Goal: Information Seeking & Learning: Learn about a topic

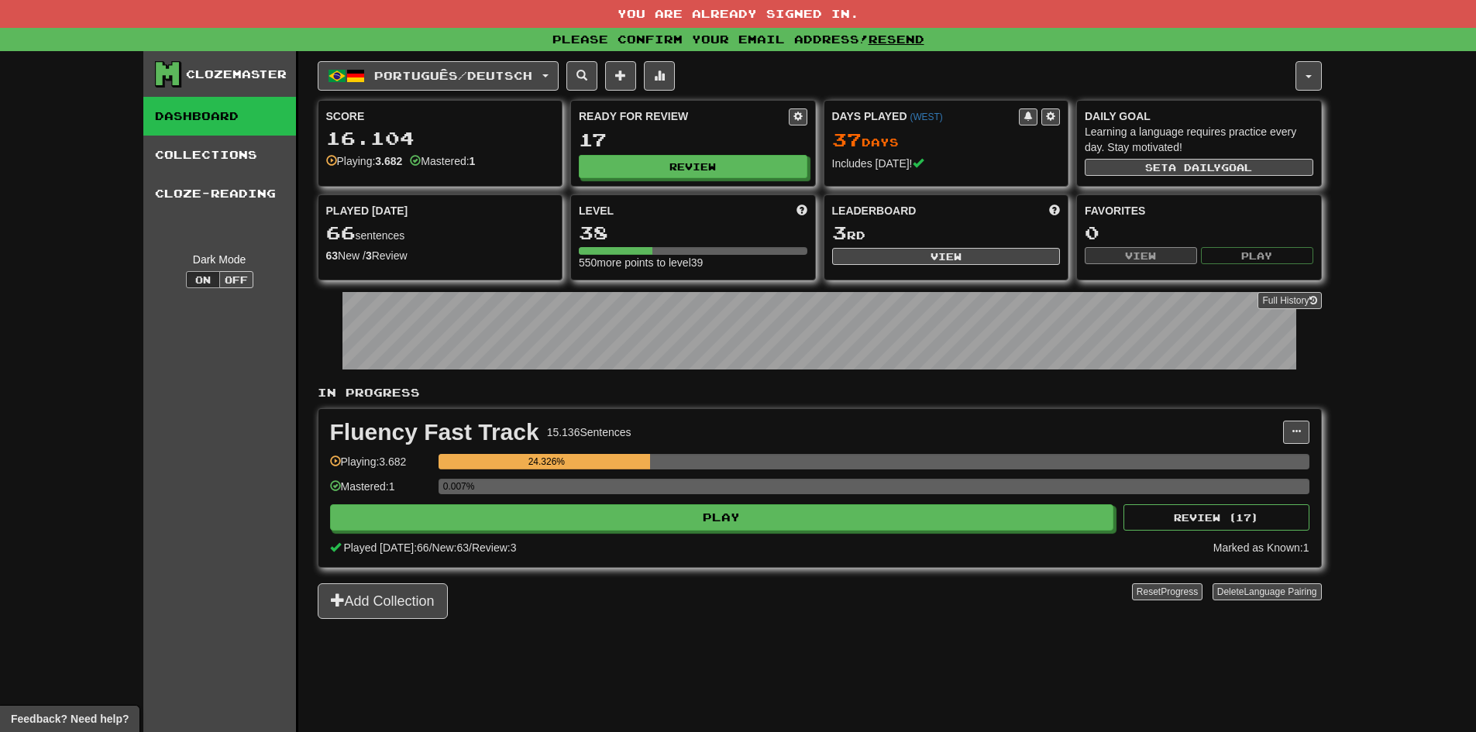
click at [198, 441] on div "Clozemaster Dashboard Collections Cloze-Reading Dark Mode On Off" at bounding box center [220, 411] width 155 height 720
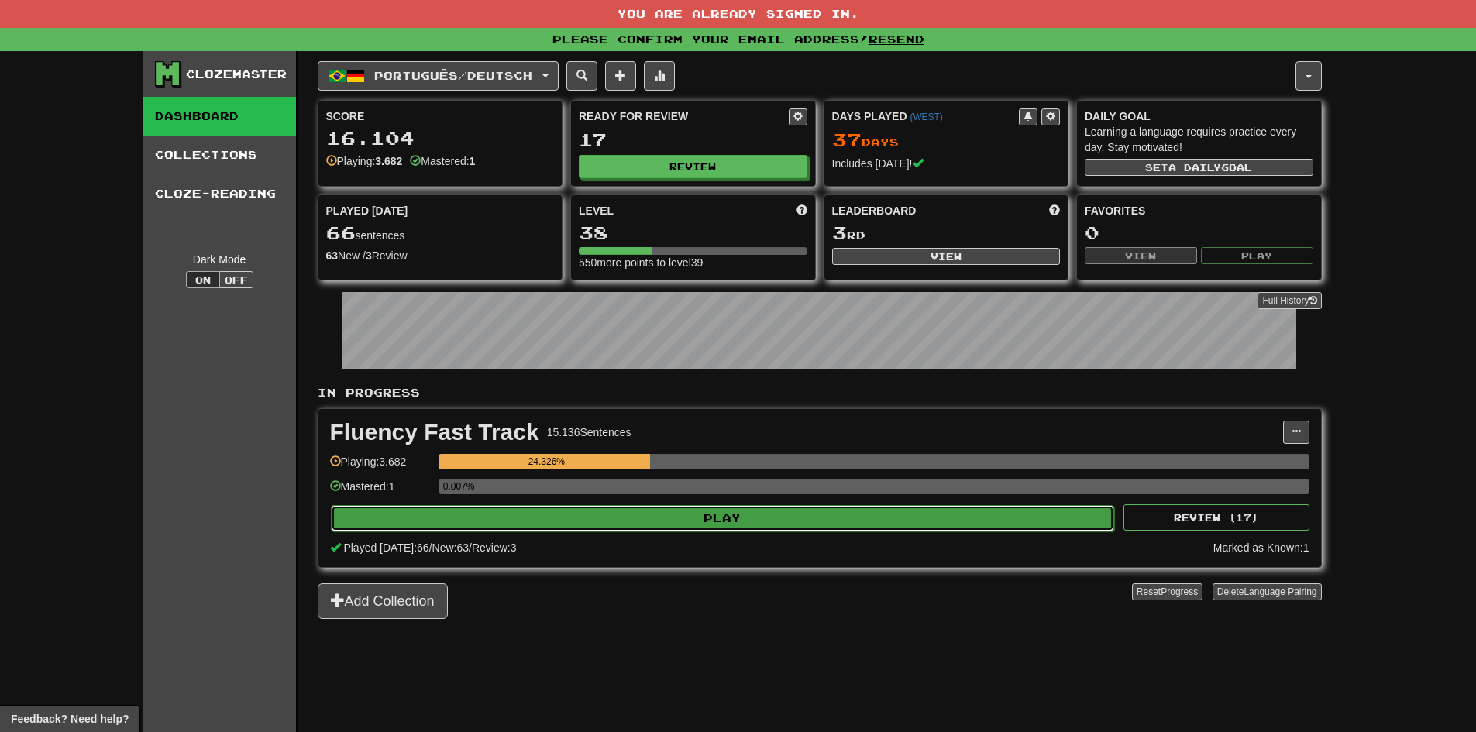
click at [556, 514] on button "Play" at bounding box center [723, 518] width 784 height 26
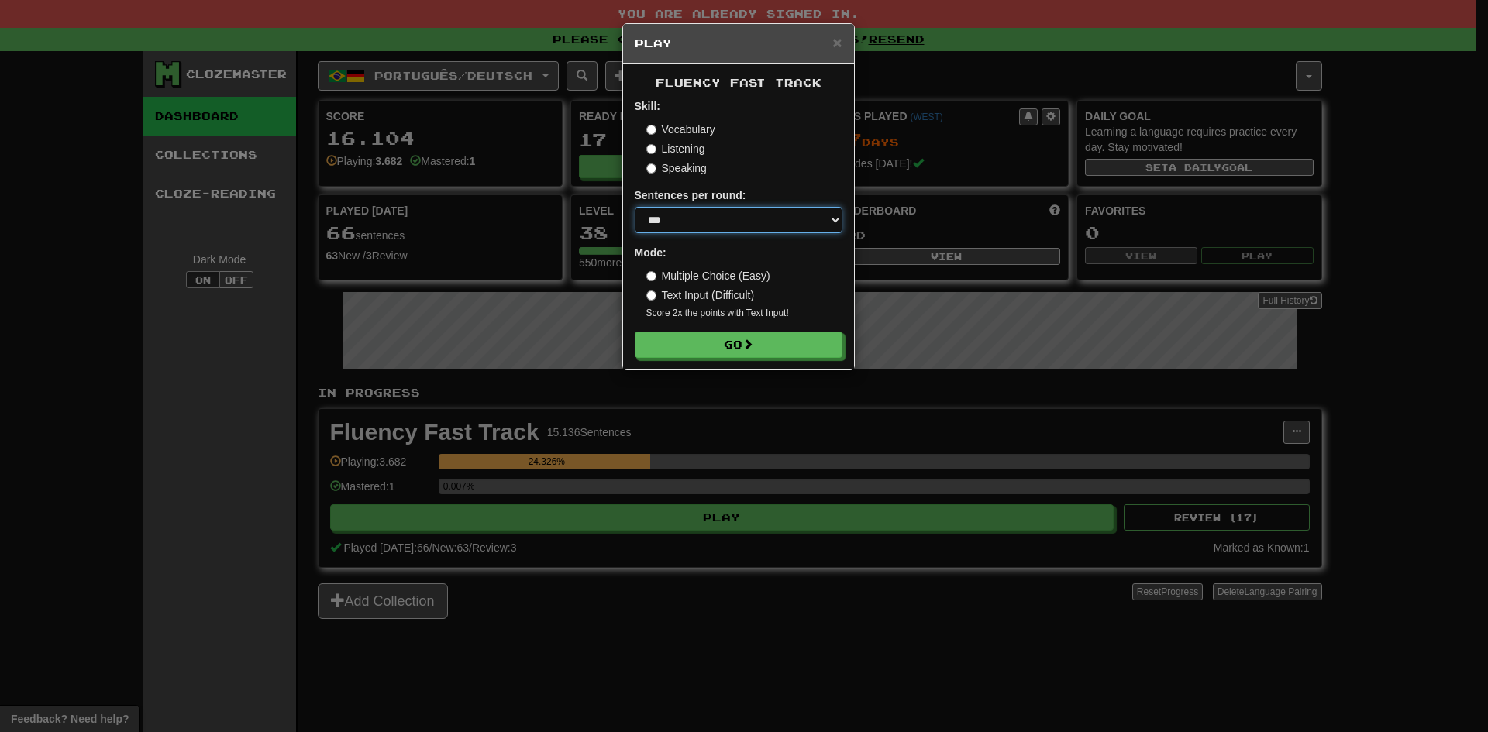
click at [711, 229] on select "* ** ** ** ** ** *** ********" at bounding box center [739, 220] width 208 height 26
select select "**"
click at [635, 207] on select "* ** ** ** ** ** *** ********" at bounding box center [739, 220] width 208 height 26
click at [742, 355] on button "Go" at bounding box center [739, 345] width 208 height 26
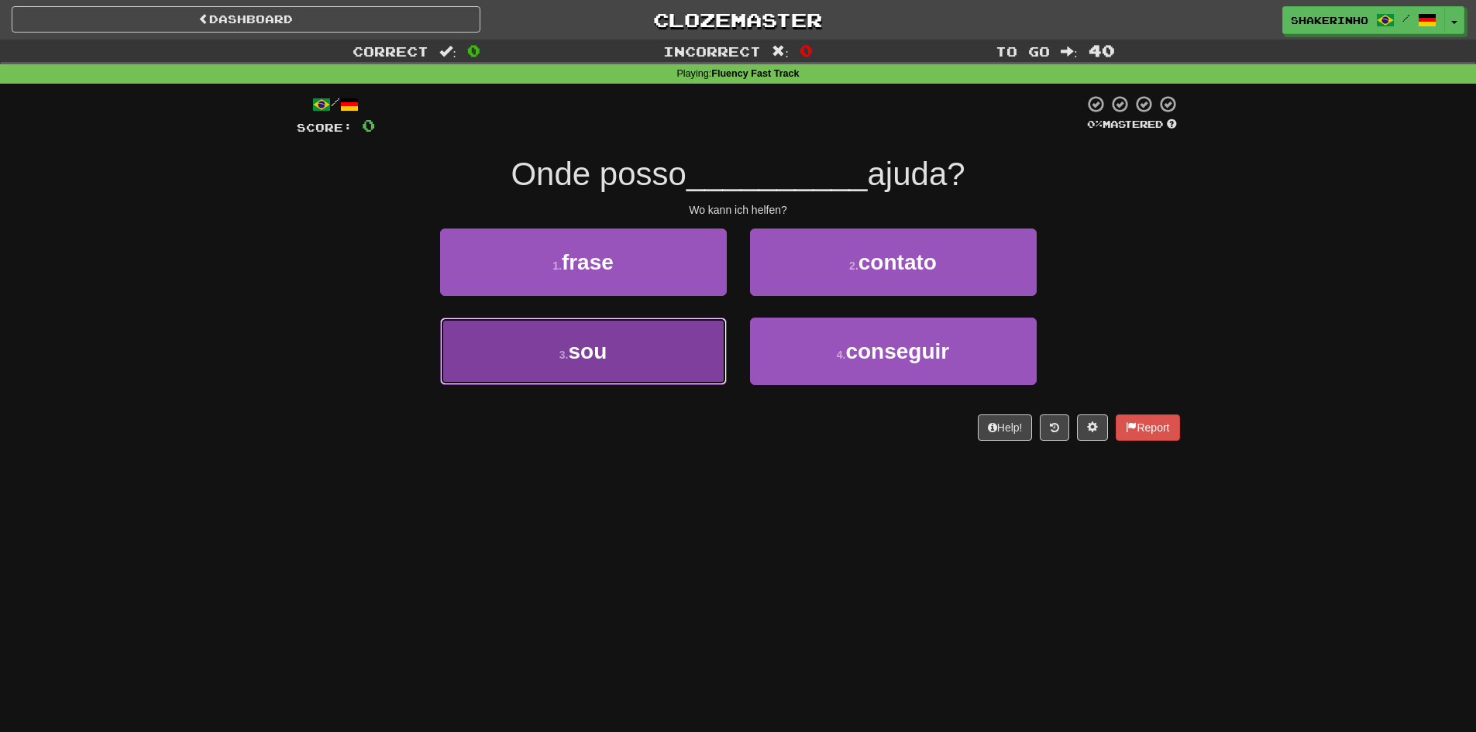
click at [632, 348] on button "3 . sou" at bounding box center [583, 351] width 287 height 67
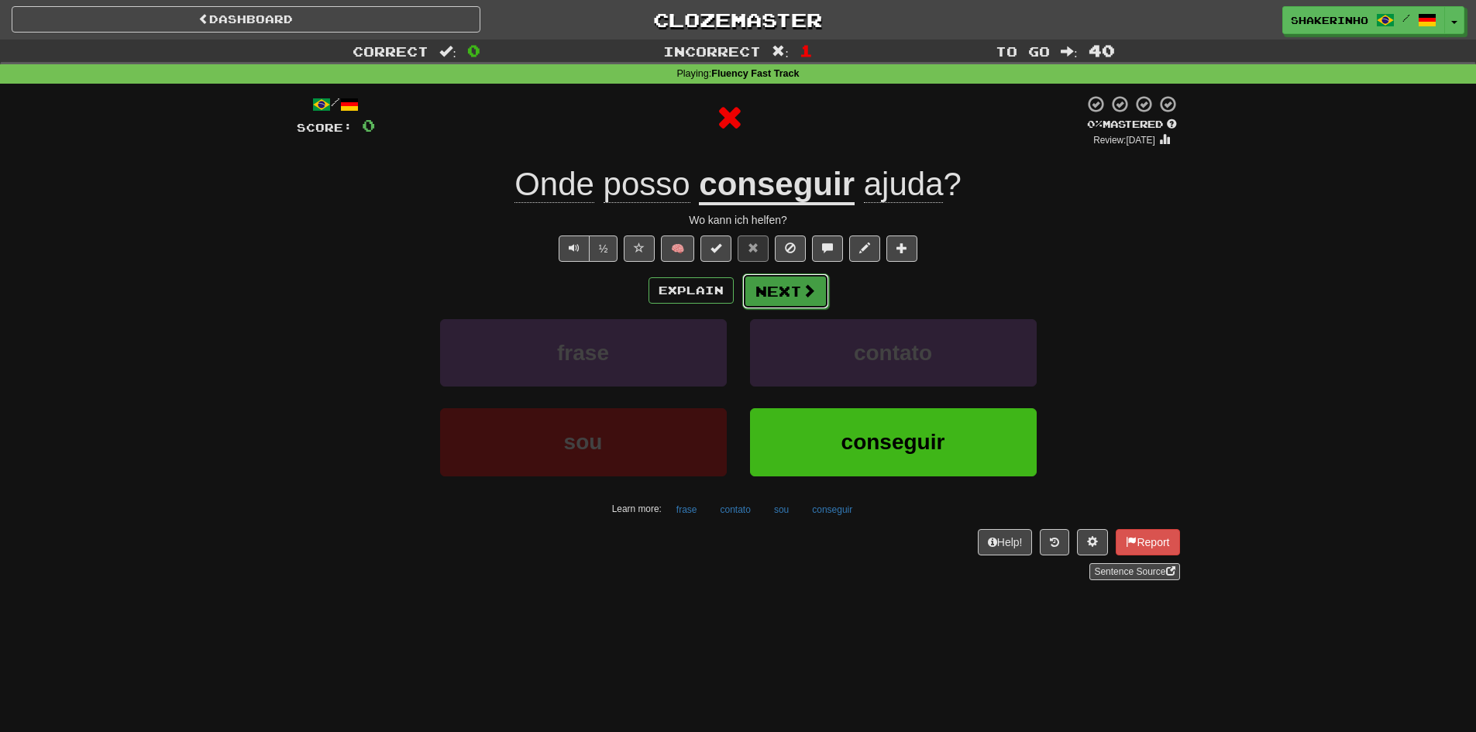
click at [784, 297] on button "Next" at bounding box center [785, 292] width 87 height 36
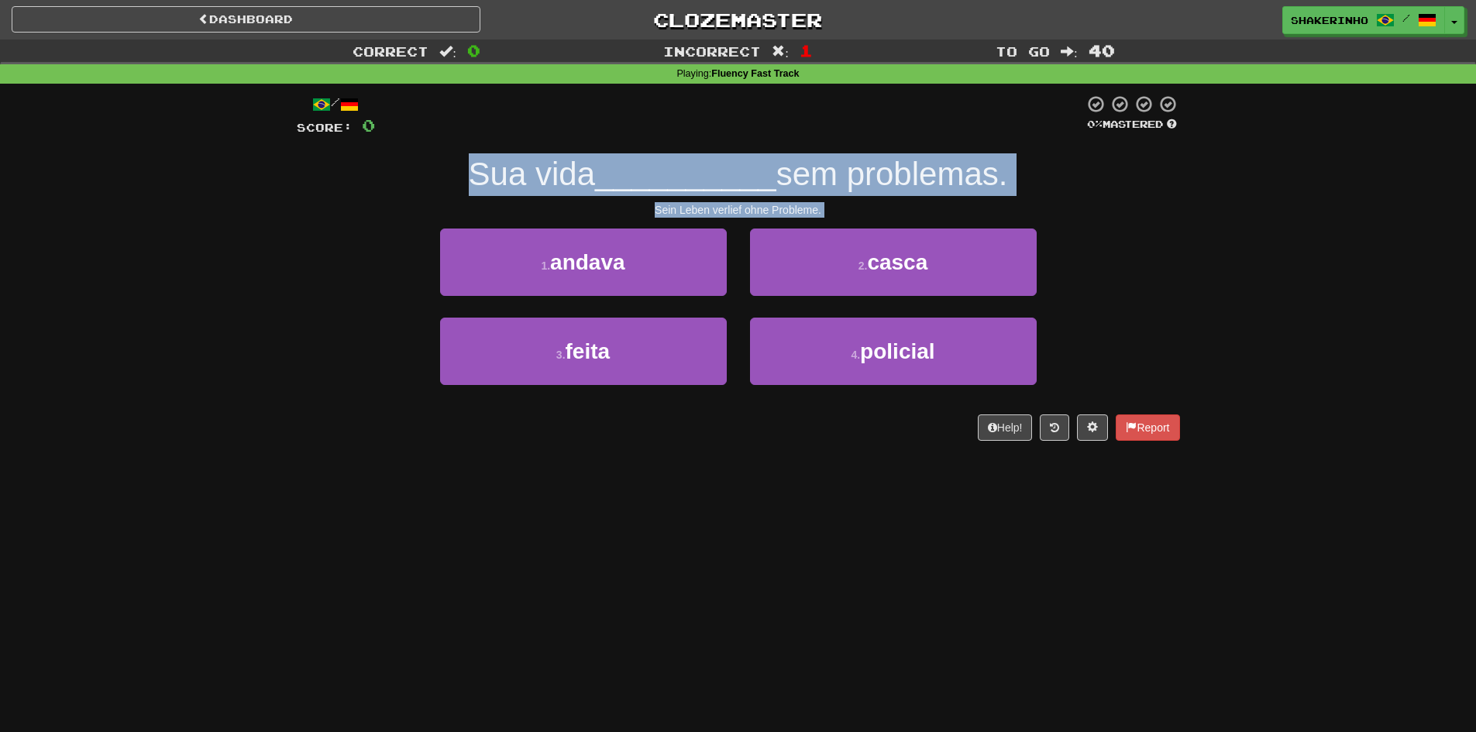
drag, startPoint x: 838, startPoint y: 189, endPoint x: 1214, endPoint y: 229, distance: 378.7
click at [1214, 229] on div "Correct : 0 Incorrect : 1 To go : 40 Playing : Fluency Fast Track / Score: 0 0 …" at bounding box center [738, 251] width 1476 height 423
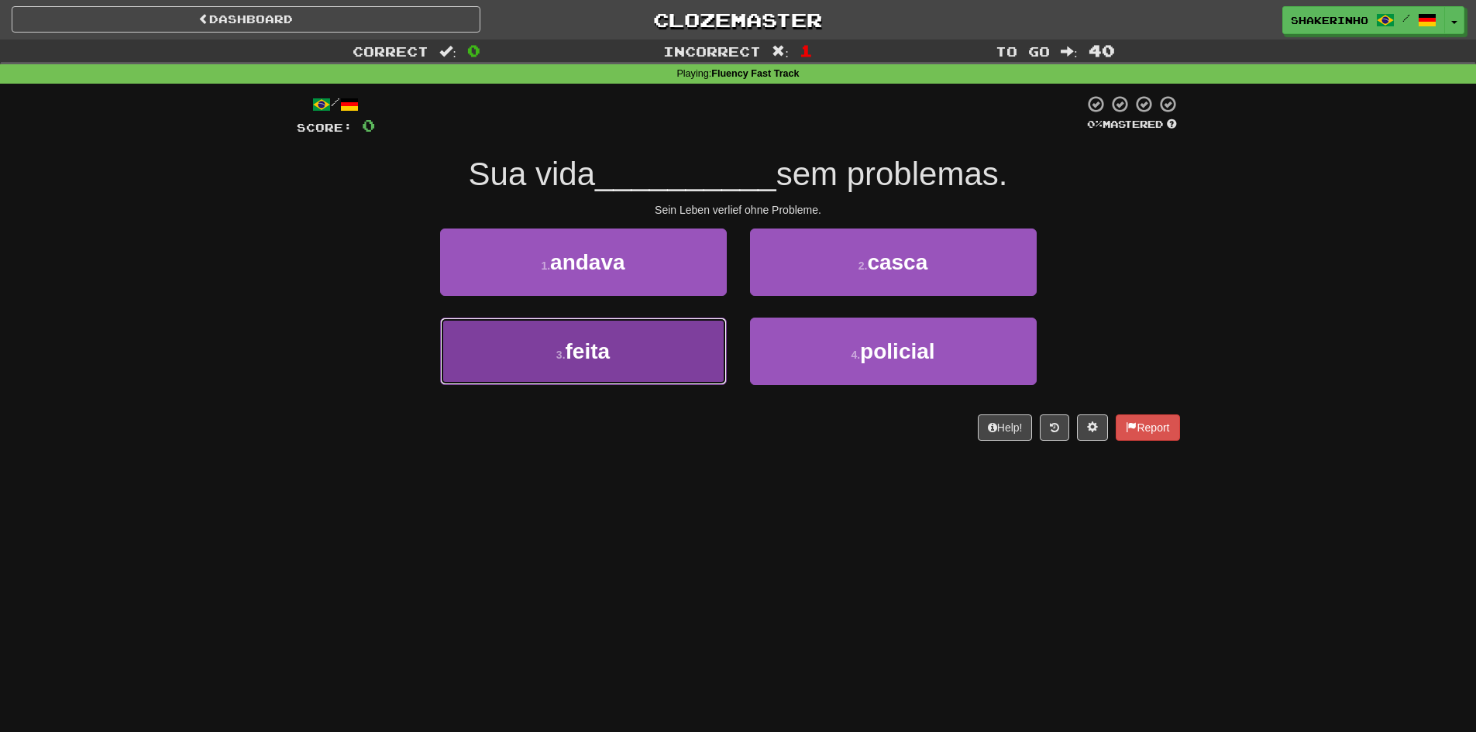
click at [661, 384] on button "3 . feita" at bounding box center [583, 351] width 287 height 67
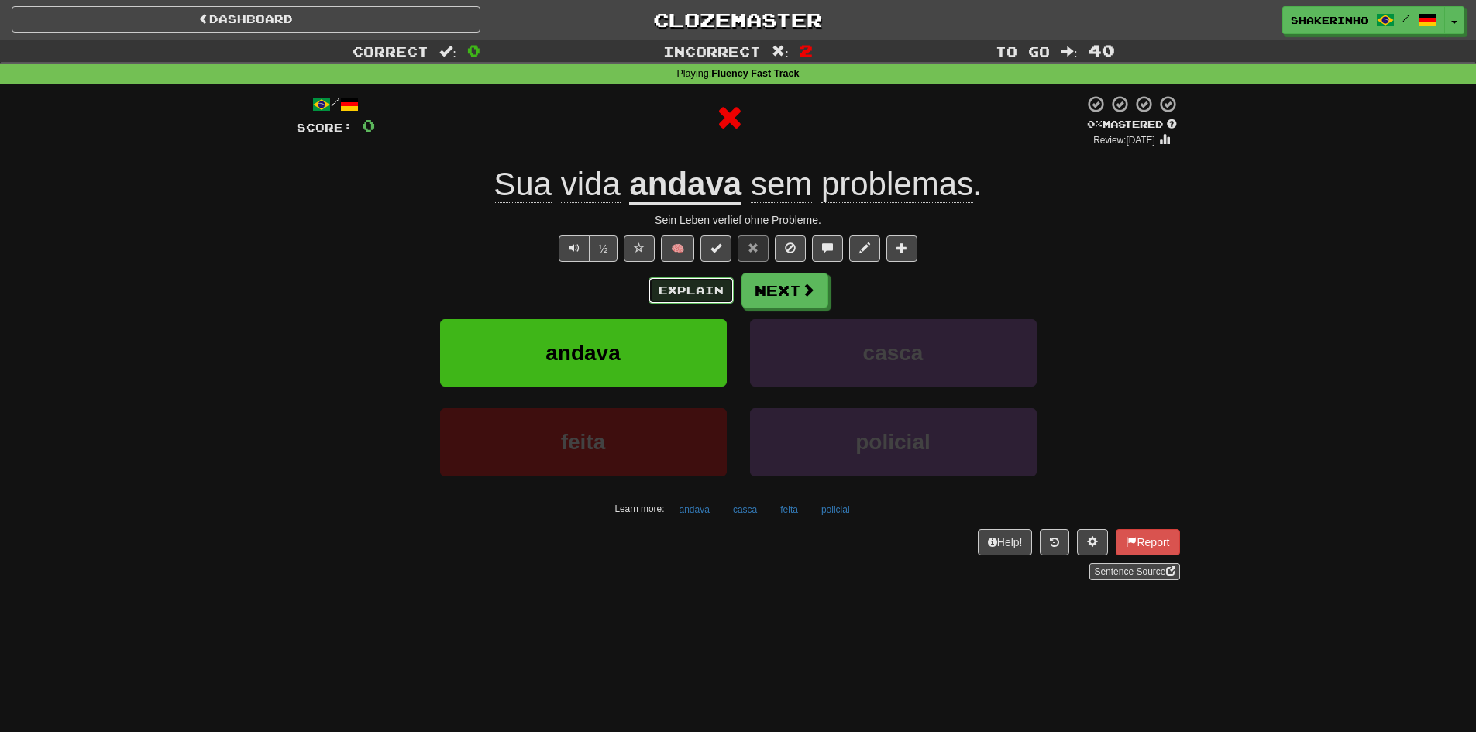
click at [710, 298] on button "Explain" at bounding box center [691, 290] width 85 height 26
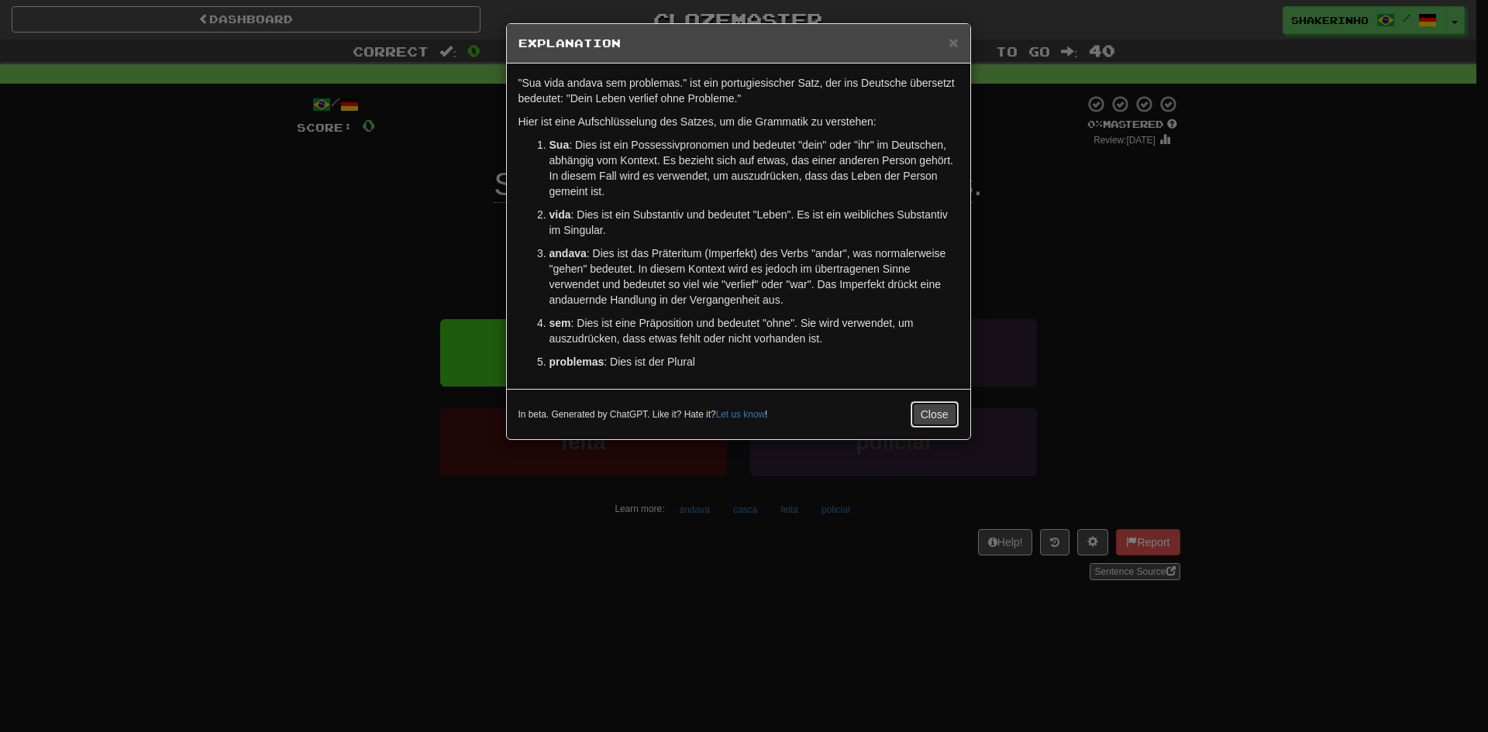
click at [930, 415] on button "Close" at bounding box center [935, 414] width 48 height 26
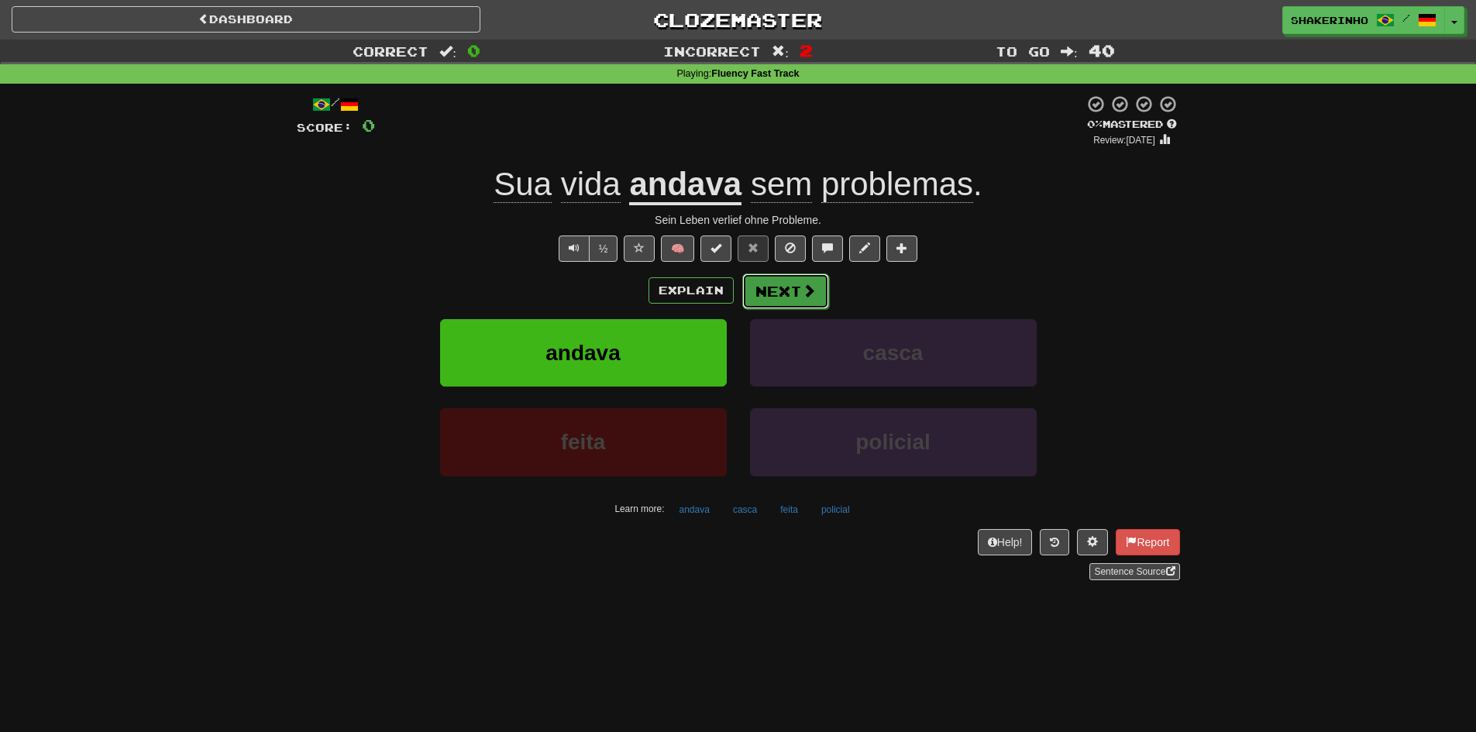
click at [809, 294] on span at bounding box center [809, 291] width 14 height 14
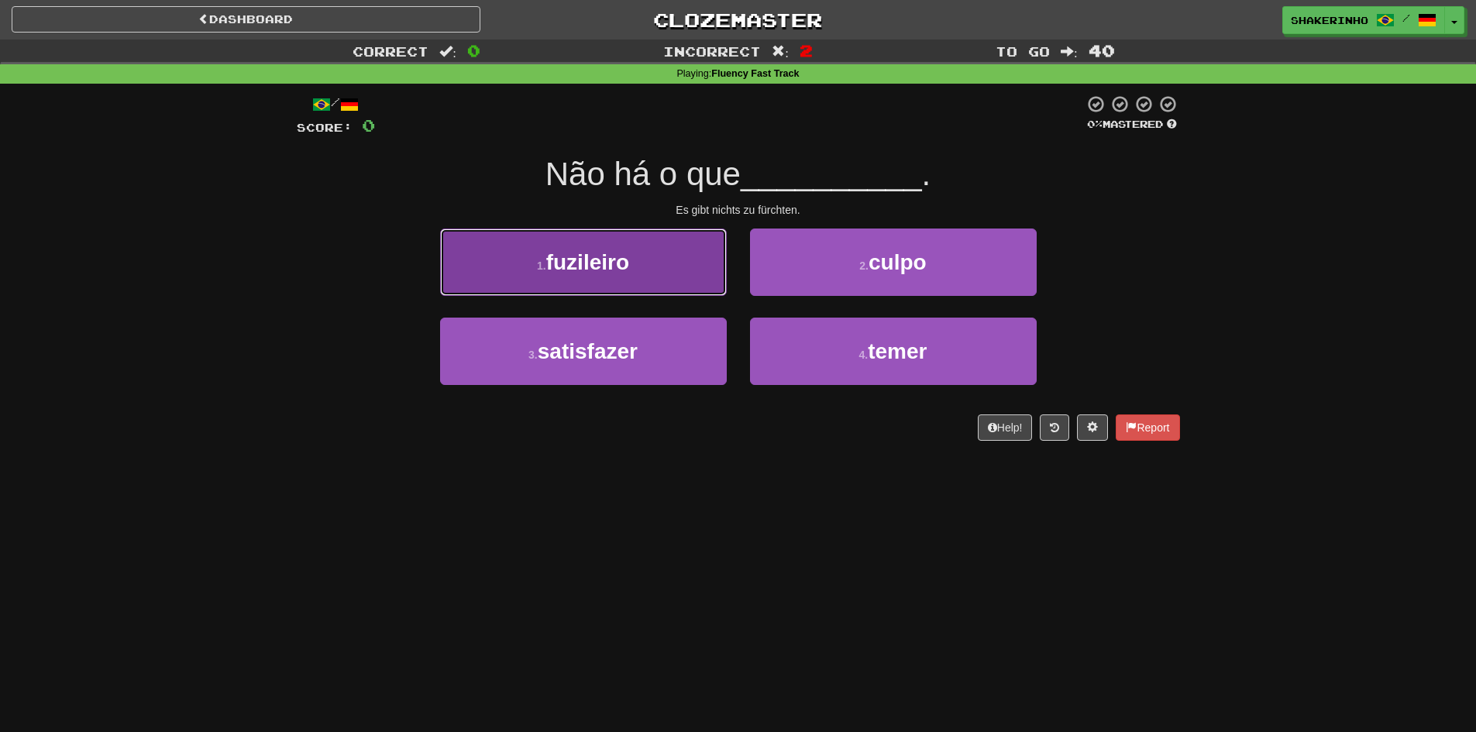
click at [706, 271] on button "1 . fuzileiro" at bounding box center [583, 262] width 287 height 67
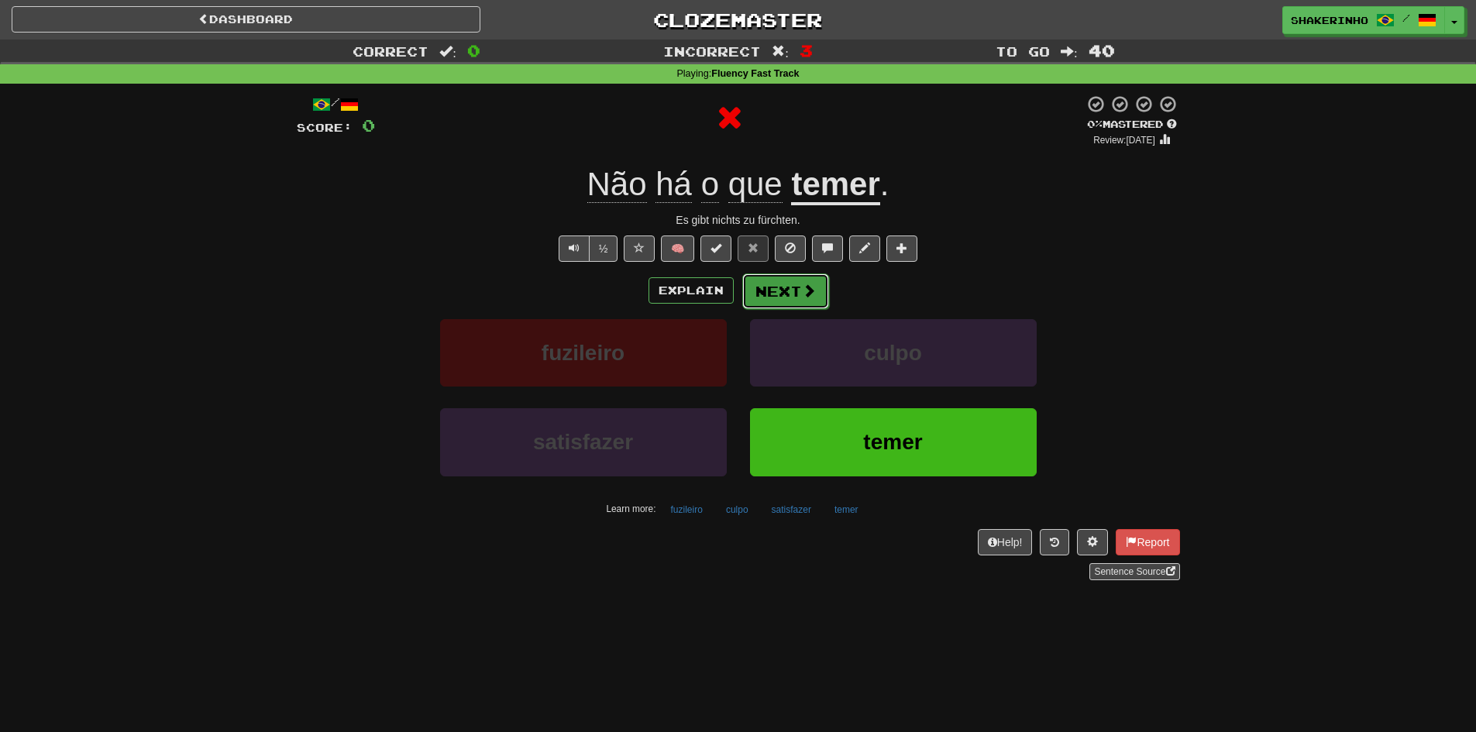
click at [797, 300] on button "Next" at bounding box center [785, 292] width 87 height 36
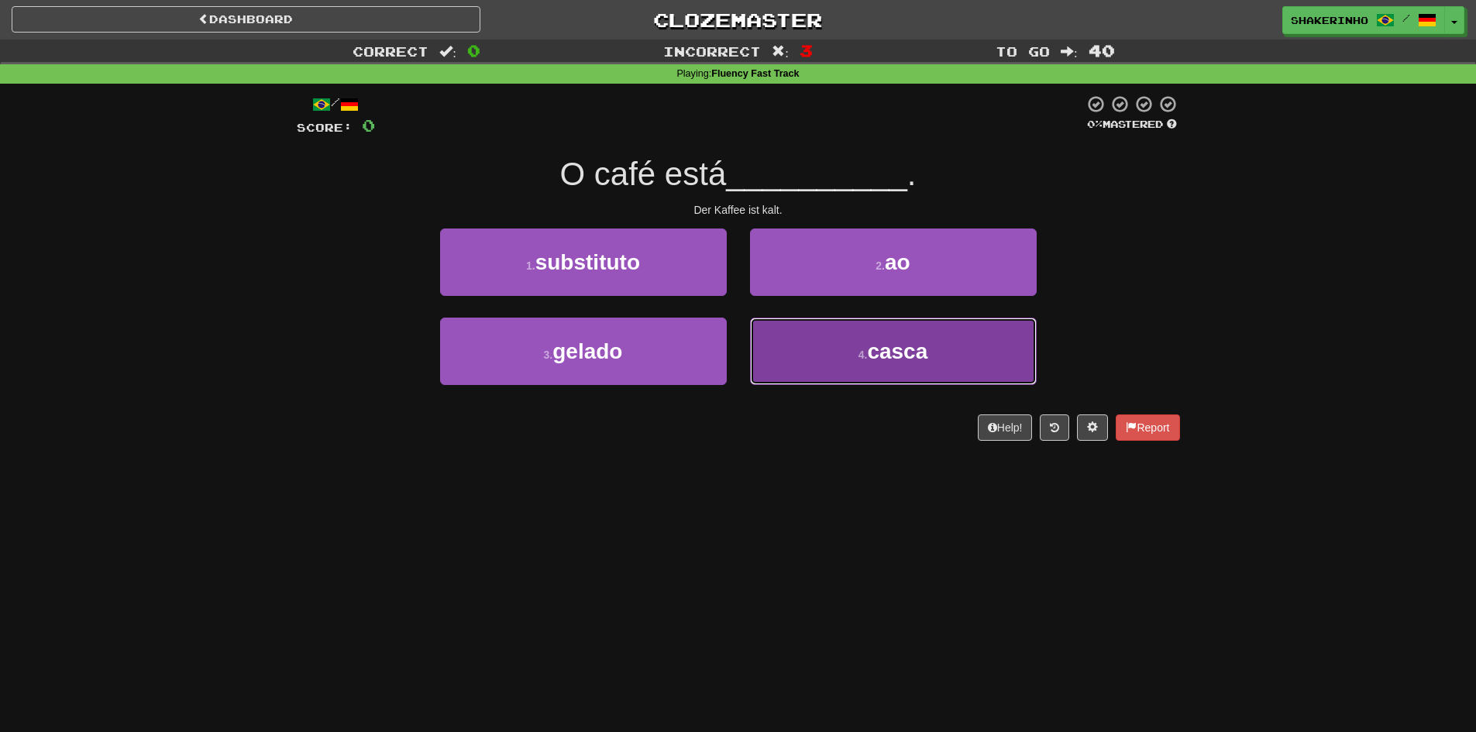
click at [876, 363] on span "casca" at bounding box center [897, 351] width 60 height 24
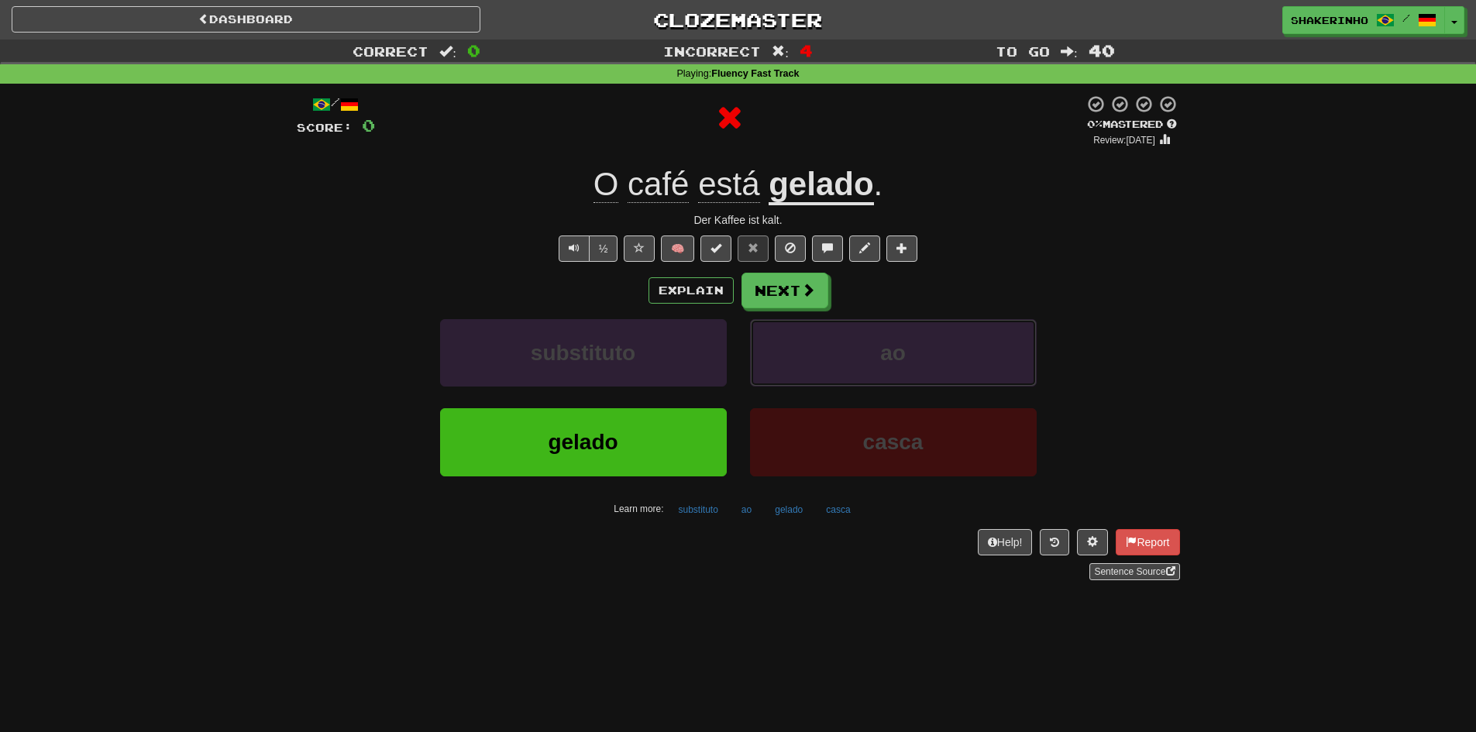
click at [876, 363] on button "ao" at bounding box center [893, 352] width 287 height 67
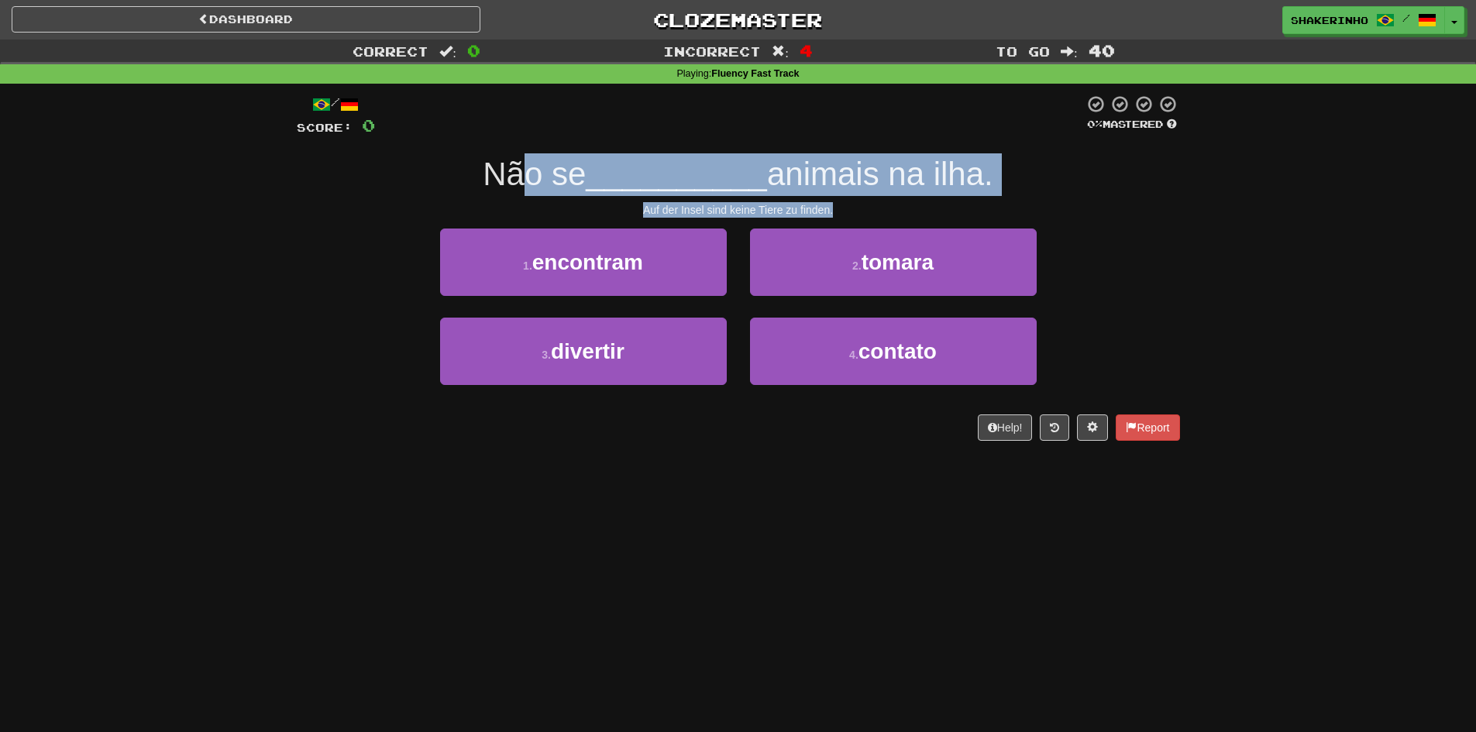
drag, startPoint x: 792, startPoint y: 205, endPoint x: 1068, endPoint y: 209, distance: 275.9
click at [1068, 209] on div "/ Score: 0 0 % Mastered Não se __________ animais na ilha. Auf der Insel sind k…" at bounding box center [738, 268] width 883 height 346
click at [1068, 209] on div "Auf der Insel sind keine Tiere zu finden." at bounding box center [738, 209] width 883 height 15
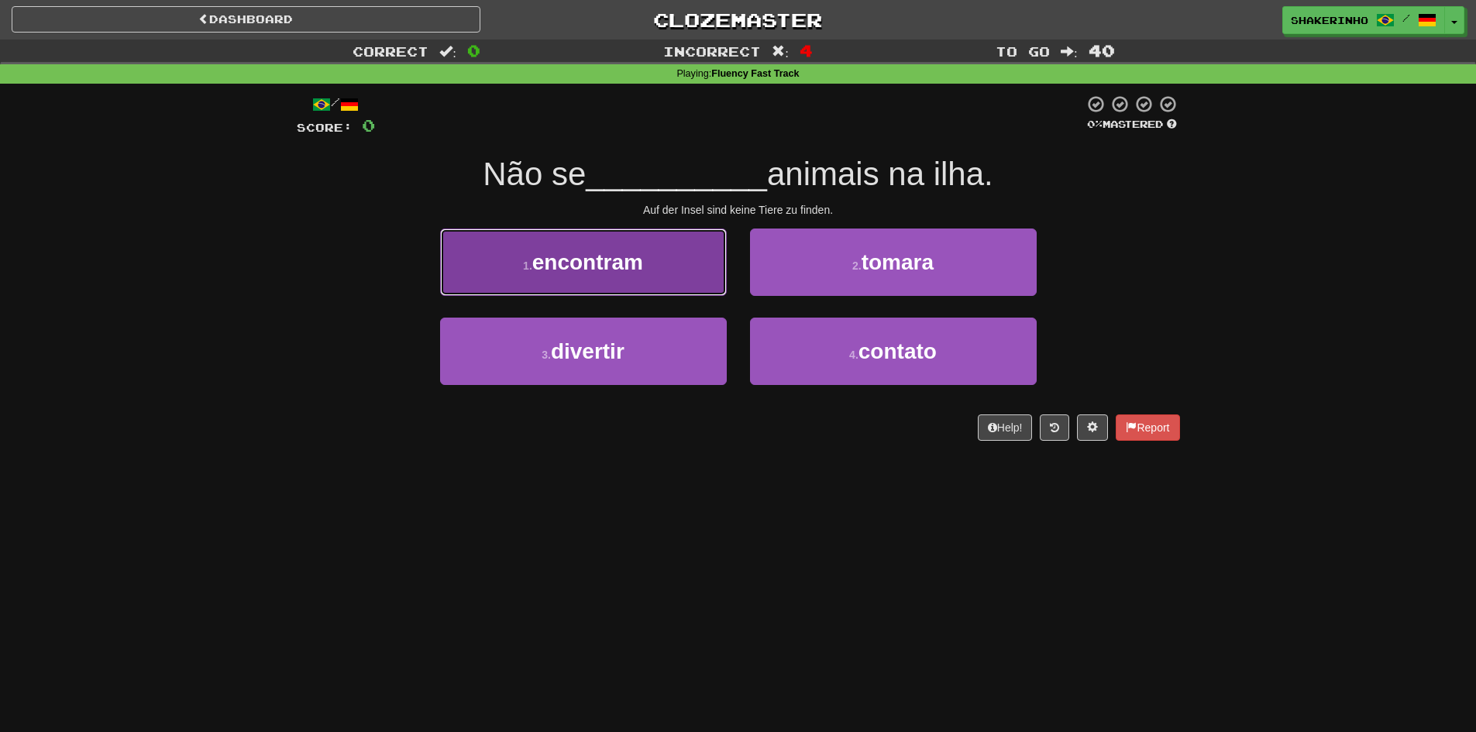
click at [670, 252] on button "1 . encontram" at bounding box center [583, 262] width 287 height 67
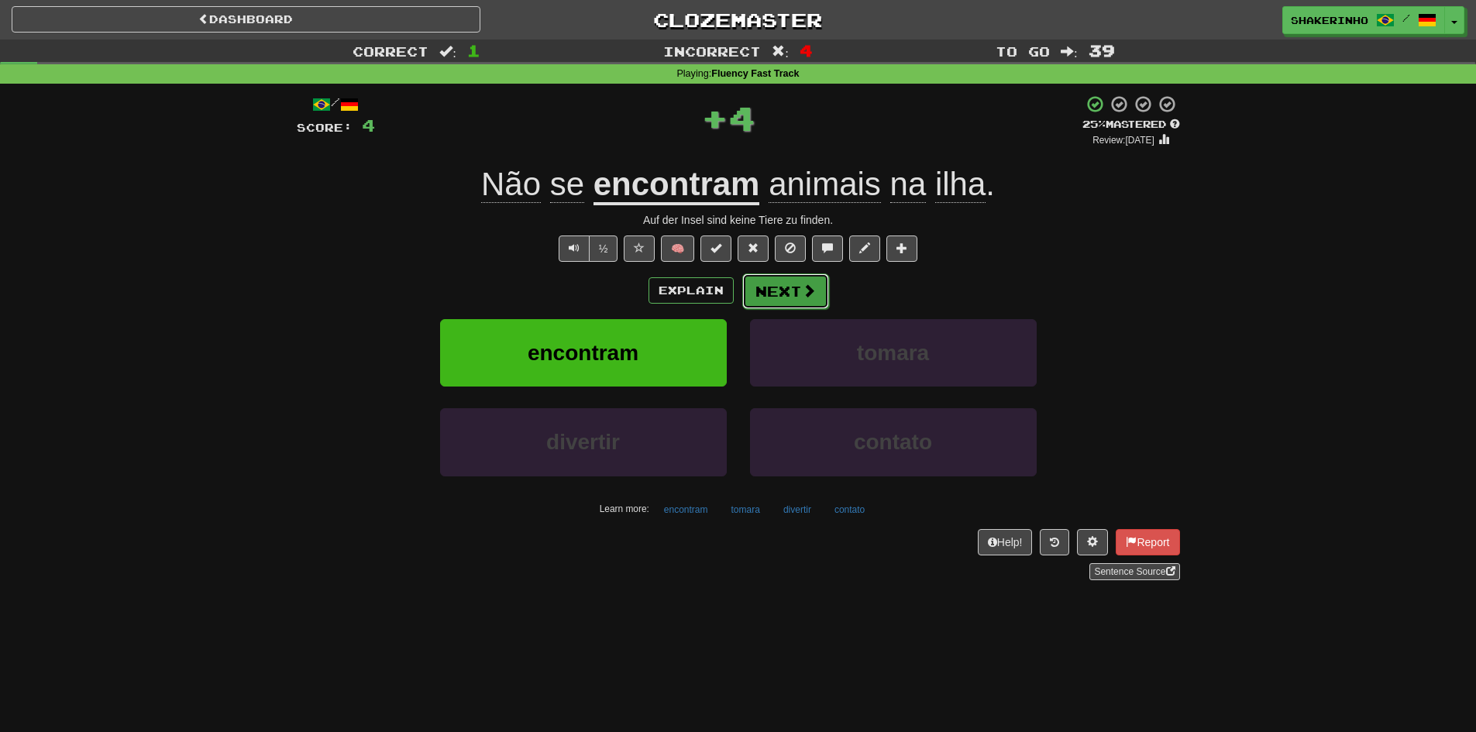
click at [780, 285] on button "Next" at bounding box center [785, 292] width 87 height 36
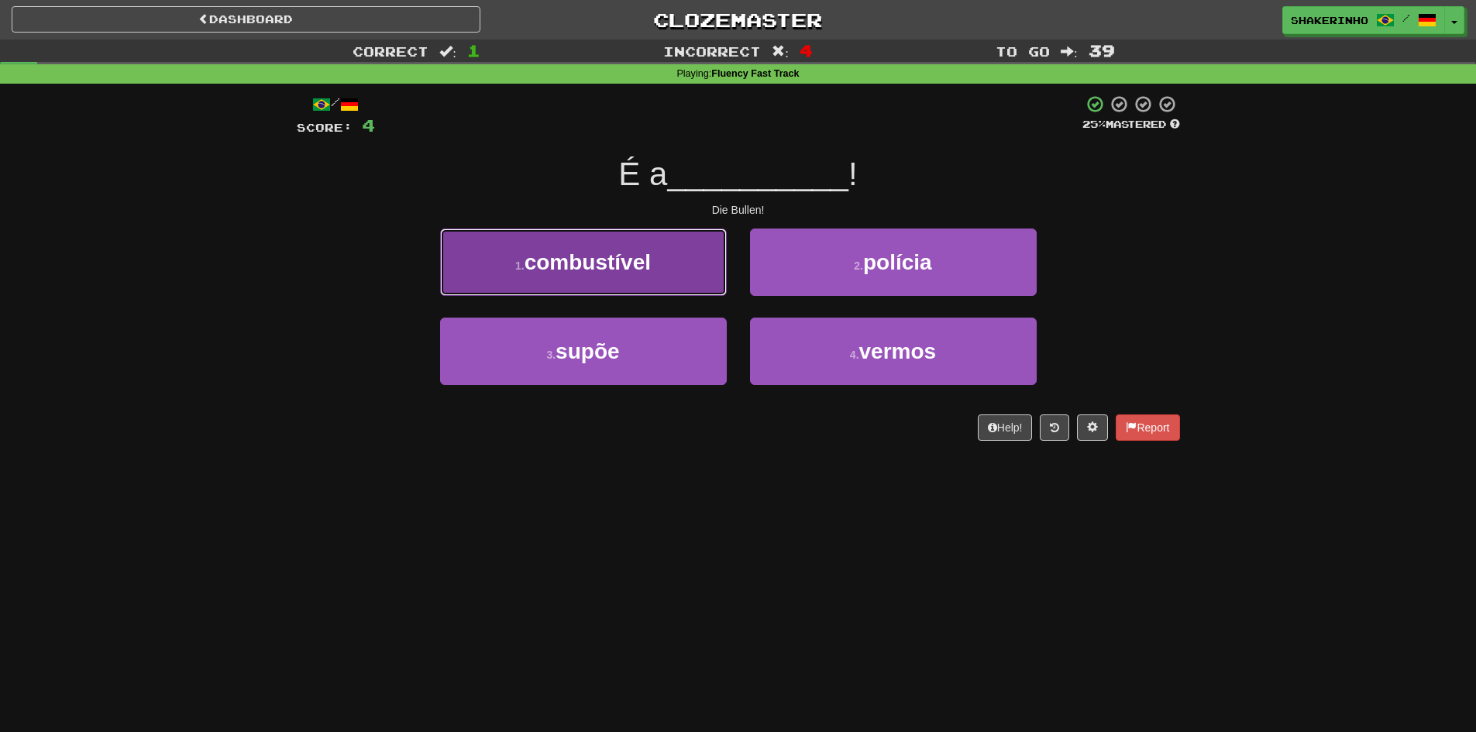
click at [618, 277] on button "1 . combustível" at bounding box center [583, 262] width 287 height 67
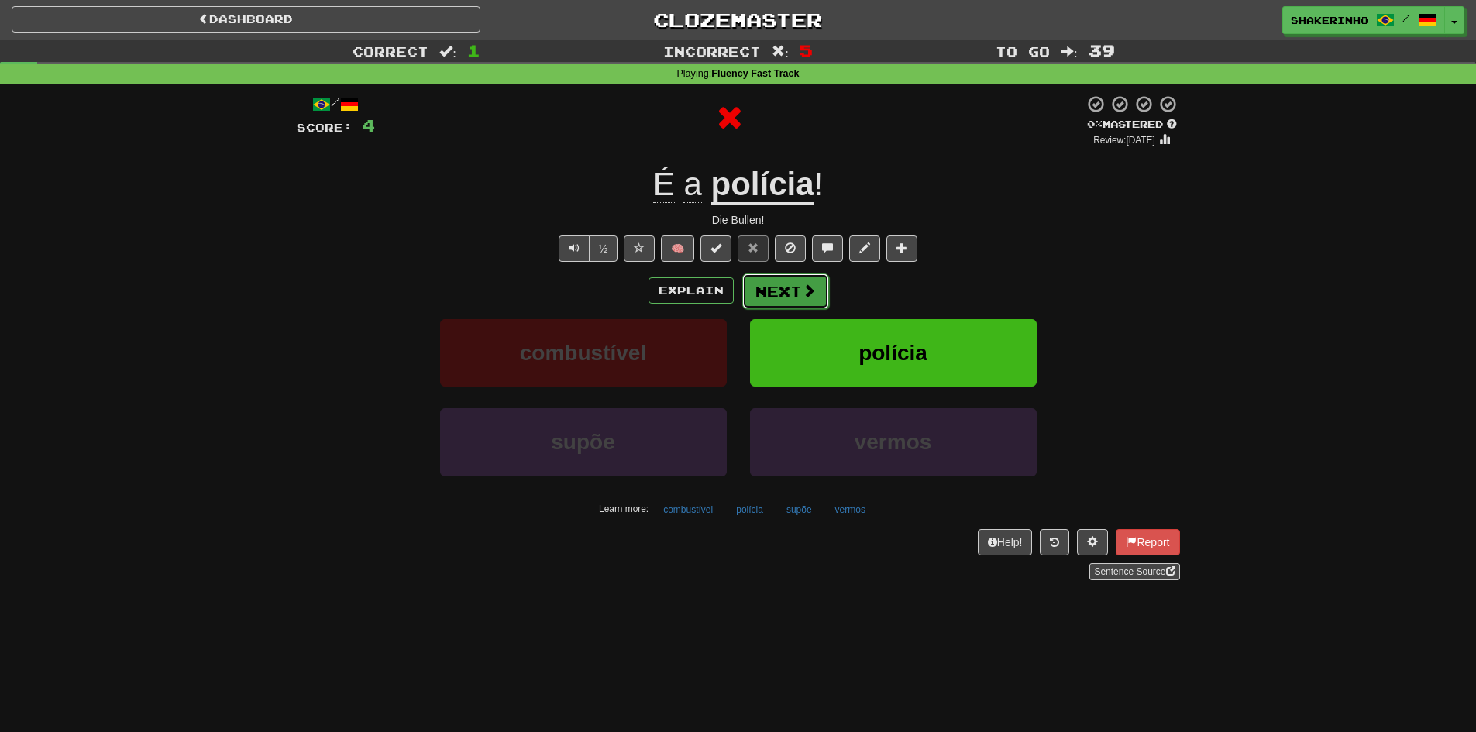
click at [774, 287] on button "Next" at bounding box center [785, 292] width 87 height 36
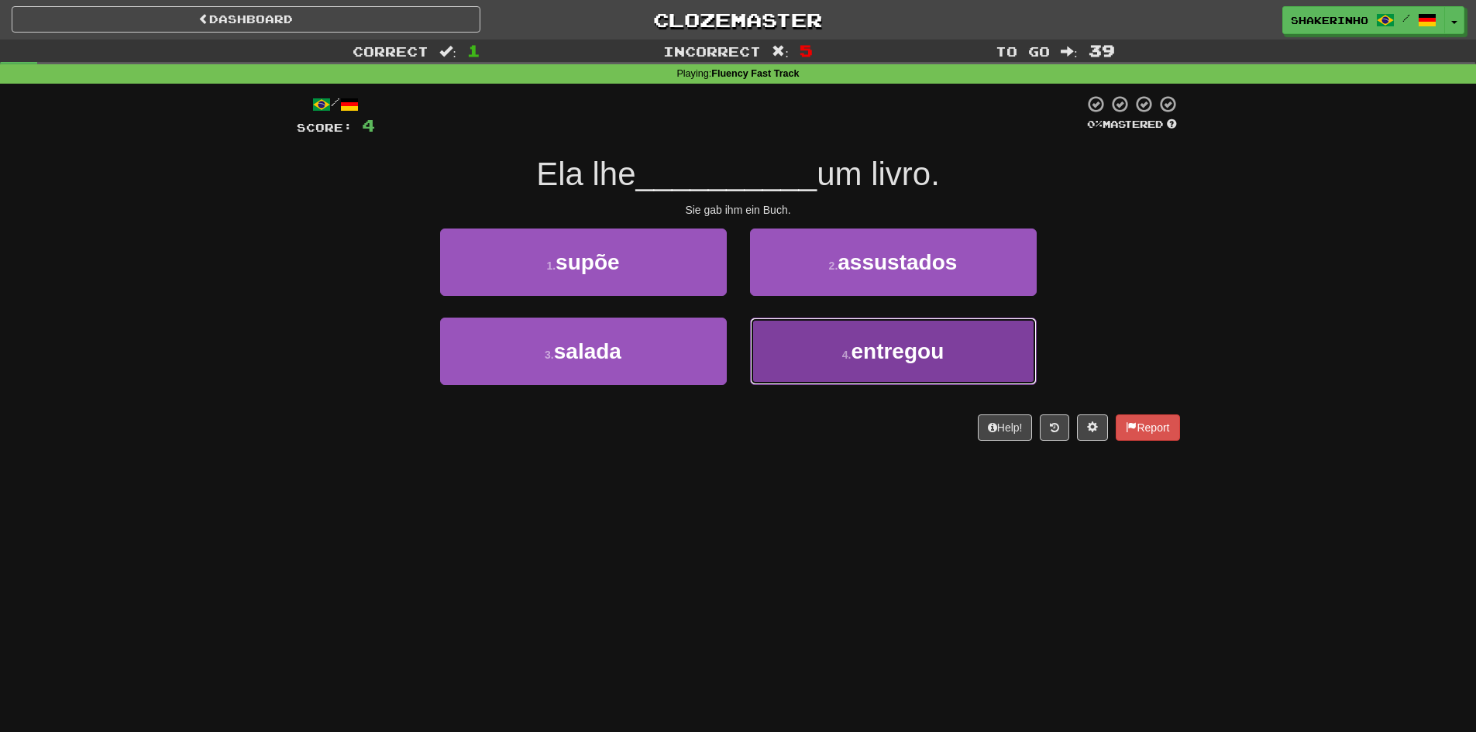
click at [831, 338] on button "4 . entregou" at bounding box center [893, 351] width 287 height 67
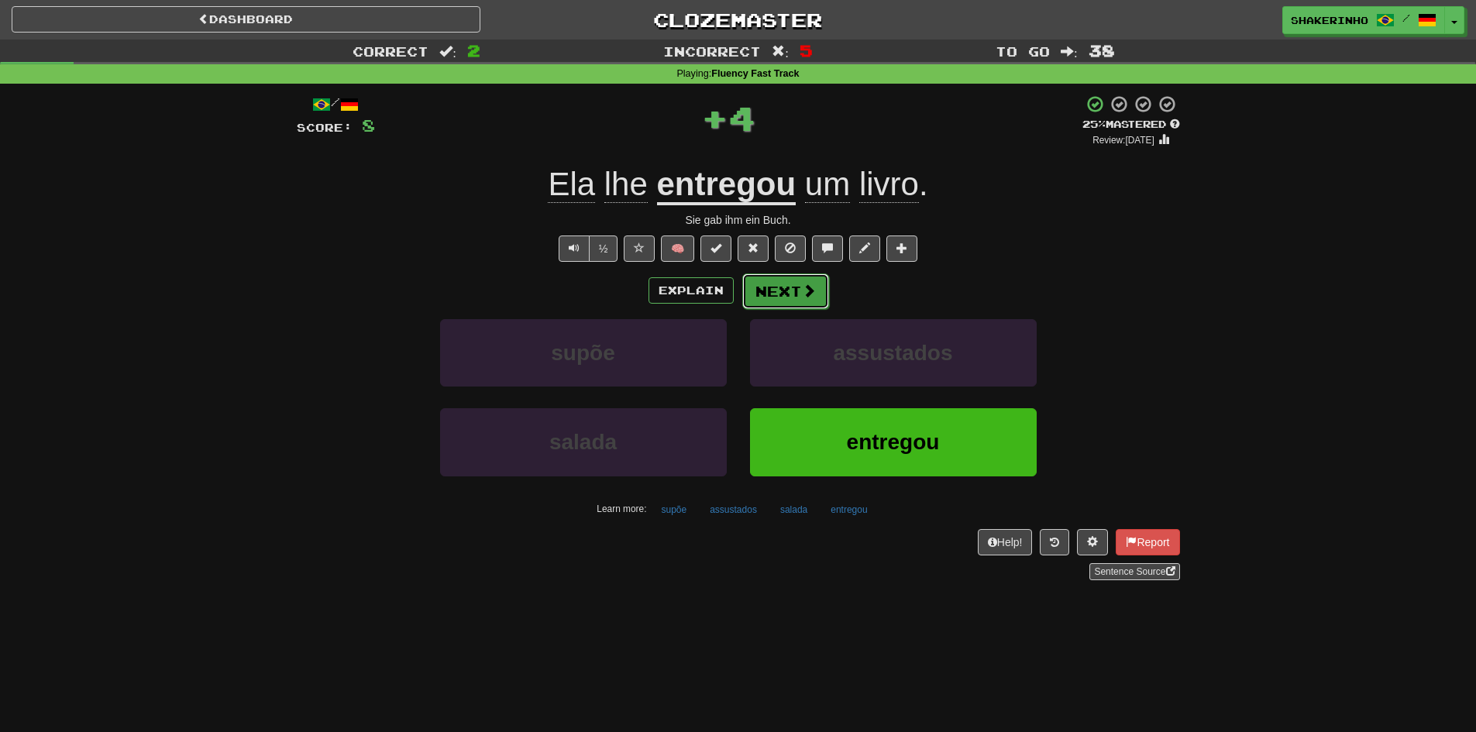
click at [790, 294] on button "Next" at bounding box center [785, 292] width 87 height 36
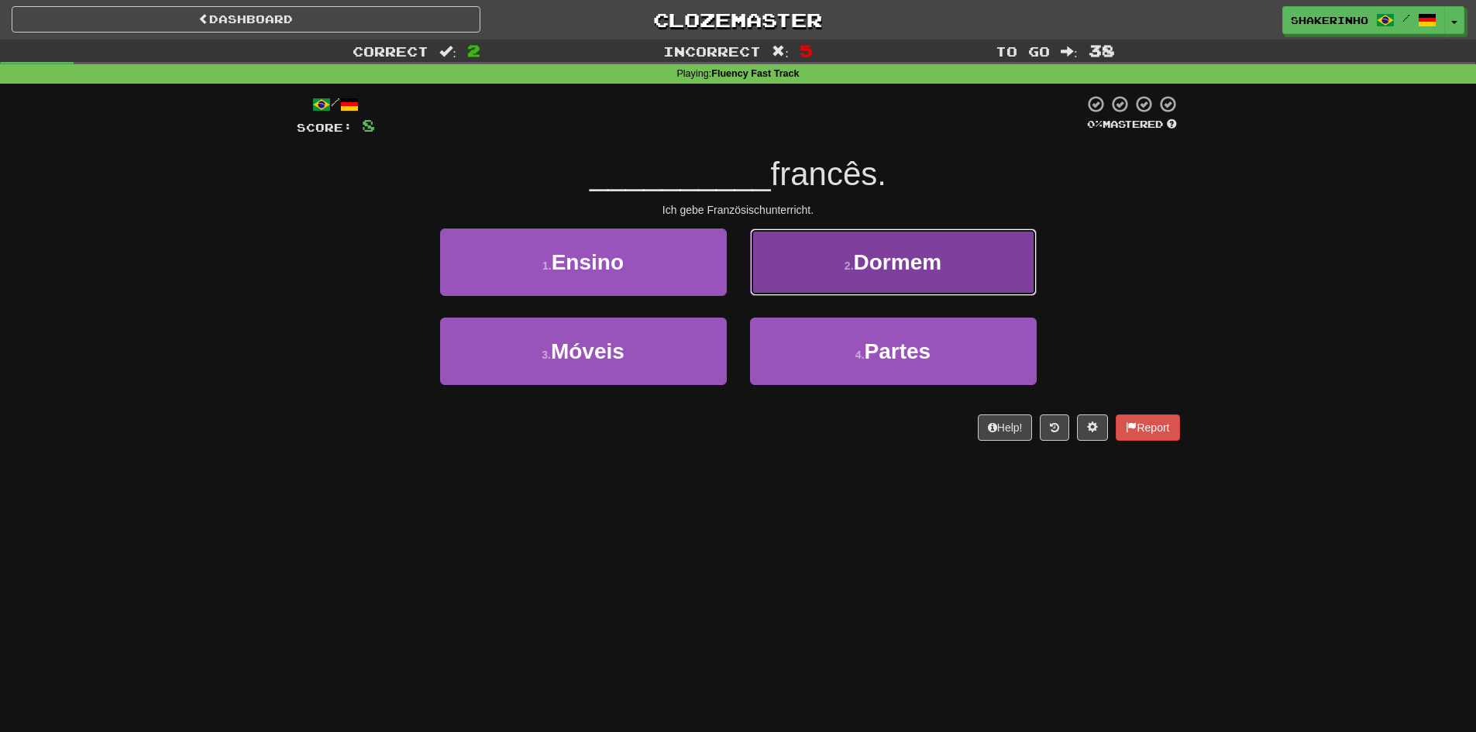
click at [862, 274] on span "Dormem" at bounding box center [898, 262] width 88 height 24
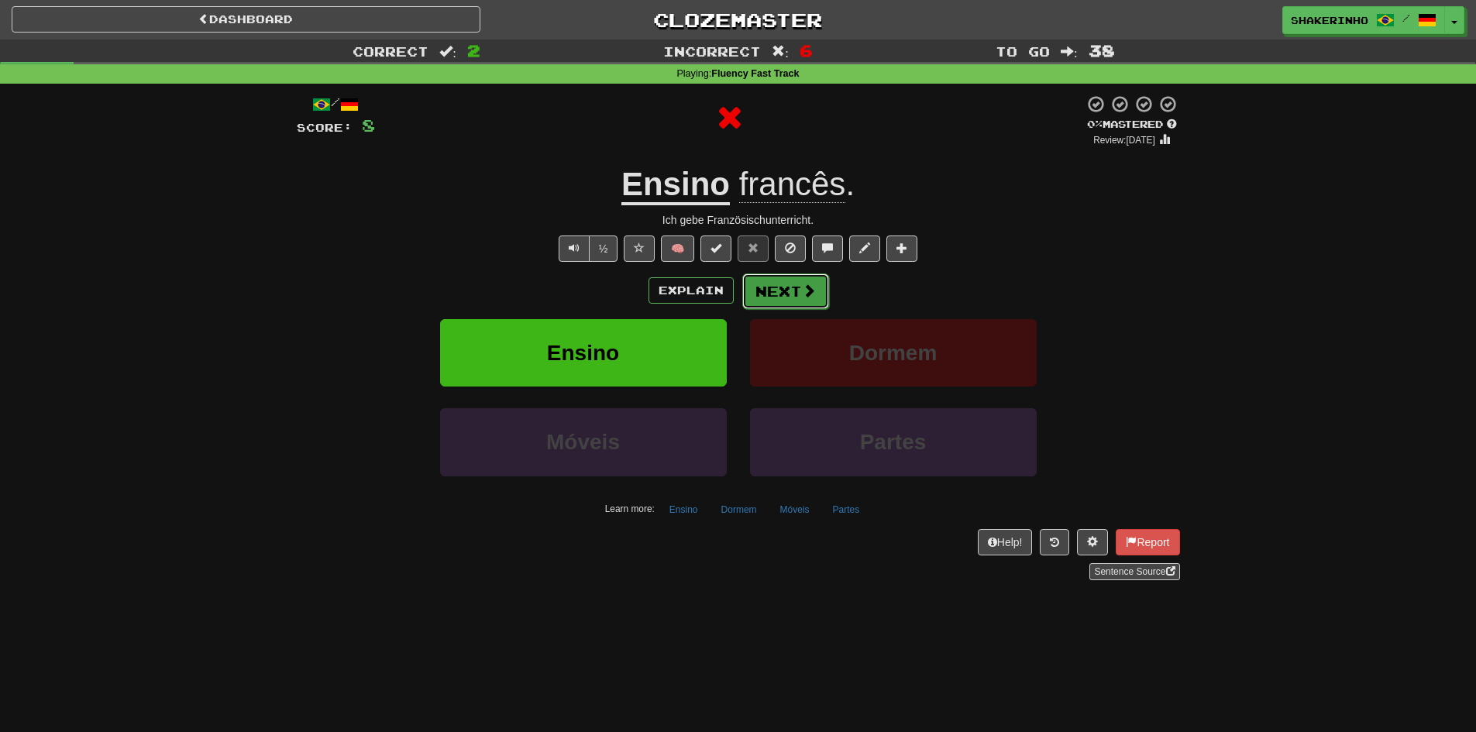
click at [790, 297] on button "Next" at bounding box center [785, 292] width 87 height 36
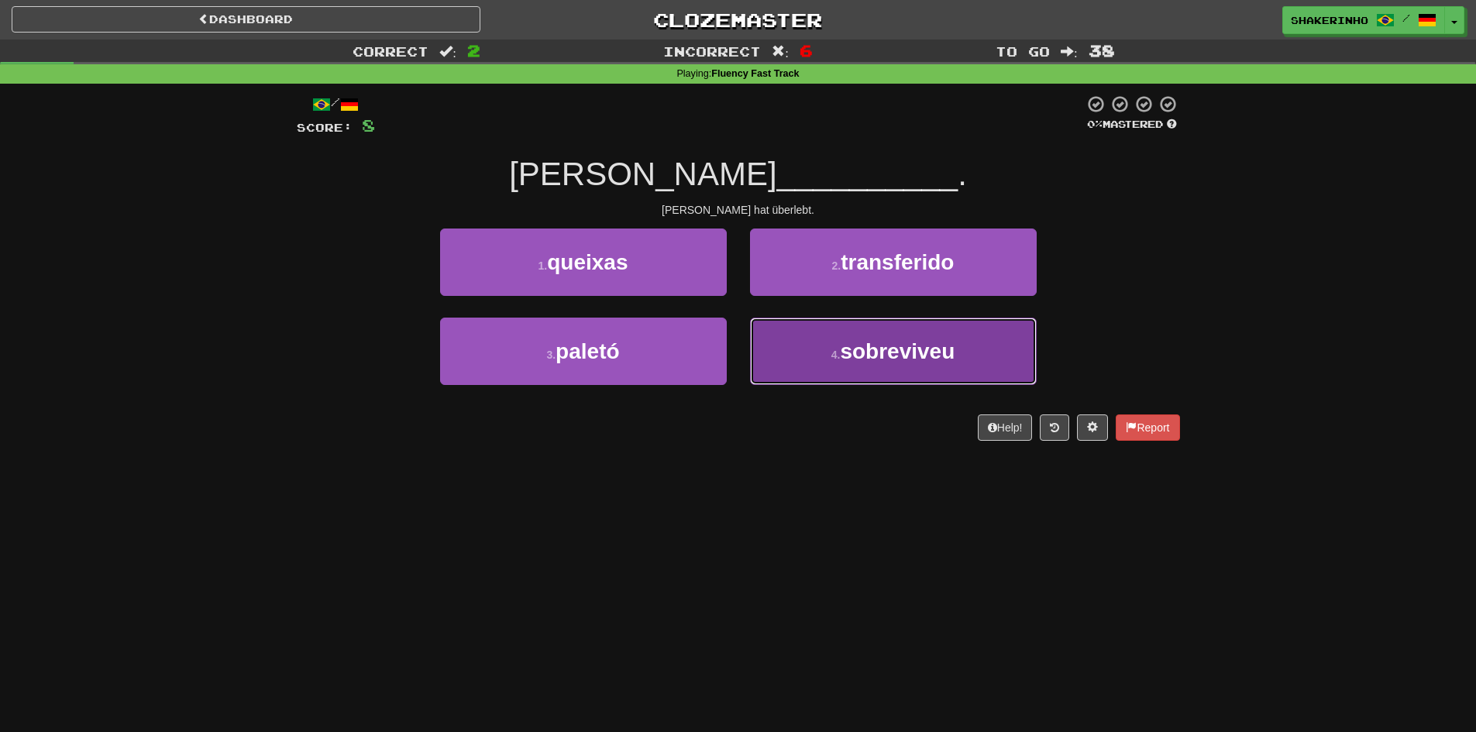
click at [832, 367] on button "4 . sobreviveu" at bounding box center [893, 351] width 287 height 67
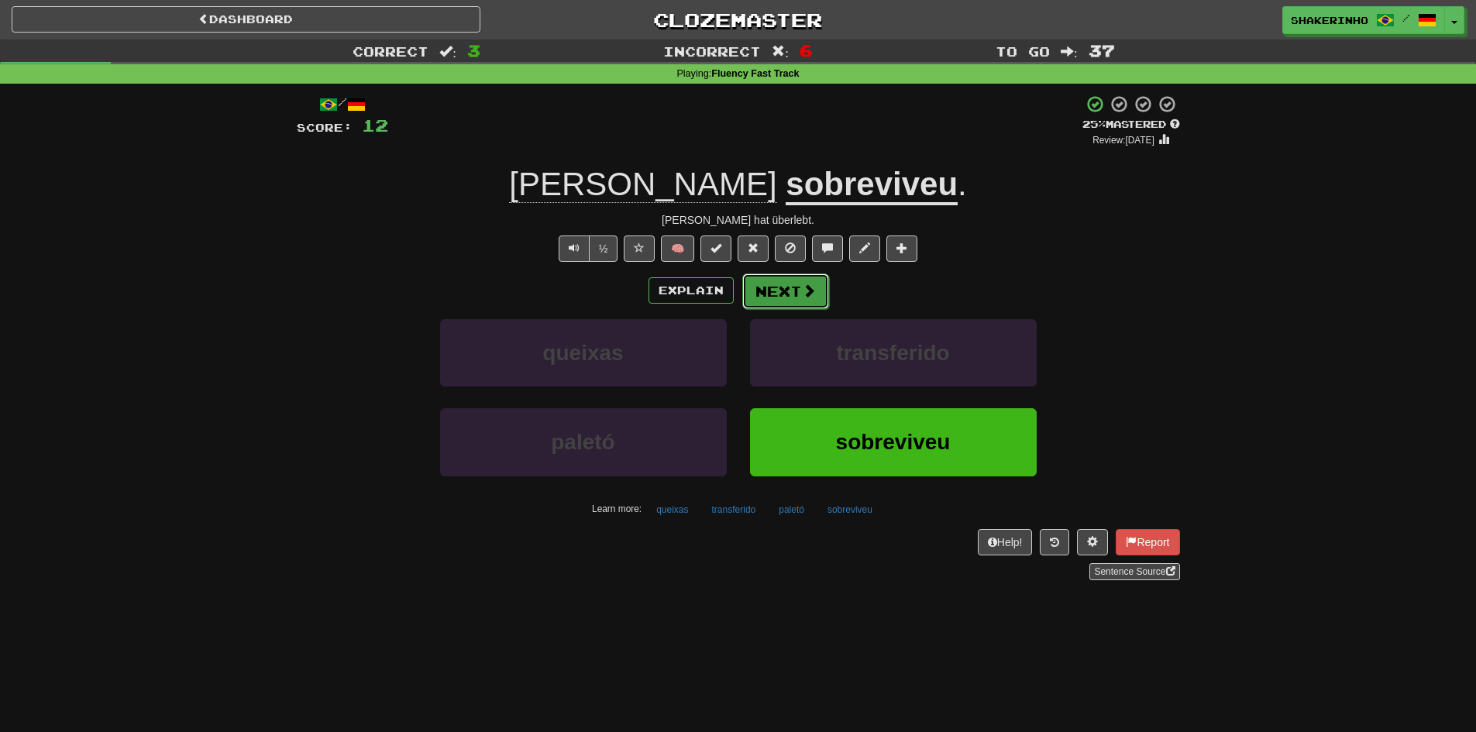
click at [797, 287] on button "Next" at bounding box center [785, 292] width 87 height 36
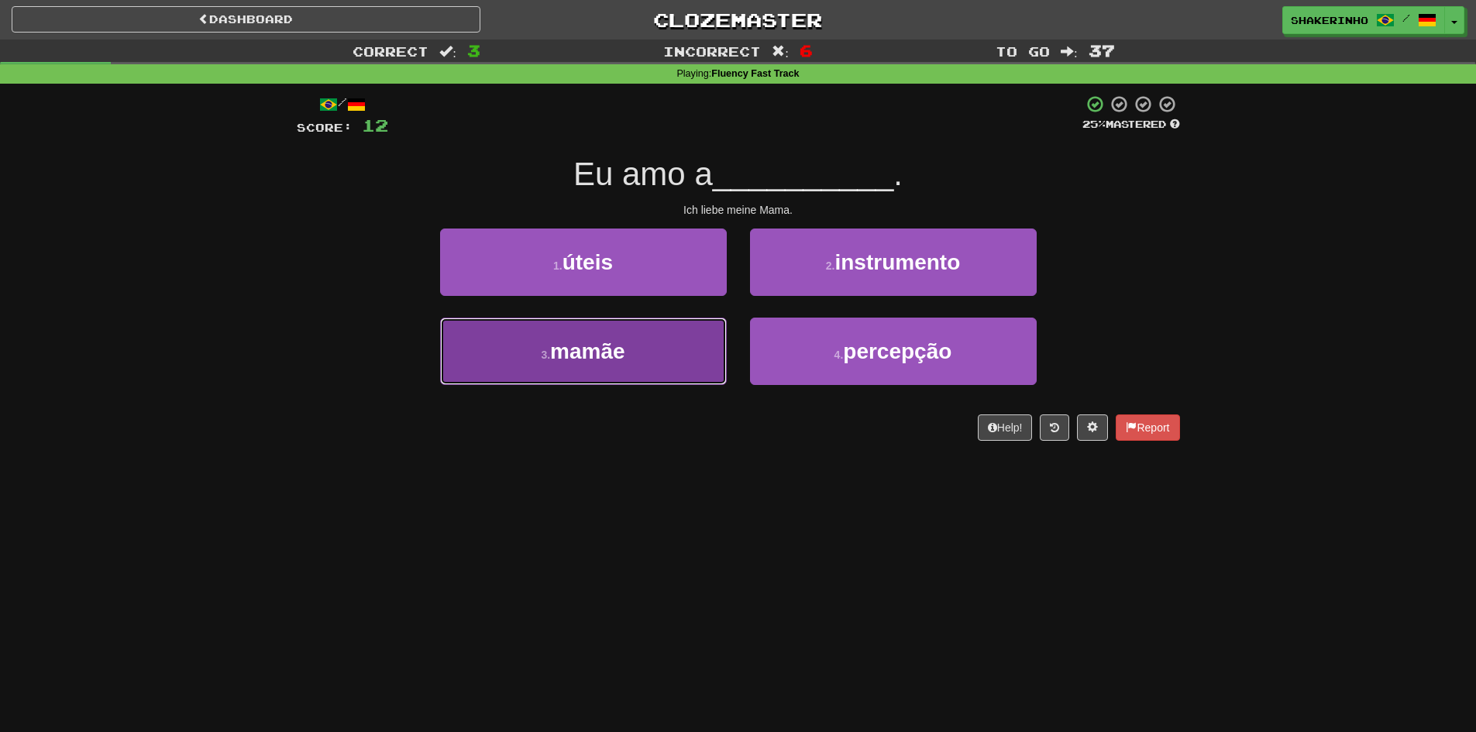
click at [666, 351] on button "3 . mamãe" at bounding box center [583, 351] width 287 height 67
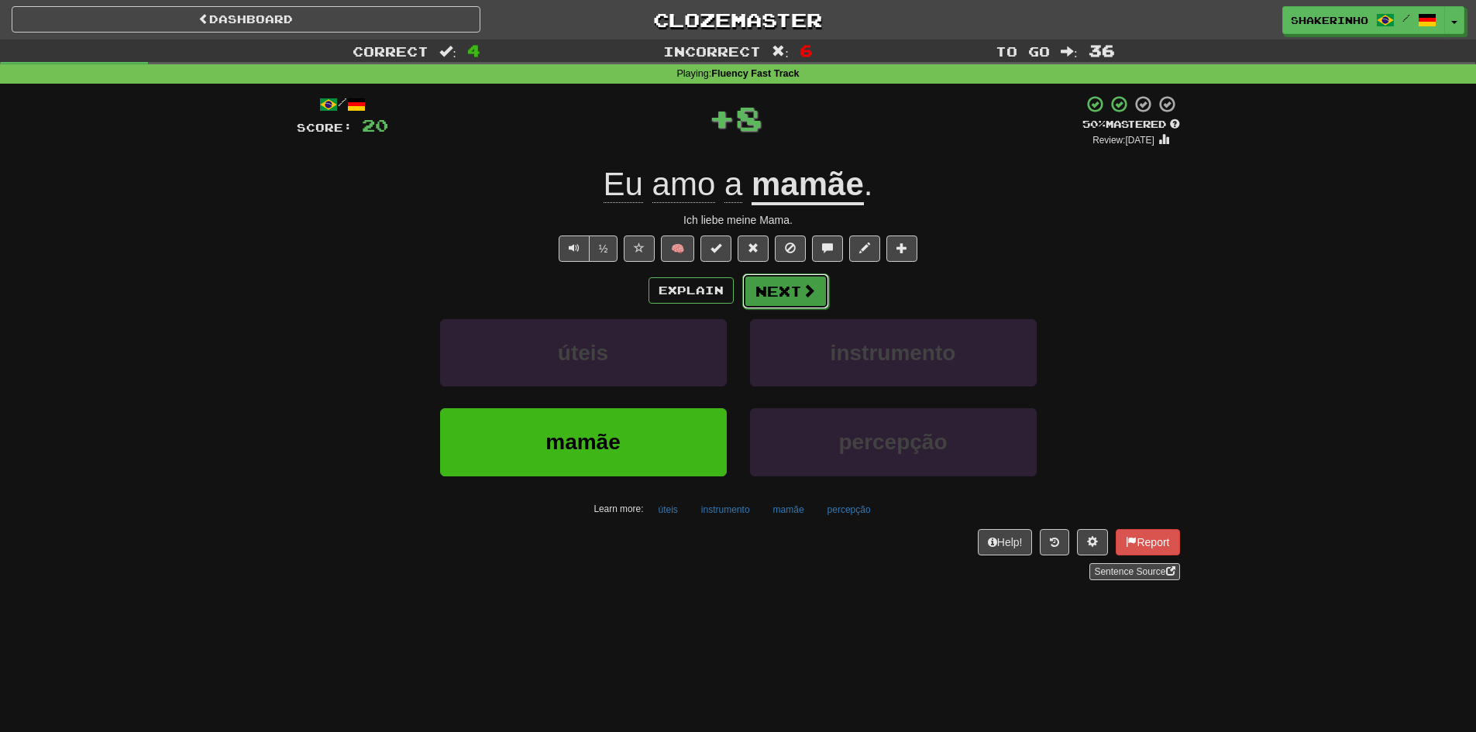
click at [815, 288] on button "Next" at bounding box center [785, 292] width 87 height 36
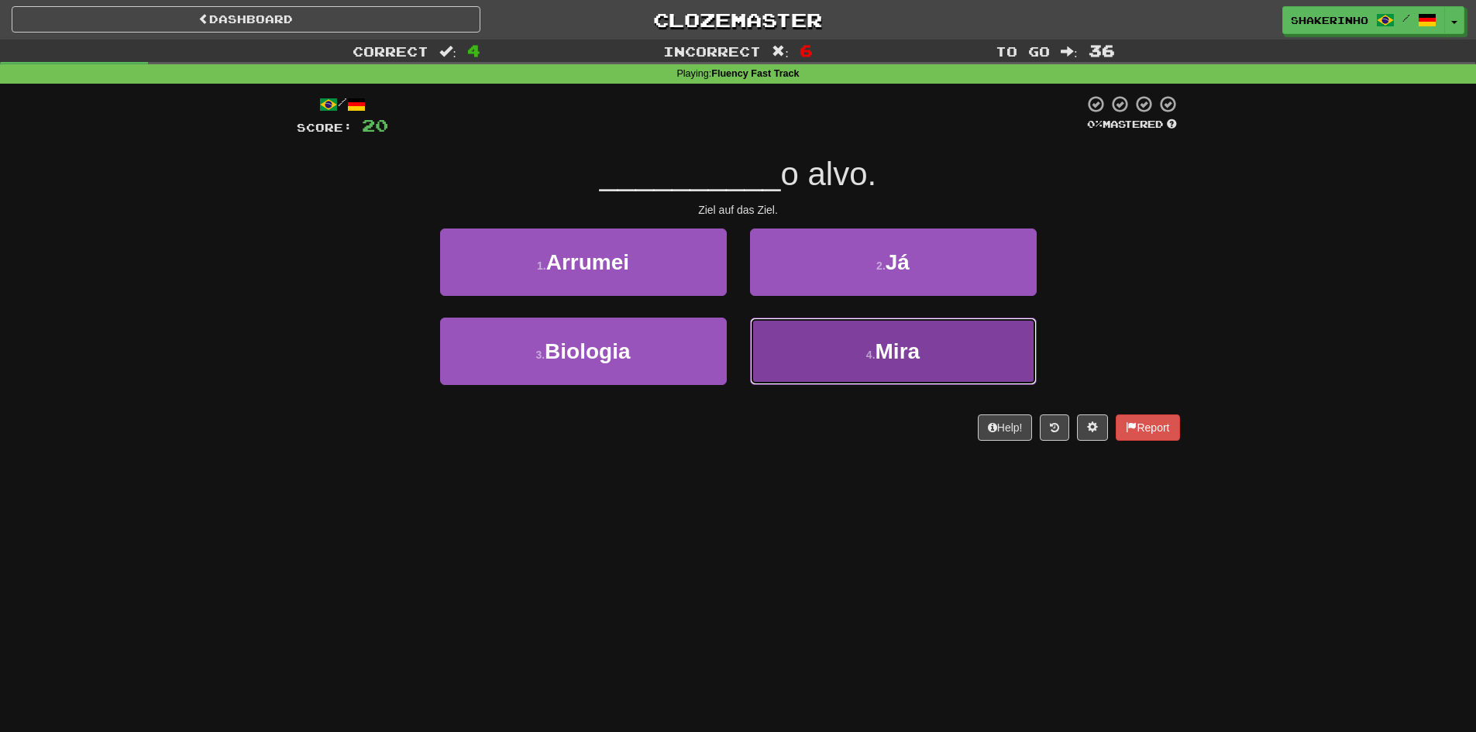
click at [832, 344] on button "4 . Mira" at bounding box center [893, 351] width 287 height 67
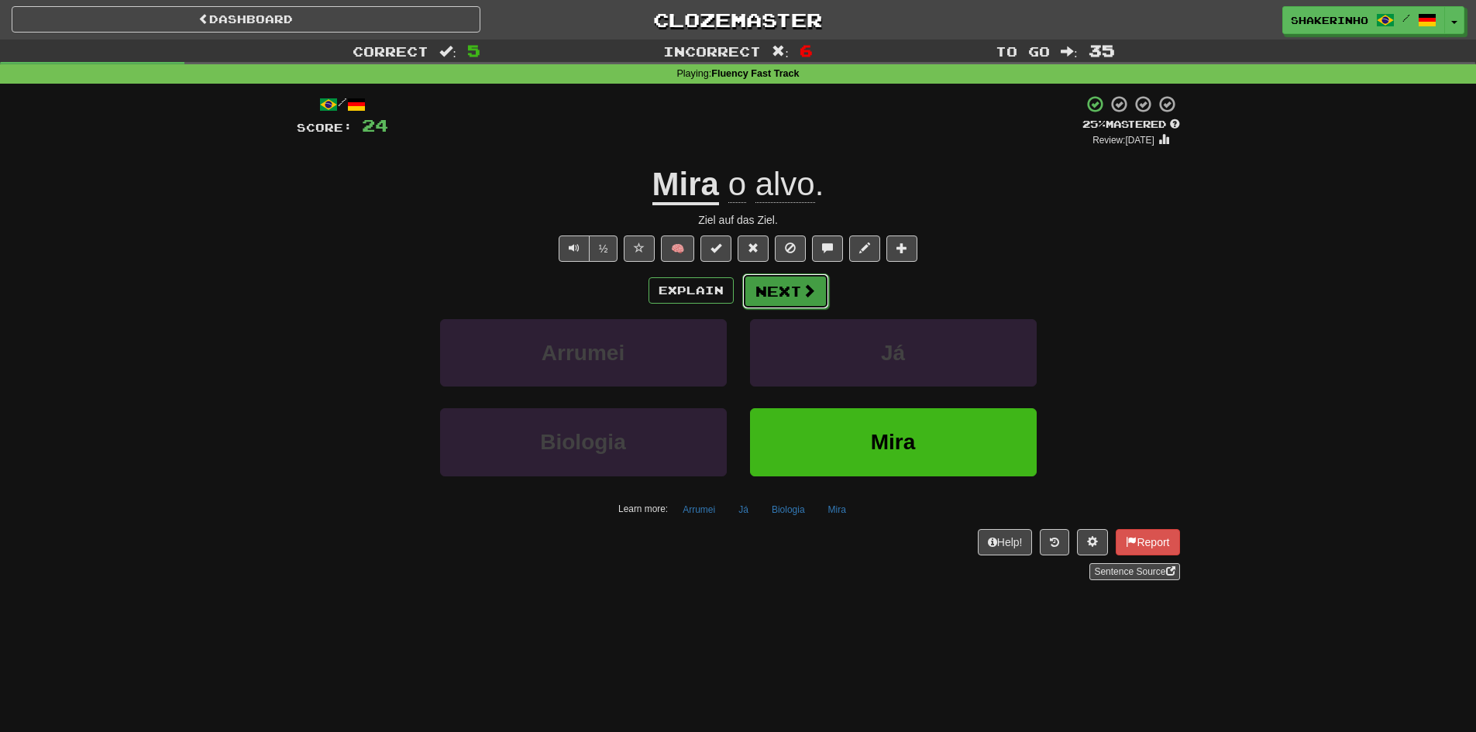
click at [747, 298] on button "Next" at bounding box center [785, 292] width 87 height 36
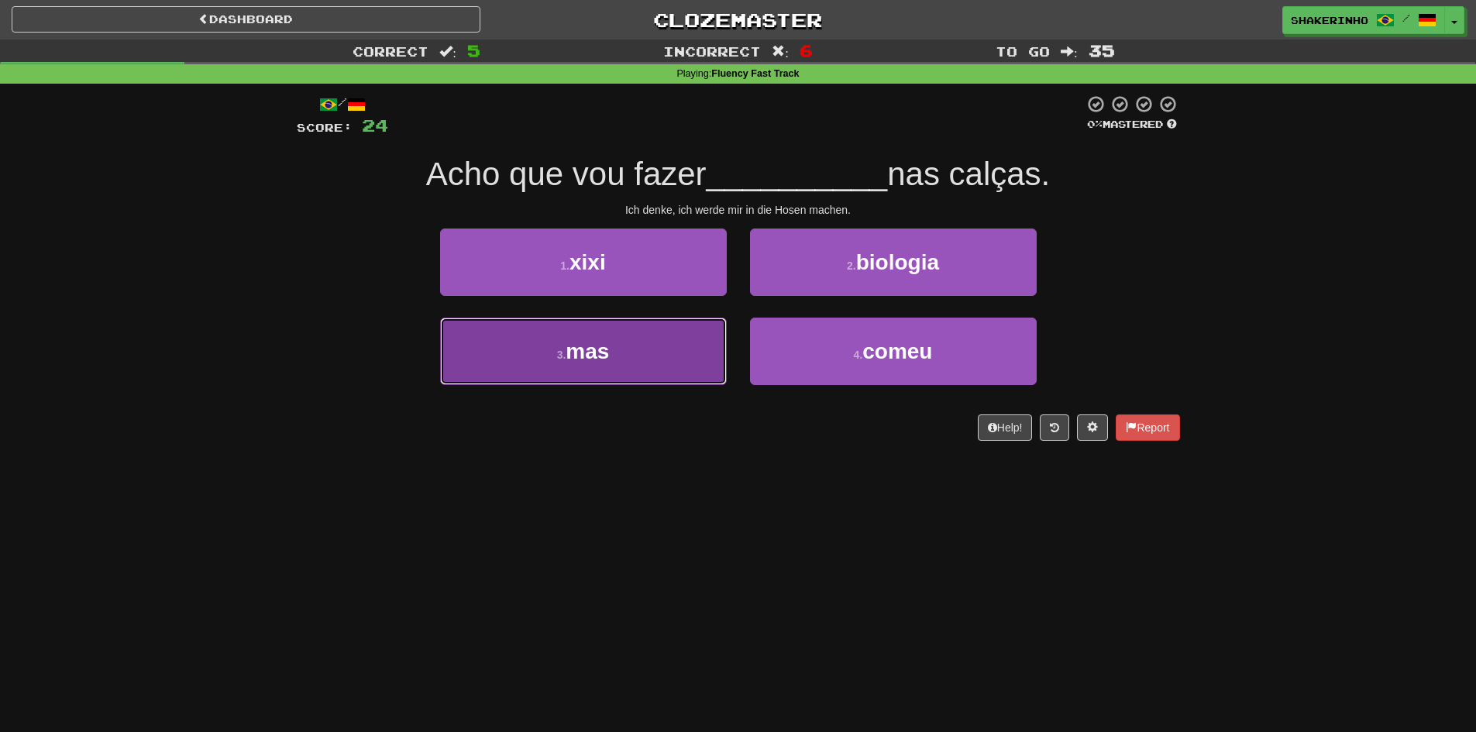
click at [629, 367] on button "3 . mas" at bounding box center [583, 351] width 287 height 67
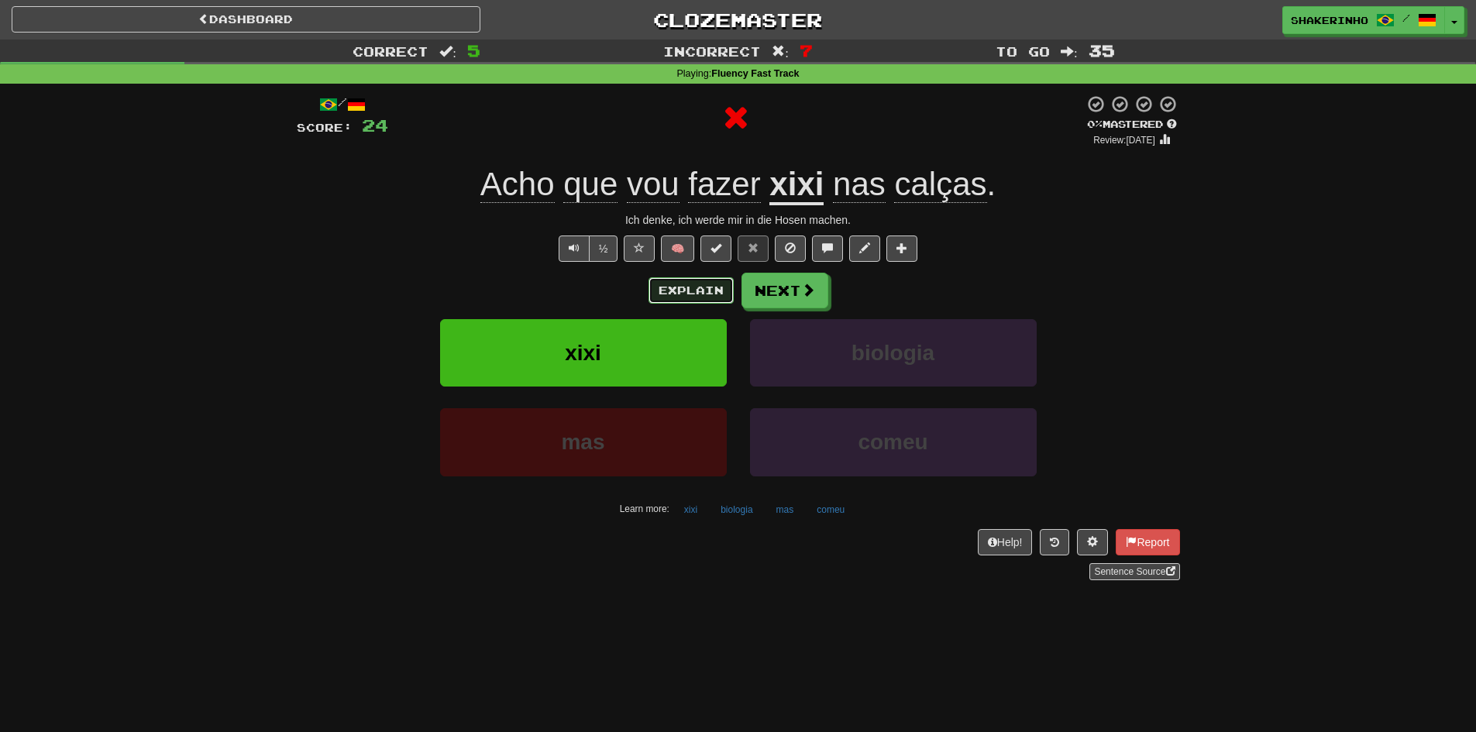
click at [690, 293] on button "Explain" at bounding box center [691, 290] width 85 height 26
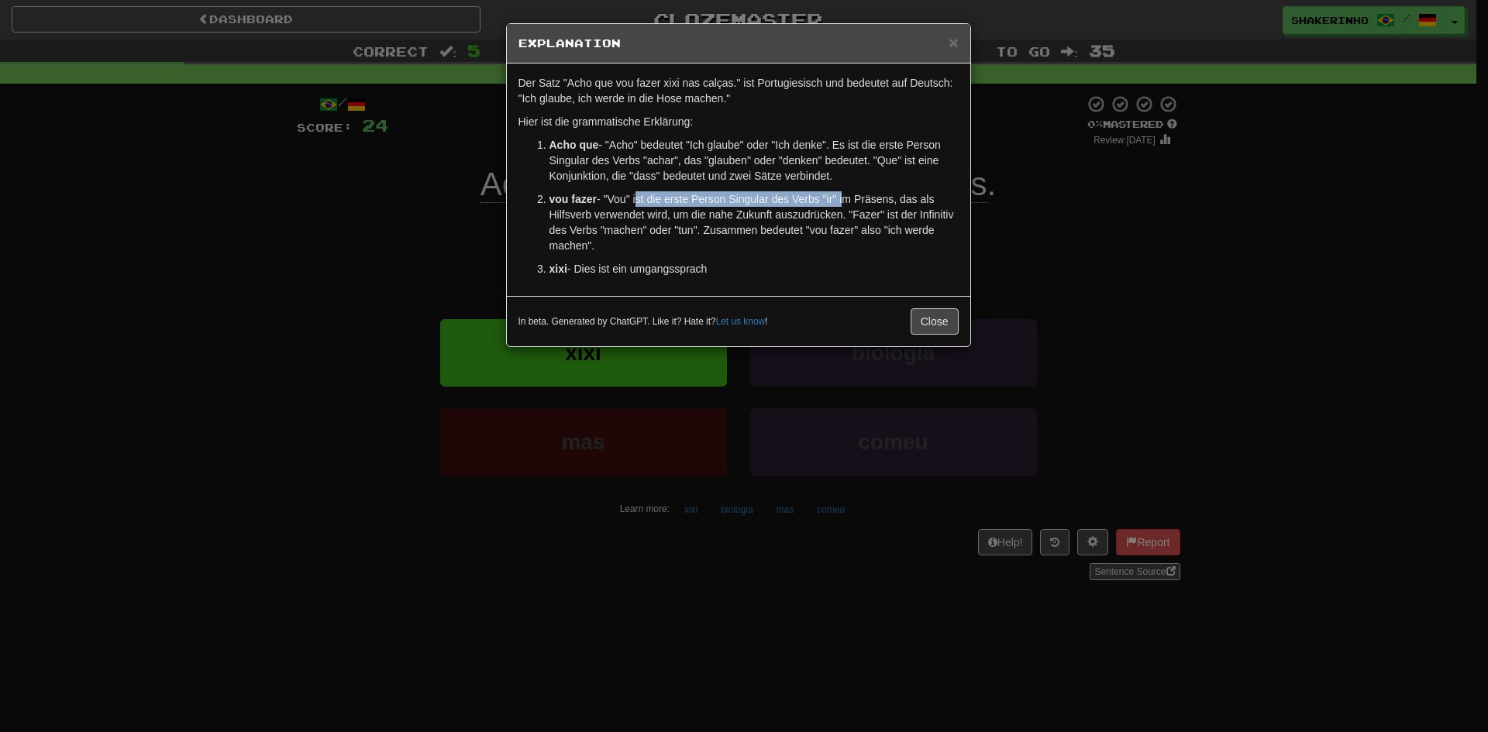
drag, startPoint x: 843, startPoint y: 201, endPoint x: 636, endPoint y: 200, distance: 206.9
click at [636, 200] on p "vou fazer - "Vou" ist die erste Person Singular des Verbs "ir" im Präsens, das …" at bounding box center [753, 222] width 409 height 62
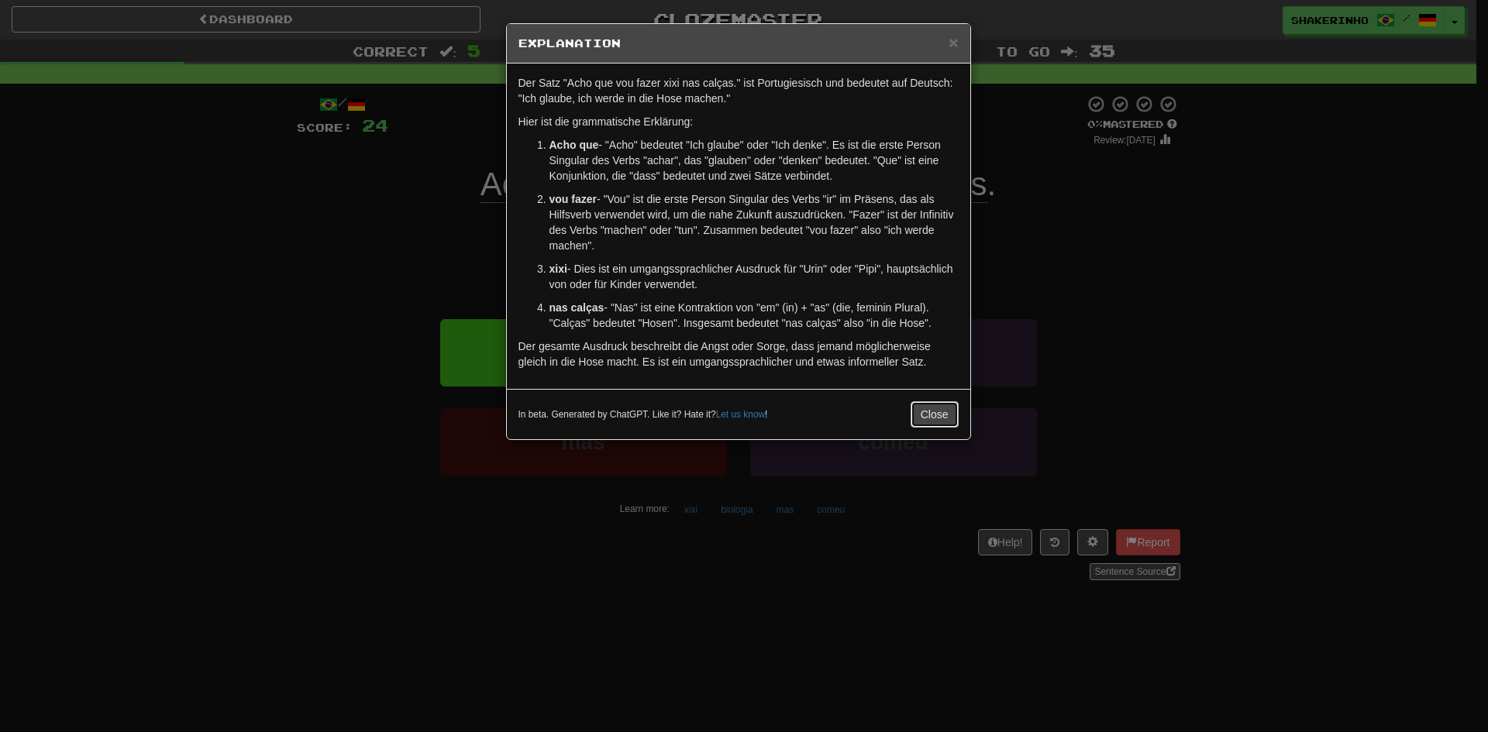
click at [943, 409] on button "Close" at bounding box center [935, 414] width 48 height 26
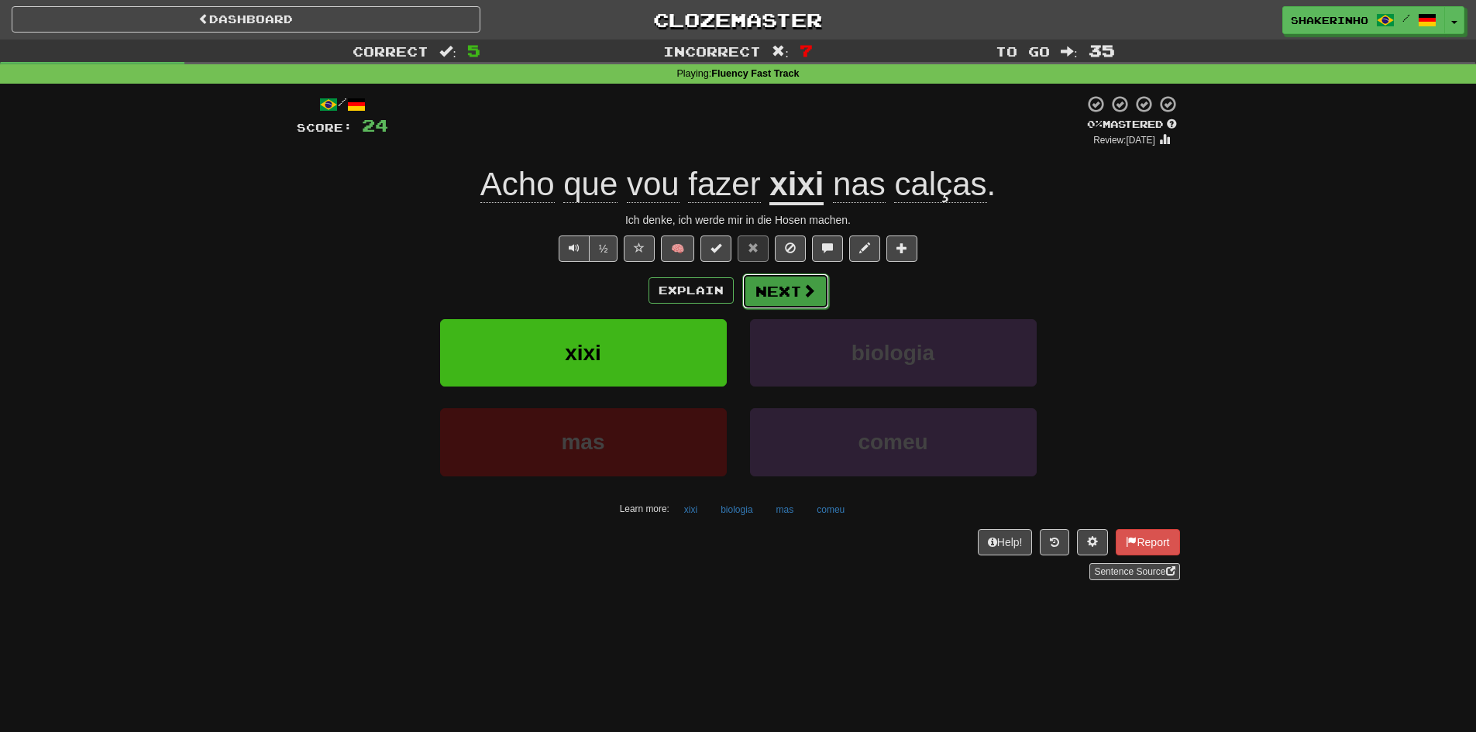
click at [808, 295] on span at bounding box center [809, 291] width 14 height 14
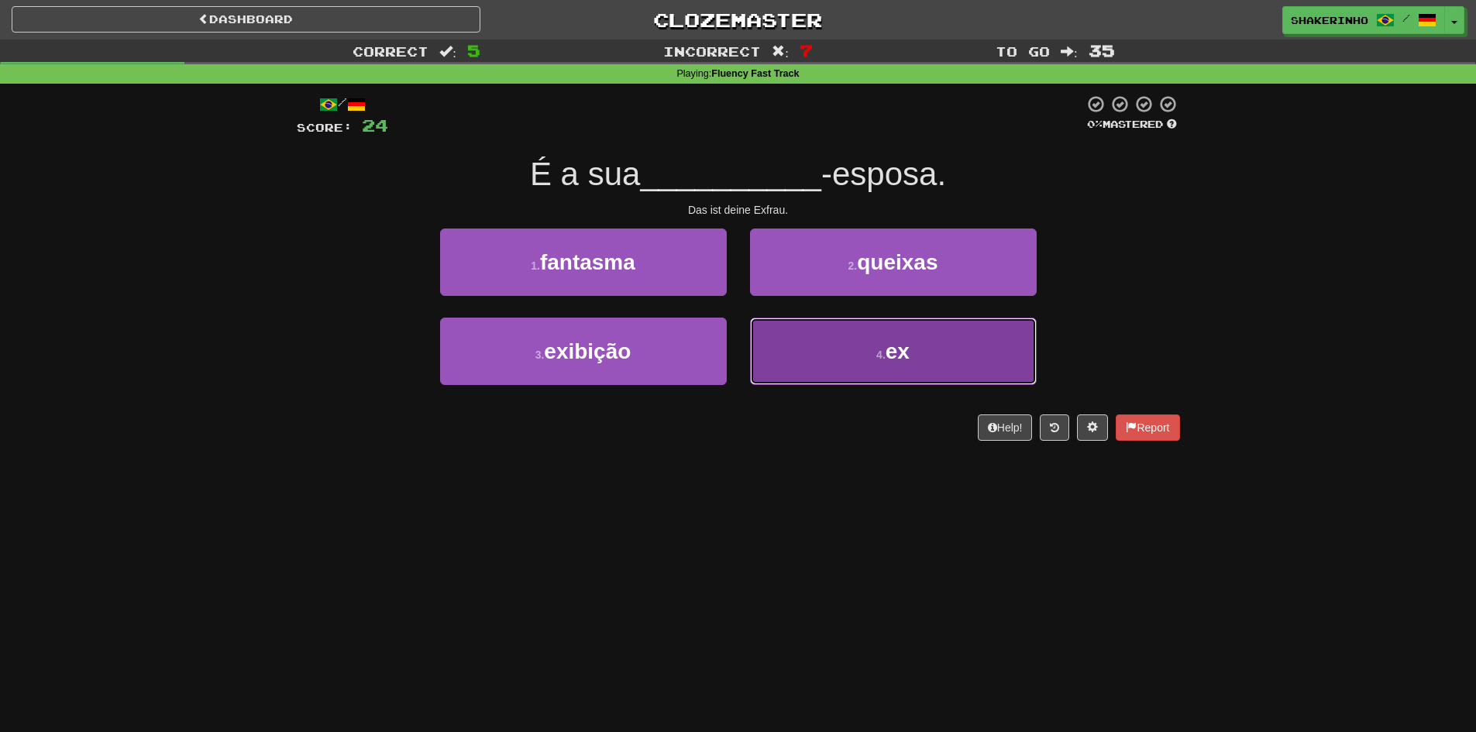
click at [846, 355] on button "4 . ex" at bounding box center [893, 351] width 287 height 67
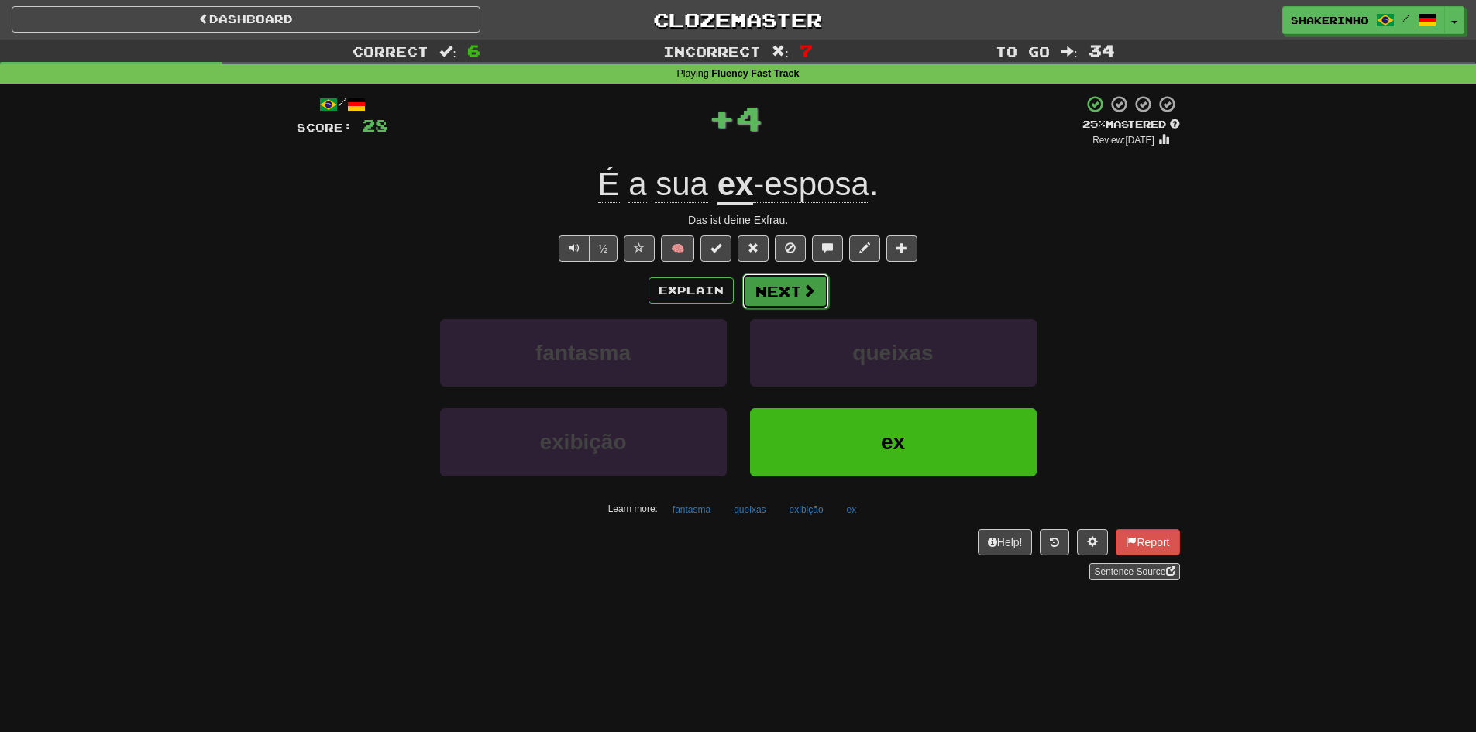
click at [795, 297] on button "Next" at bounding box center [785, 292] width 87 height 36
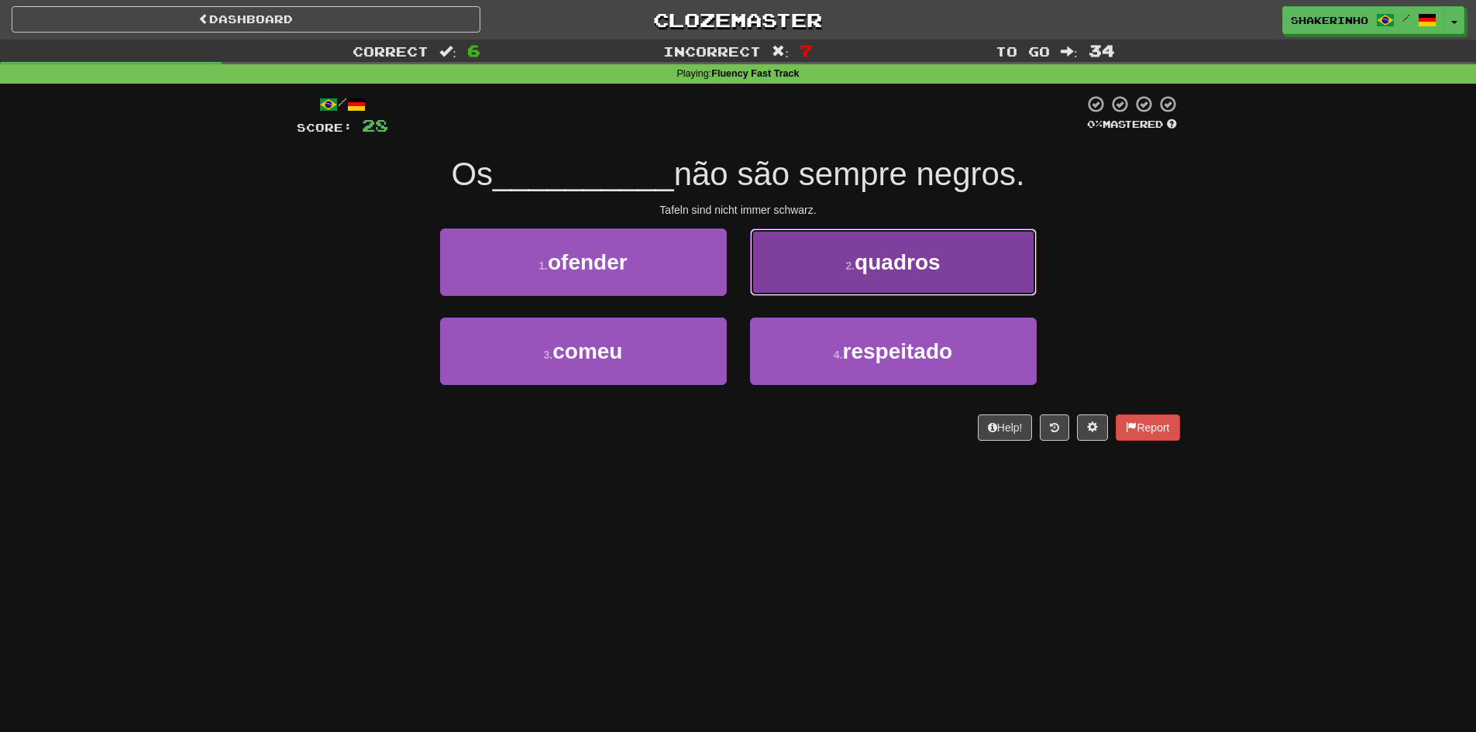
click at [815, 256] on button "2 . quadros" at bounding box center [893, 262] width 287 height 67
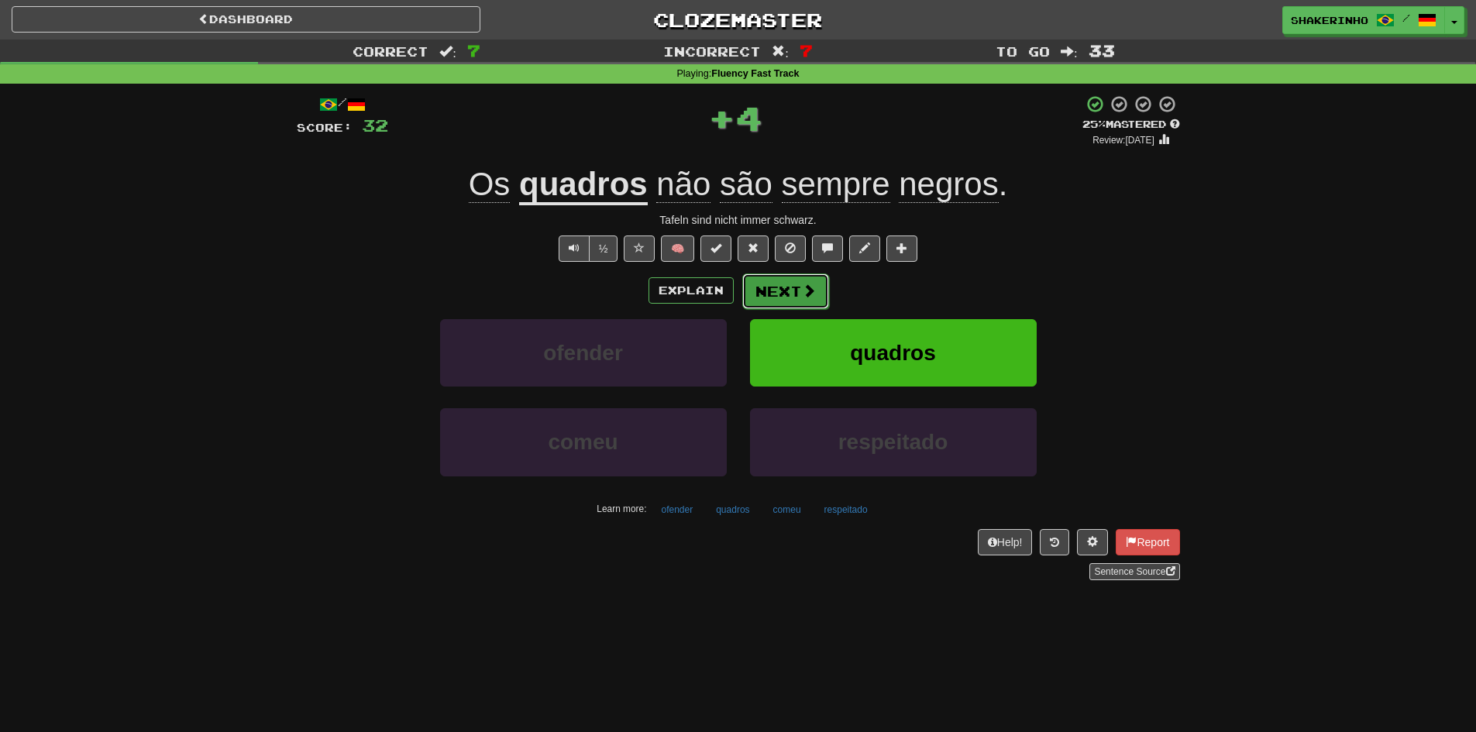
click at [760, 297] on button "Next" at bounding box center [785, 292] width 87 height 36
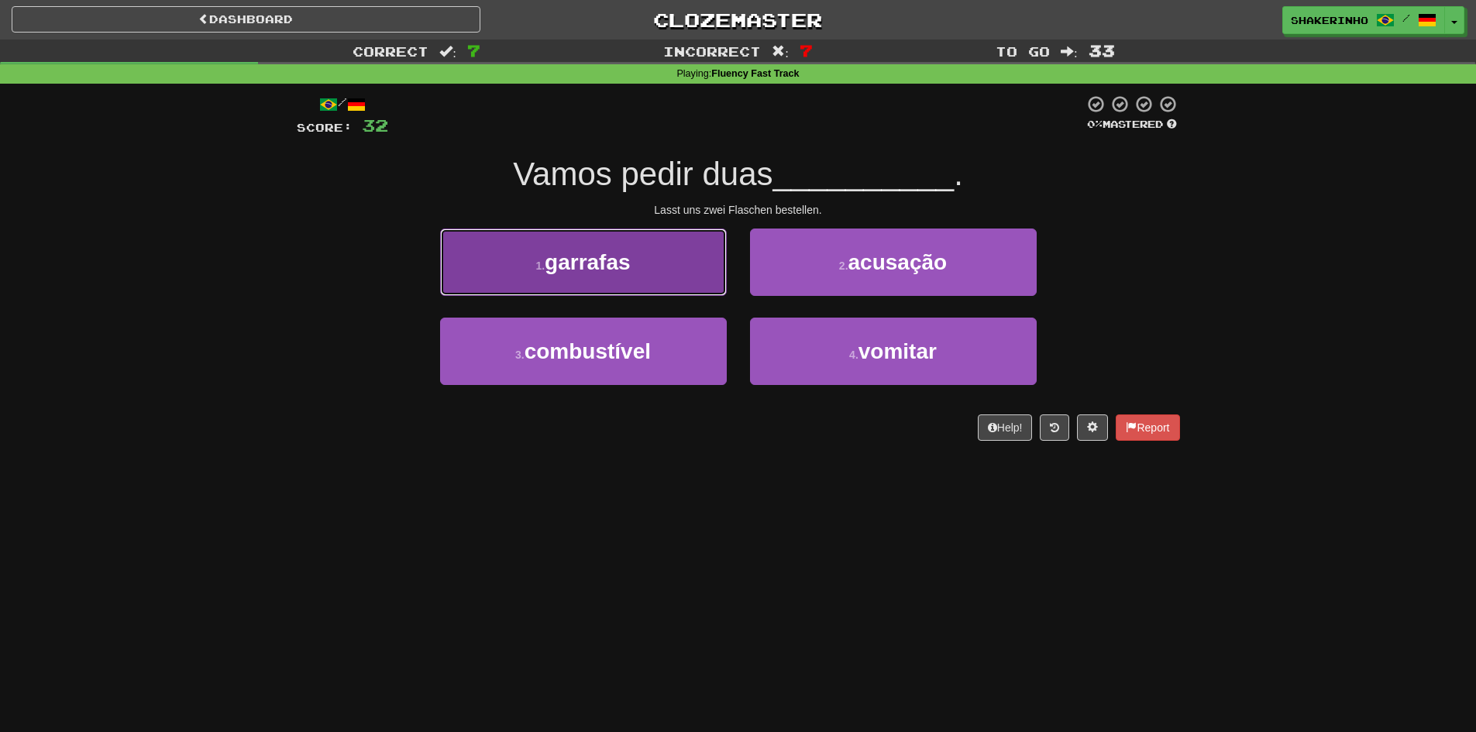
click at [657, 284] on button "1 . garrafas" at bounding box center [583, 262] width 287 height 67
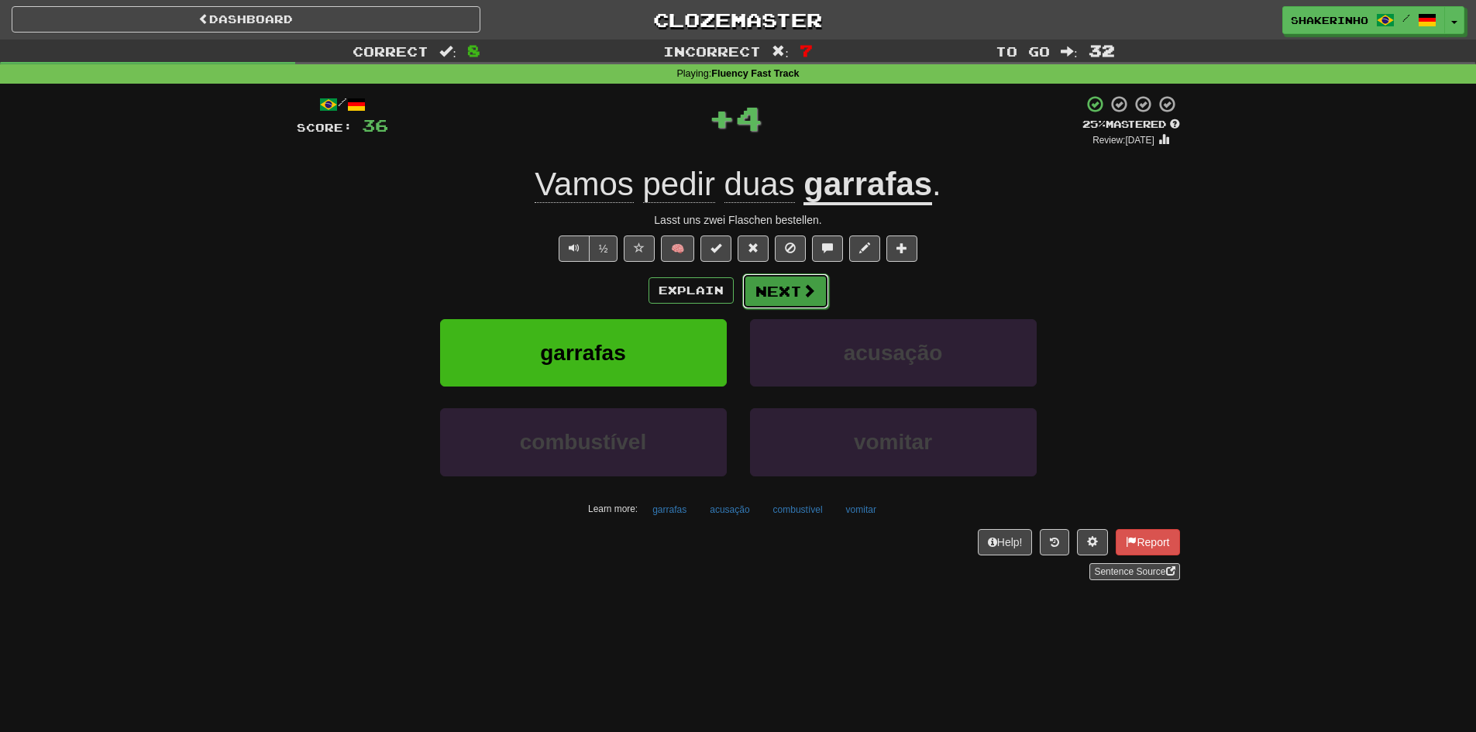
click at [766, 298] on button "Next" at bounding box center [785, 292] width 87 height 36
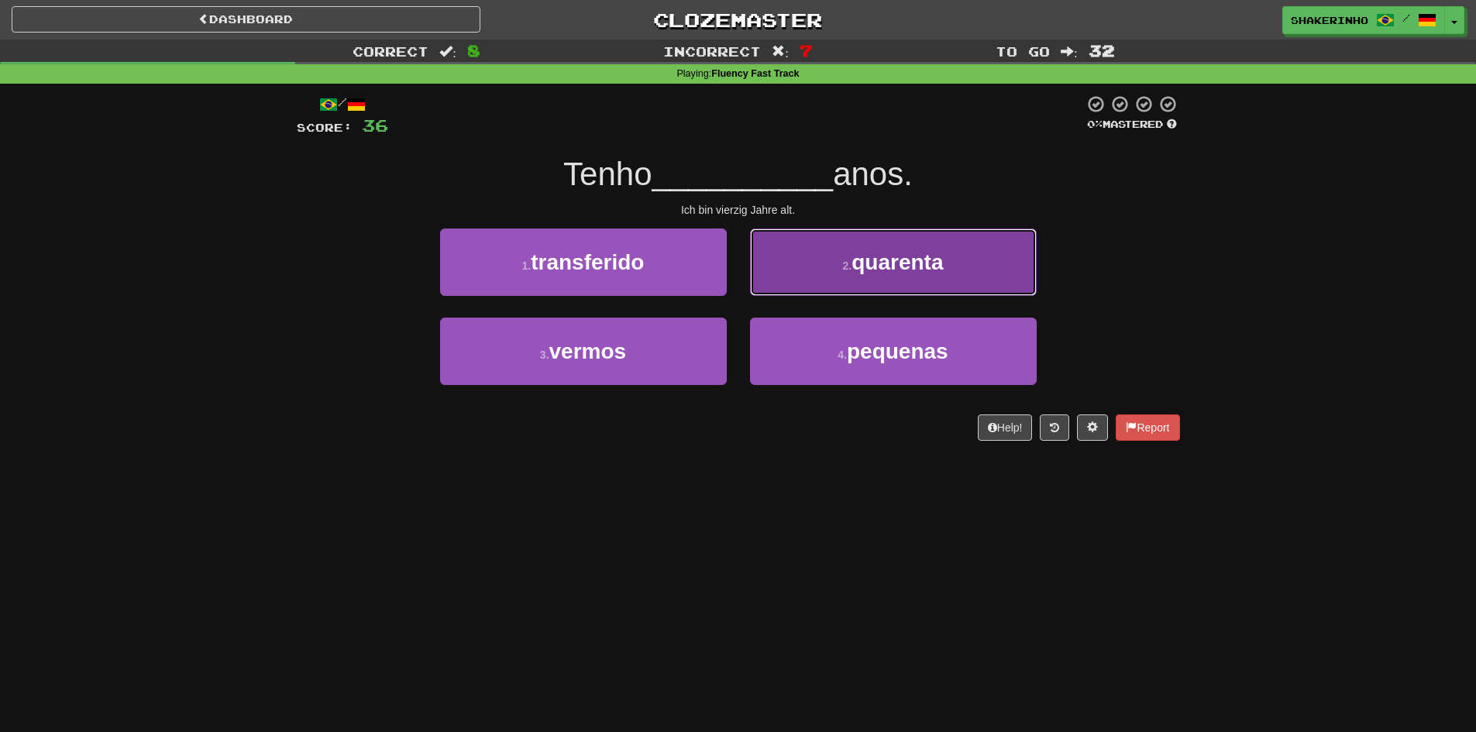
click at [775, 276] on button "2 . quarenta" at bounding box center [893, 262] width 287 height 67
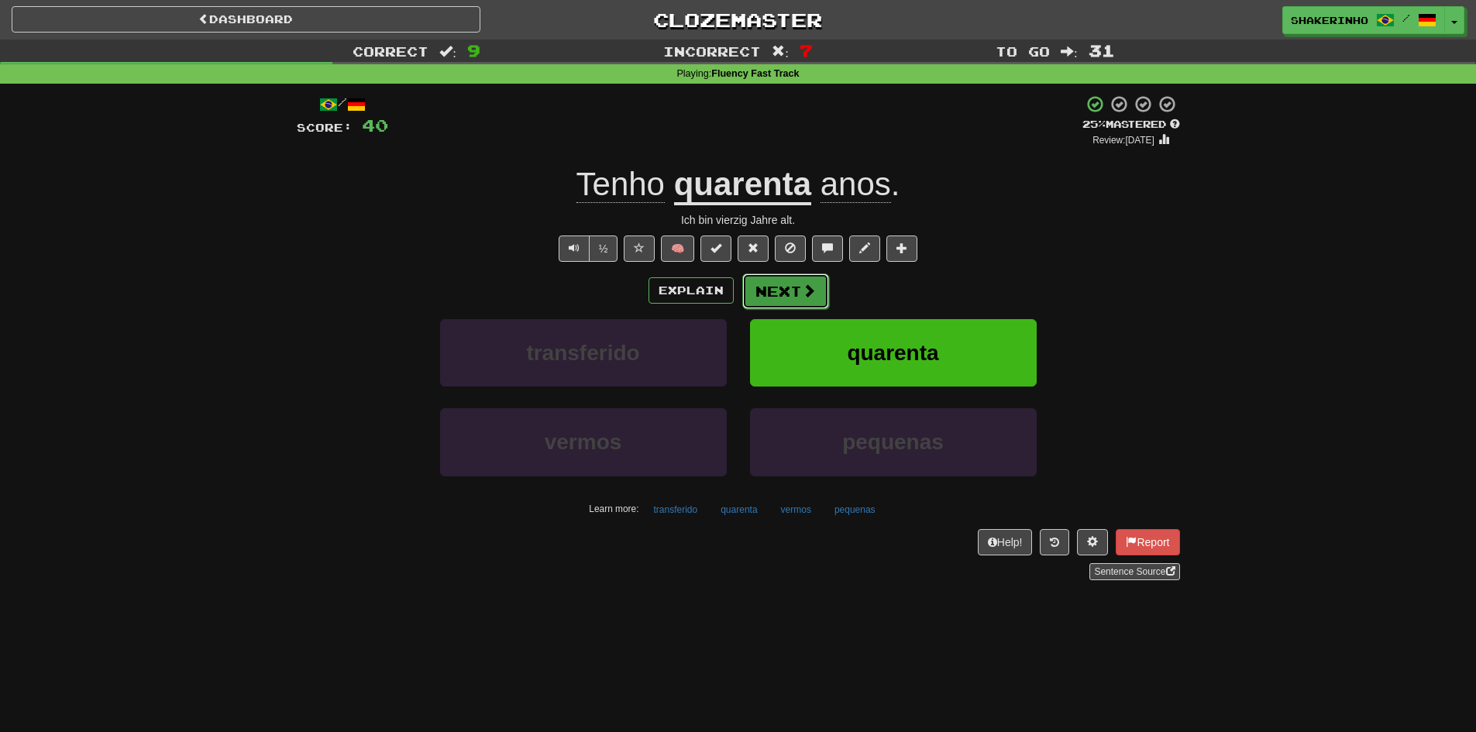
click at [788, 308] on button "Next" at bounding box center [785, 292] width 87 height 36
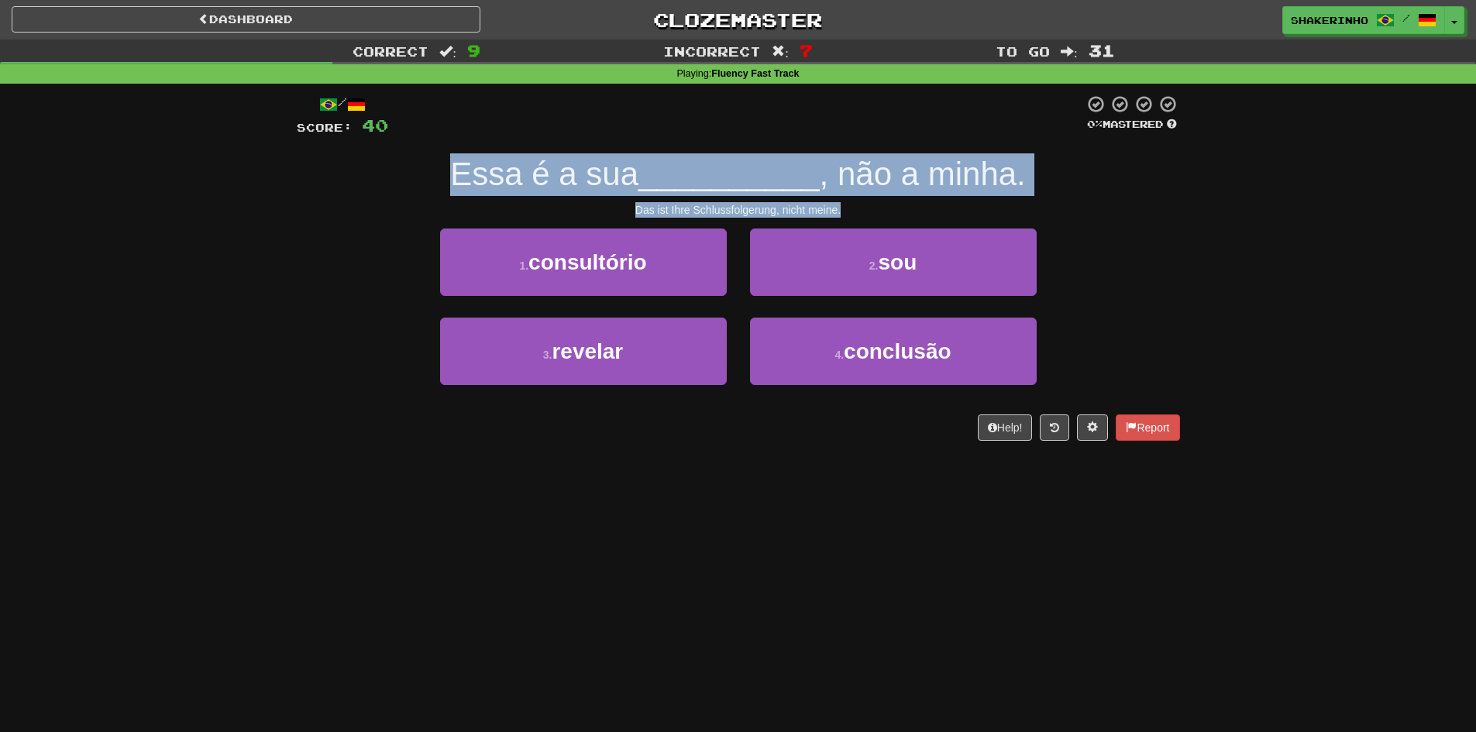
drag, startPoint x: 349, startPoint y: 185, endPoint x: 1088, endPoint y: 205, distance: 739.6
click at [1088, 205] on div "/ Score: 40 0 % Mastered Essa é a sua __________ , não a minha. Das ist Ihre Sc…" at bounding box center [738, 268] width 883 height 346
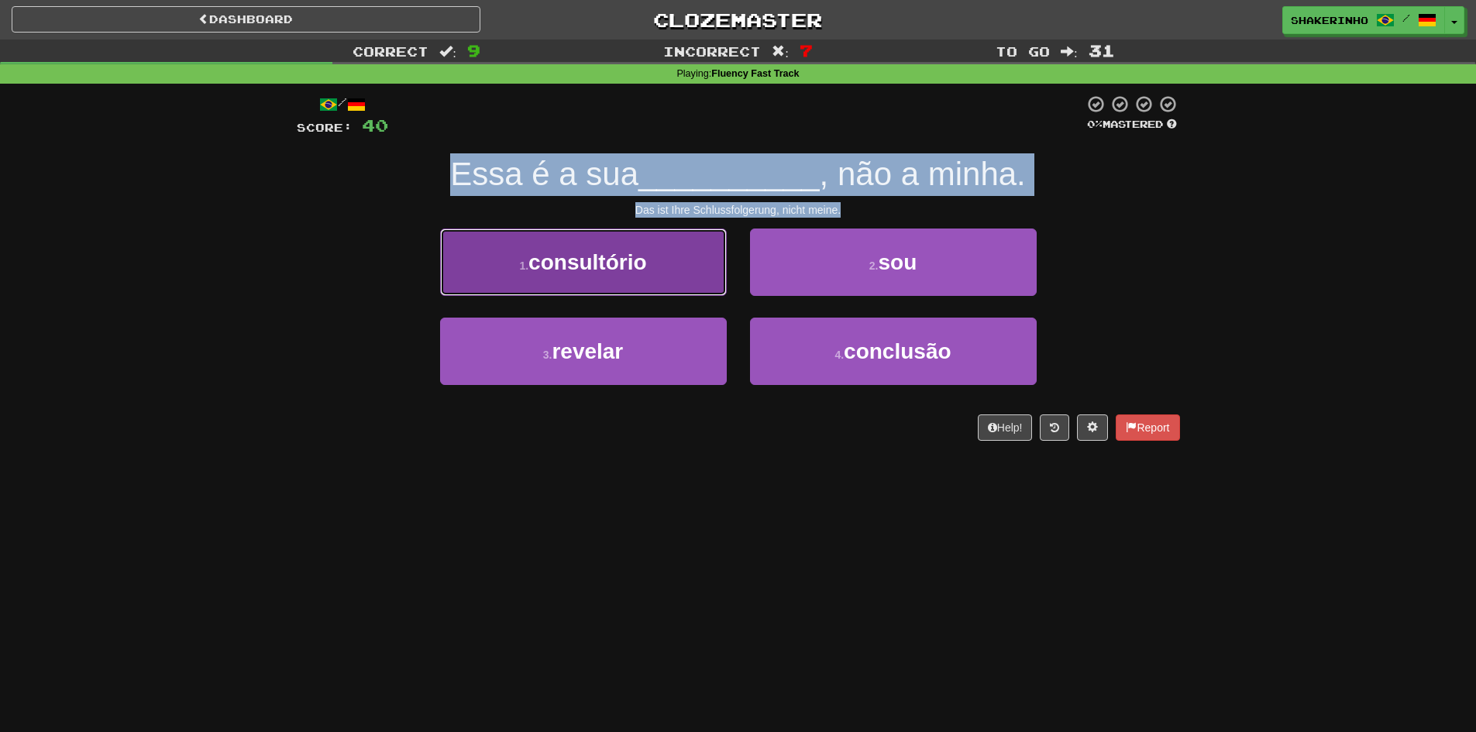
click at [642, 265] on span "consultório" at bounding box center [588, 262] width 118 height 24
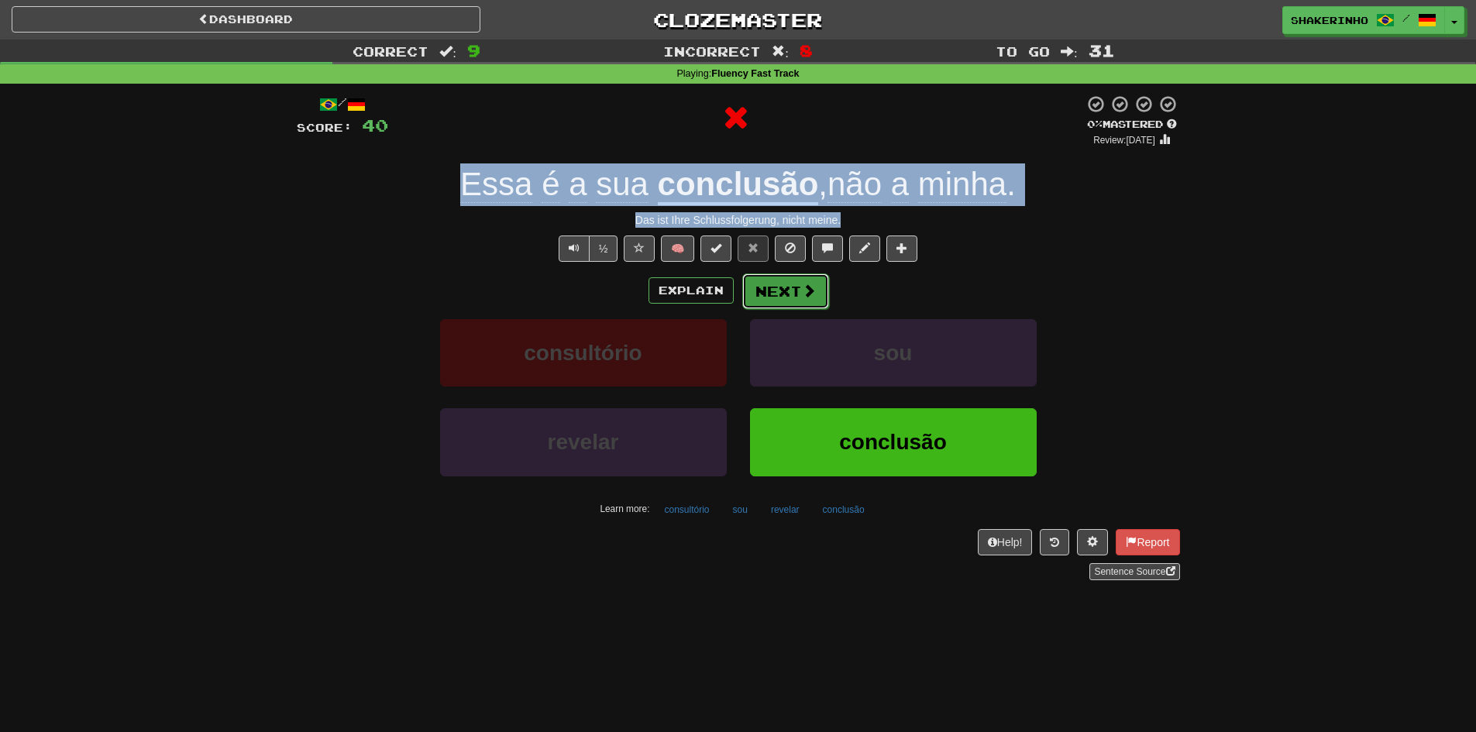
click at [759, 306] on button "Next" at bounding box center [785, 292] width 87 height 36
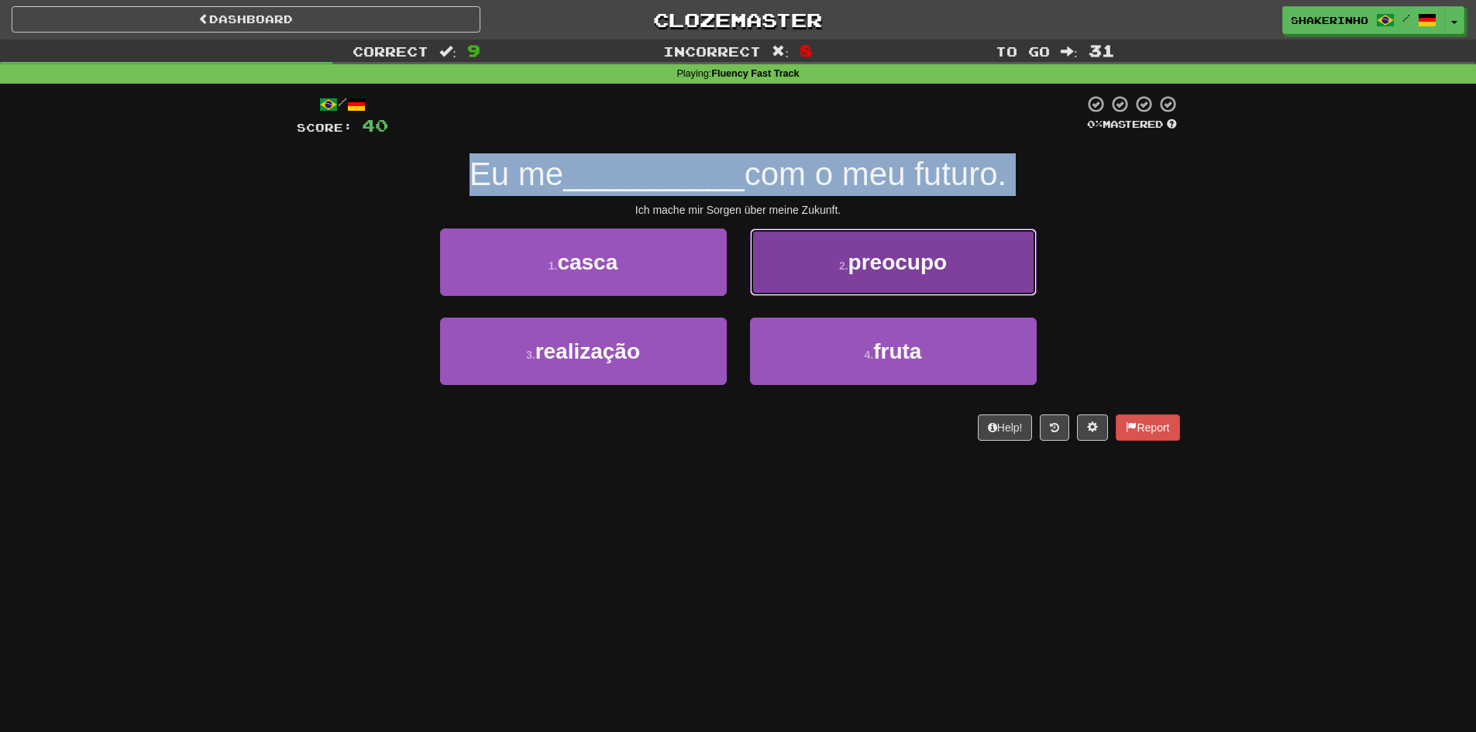
click at [795, 260] on button "2 . preocupo" at bounding box center [893, 262] width 287 height 67
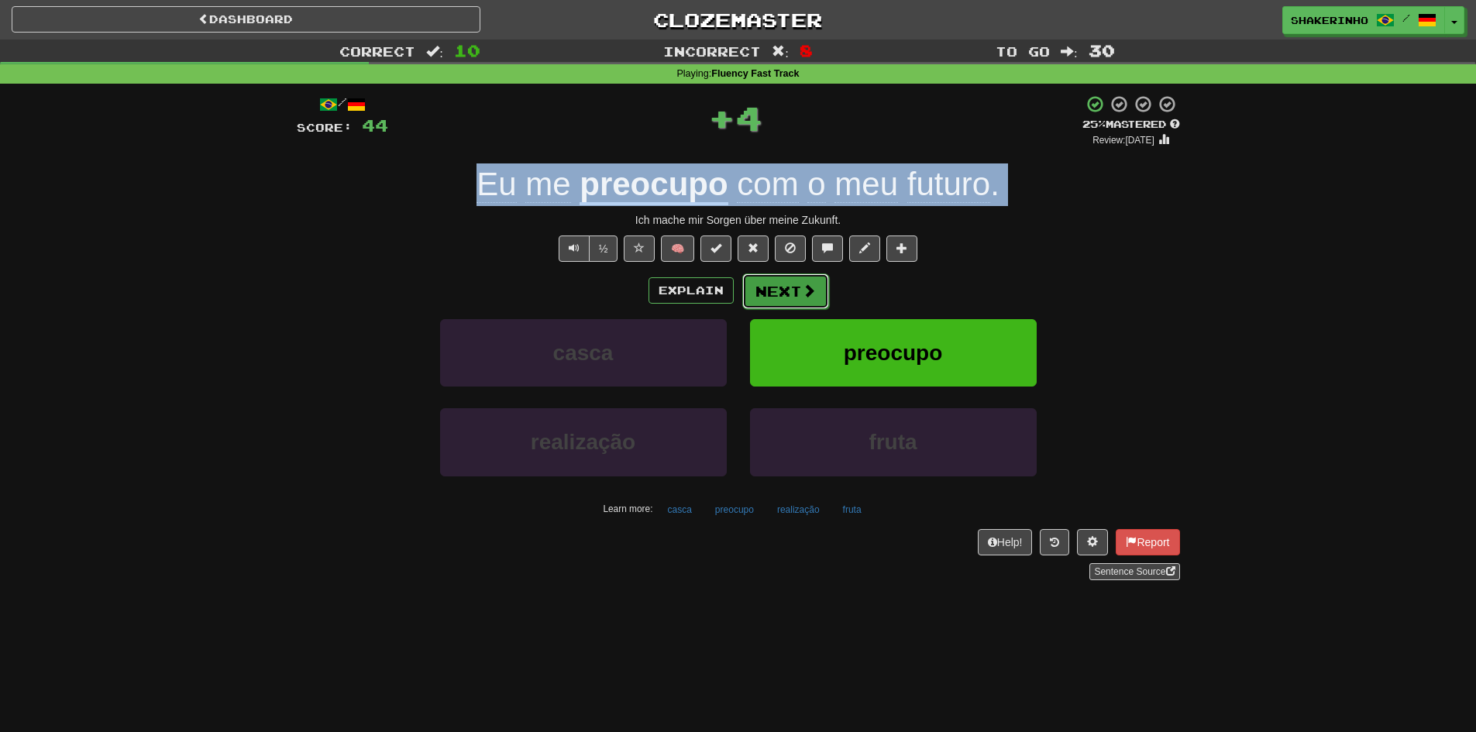
click at [784, 282] on button "Next" at bounding box center [785, 292] width 87 height 36
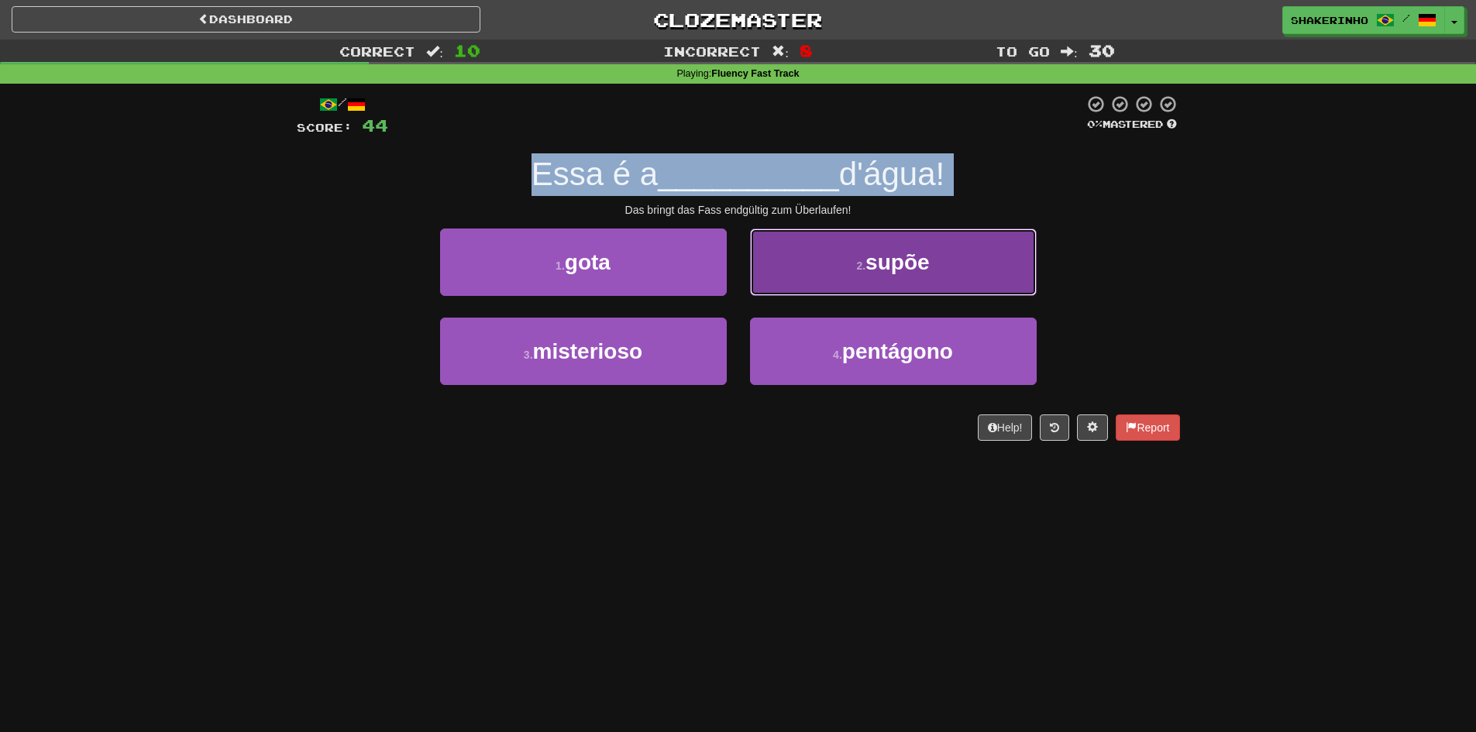
click at [794, 274] on button "2 . supõe" at bounding box center [893, 262] width 287 height 67
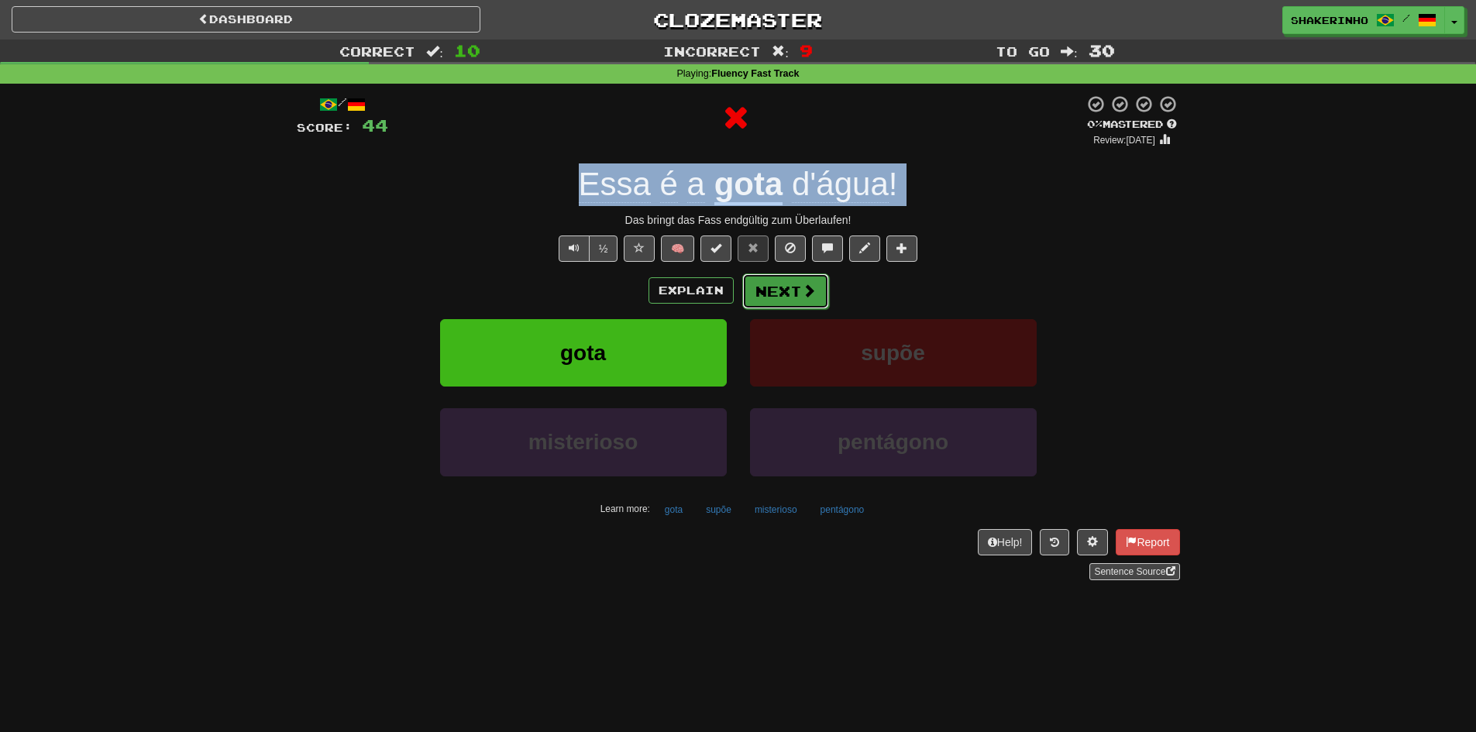
click at [787, 288] on button "Next" at bounding box center [785, 292] width 87 height 36
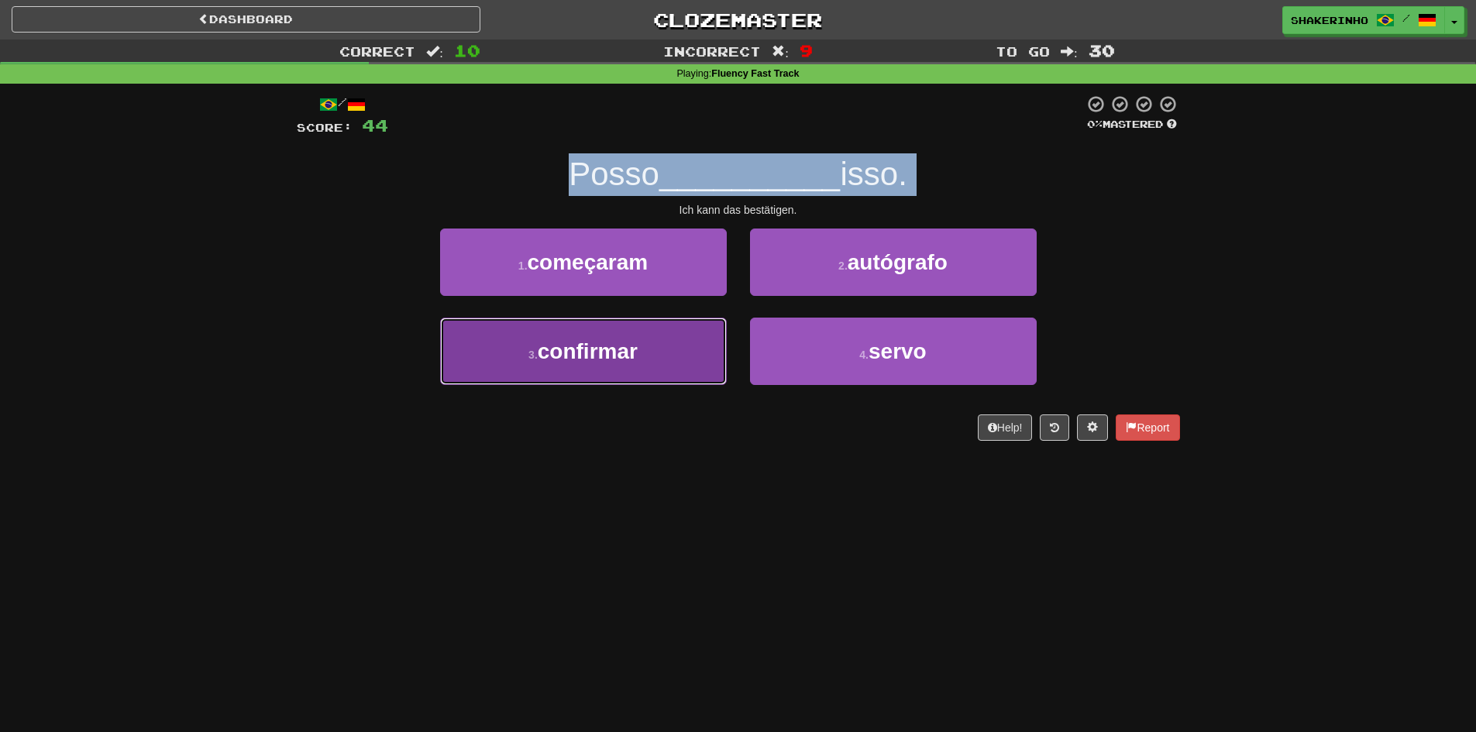
click at [607, 363] on span "confirmar" at bounding box center [588, 351] width 100 height 24
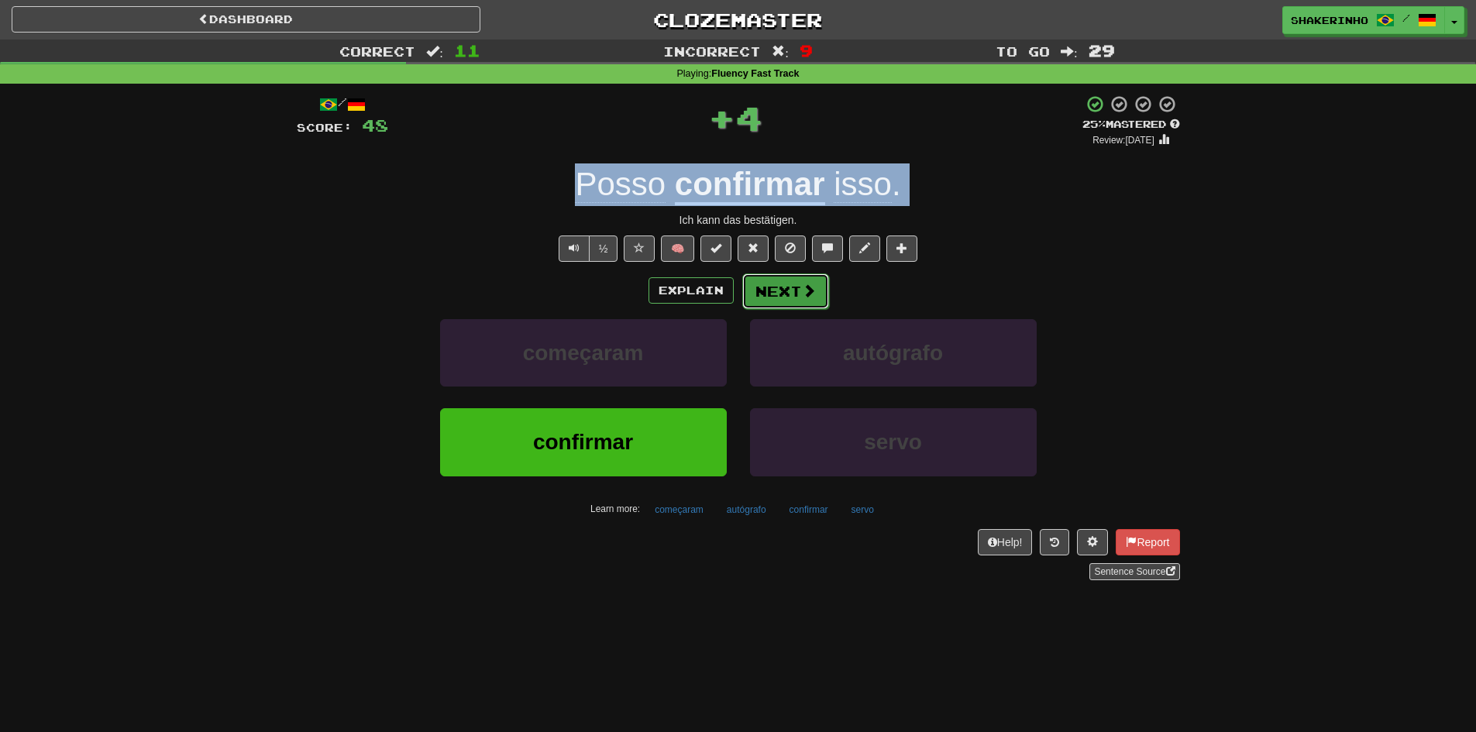
click at [760, 301] on button "Next" at bounding box center [785, 292] width 87 height 36
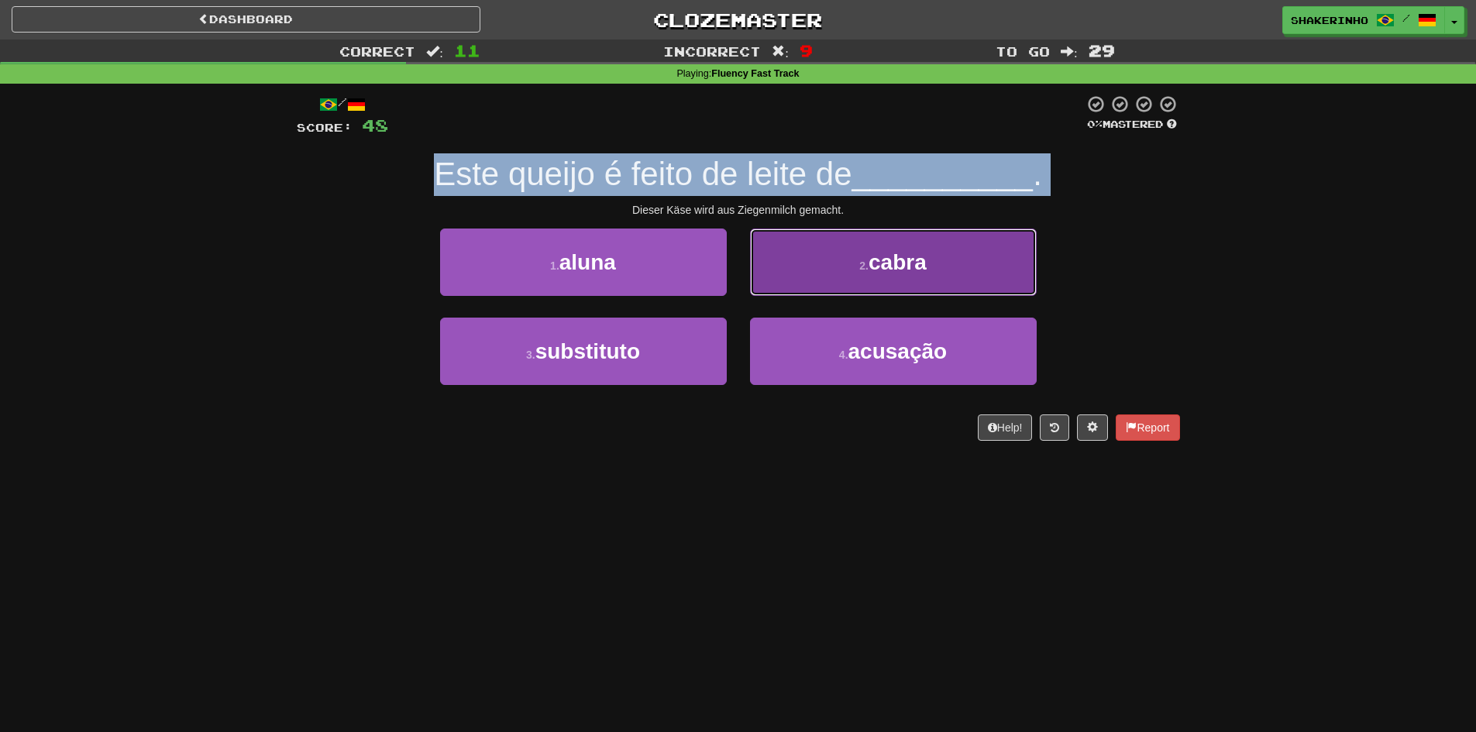
click at [885, 290] on button "2 . cabra" at bounding box center [893, 262] width 287 height 67
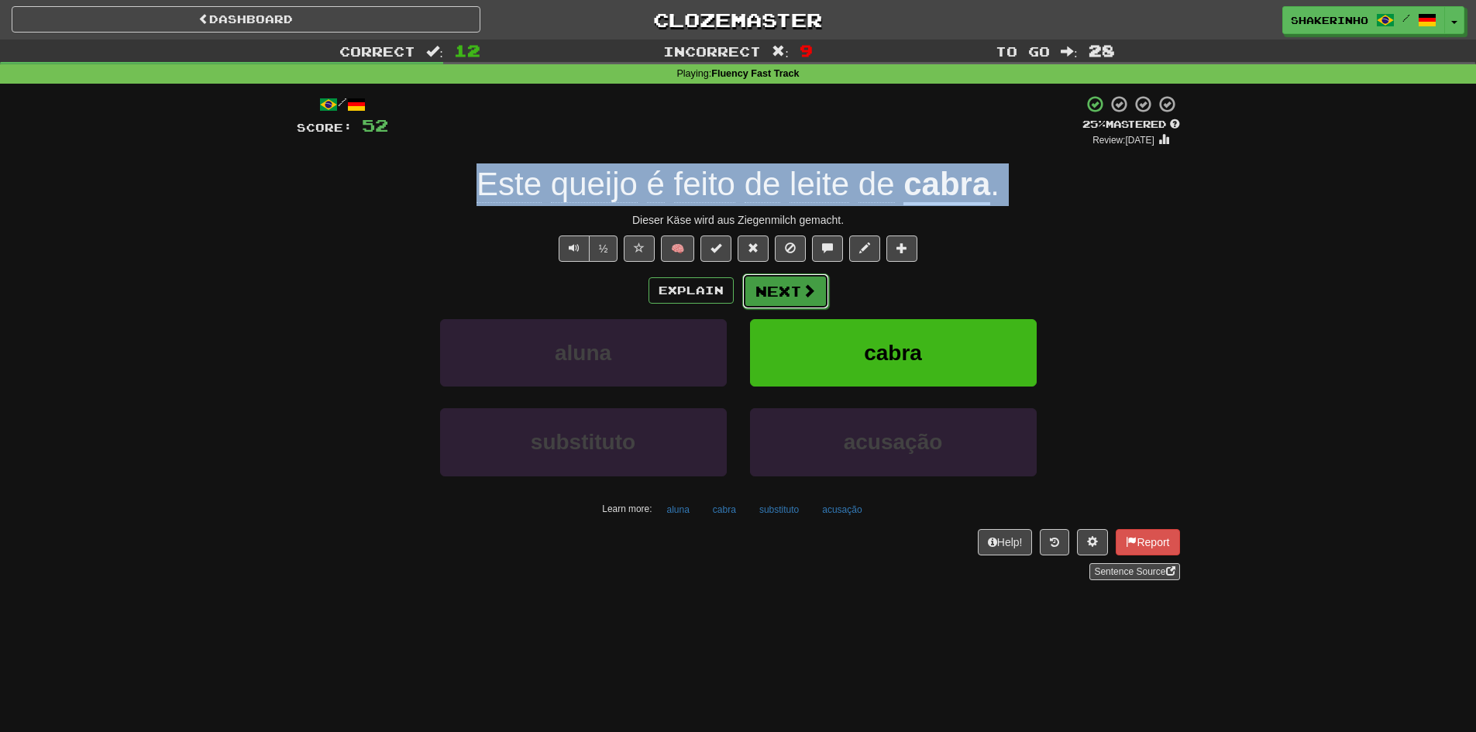
click at [777, 291] on button "Next" at bounding box center [785, 292] width 87 height 36
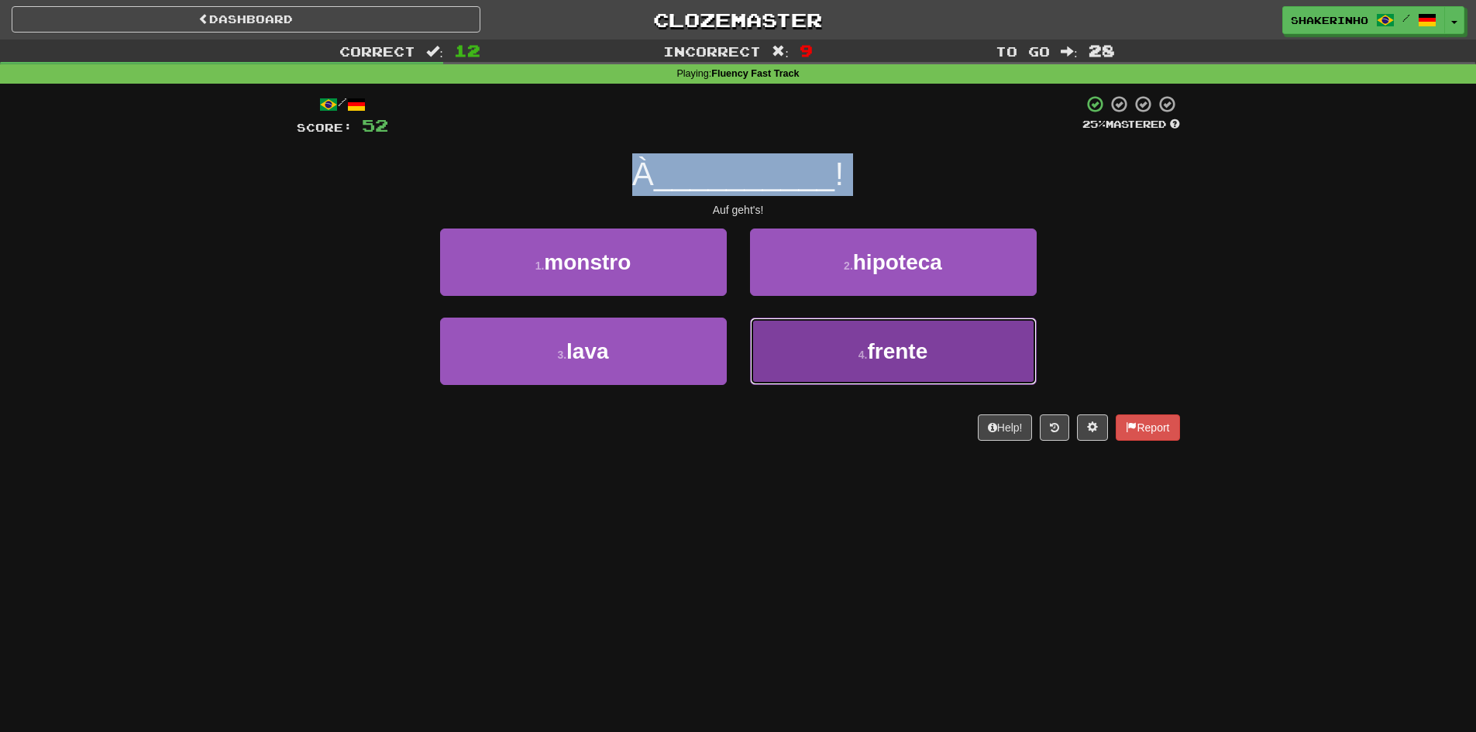
click at [865, 377] on button "4 . frente" at bounding box center [893, 351] width 287 height 67
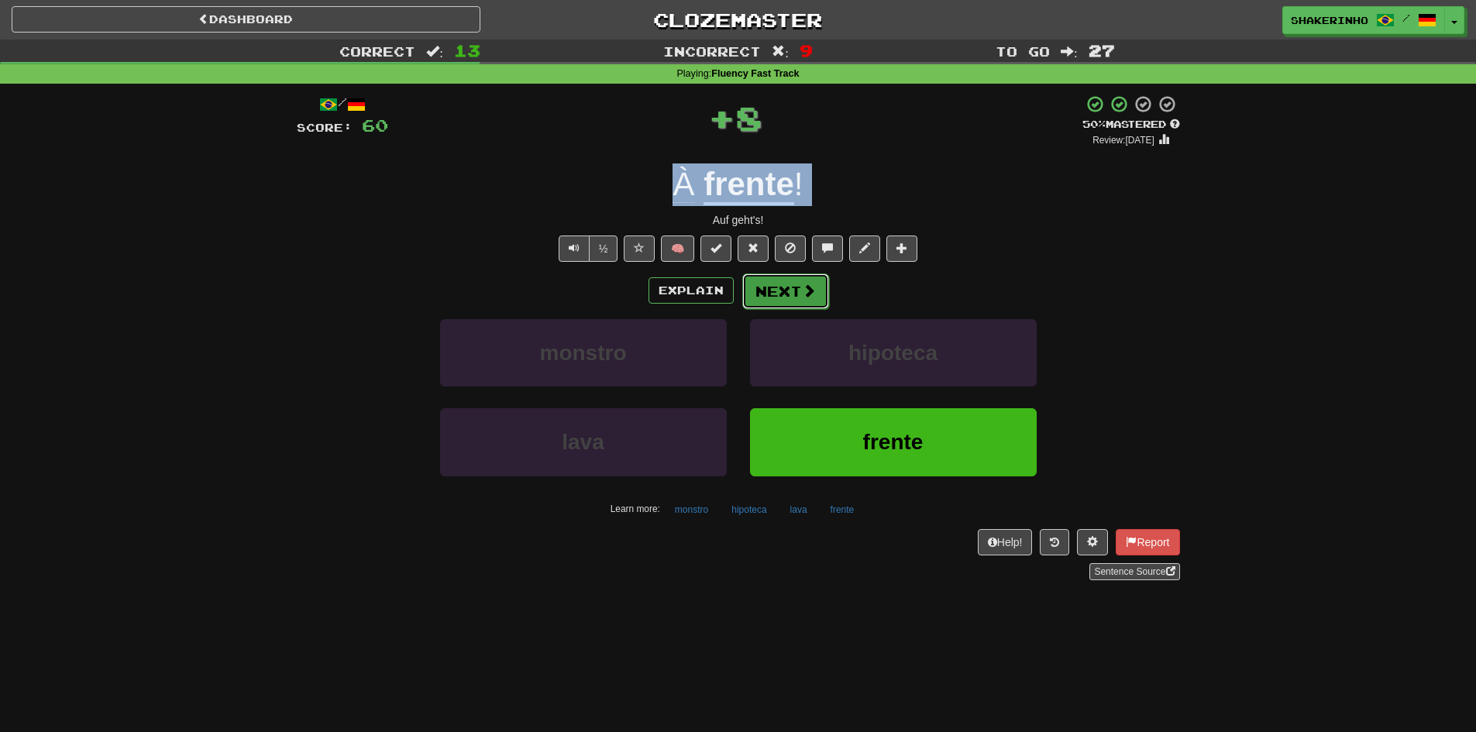
click at [790, 288] on button "Next" at bounding box center [785, 292] width 87 height 36
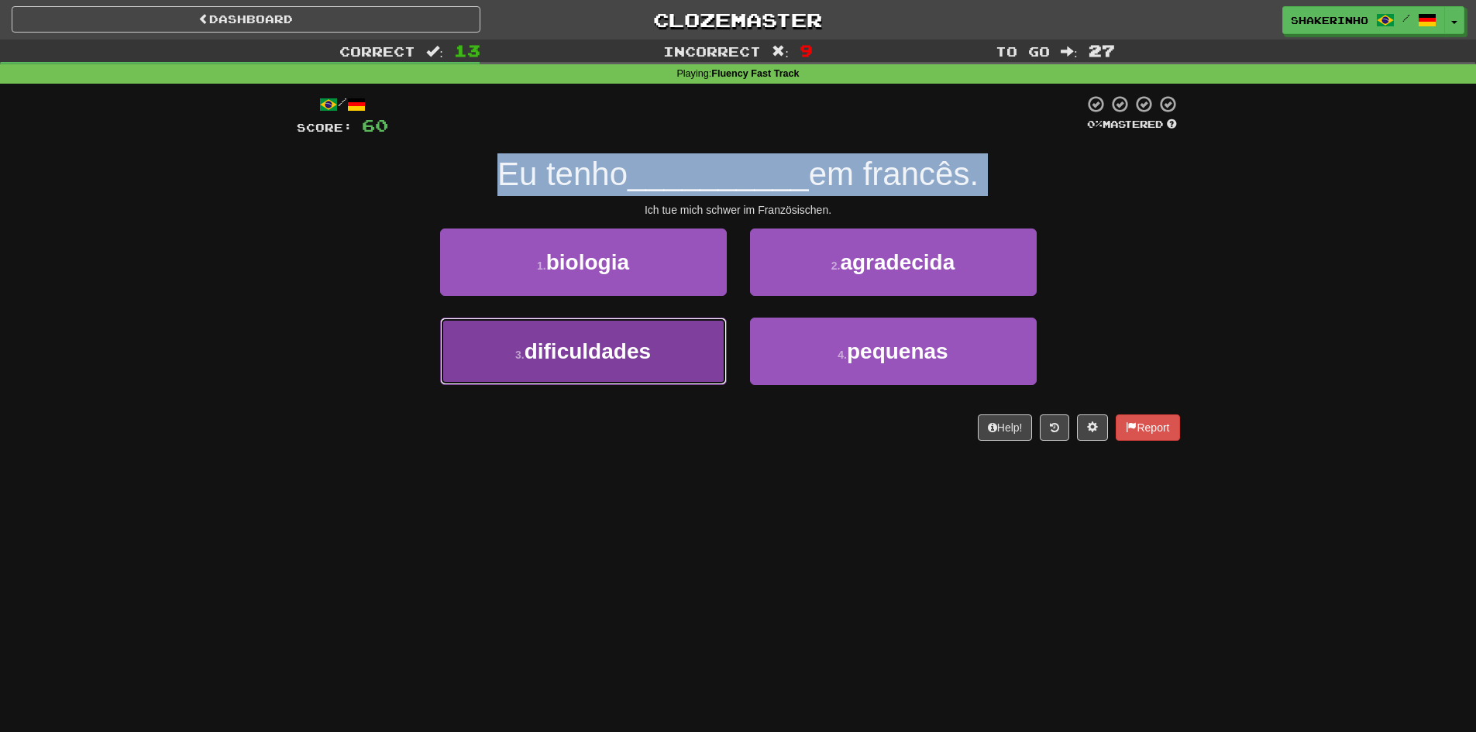
click at [664, 360] on button "3 . dificuldades" at bounding box center [583, 351] width 287 height 67
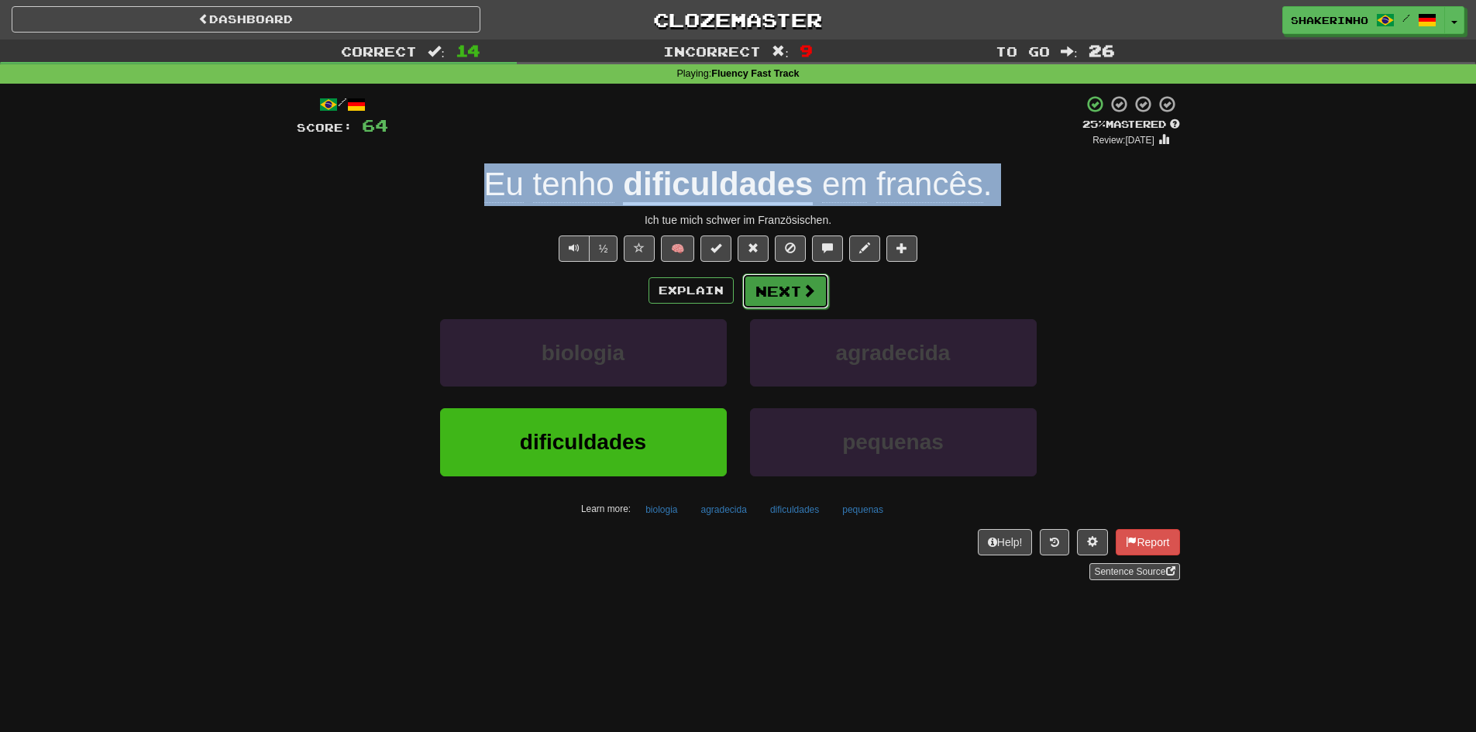
click at [770, 292] on button "Next" at bounding box center [785, 292] width 87 height 36
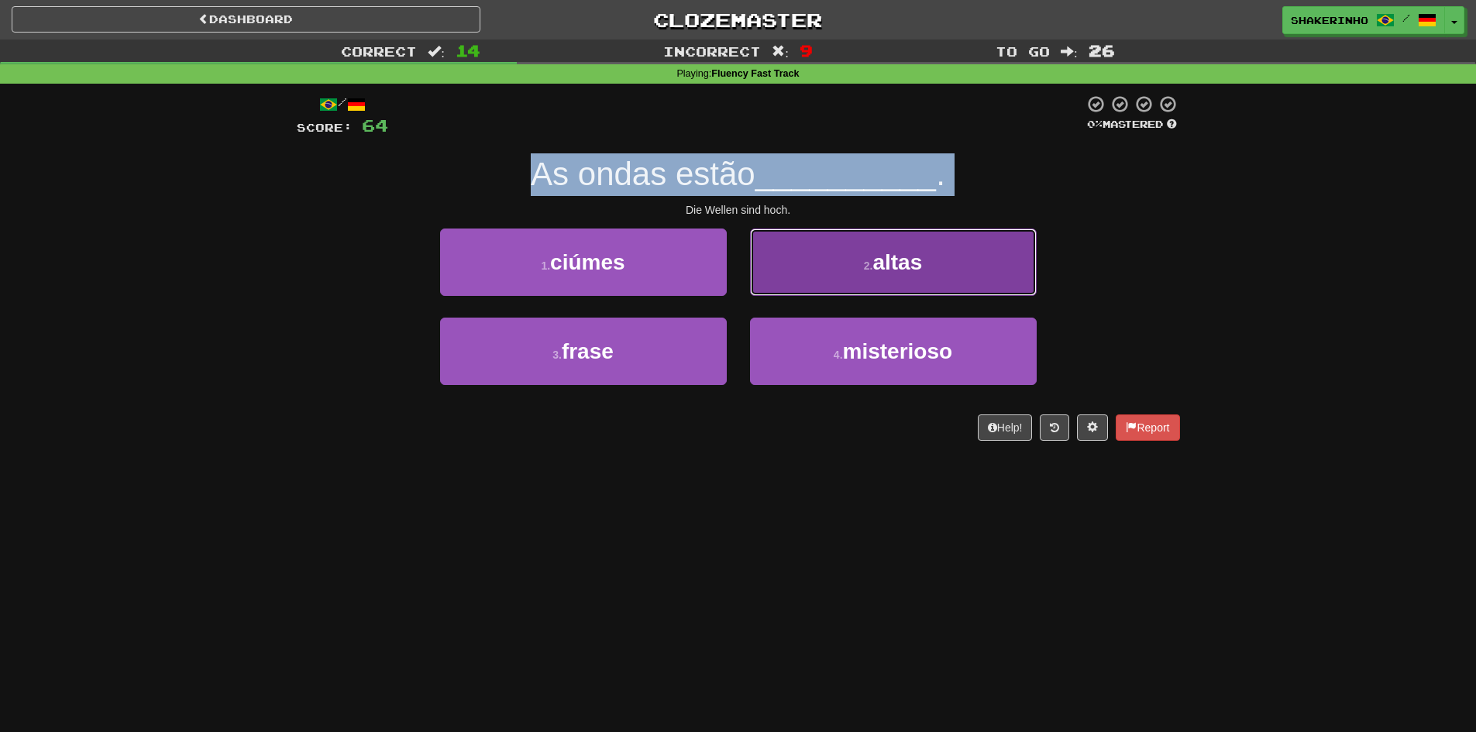
click at [892, 274] on button "2 . altas" at bounding box center [893, 262] width 287 height 67
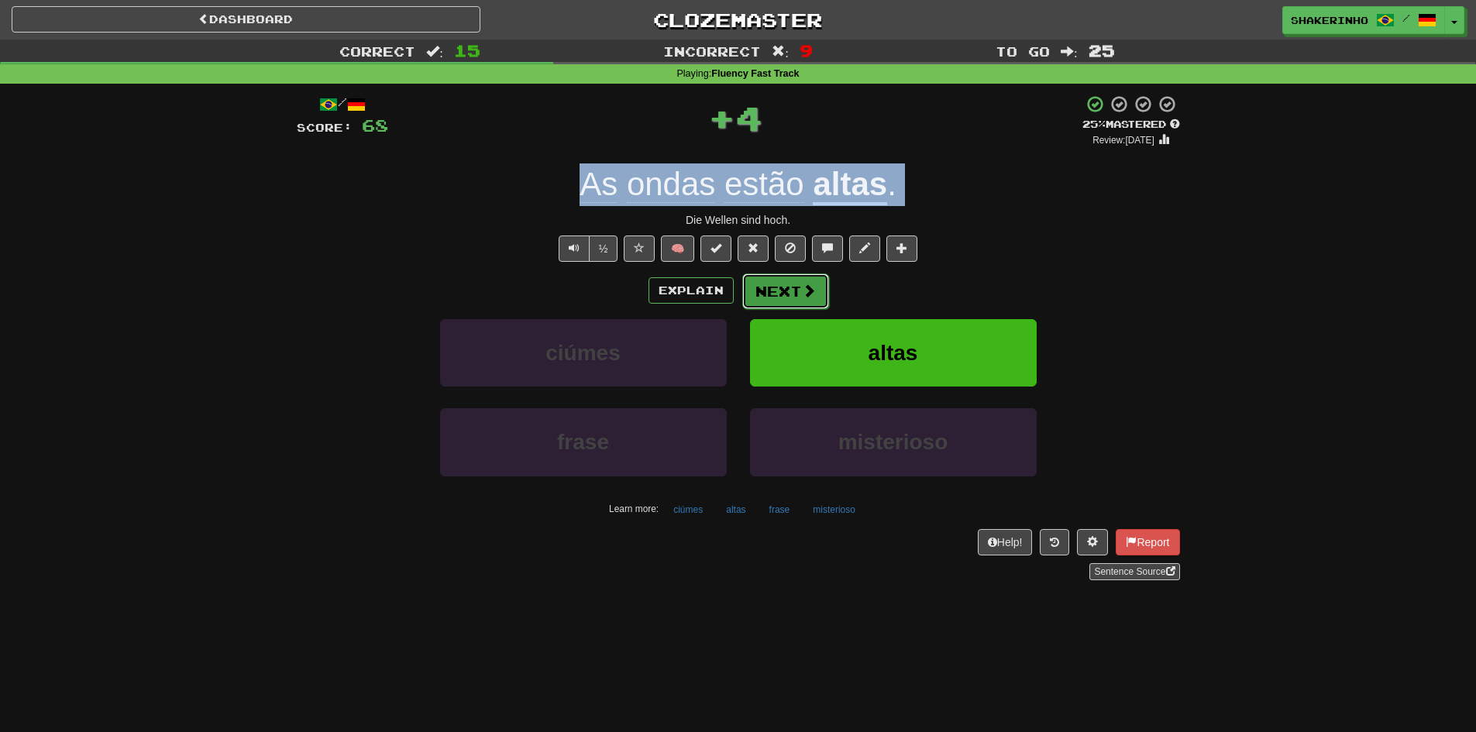
click at [777, 294] on button "Next" at bounding box center [785, 292] width 87 height 36
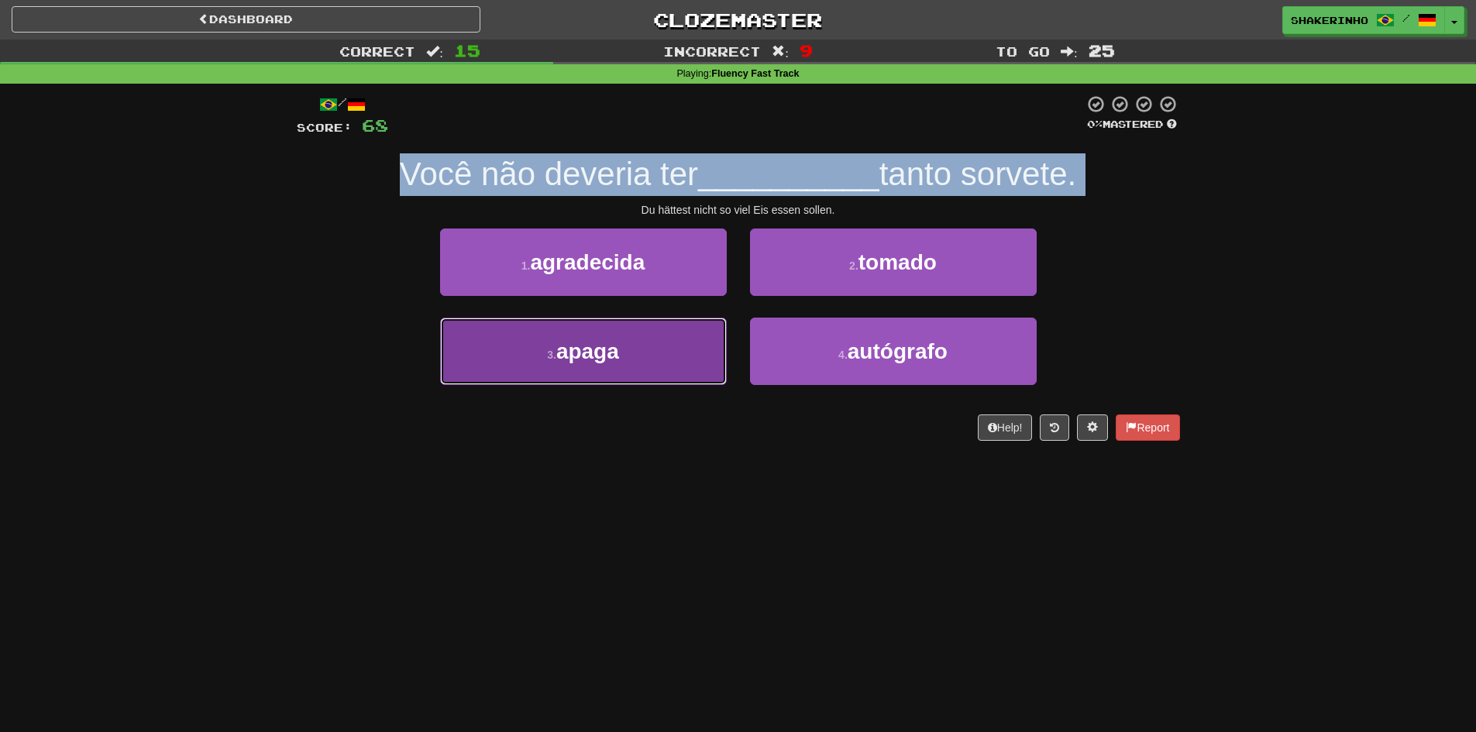
click at [615, 352] on span "apaga" at bounding box center [587, 351] width 63 height 24
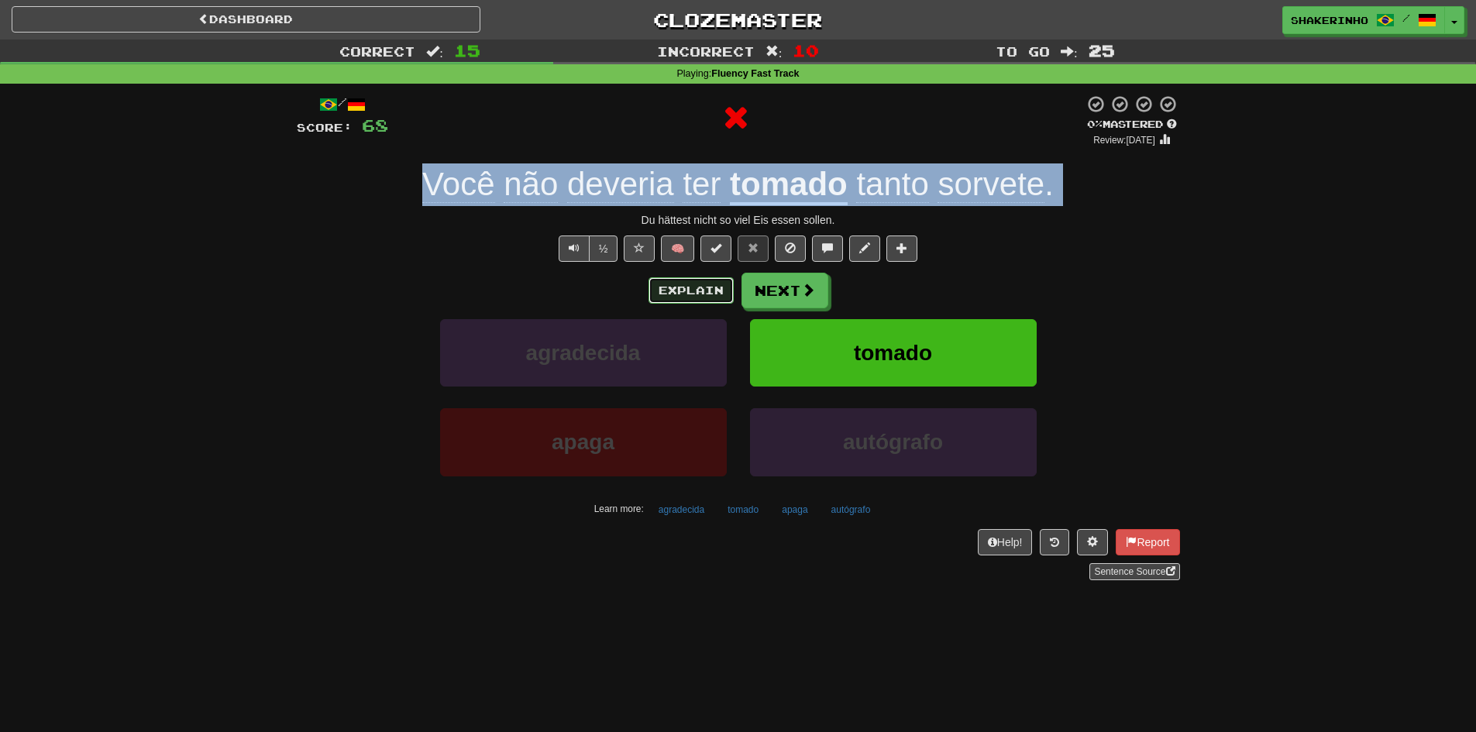
click at [697, 280] on button "Explain" at bounding box center [691, 290] width 85 height 26
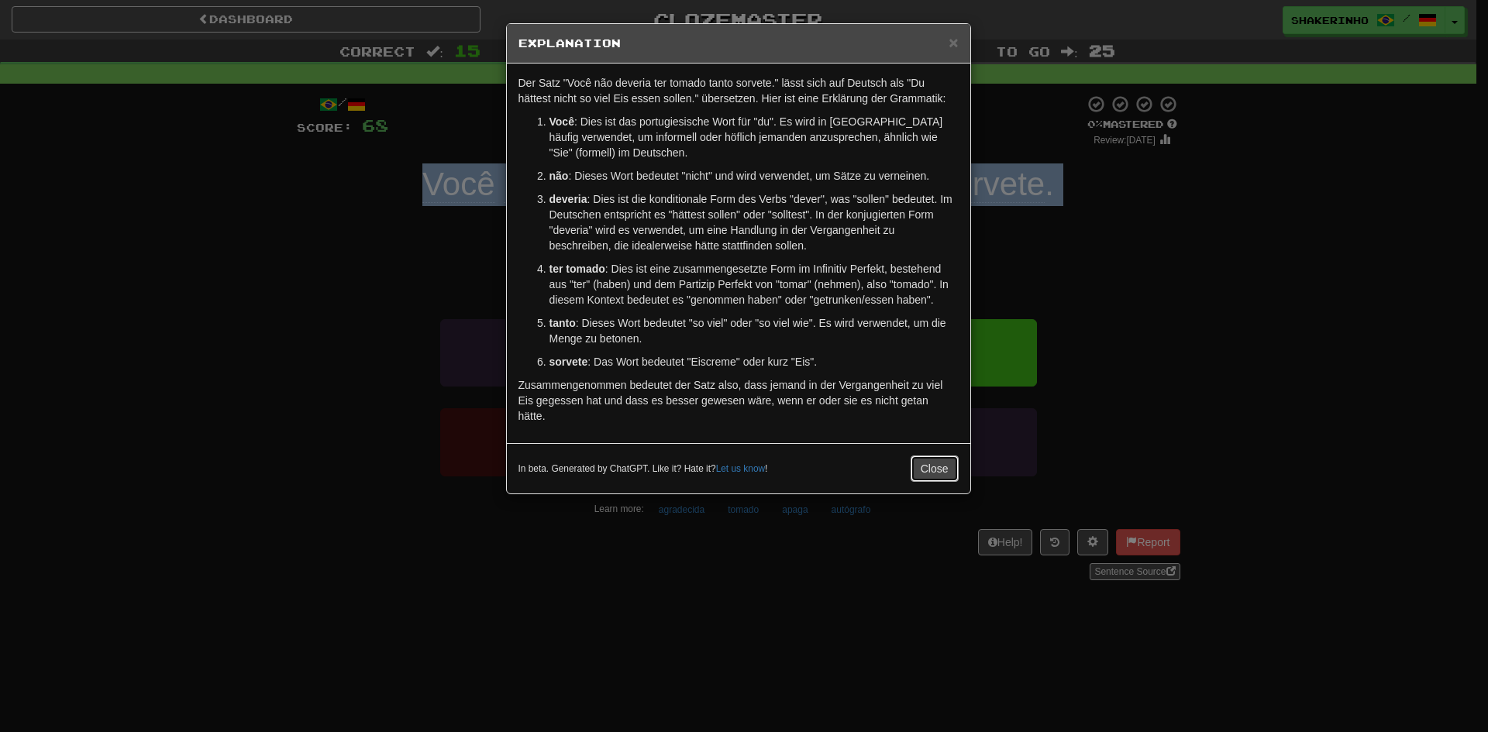
click at [925, 475] on button "Close" at bounding box center [935, 469] width 48 height 26
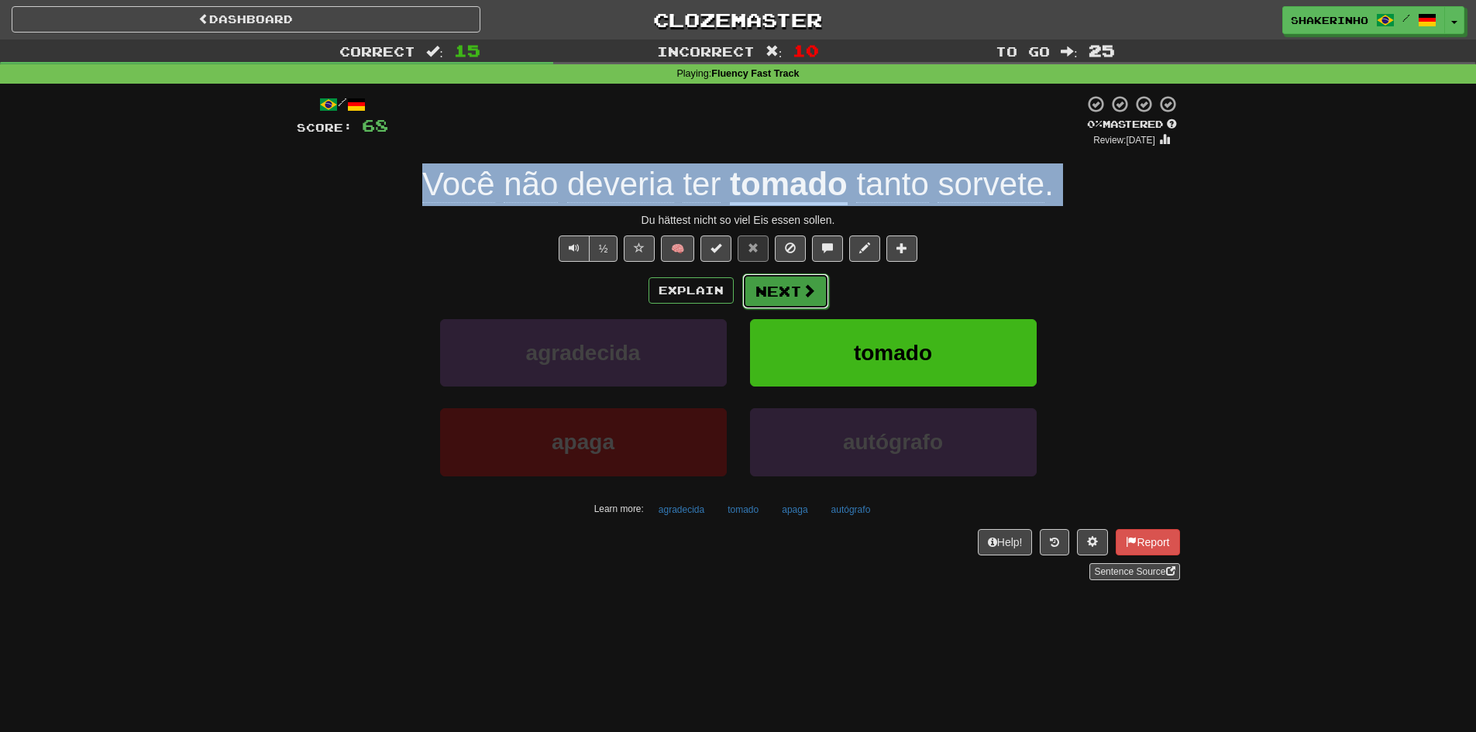
click at [766, 283] on button "Next" at bounding box center [785, 292] width 87 height 36
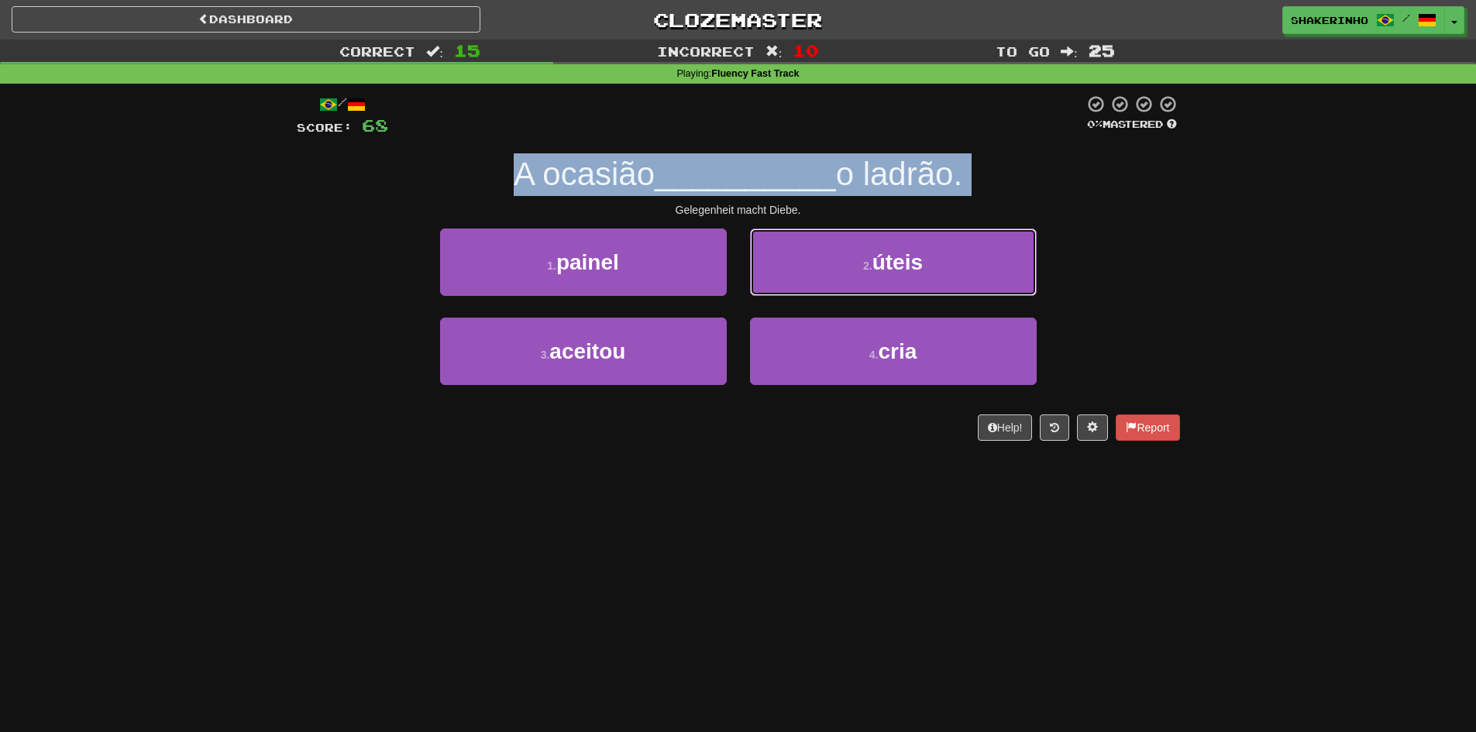
drag, startPoint x: 832, startPoint y: 276, endPoint x: 725, endPoint y: 143, distance: 170.3
click at [725, 143] on div "/ Score: 68 0 % Mastered A ocasião __________ o ladrão. Gelegenheit macht Diebe…" at bounding box center [738, 268] width 883 height 346
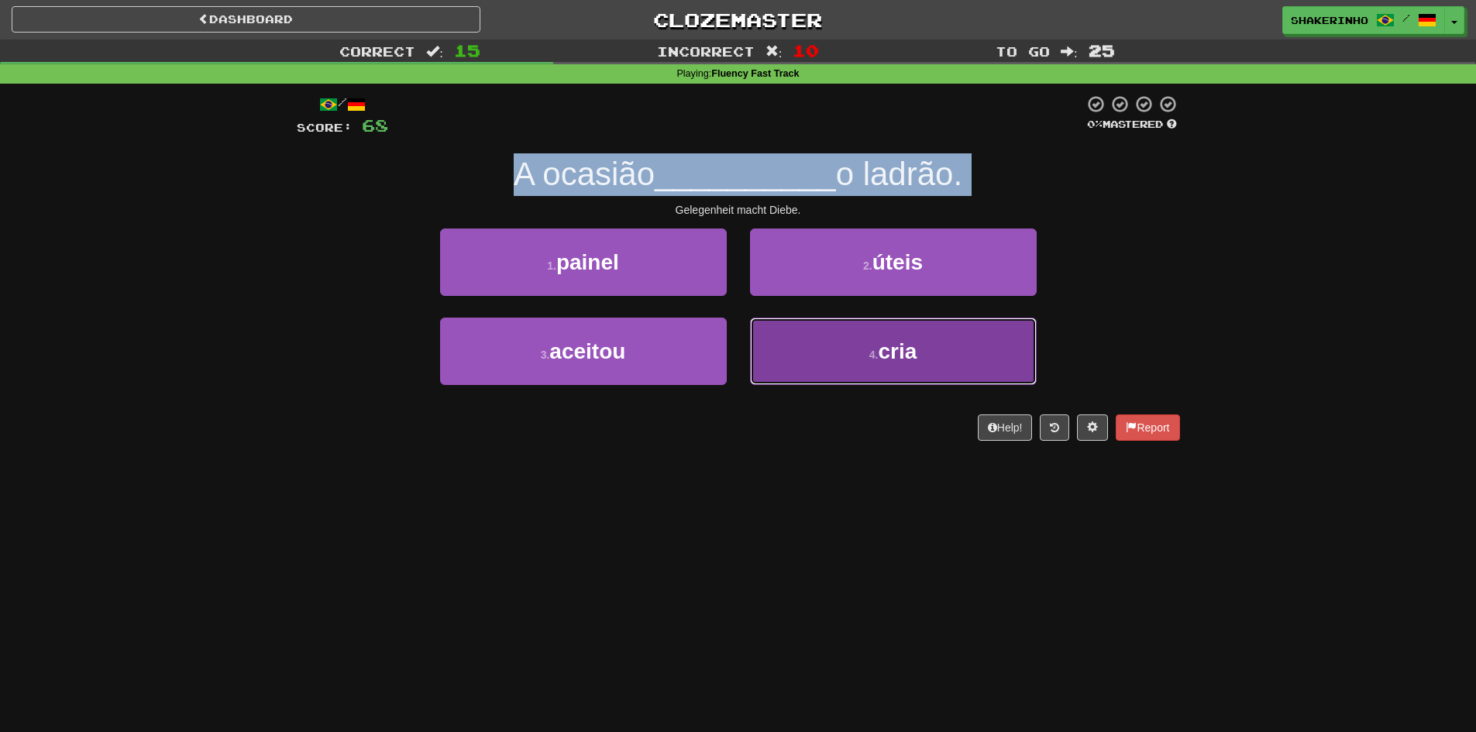
click at [805, 358] on button "4 . cria" at bounding box center [893, 351] width 287 height 67
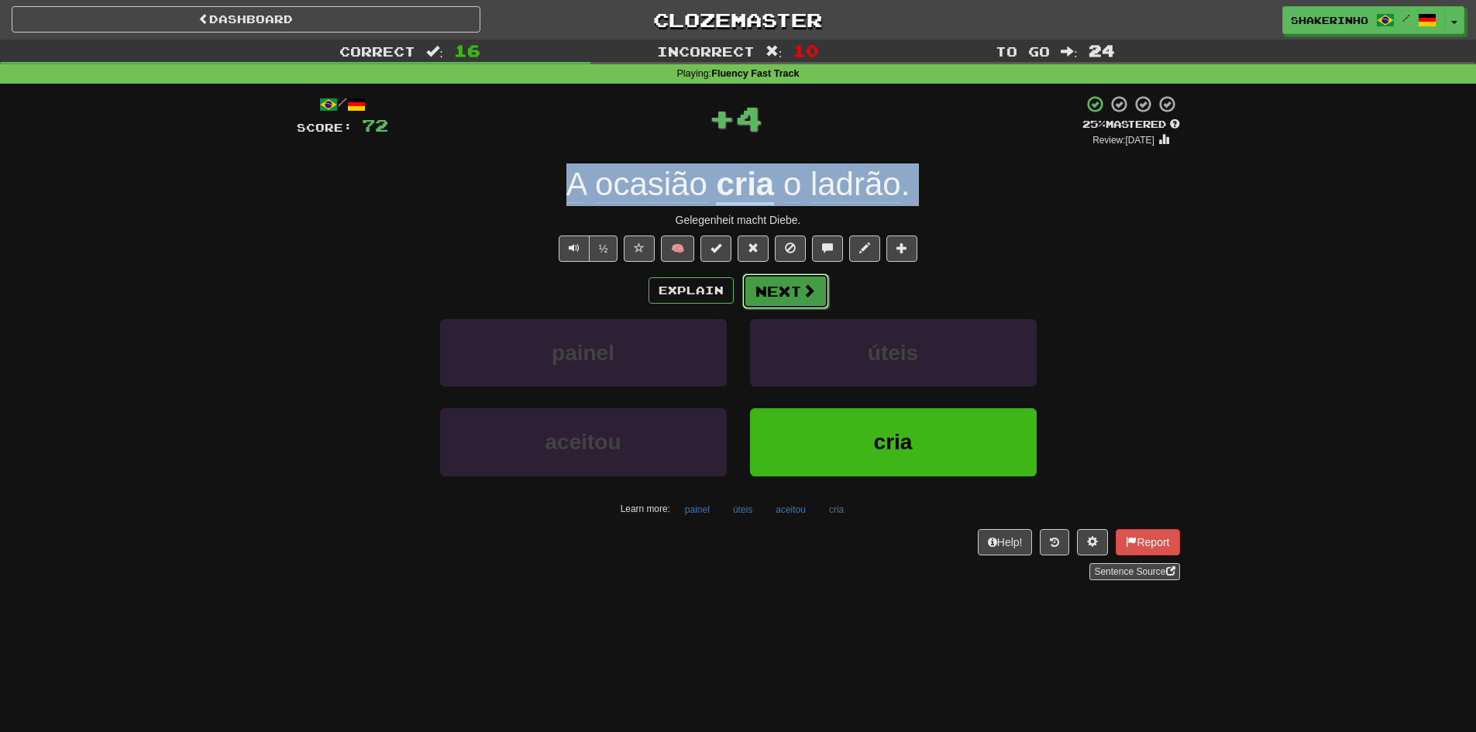
click at [788, 293] on button "Next" at bounding box center [785, 292] width 87 height 36
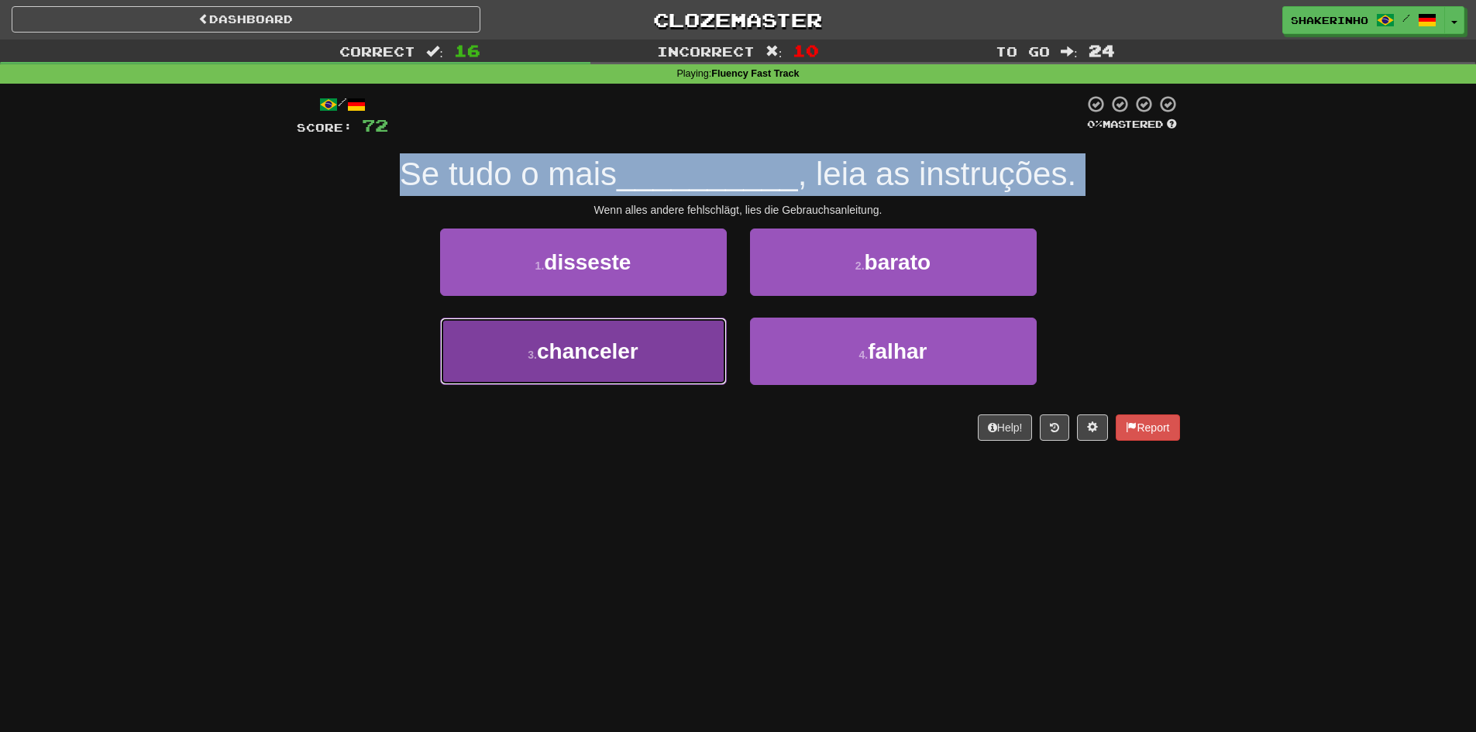
click at [617, 379] on button "3 . chanceler" at bounding box center [583, 351] width 287 height 67
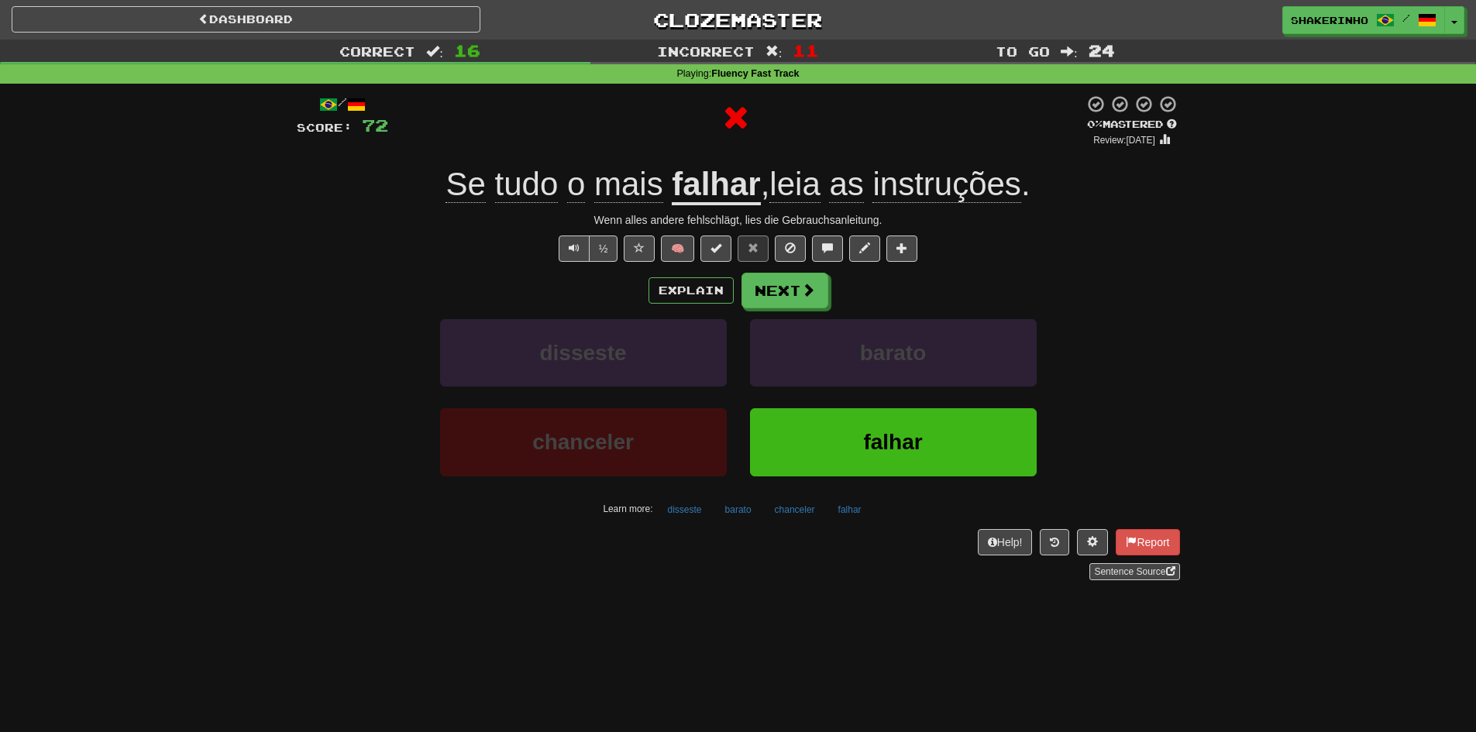
click at [782, 313] on div "Explain Next disseste barato chanceler falhar Learn more: disseste barato chanc…" at bounding box center [738, 397] width 883 height 249
click at [770, 291] on button "Next" at bounding box center [785, 292] width 87 height 36
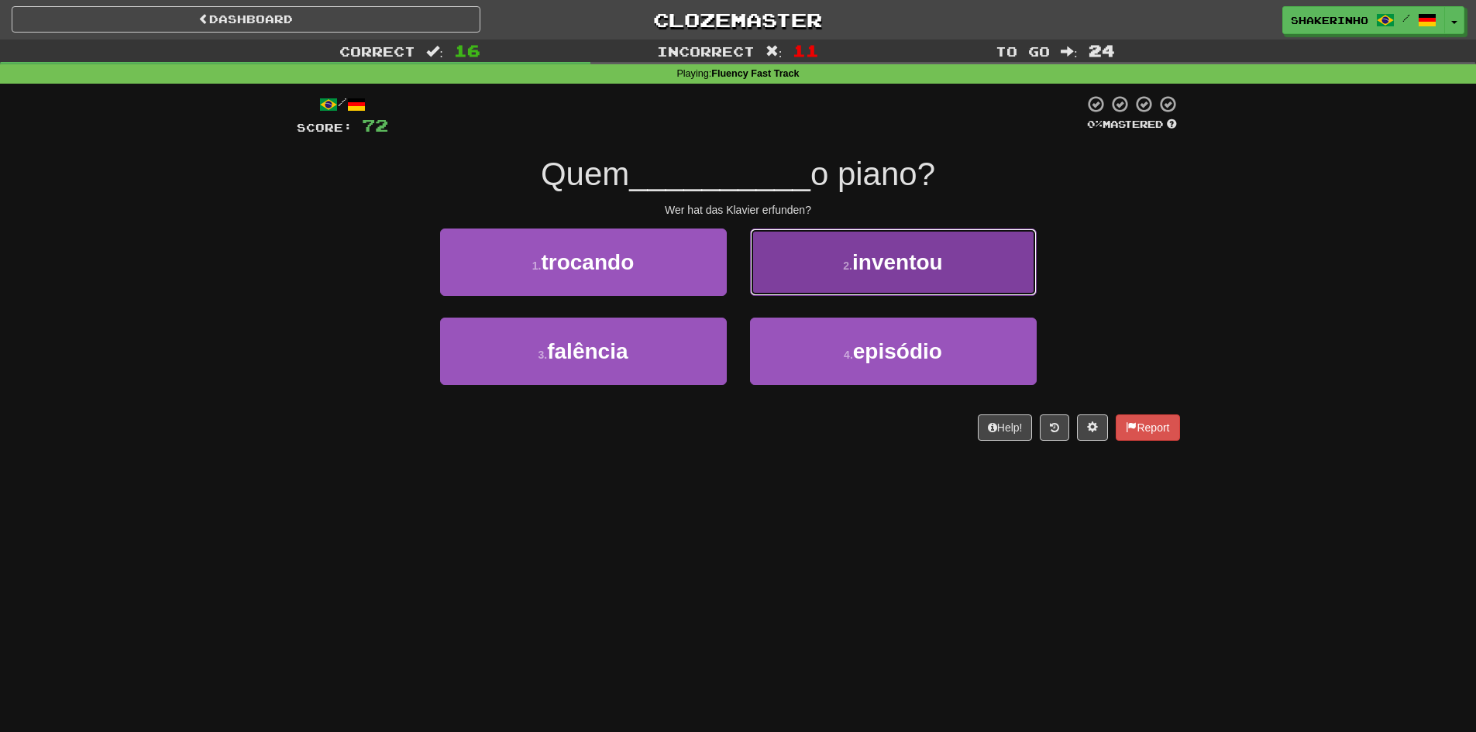
click at [862, 281] on button "2 . inventou" at bounding box center [893, 262] width 287 height 67
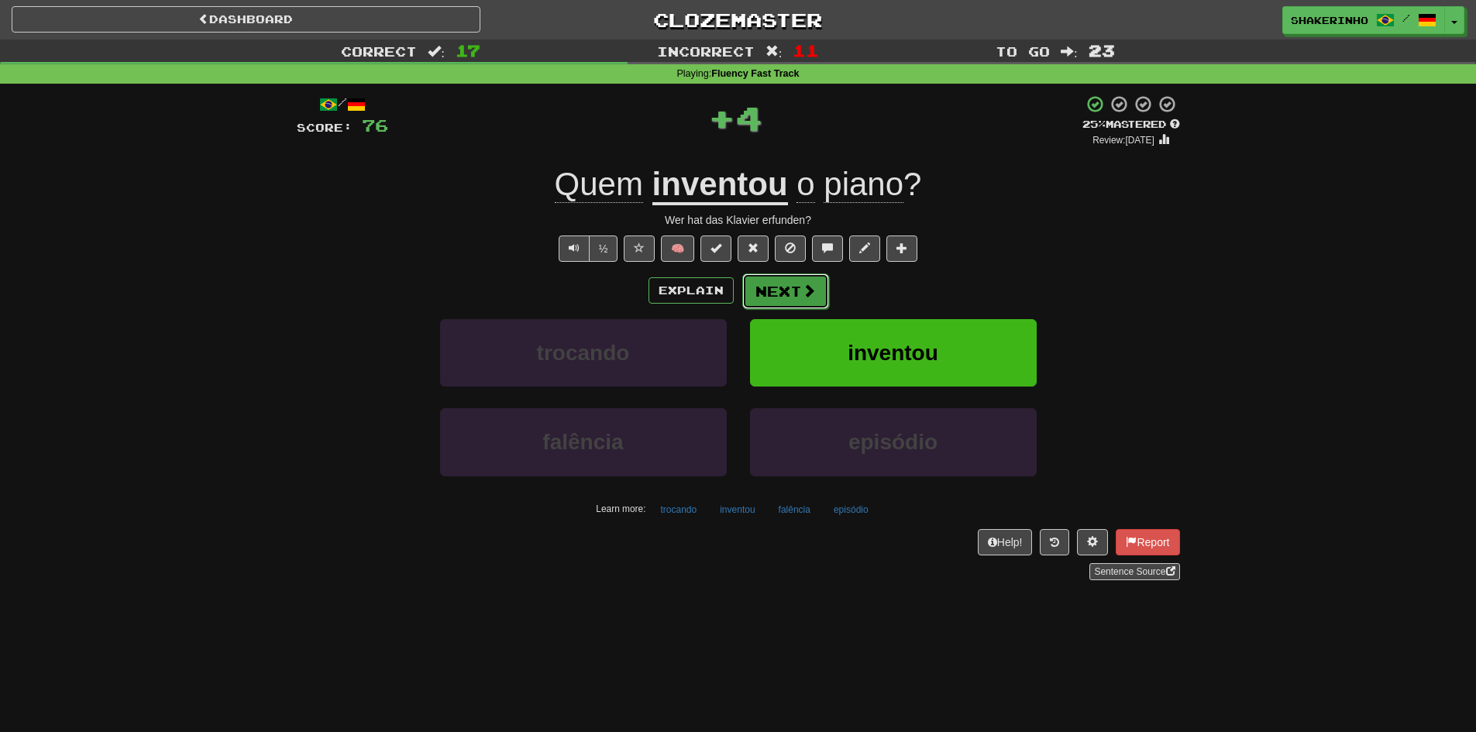
click at [769, 289] on button "Next" at bounding box center [785, 292] width 87 height 36
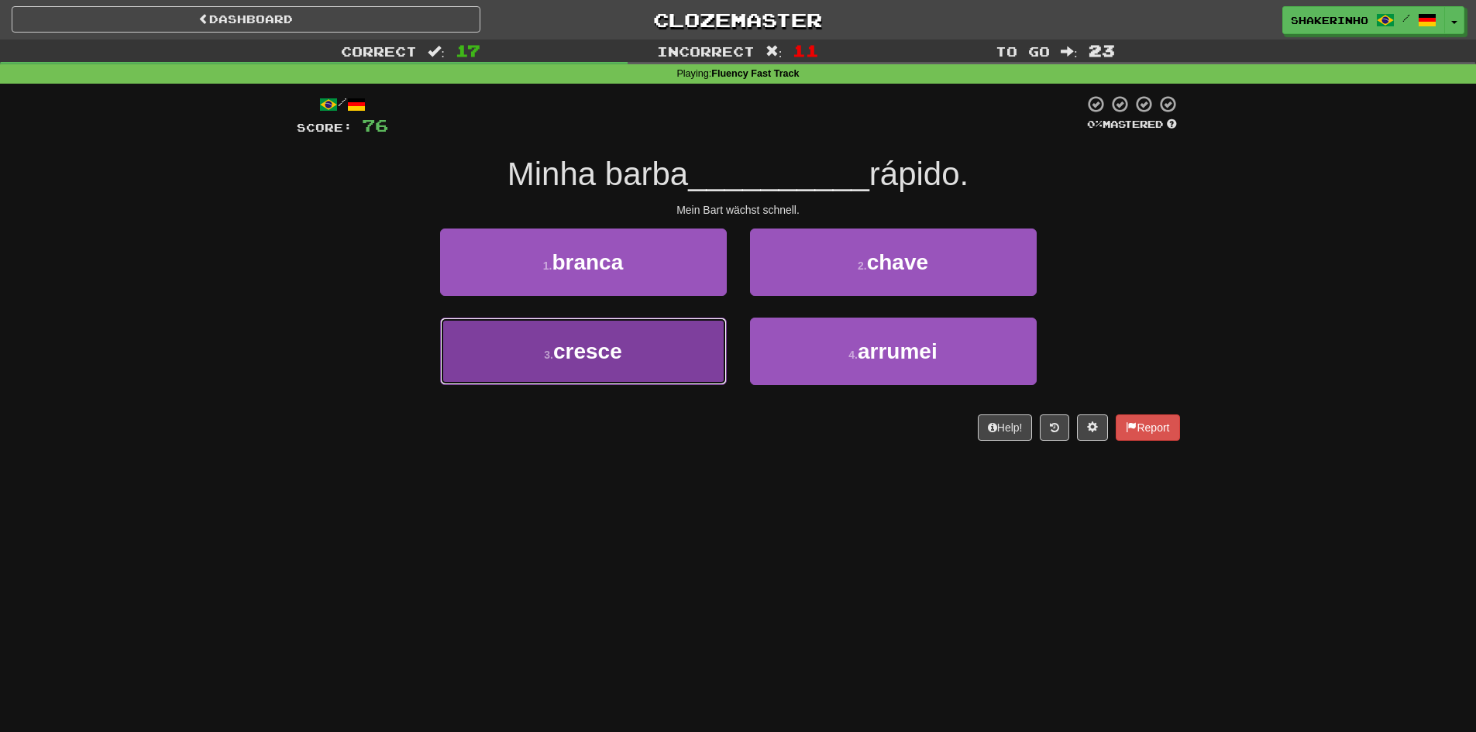
click at [673, 368] on button "3 . cresce" at bounding box center [583, 351] width 287 height 67
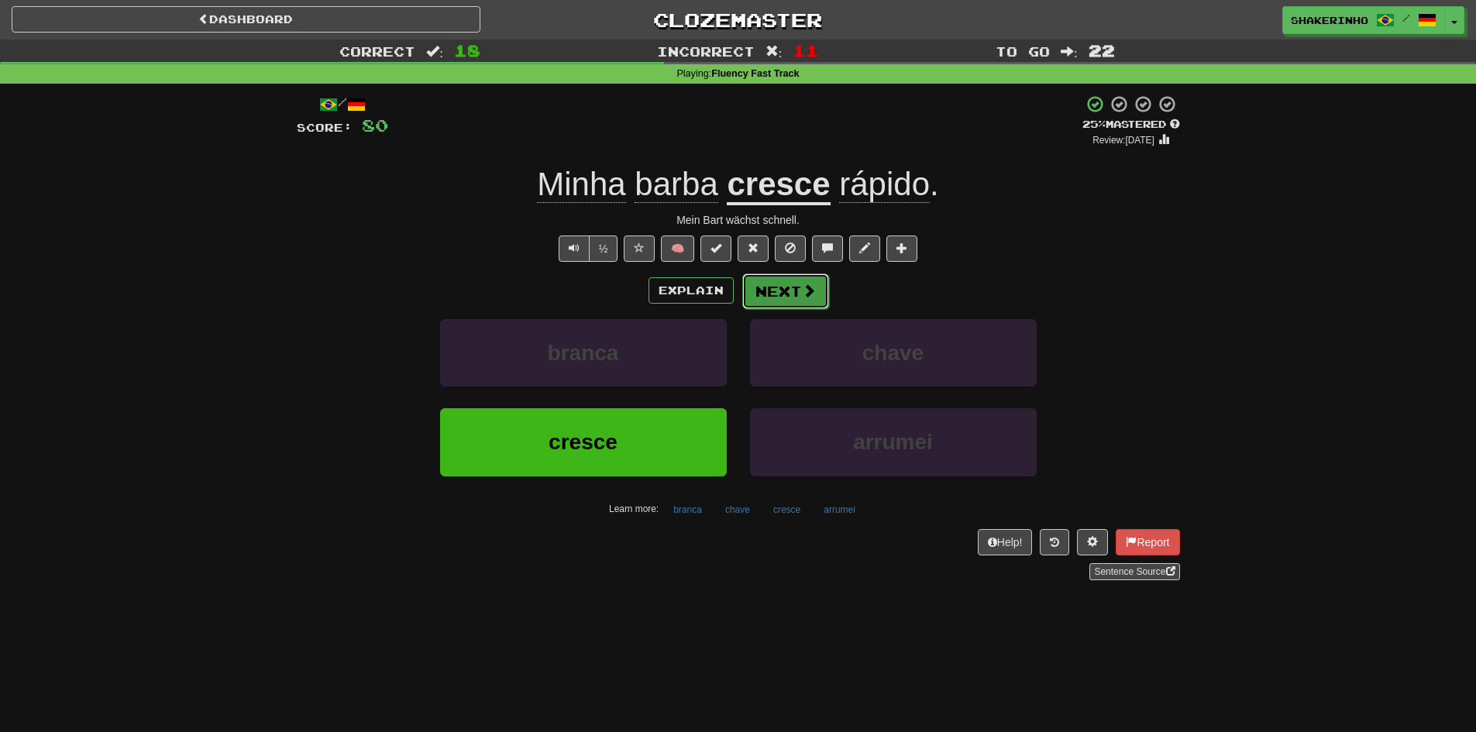
click at [784, 294] on button "Next" at bounding box center [785, 292] width 87 height 36
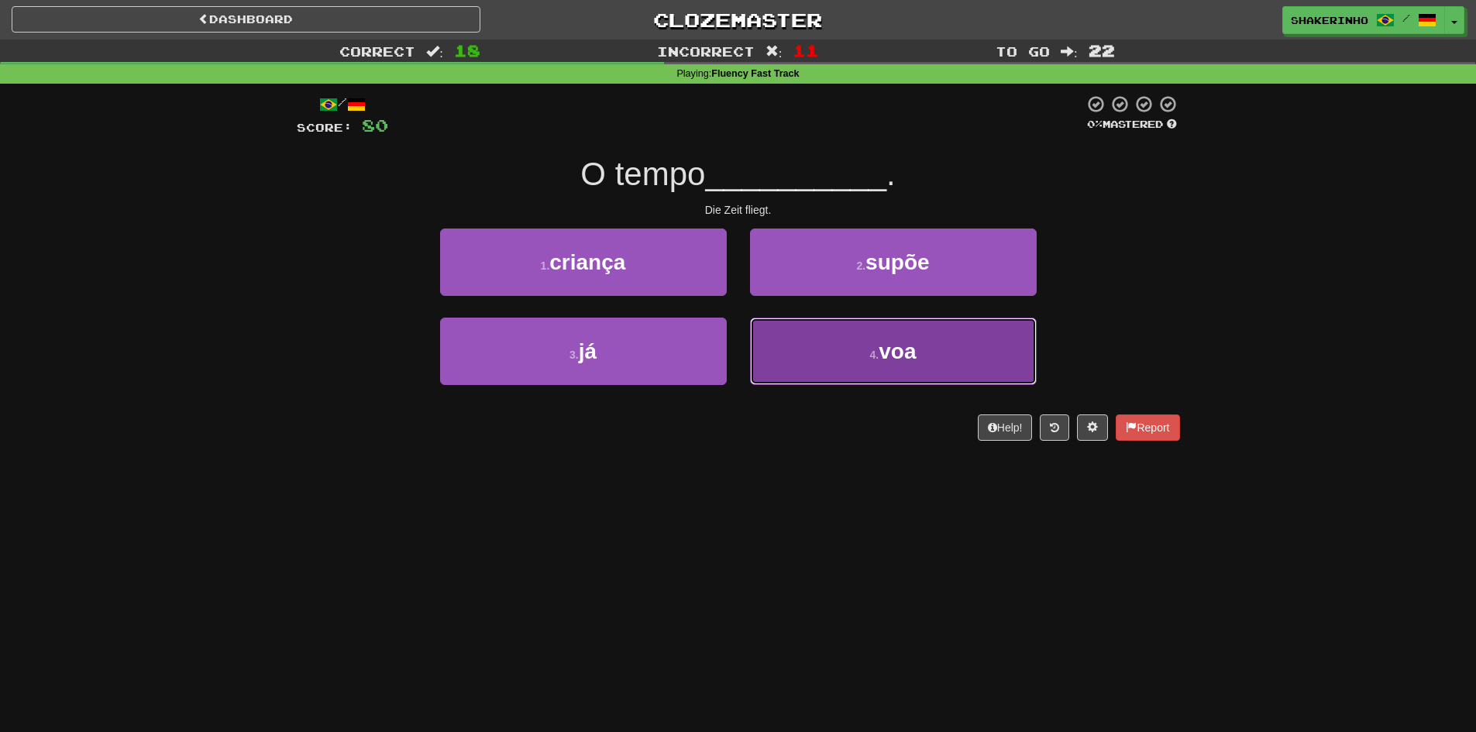
click at [789, 363] on button "4 . voa" at bounding box center [893, 351] width 287 height 67
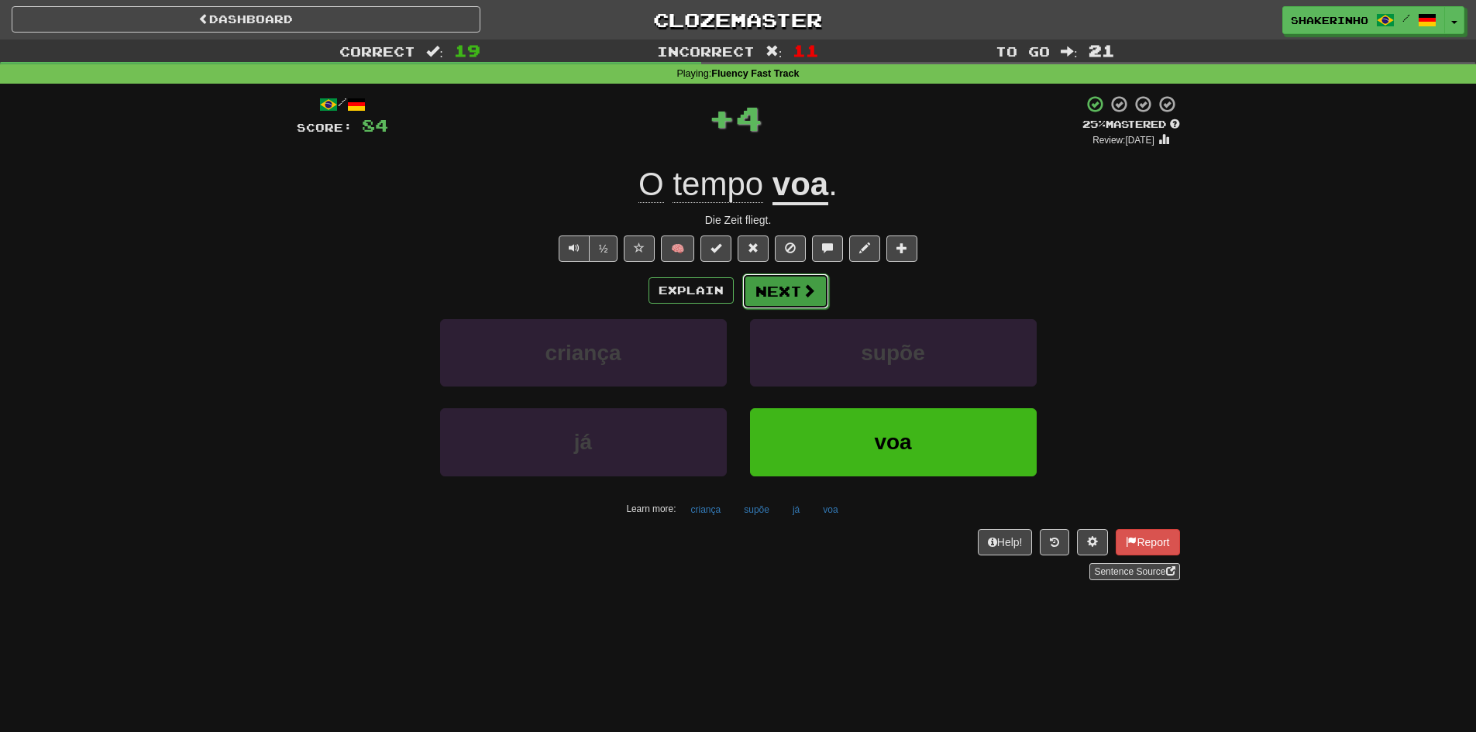
click at [767, 299] on button "Next" at bounding box center [785, 292] width 87 height 36
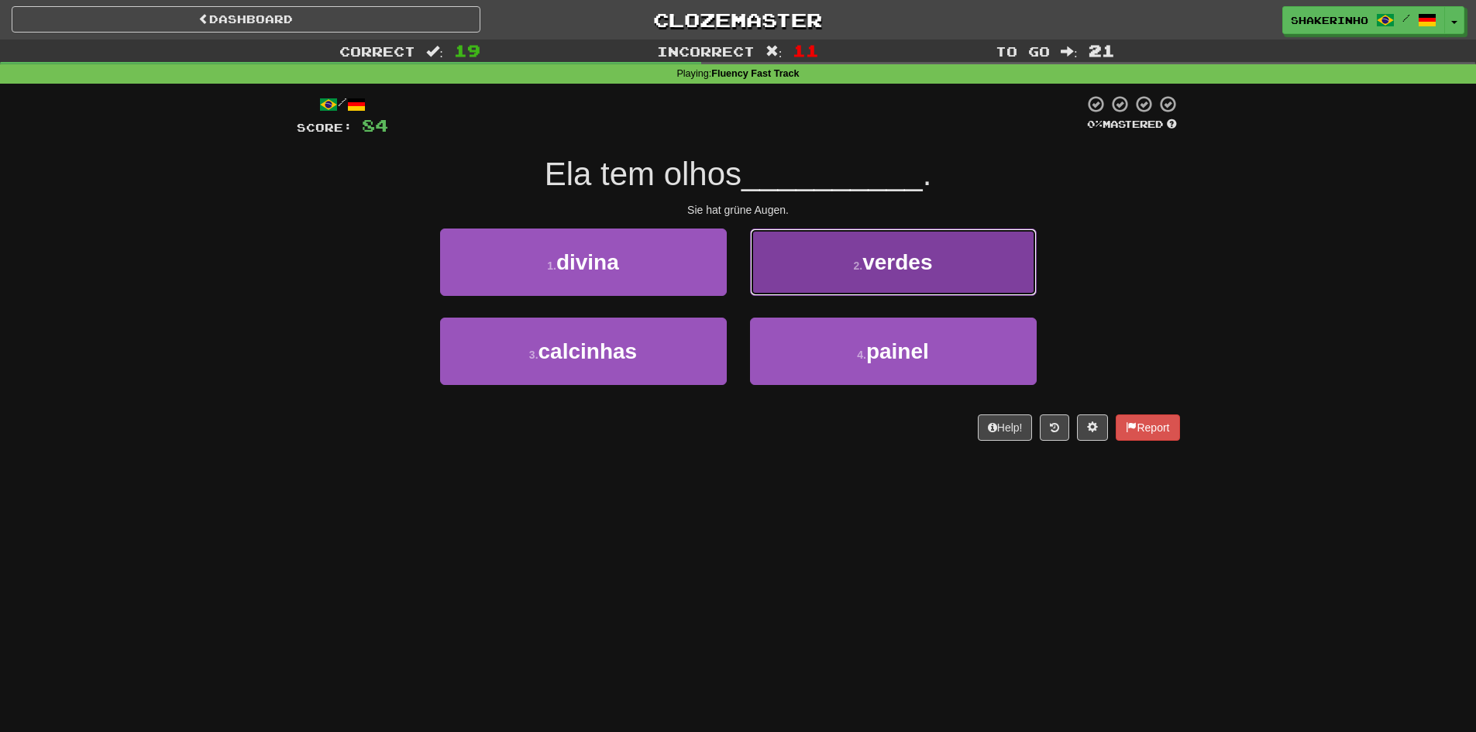
click at [807, 276] on button "2 . verdes" at bounding box center [893, 262] width 287 height 67
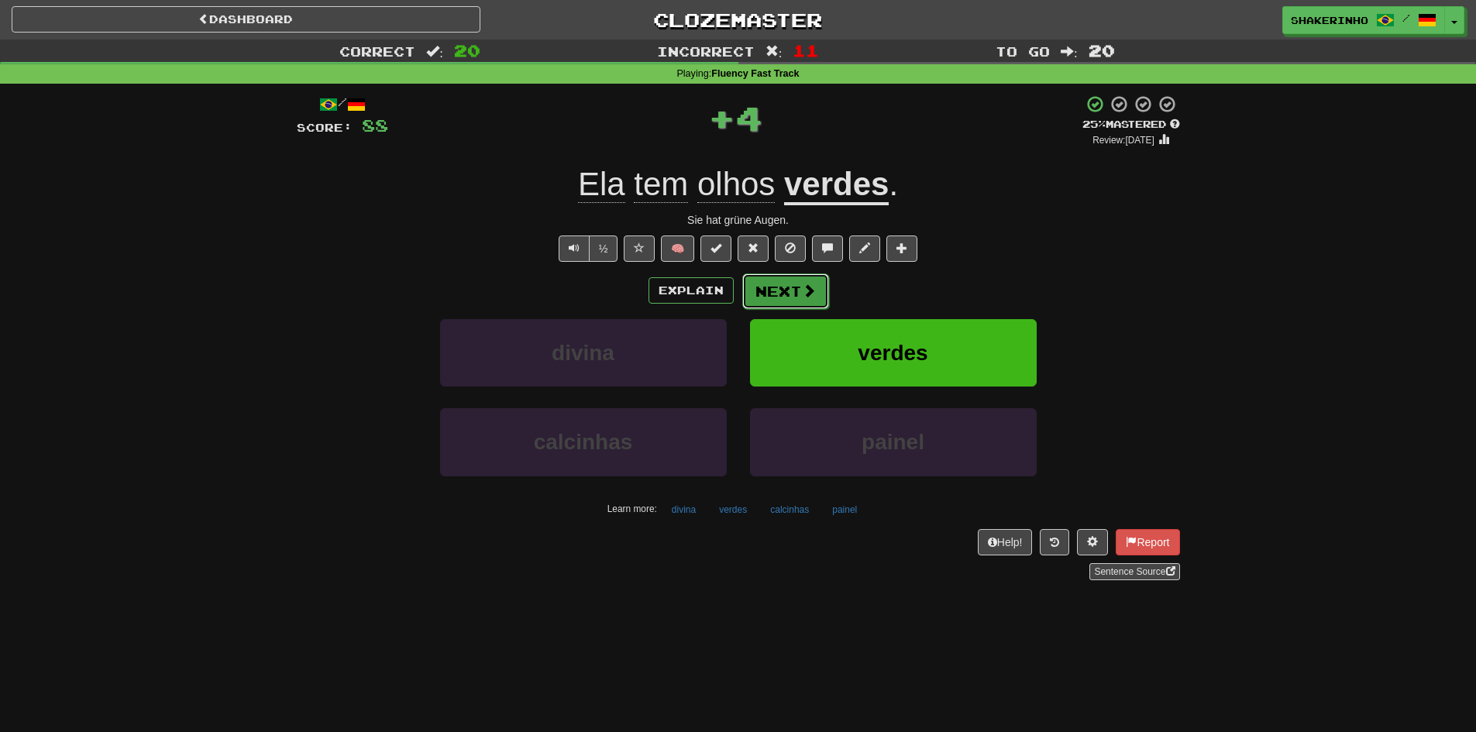
click at [779, 294] on button "Next" at bounding box center [785, 292] width 87 height 36
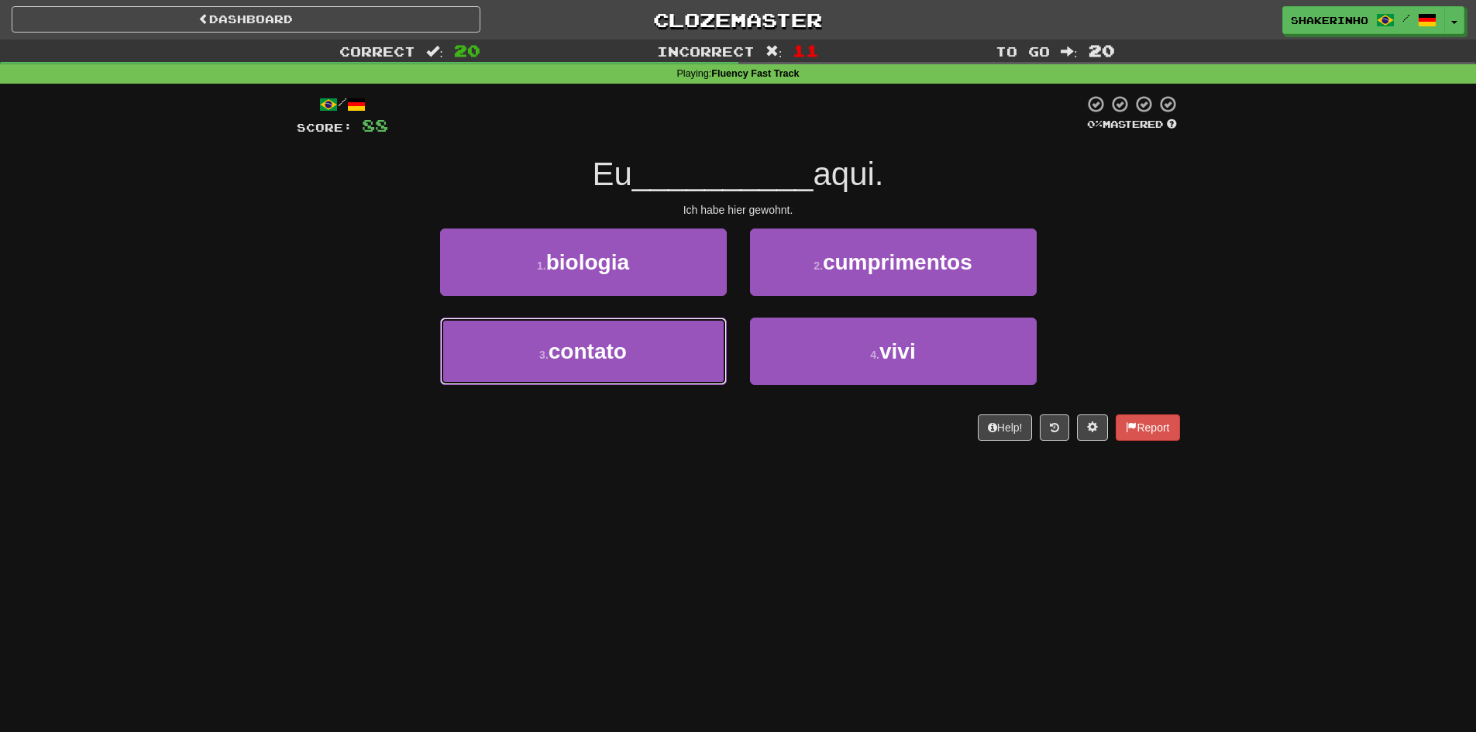
drag, startPoint x: 662, startPoint y: 343, endPoint x: 663, endPoint y: 463, distance: 119.4
click at [625, 479] on div "Dashboard Clozemaster shakerinho / Toggle Dropdown Dashboard Leaderboard Activi…" at bounding box center [738, 366] width 1476 height 732
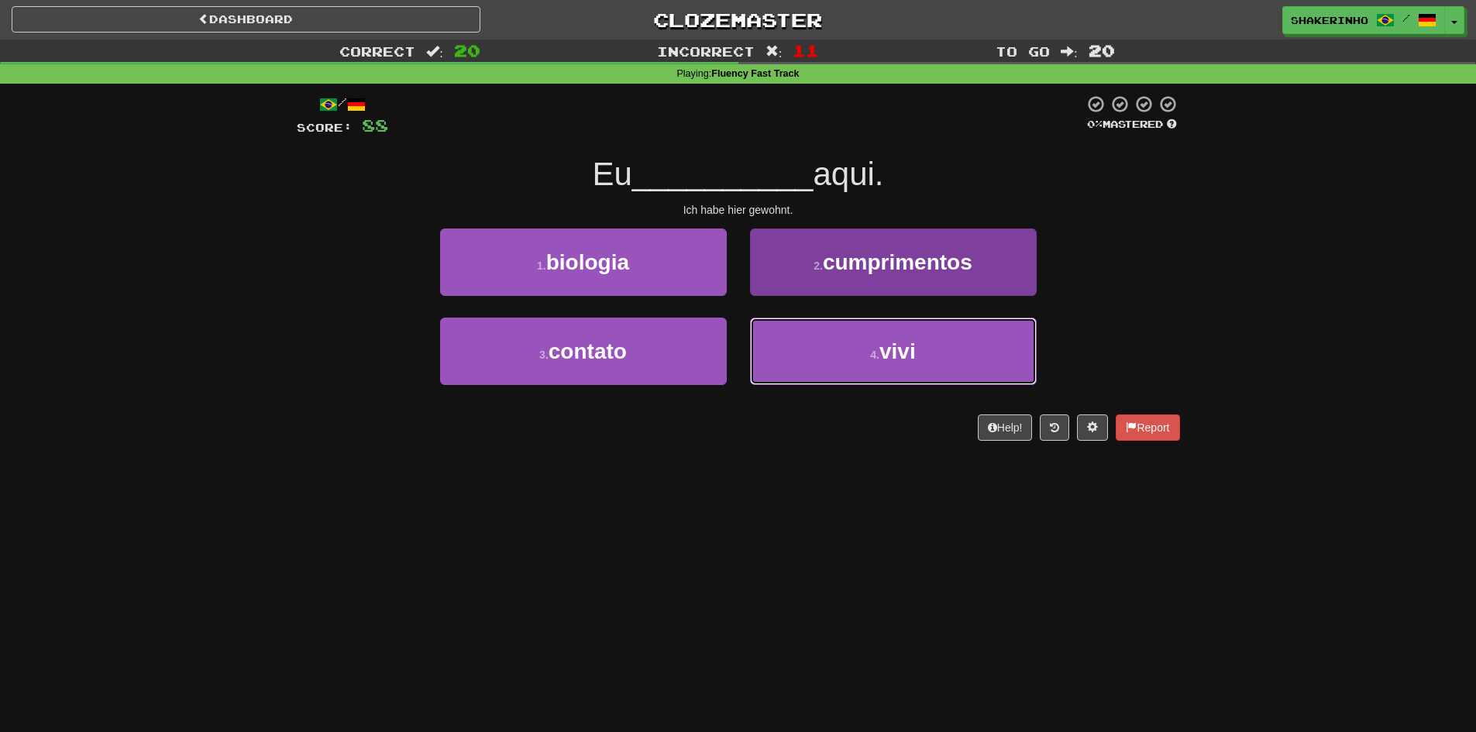
click at [870, 336] on button "4 . vivi" at bounding box center [893, 351] width 287 height 67
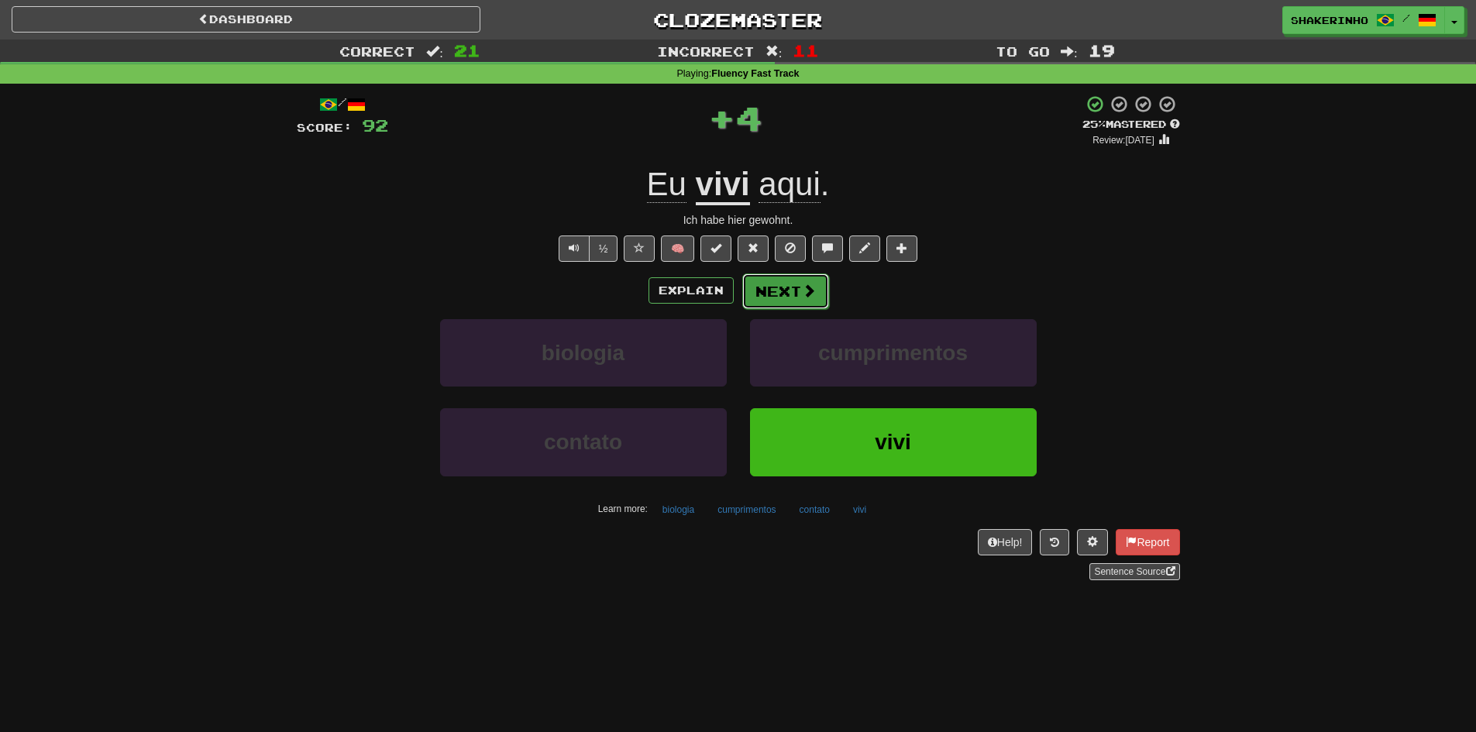
click at [799, 301] on button "Next" at bounding box center [785, 292] width 87 height 36
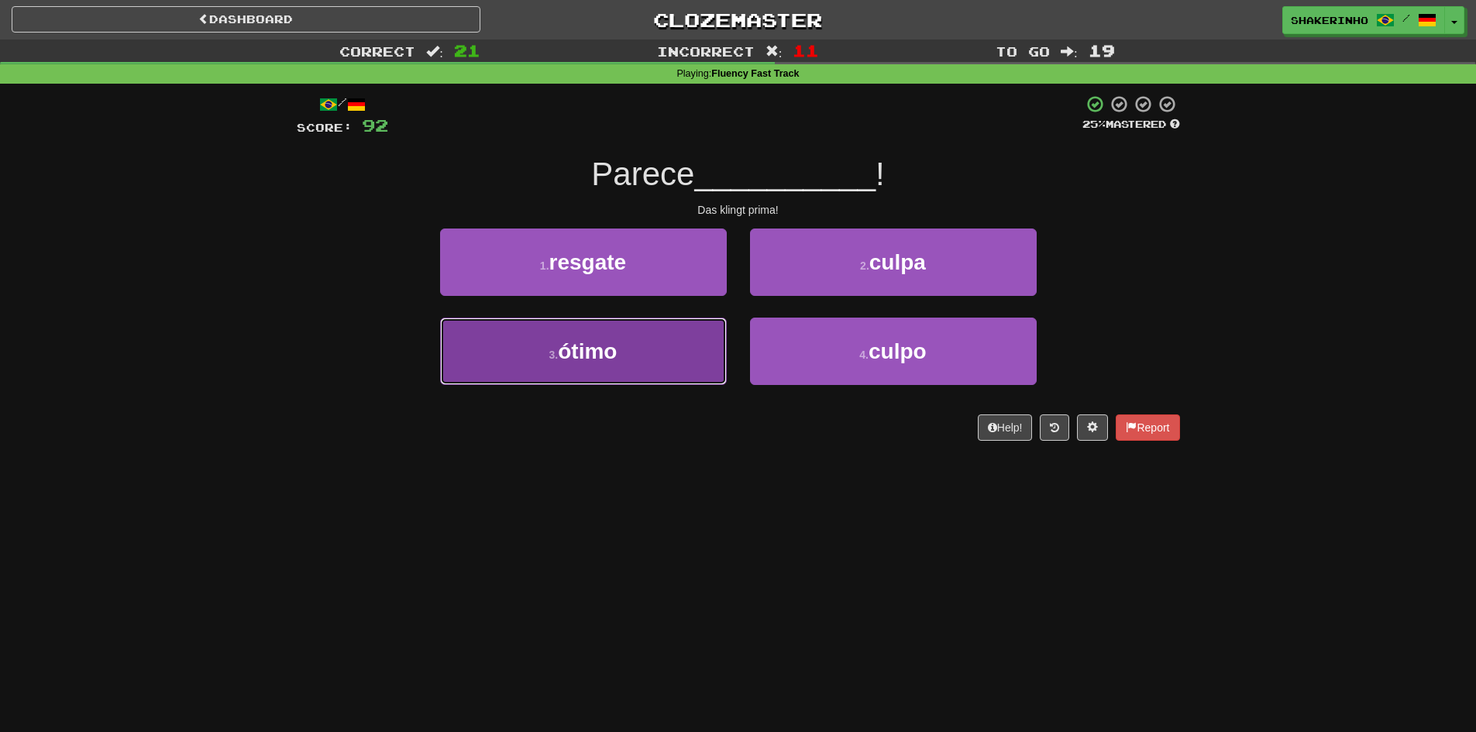
click at [663, 368] on button "3 . ótimo" at bounding box center [583, 351] width 287 height 67
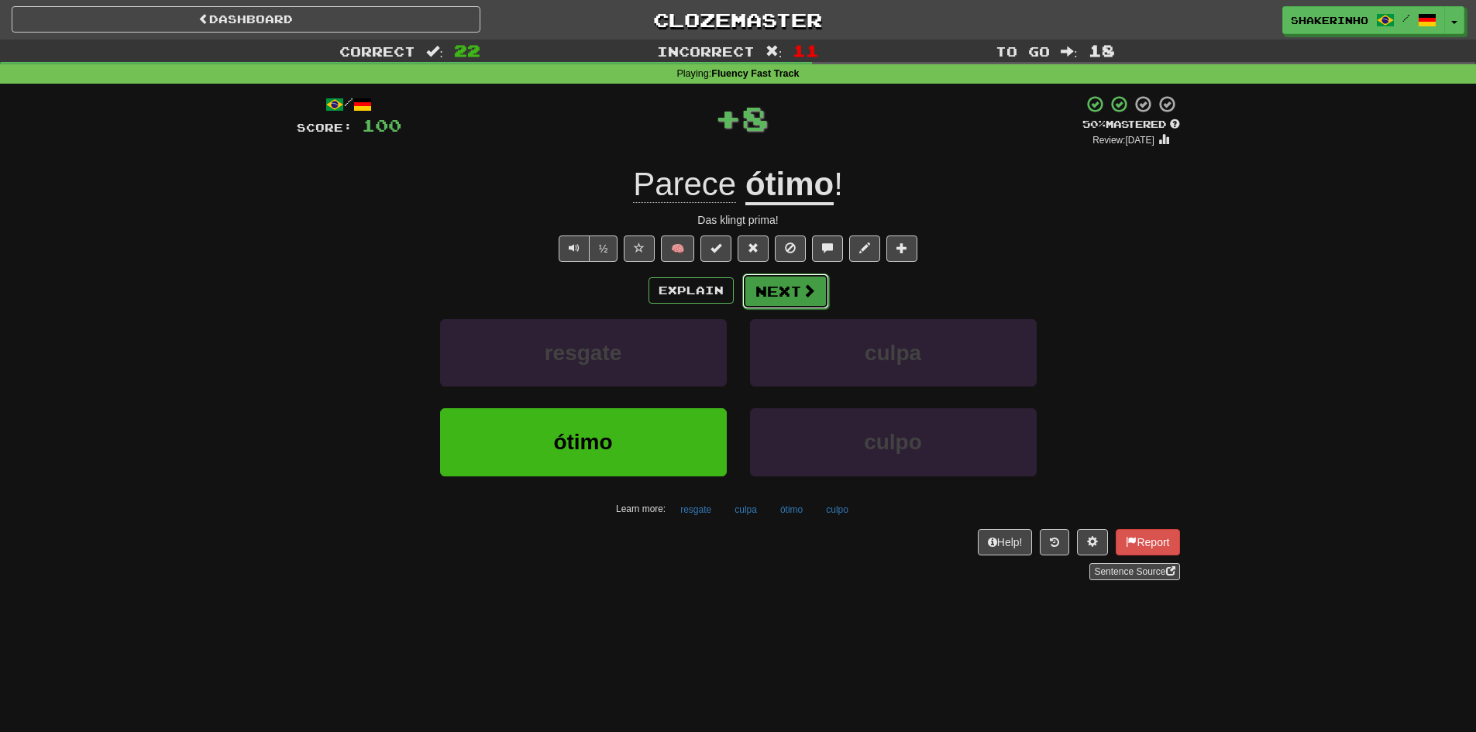
click at [815, 293] on button "Next" at bounding box center [785, 292] width 87 height 36
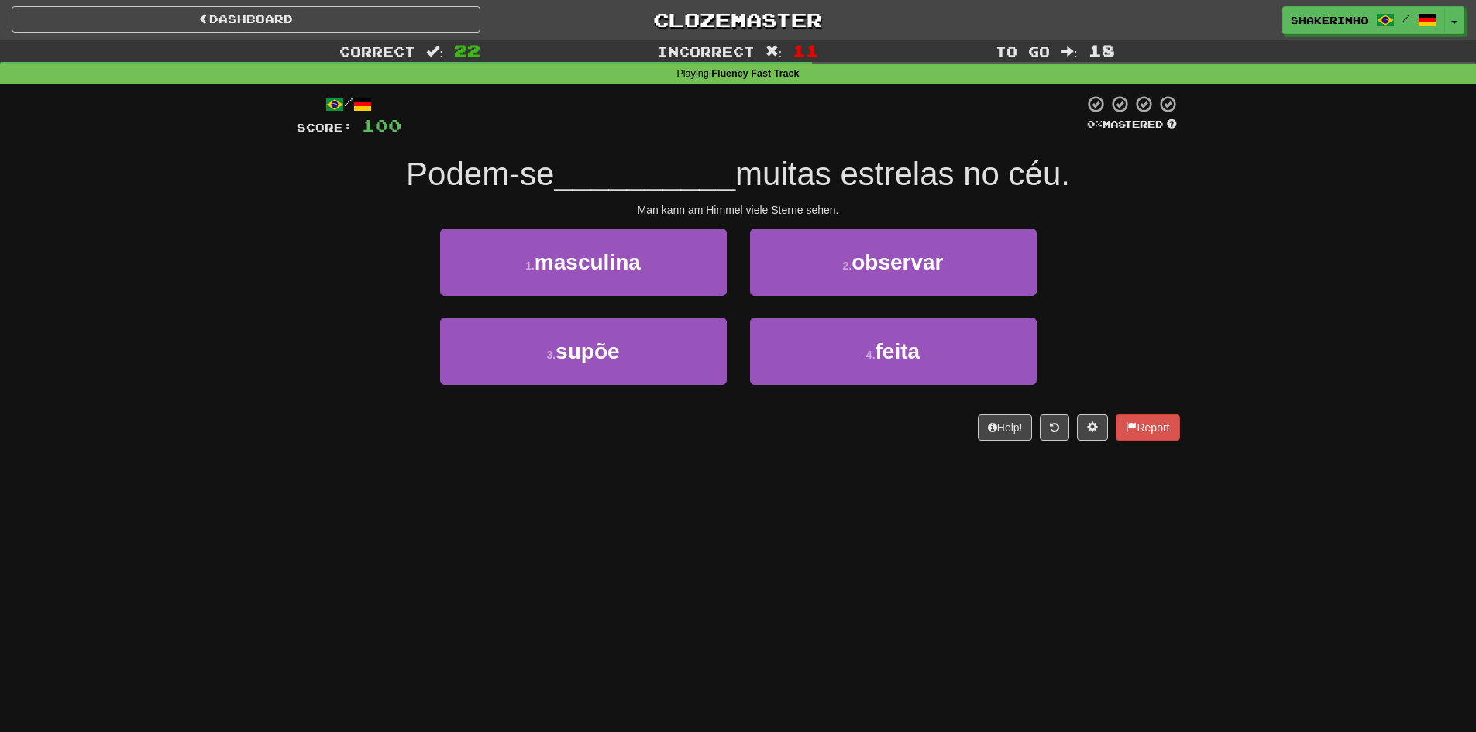
drag, startPoint x: 351, startPoint y: 177, endPoint x: 1111, endPoint y: 153, distance: 760.6
click at [1111, 153] on div "/ Score: 100 0 % Mastered Podem-se __________ muitas estrelas no céu. Man kann …" at bounding box center [738, 268] width 883 height 346
click at [821, 264] on button "2 . observar" at bounding box center [893, 262] width 287 height 67
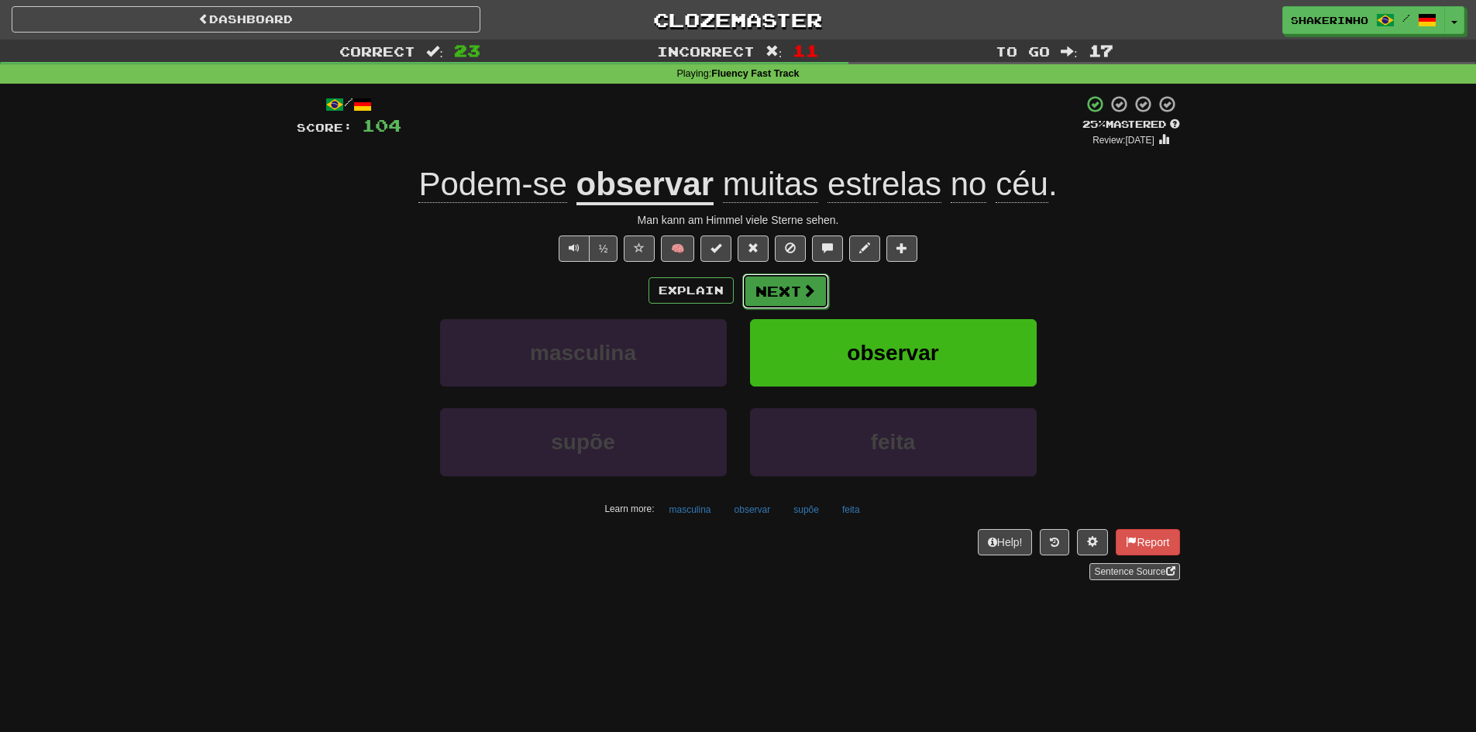
click at [780, 298] on button "Next" at bounding box center [785, 292] width 87 height 36
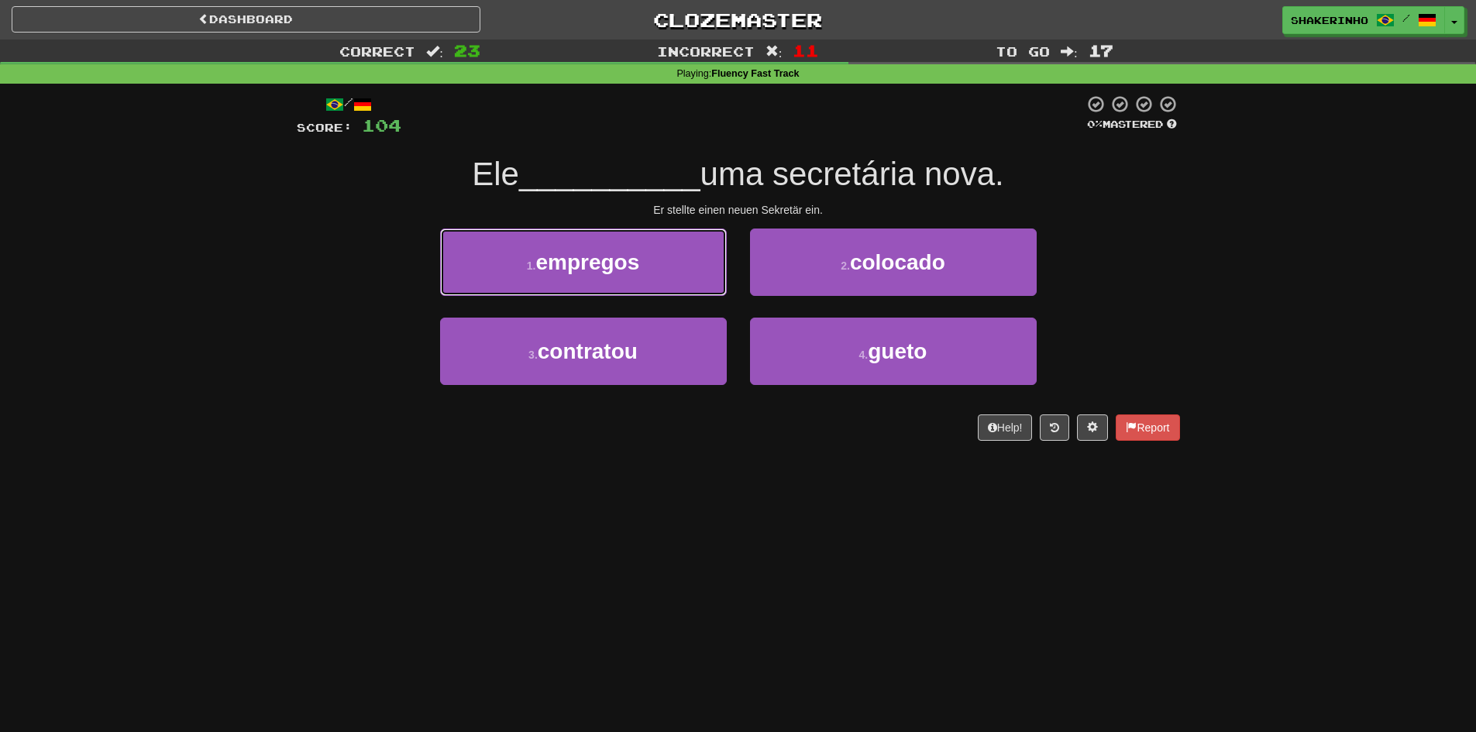
click at [595, 264] on span "empregos" at bounding box center [588, 262] width 104 height 24
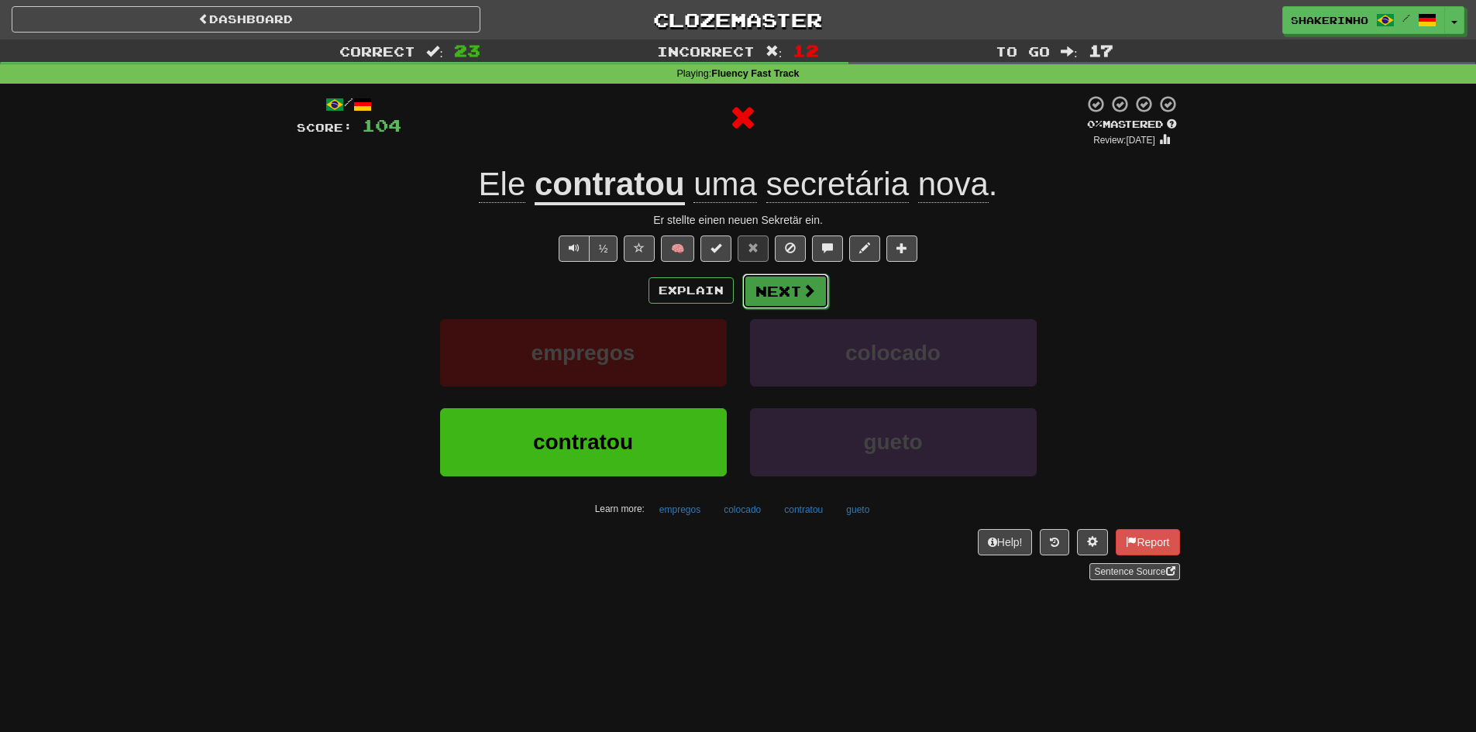
click at [777, 287] on button "Next" at bounding box center [785, 292] width 87 height 36
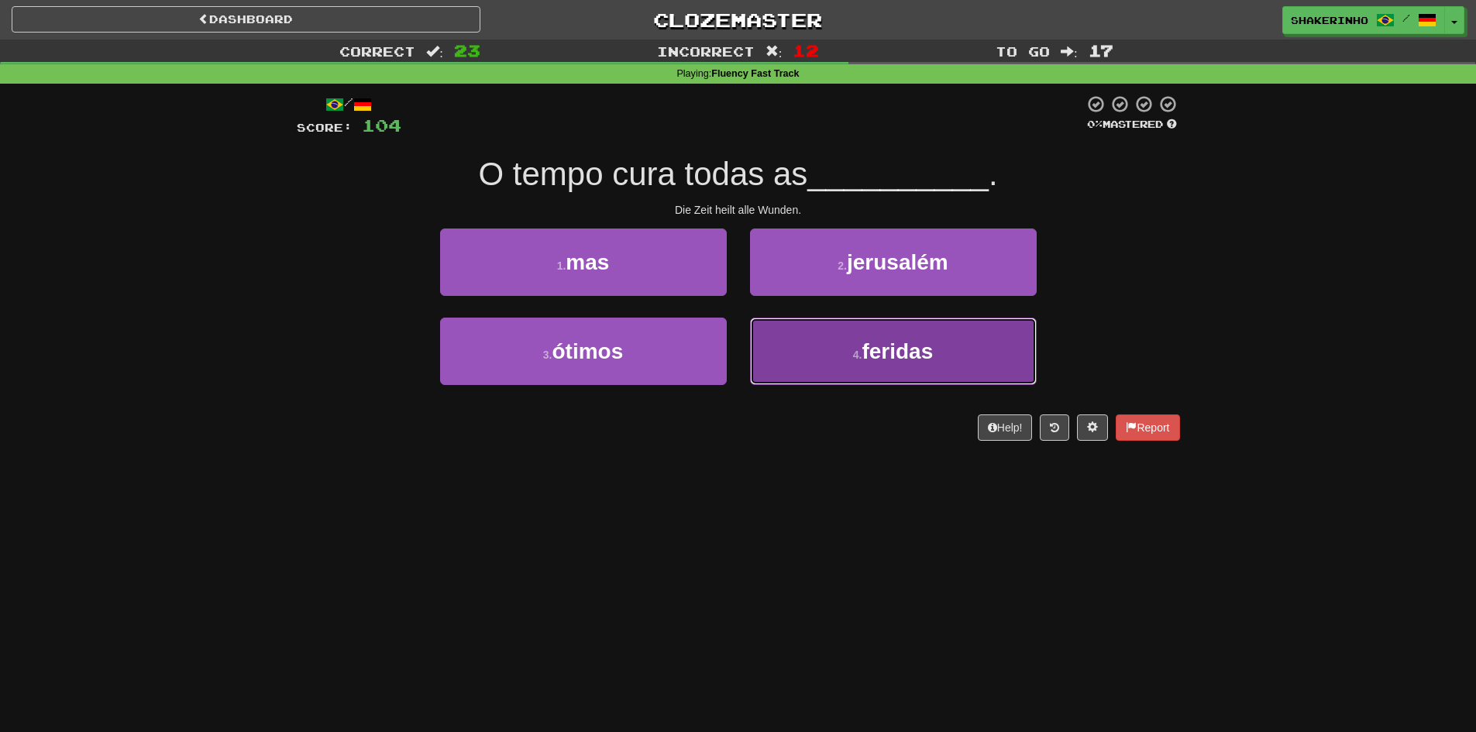
click at [756, 351] on button "4 . feridas" at bounding box center [893, 351] width 287 height 67
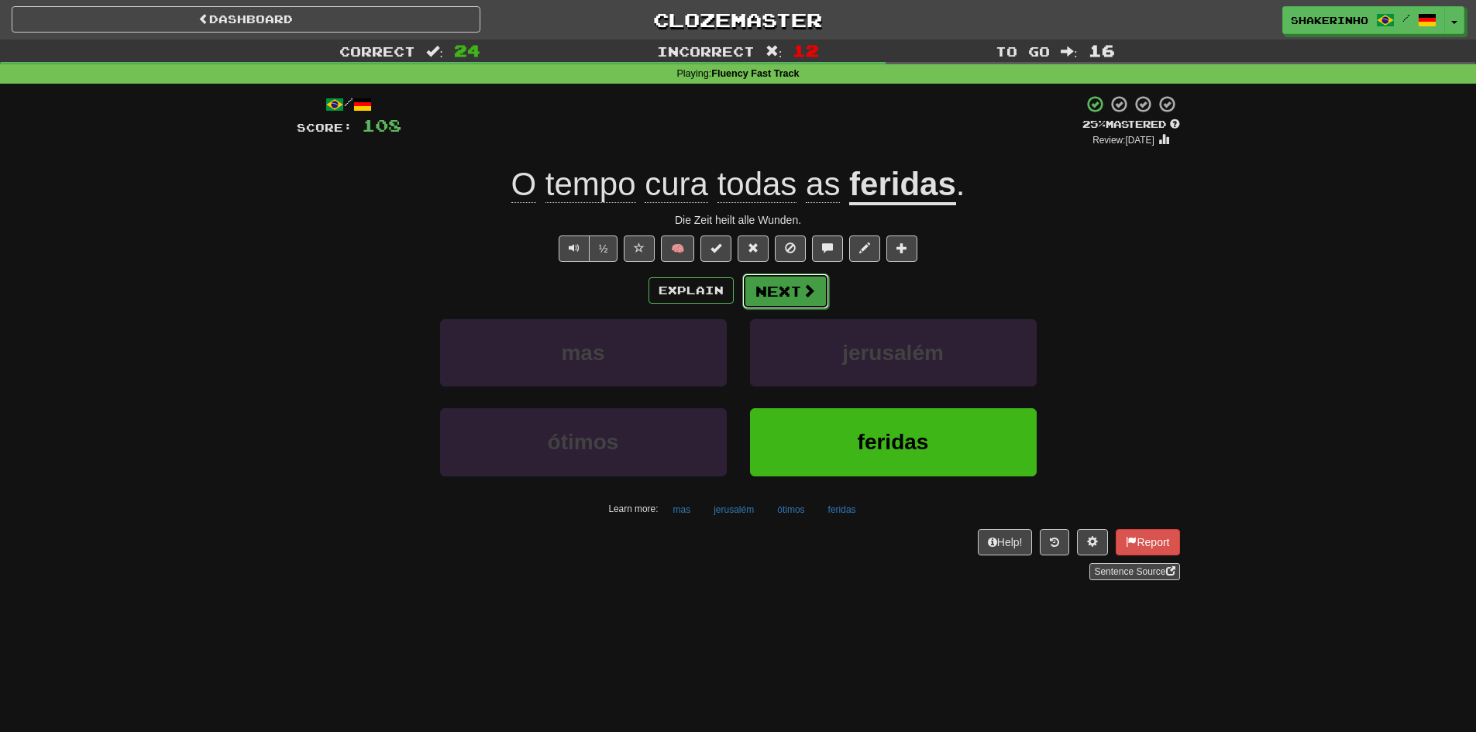
click at [798, 288] on button "Next" at bounding box center [785, 292] width 87 height 36
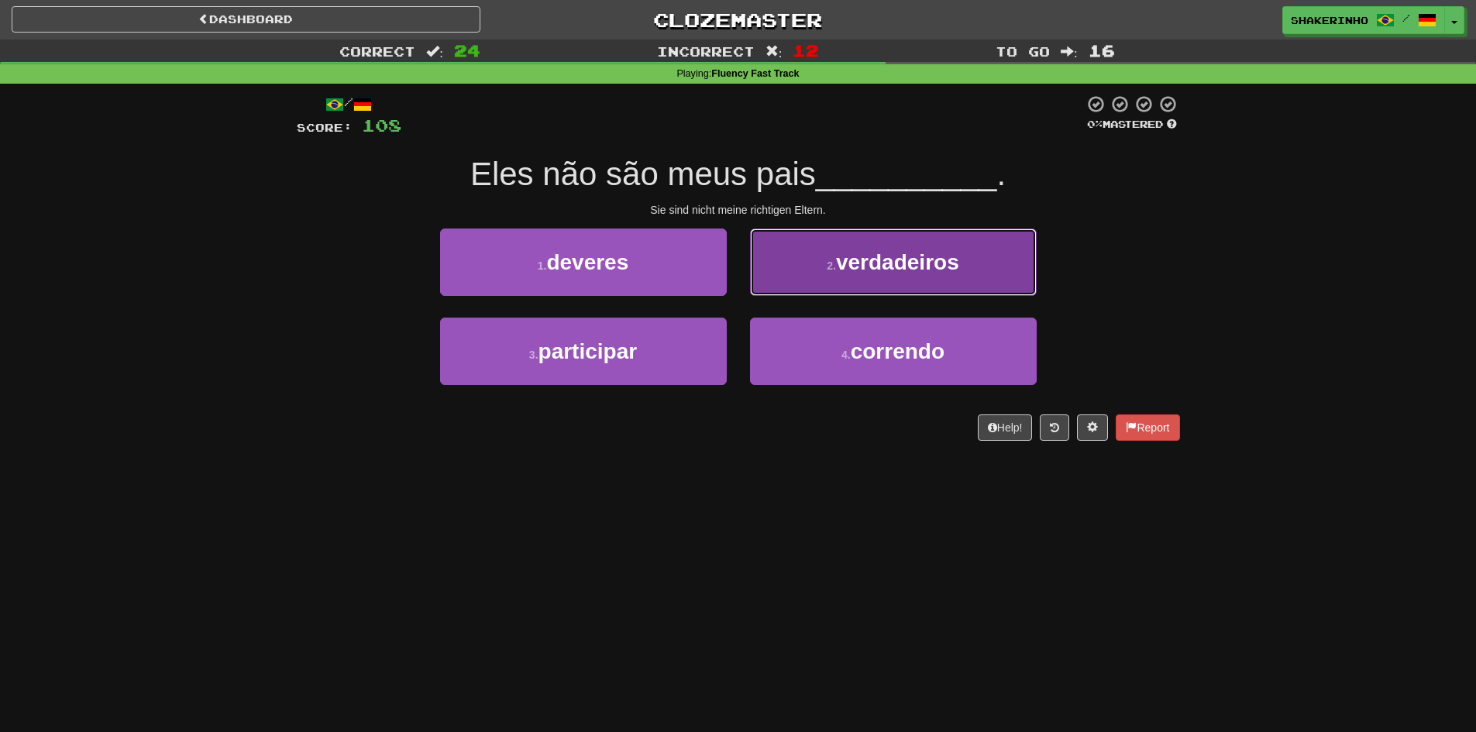
click at [816, 267] on button "2 . verdadeiros" at bounding box center [893, 262] width 287 height 67
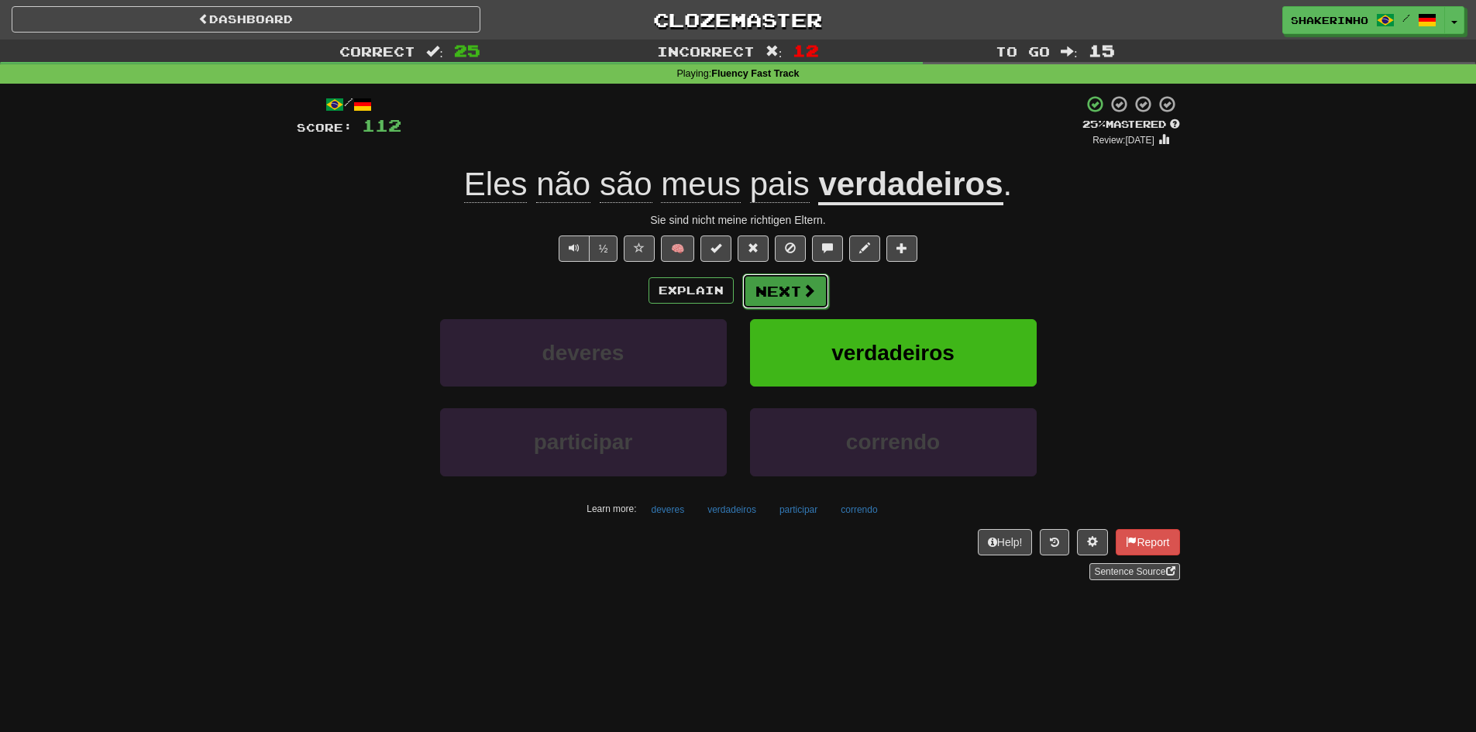
click at [762, 294] on button "Next" at bounding box center [785, 292] width 87 height 36
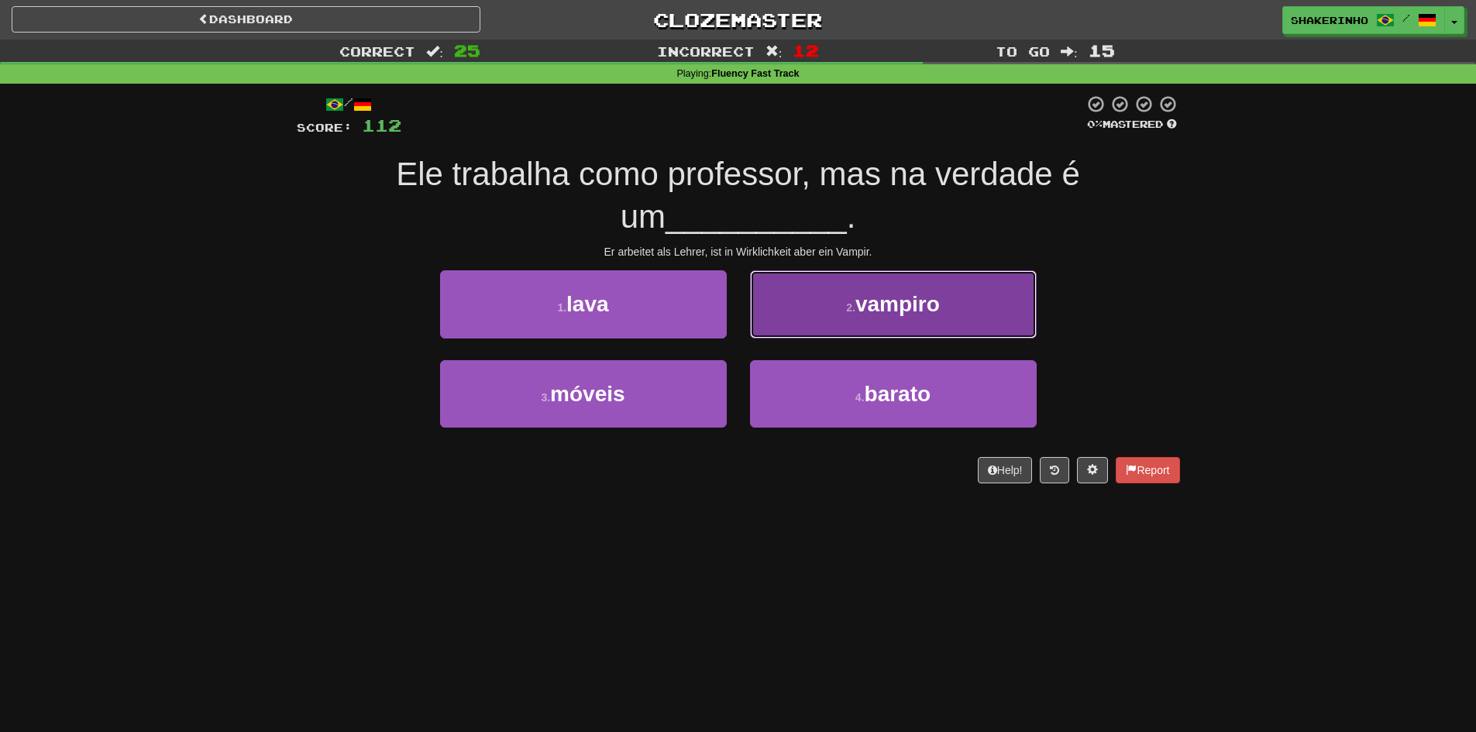
click at [773, 305] on button "2 . vampiro" at bounding box center [893, 303] width 287 height 67
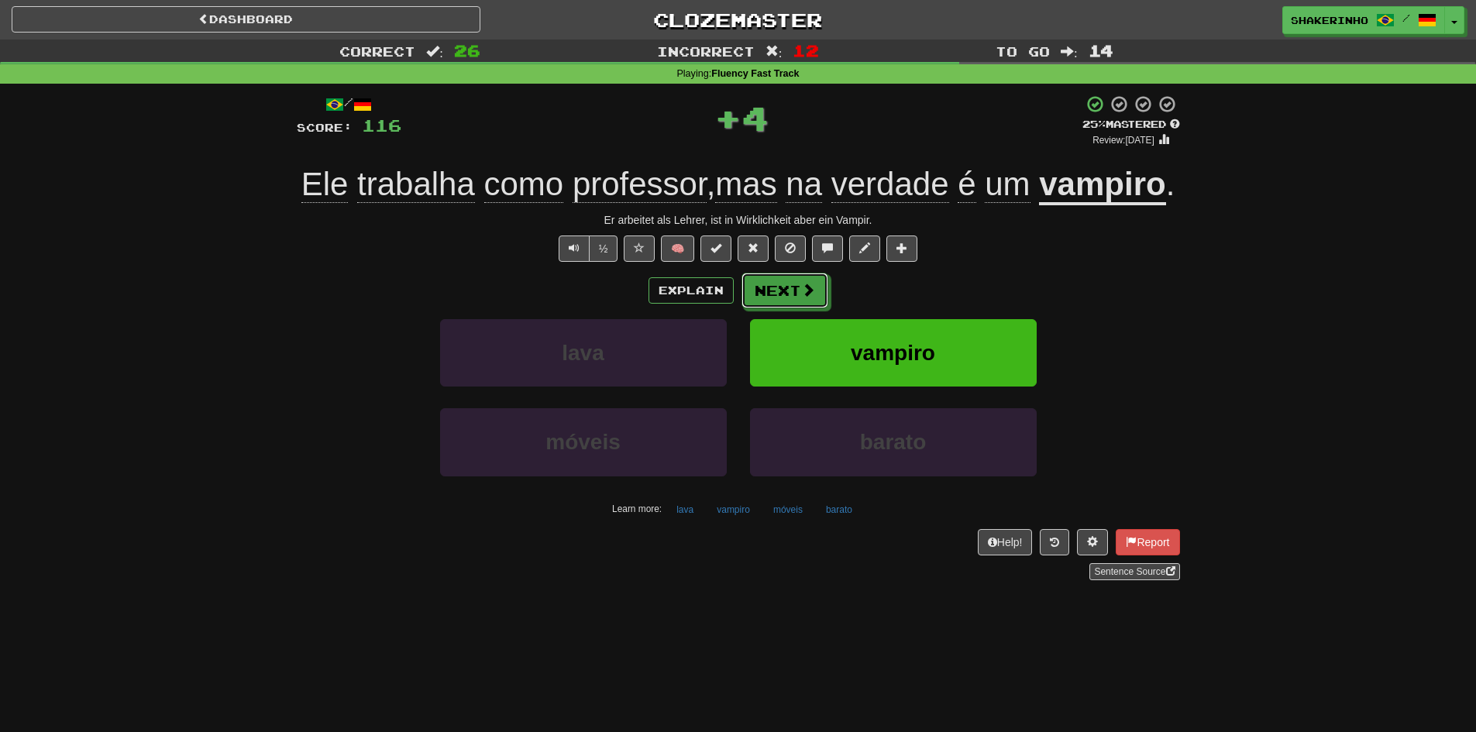
click at [773, 305] on button "Next" at bounding box center [785, 291] width 87 height 36
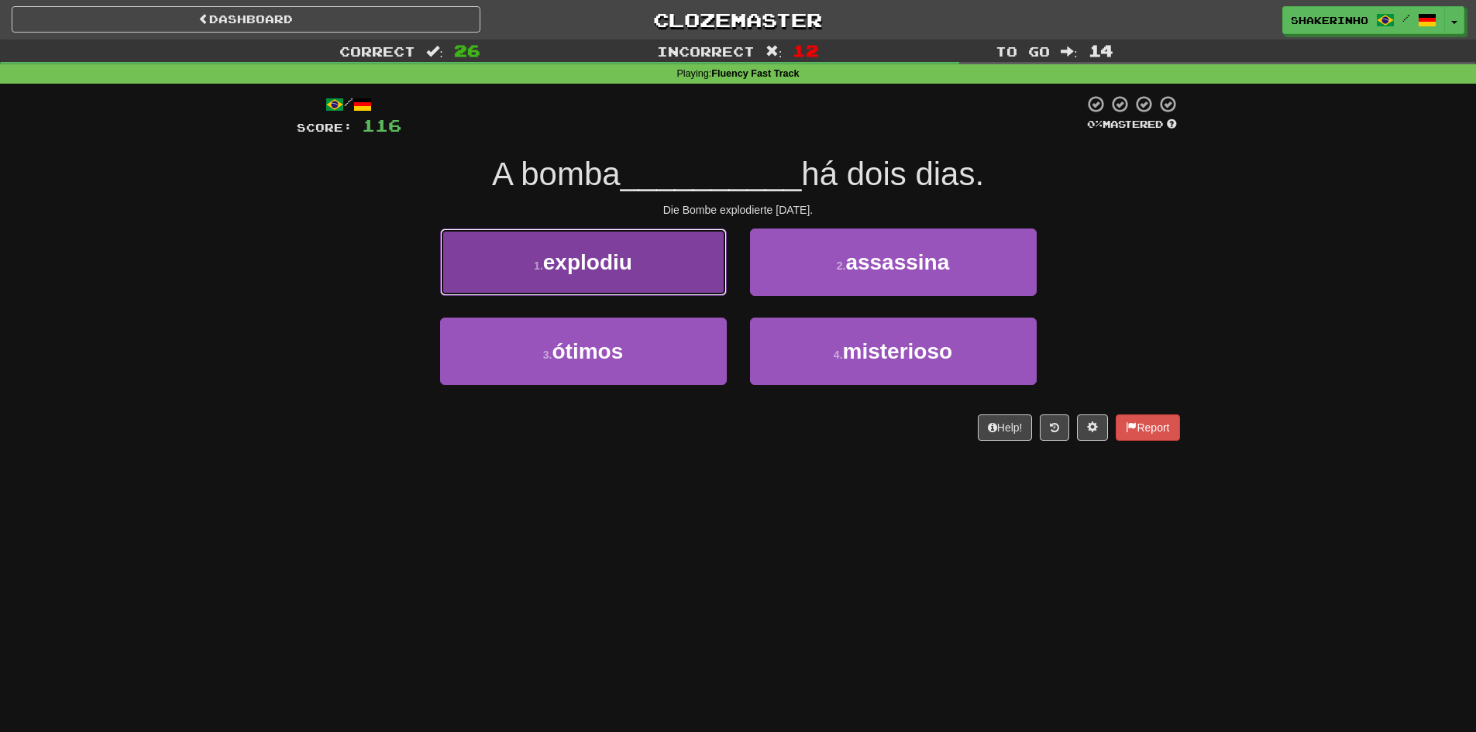
click at [670, 282] on button "1 . explodiu" at bounding box center [583, 262] width 287 height 67
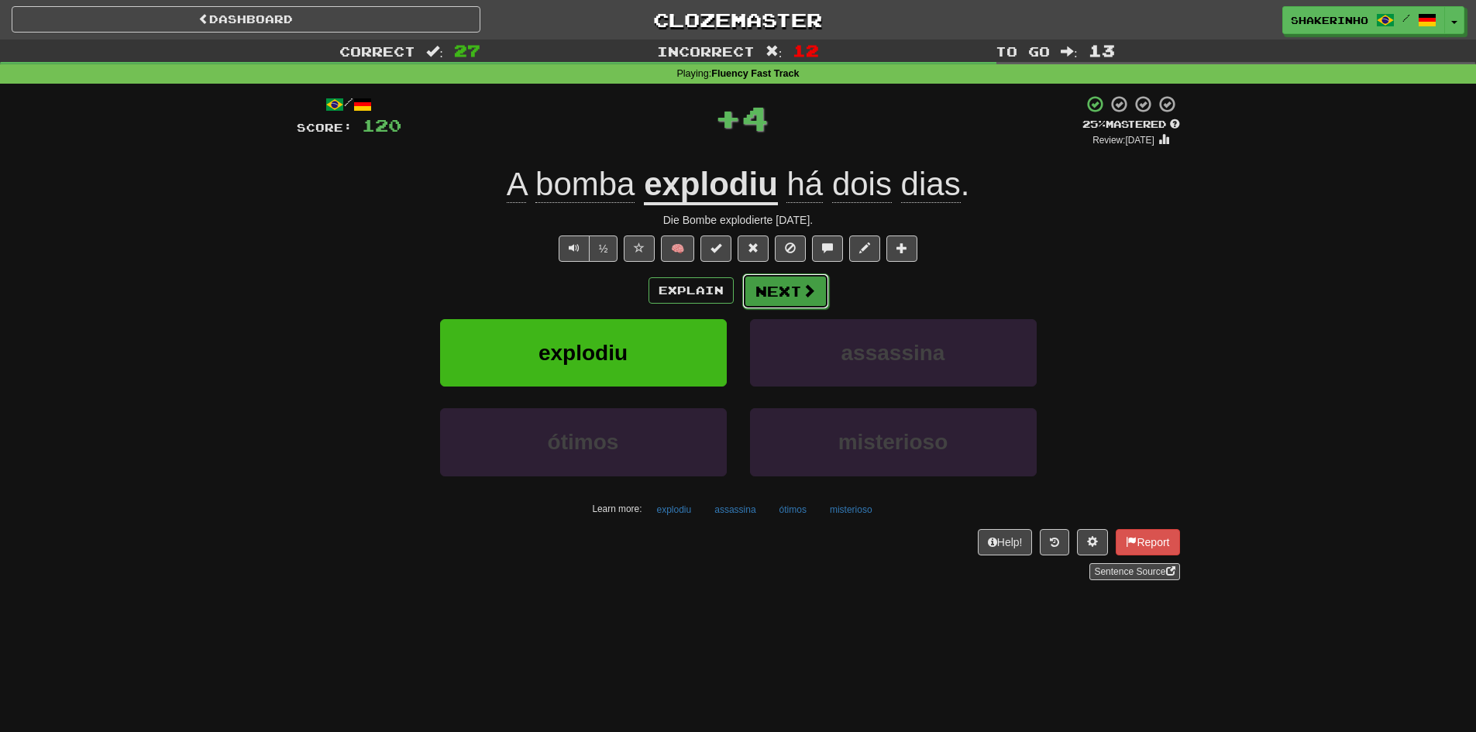
click at [766, 284] on button "Next" at bounding box center [785, 292] width 87 height 36
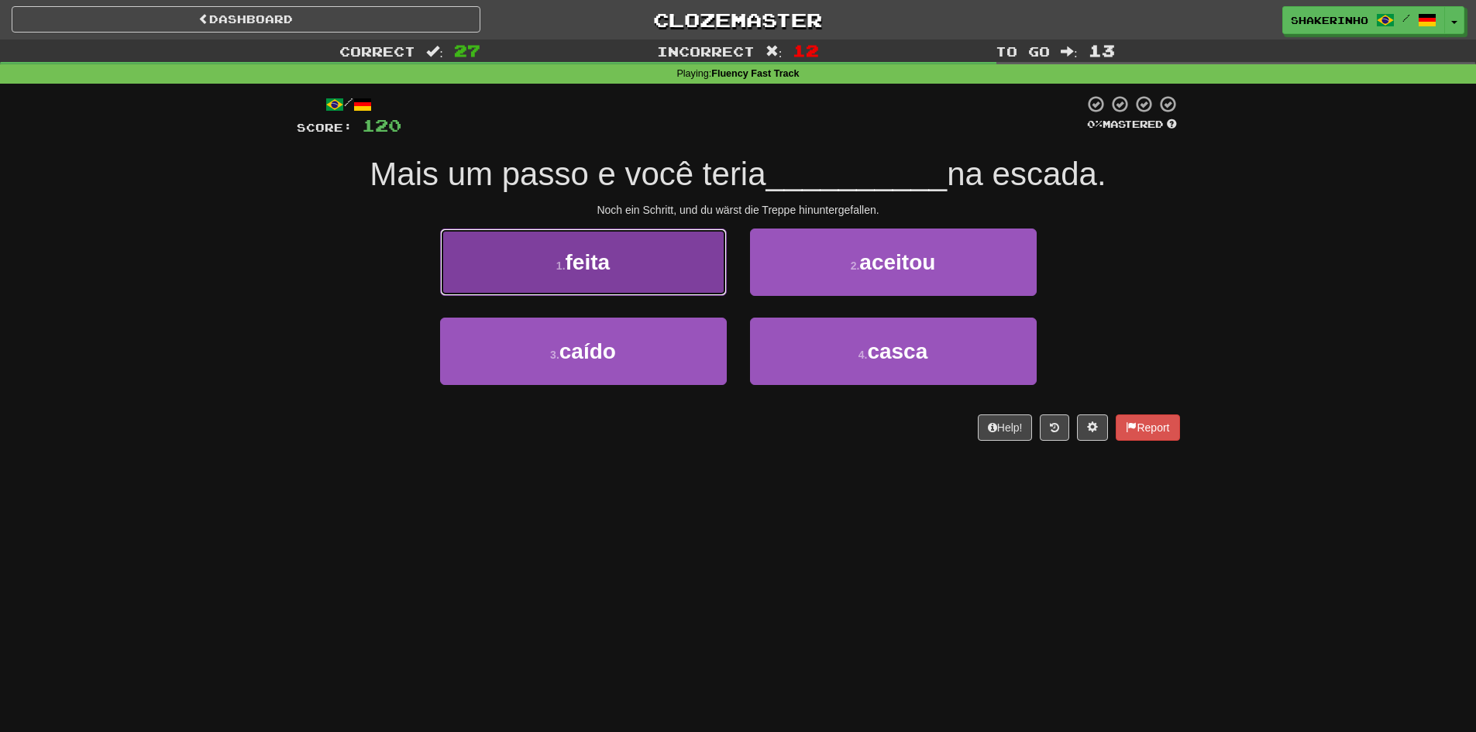
click at [647, 278] on button "1 . feita" at bounding box center [583, 262] width 287 height 67
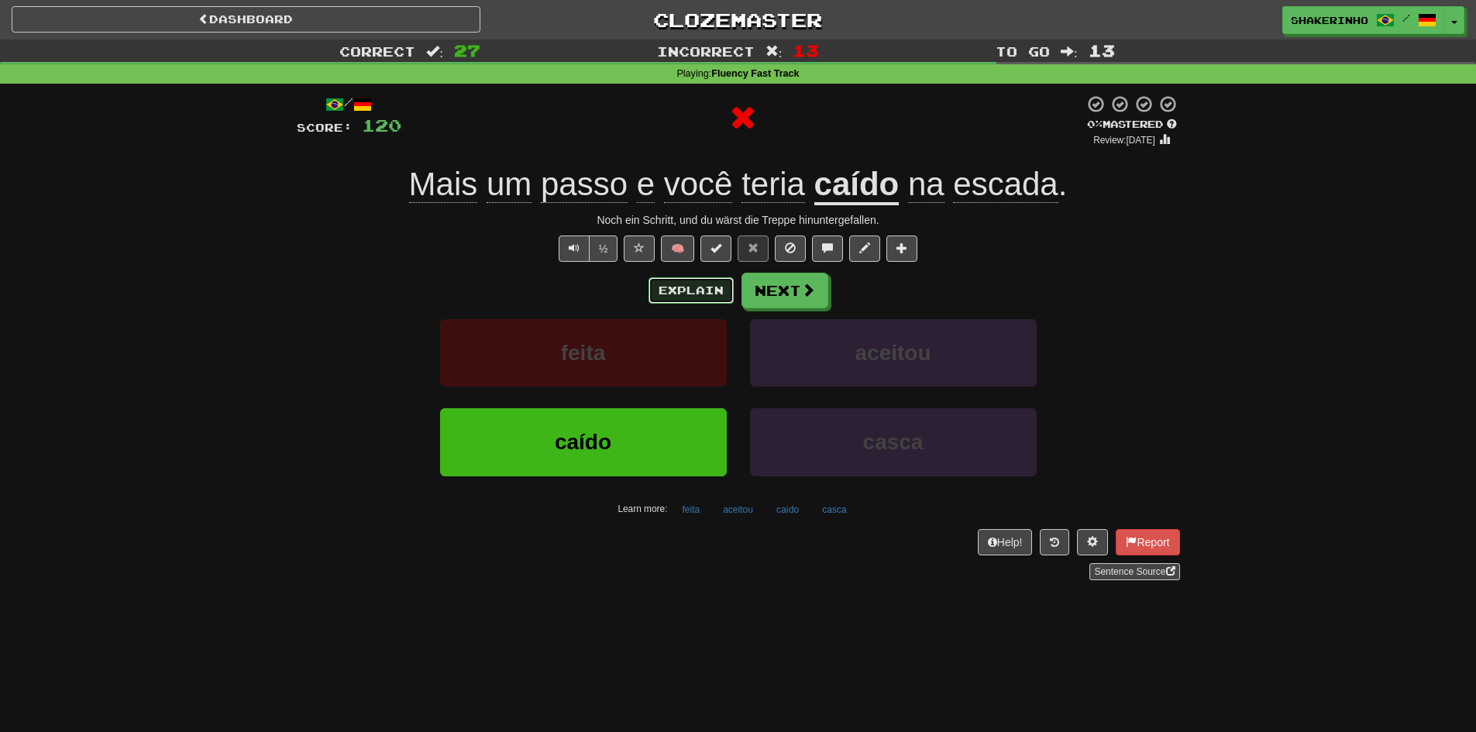
click at [714, 291] on button "Explain" at bounding box center [691, 290] width 85 height 26
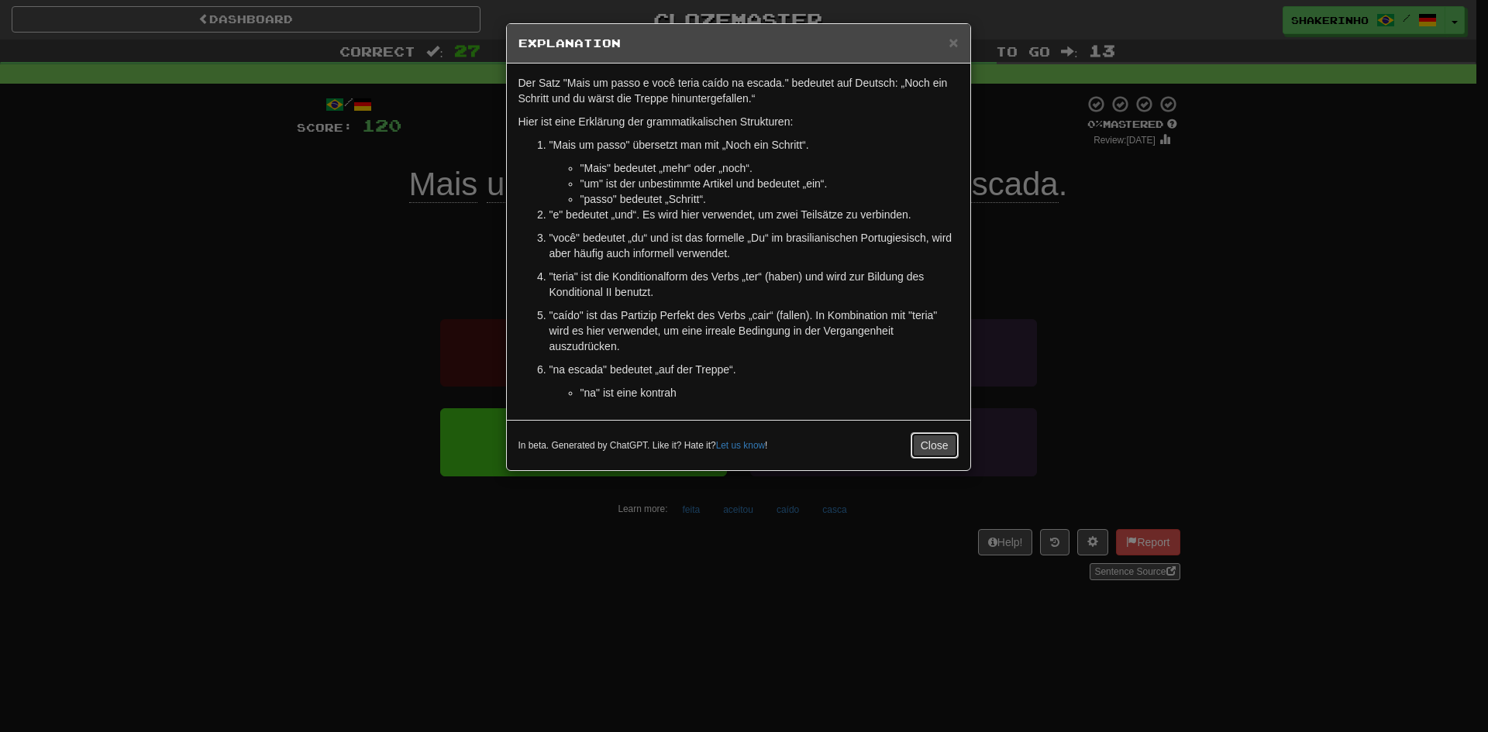
click at [932, 448] on button "Close" at bounding box center [935, 445] width 48 height 26
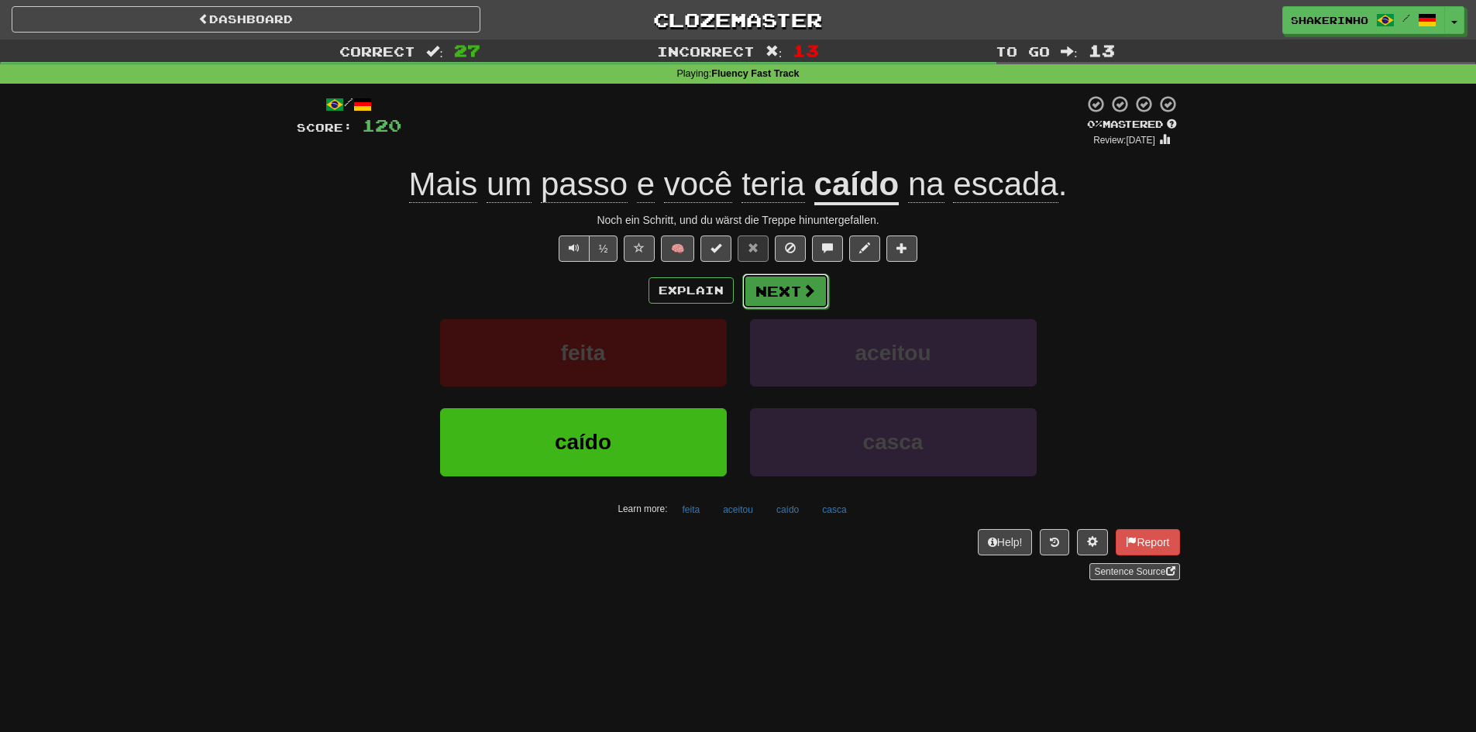
click at [770, 285] on button "Next" at bounding box center [785, 292] width 87 height 36
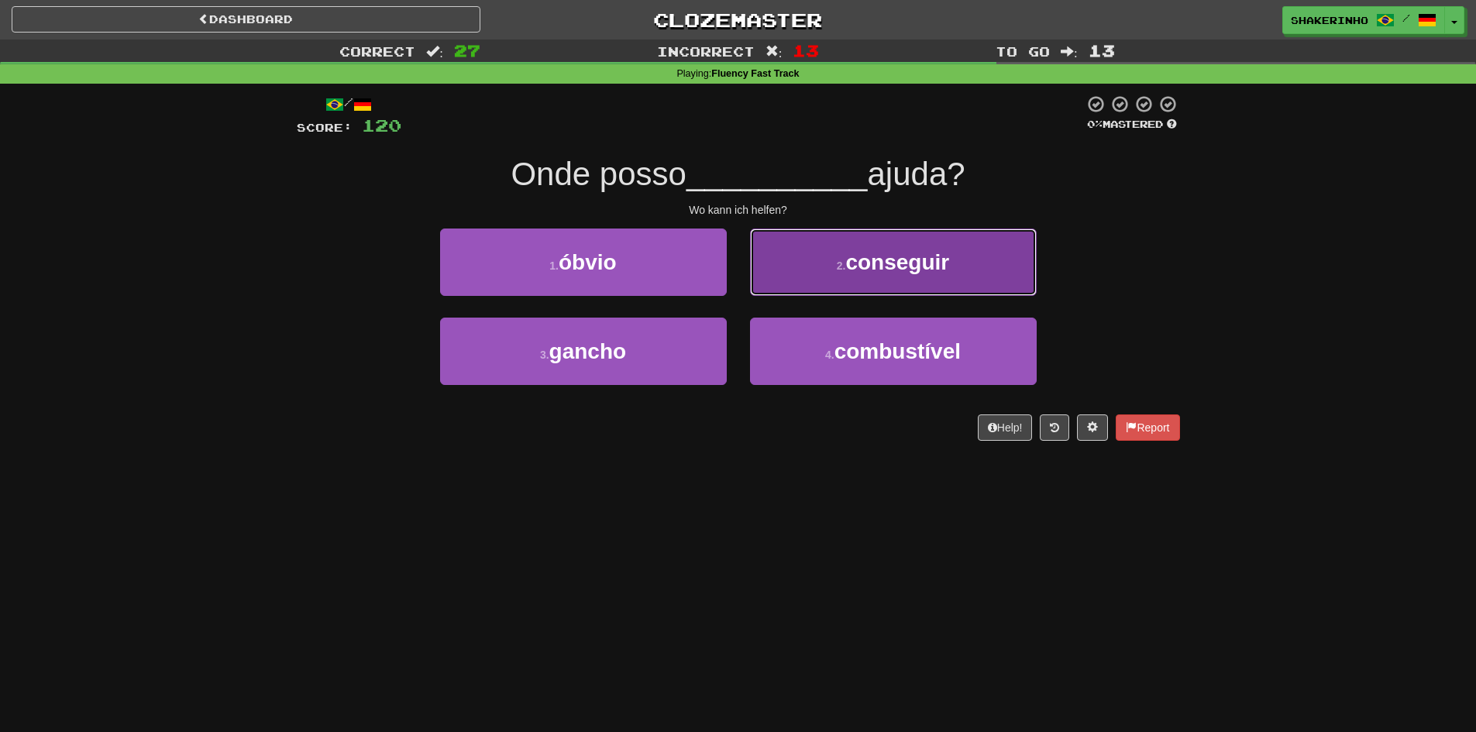
click at [887, 277] on button "2 . conseguir" at bounding box center [893, 262] width 287 height 67
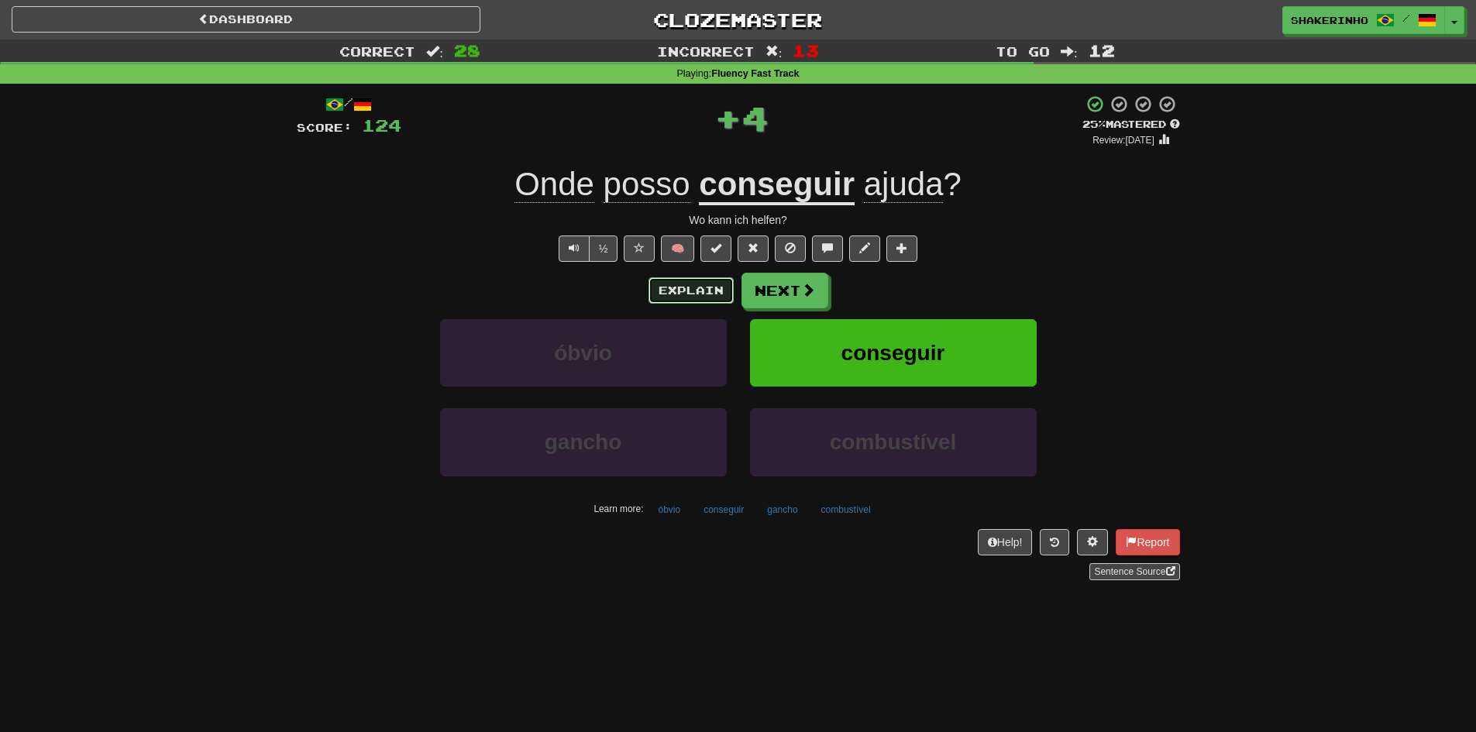
click at [713, 291] on button "Explain" at bounding box center [691, 290] width 85 height 26
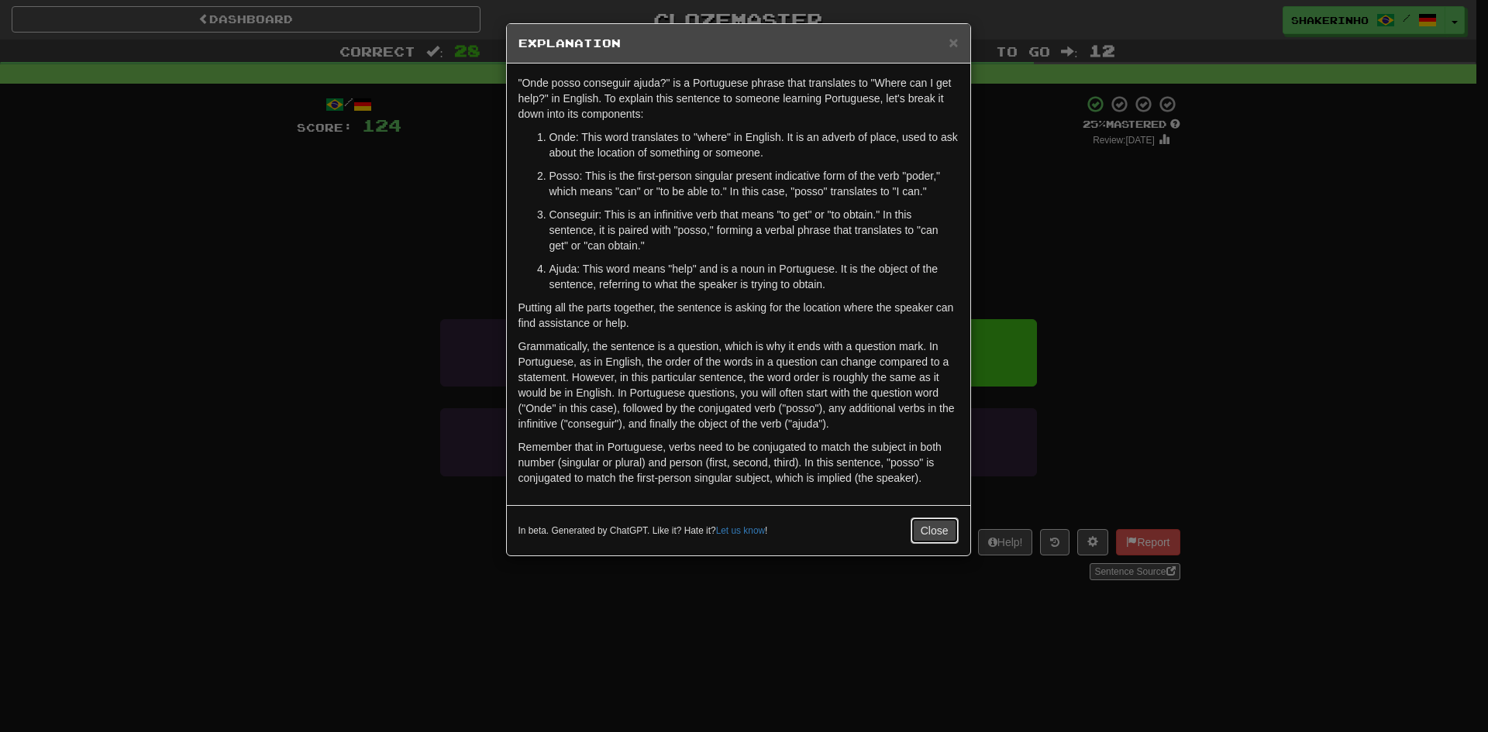
click at [939, 533] on button "Close" at bounding box center [935, 531] width 48 height 26
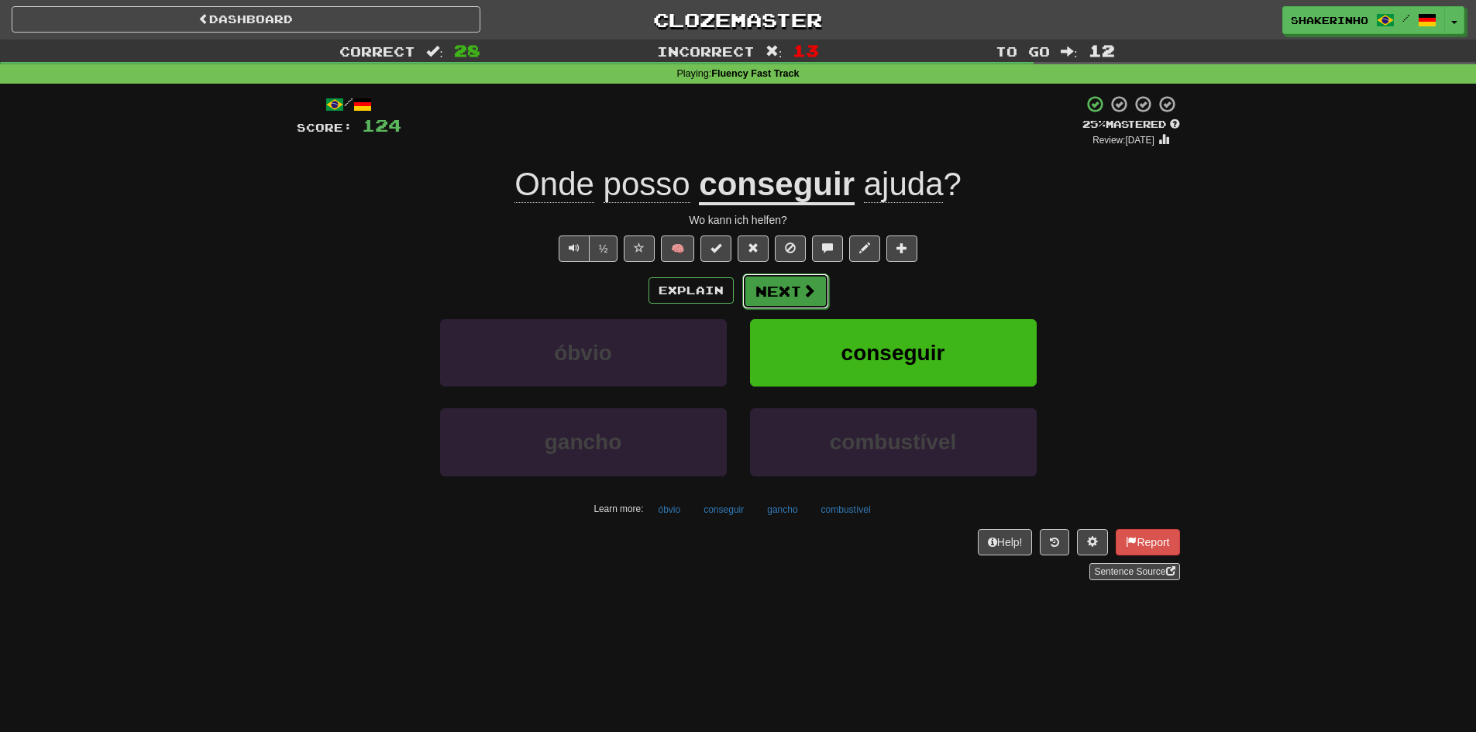
click at [776, 298] on button "Next" at bounding box center [785, 292] width 87 height 36
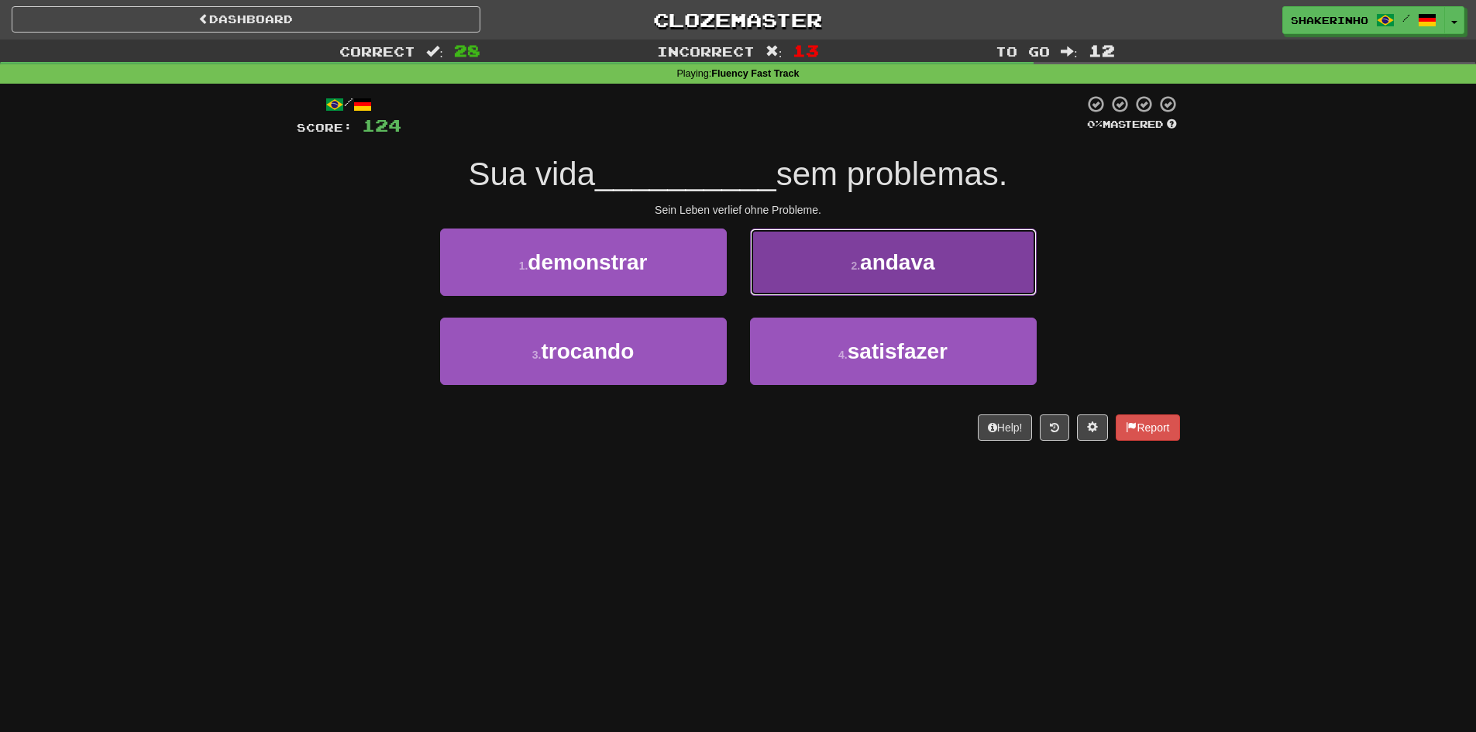
click at [846, 278] on button "2 . andava" at bounding box center [893, 262] width 287 height 67
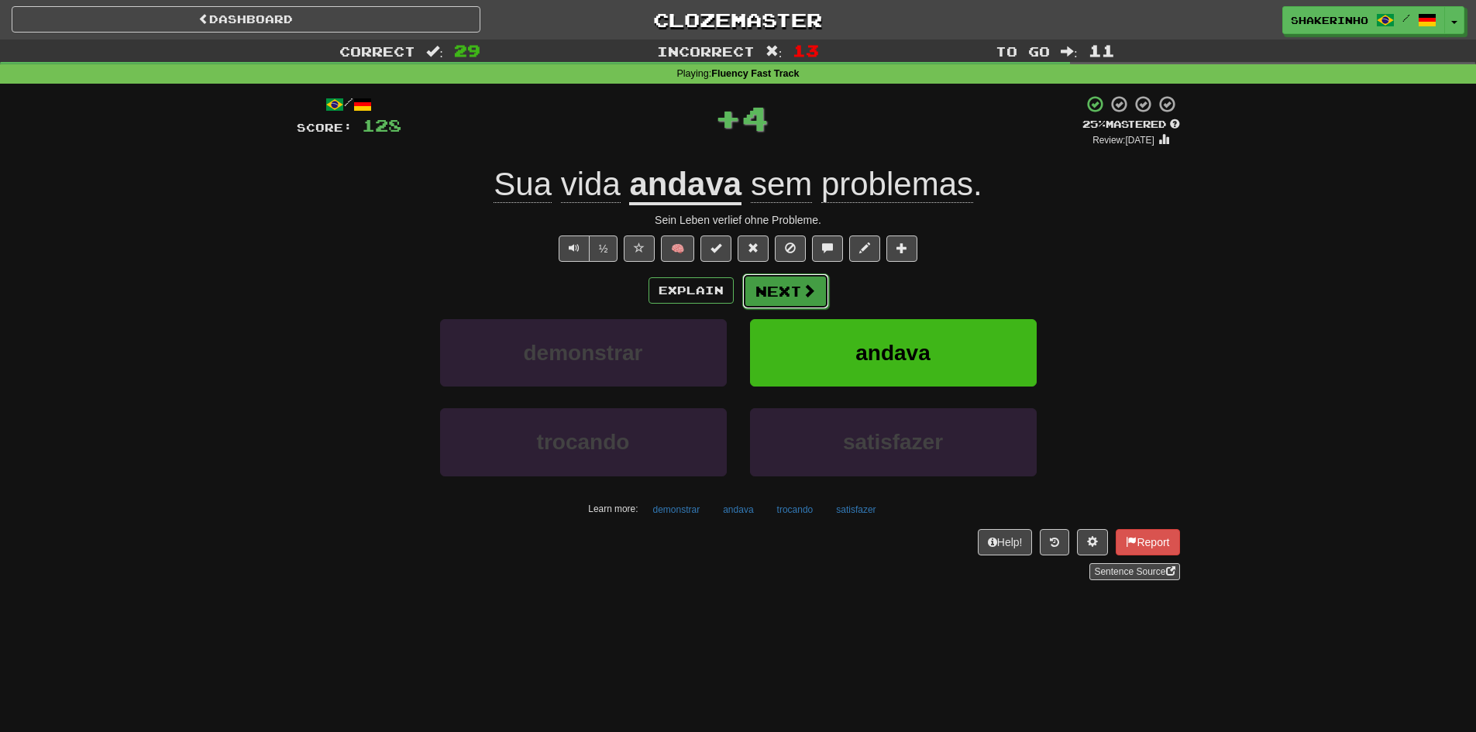
click at [777, 290] on button "Next" at bounding box center [785, 292] width 87 height 36
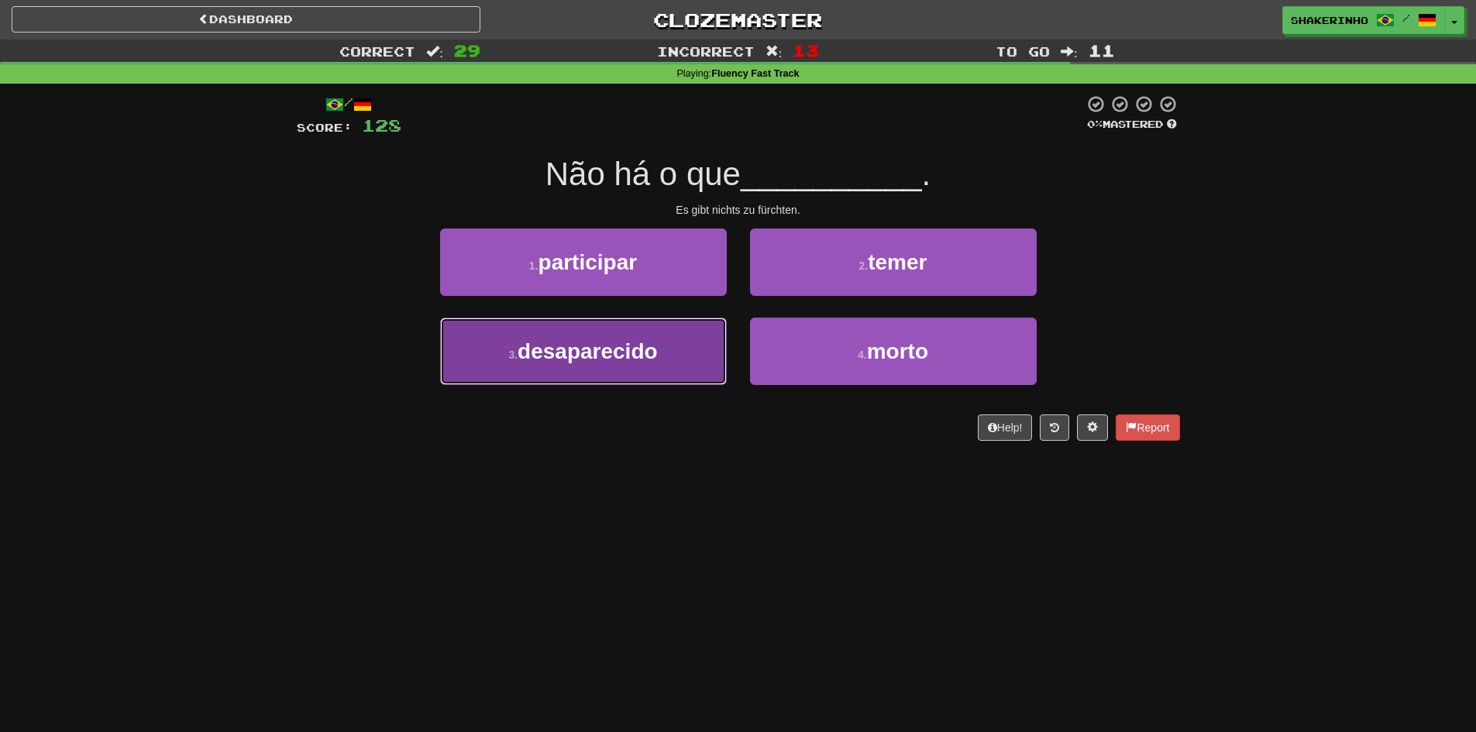
click at [570, 352] on span "desaparecido" at bounding box center [588, 351] width 140 height 24
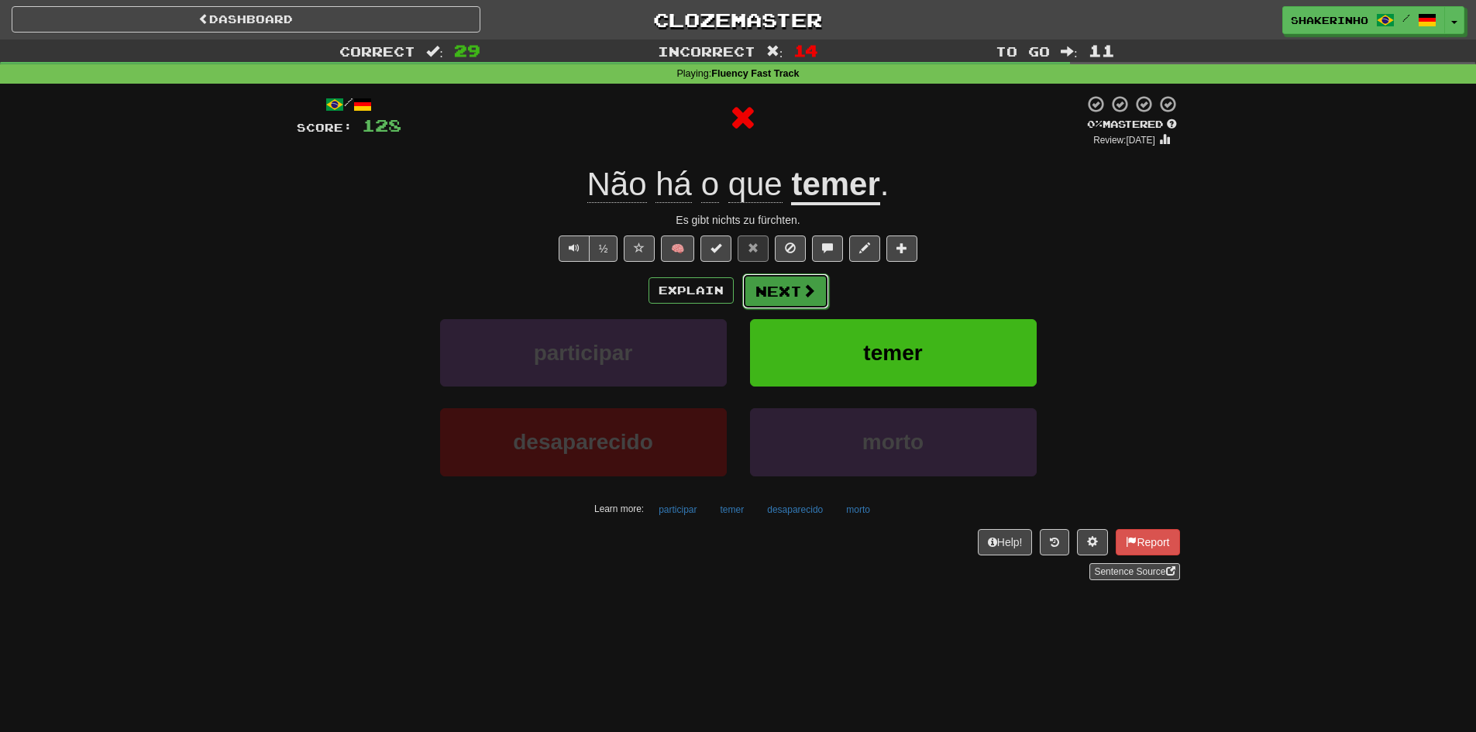
click at [780, 288] on button "Next" at bounding box center [785, 292] width 87 height 36
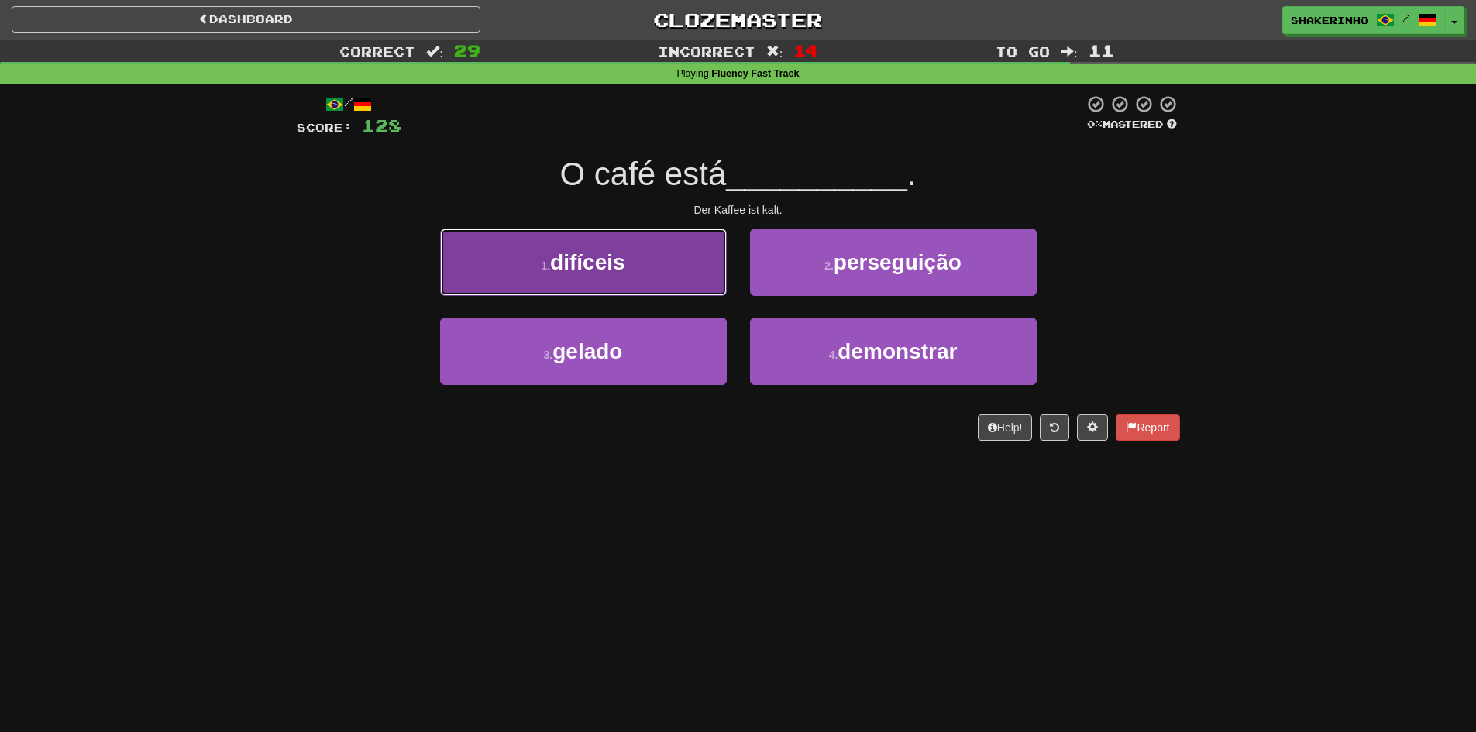
click at [701, 266] on button "1 . difíceis" at bounding box center [583, 262] width 287 height 67
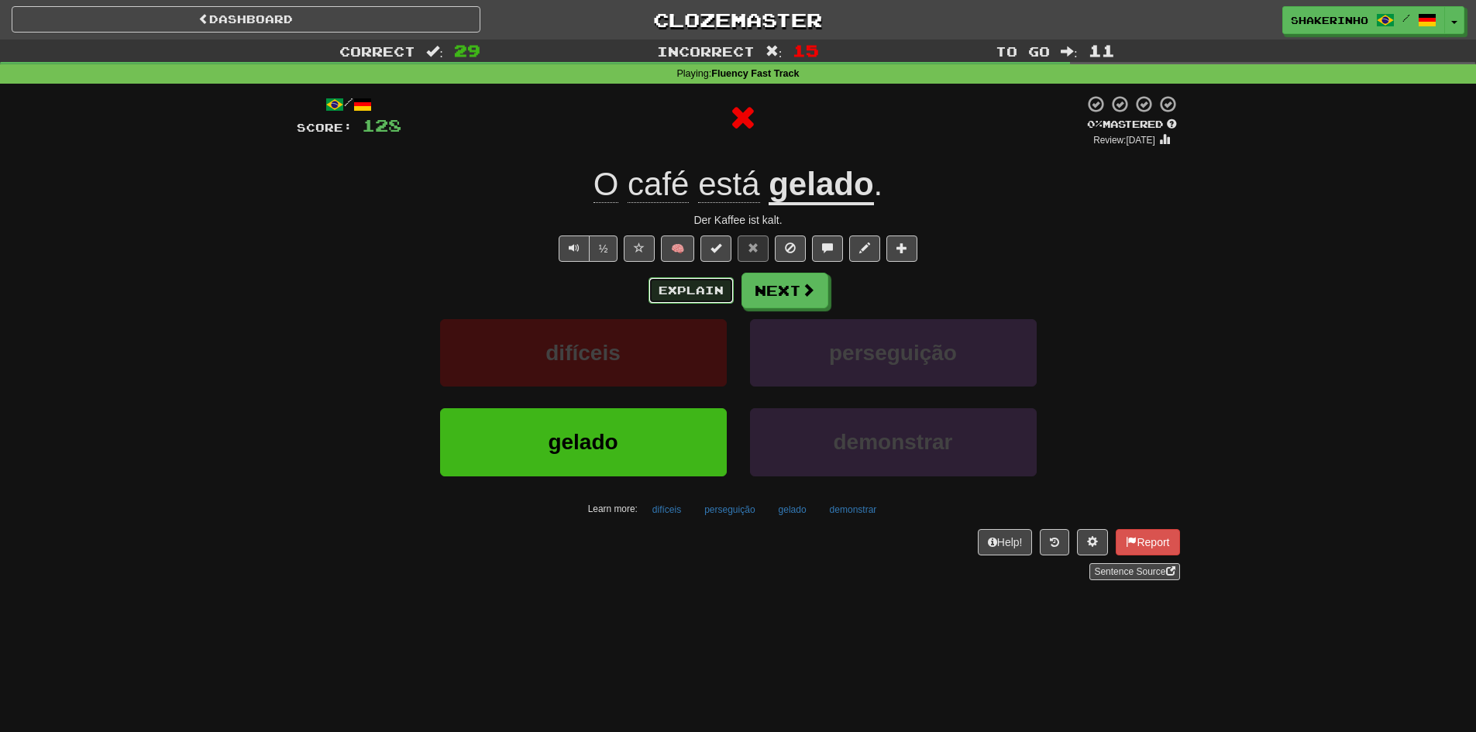
click at [704, 287] on button "Explain" at bounding box center [691, 290] width 85 height 26
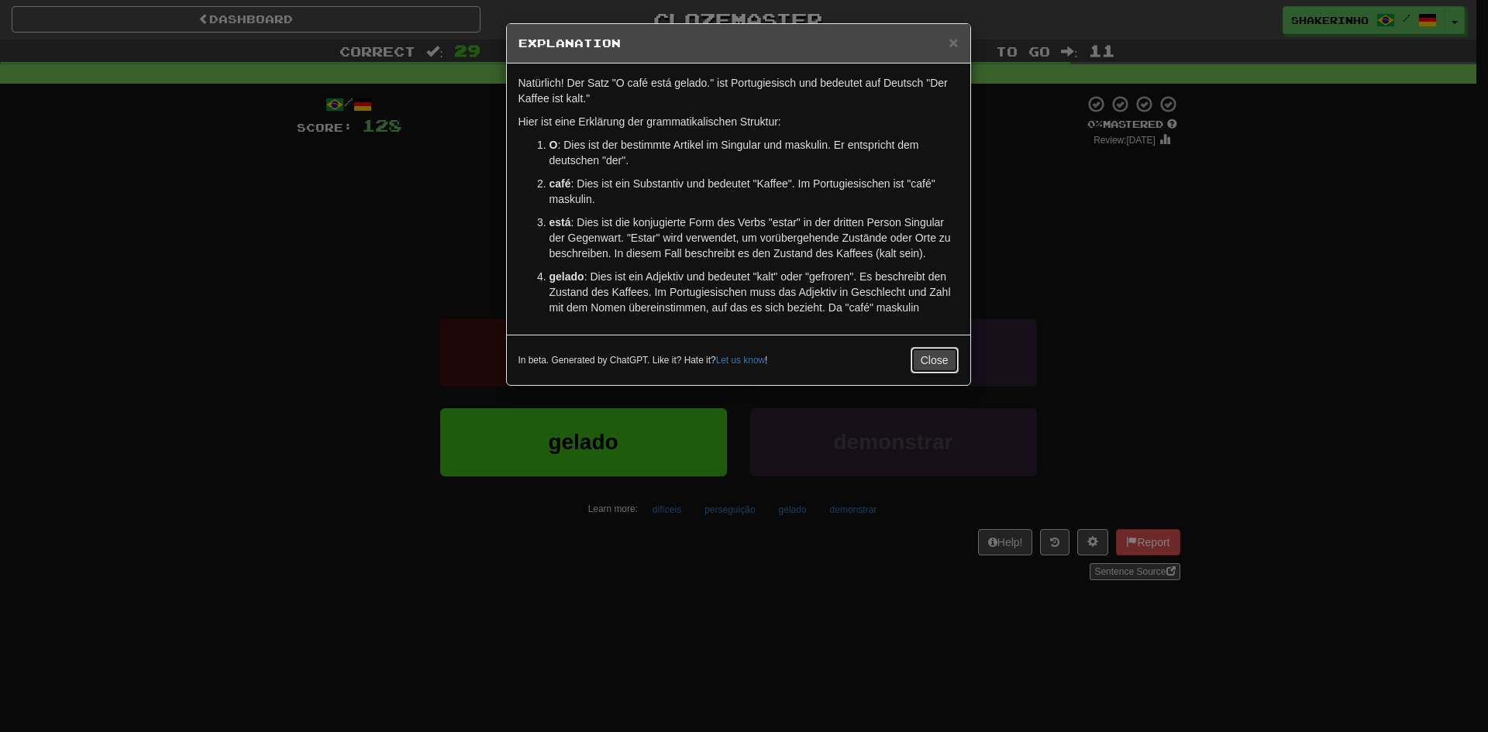
click at [937, 367] on button "Close" at bounding box center [935, 360] width 48 height 26
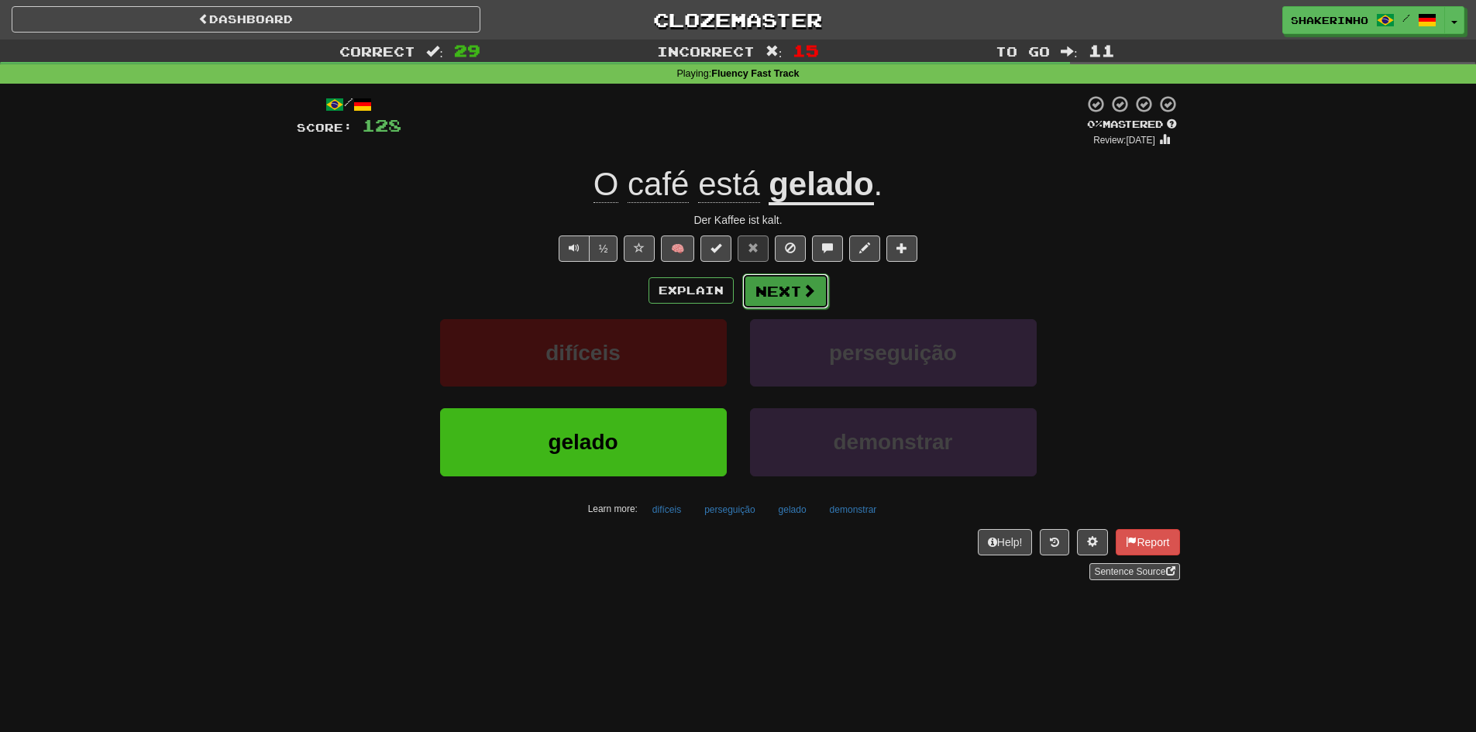
click at [784, 295] on button "Next" at bounding box center [785, 292] width 87 height 36
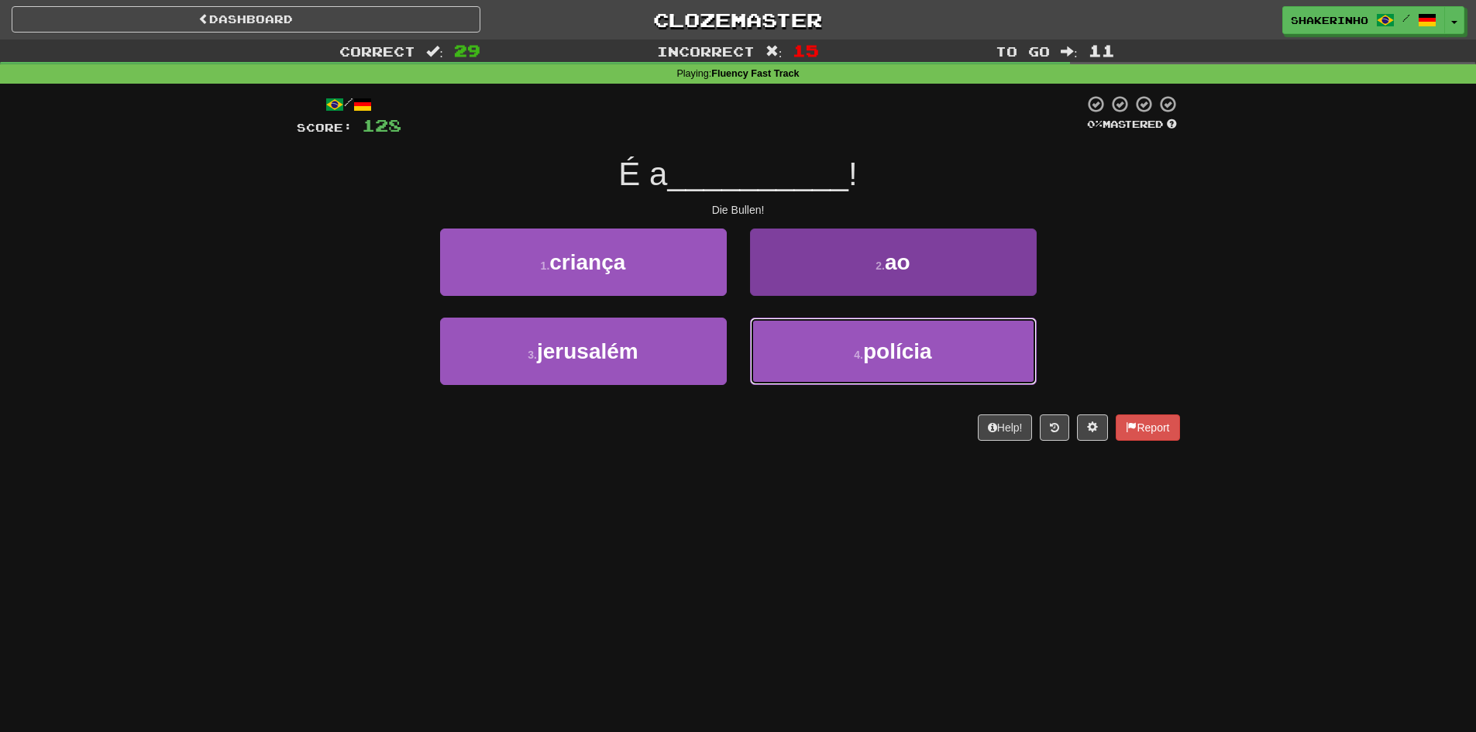
click at [835, 363] on button "4 . polícia" at bounding box center [893, 351] width 287 height 67
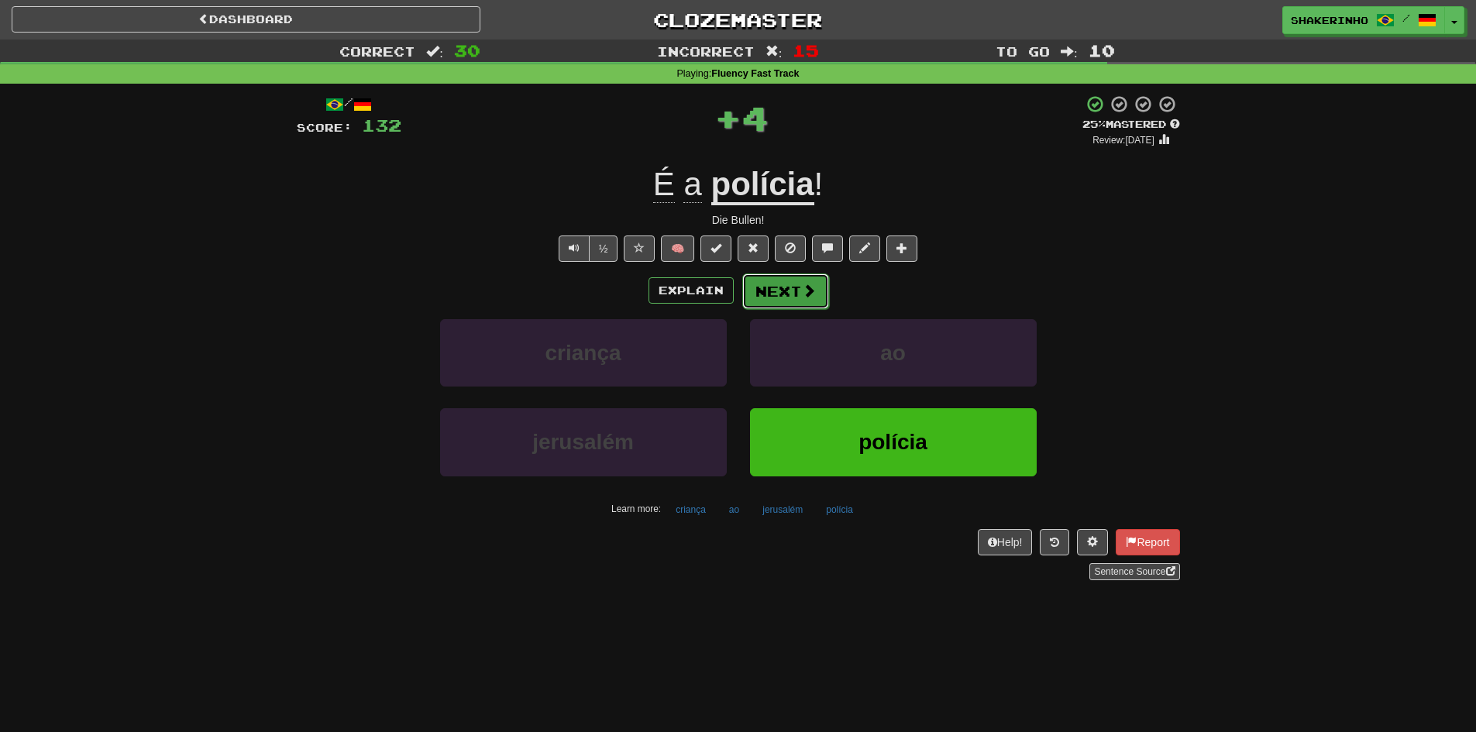
click at [782, 284] on button "Next" at bounding box center [785, 292] width 87 height 36
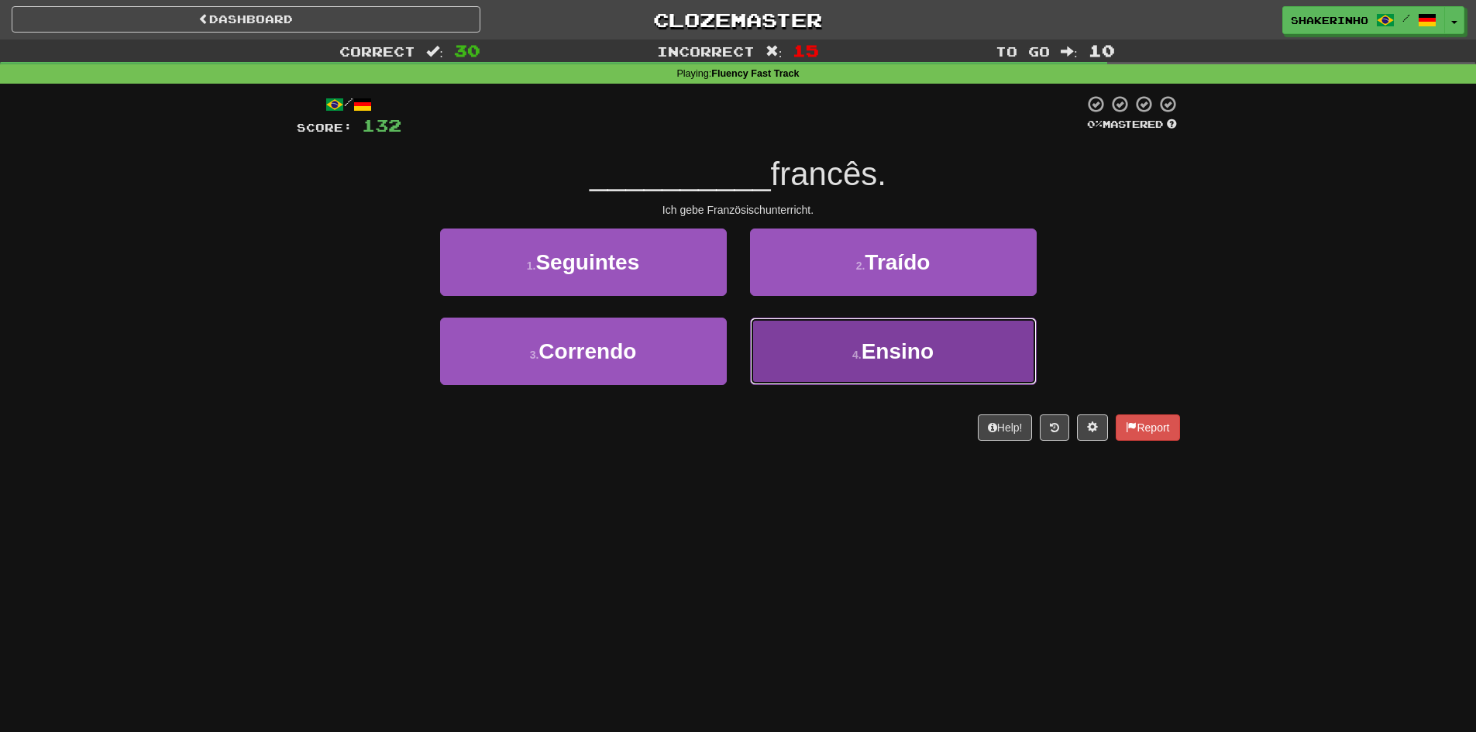
click at [866, 353] on span "Ensino" at bounding box center [898, 351] width 72 height 24
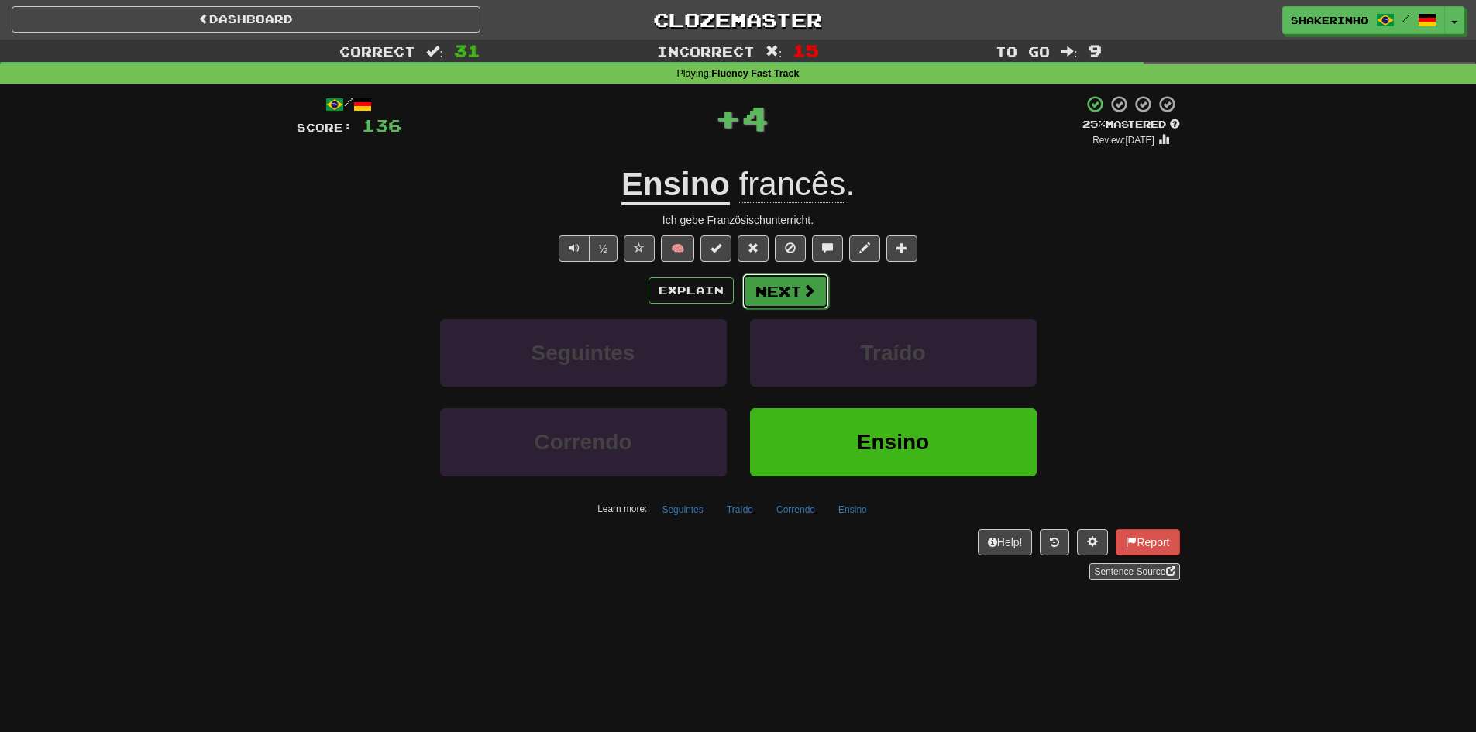
click at [770, 293] on button "Next" at bounding box center [785, 292] width 87 height 36
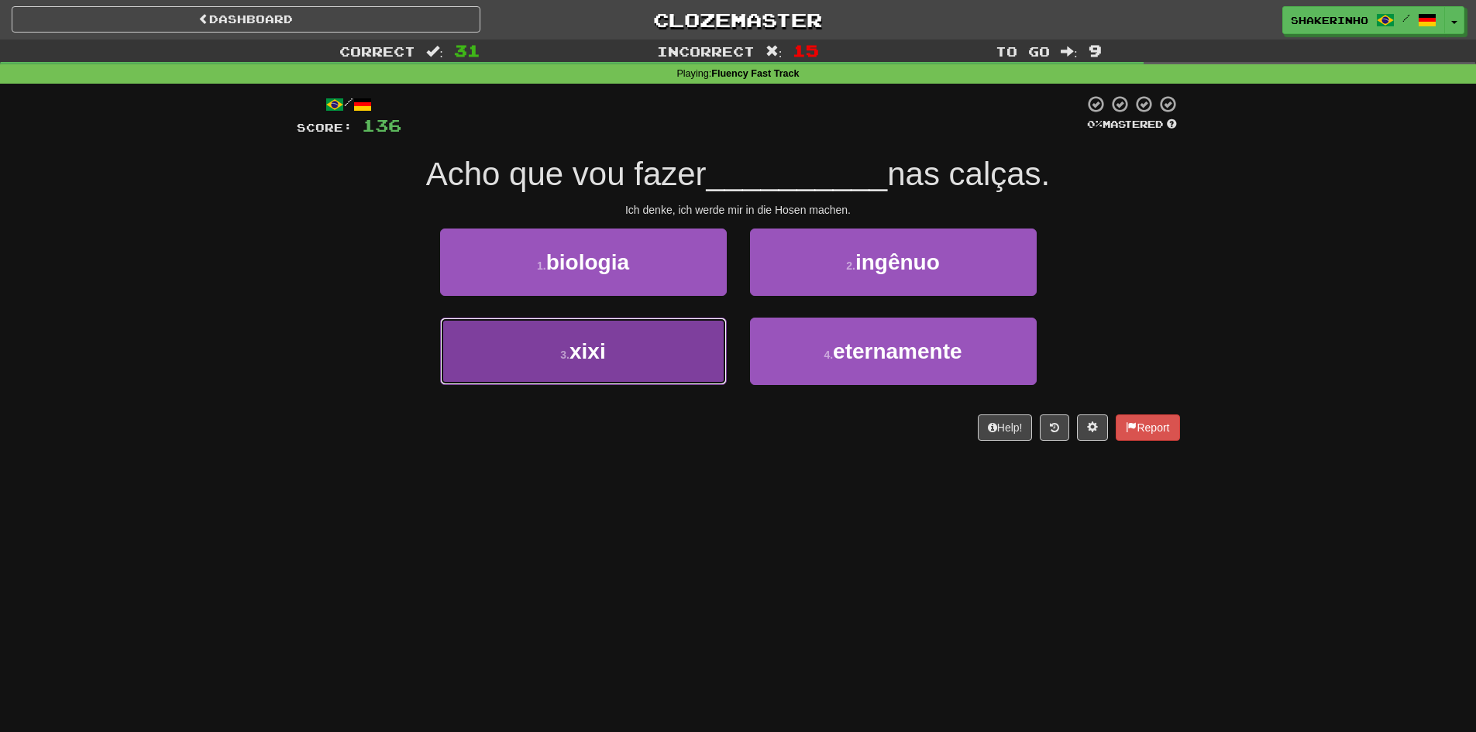
click at [648, 322] on button "3 . xixi" at bounding box center [583, 351] width 287 height 67
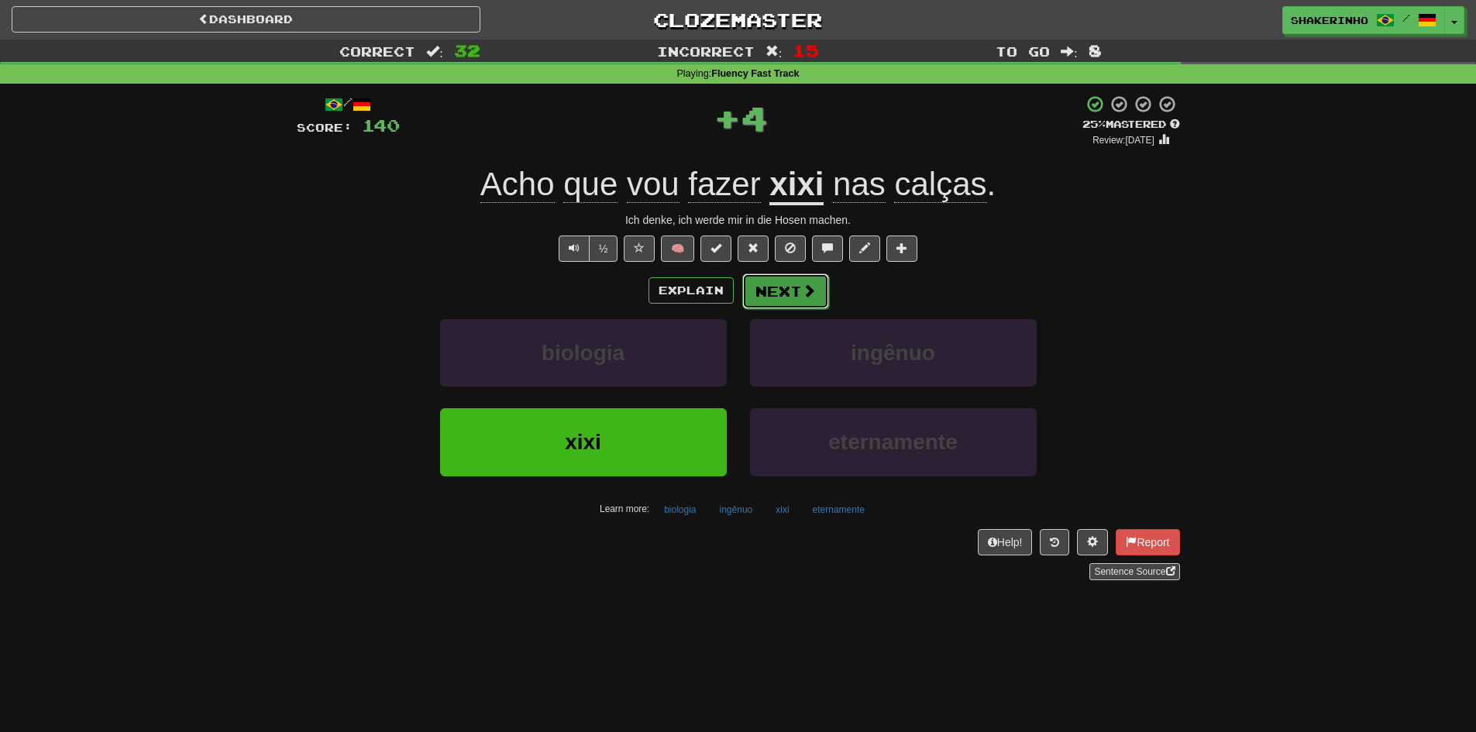
click at [780, 304] on button "Next" at bounding box center [785, 292] width 87 height 36
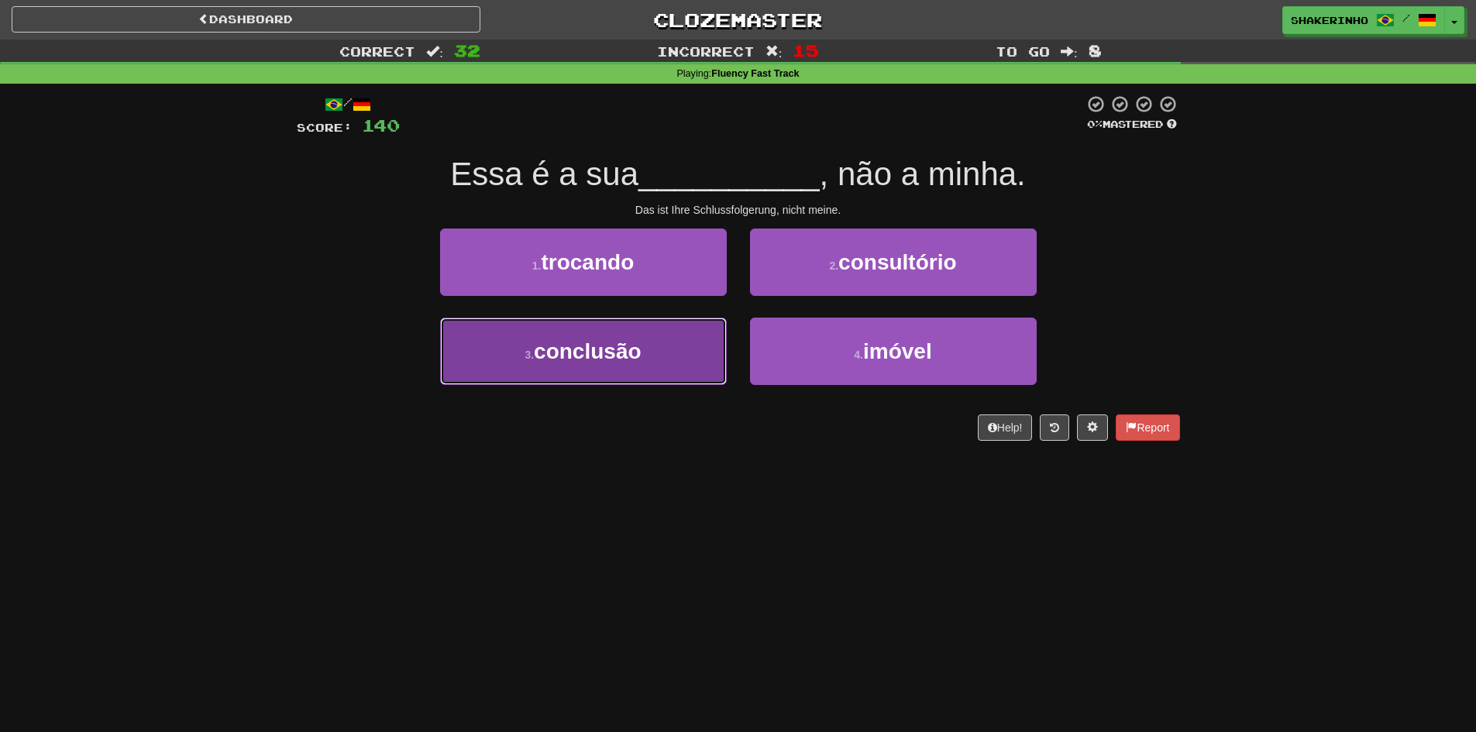
click at [593, 356] on span "conclusão" at bounding box center [587, 351] width 107 height 24
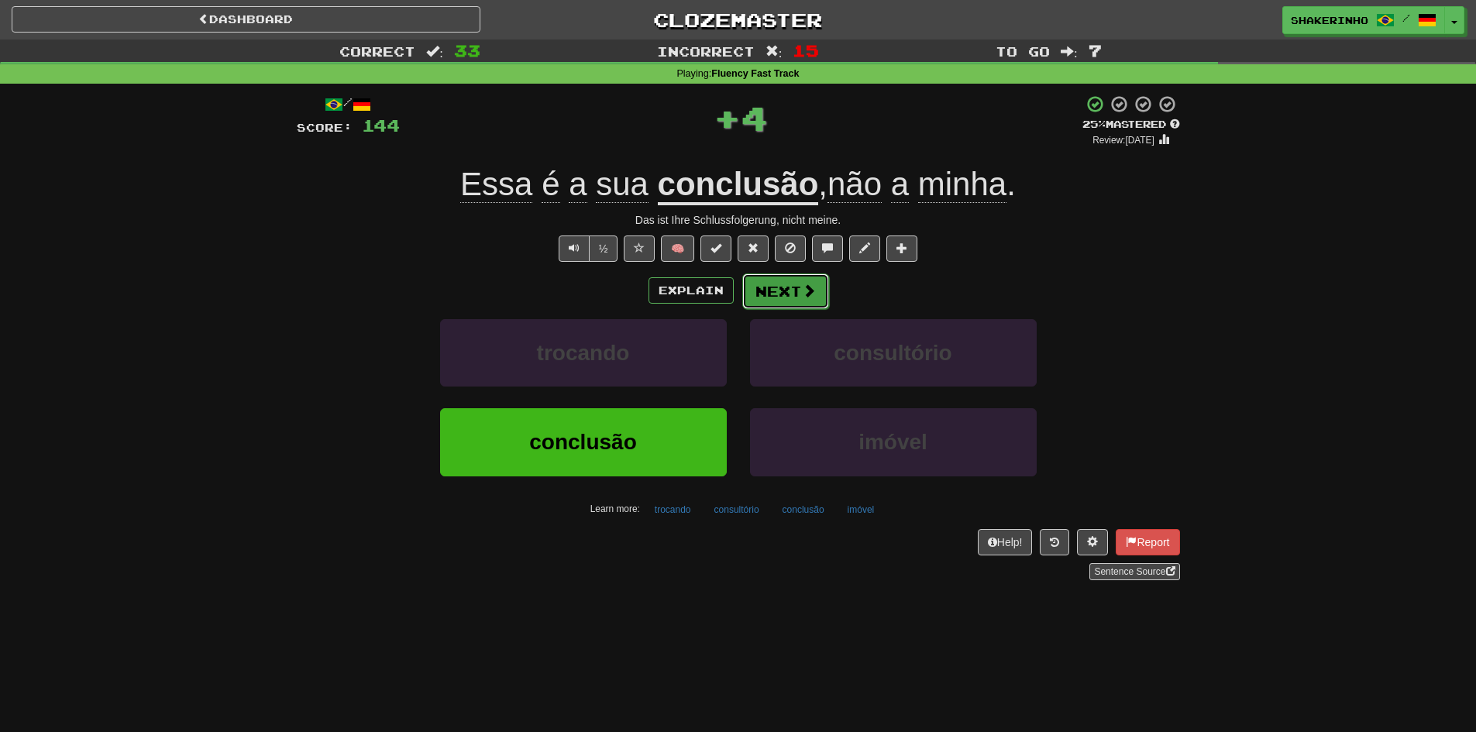
click at [769, 299] on button "Next" at bounding box center [785, 292] width 87 height 36
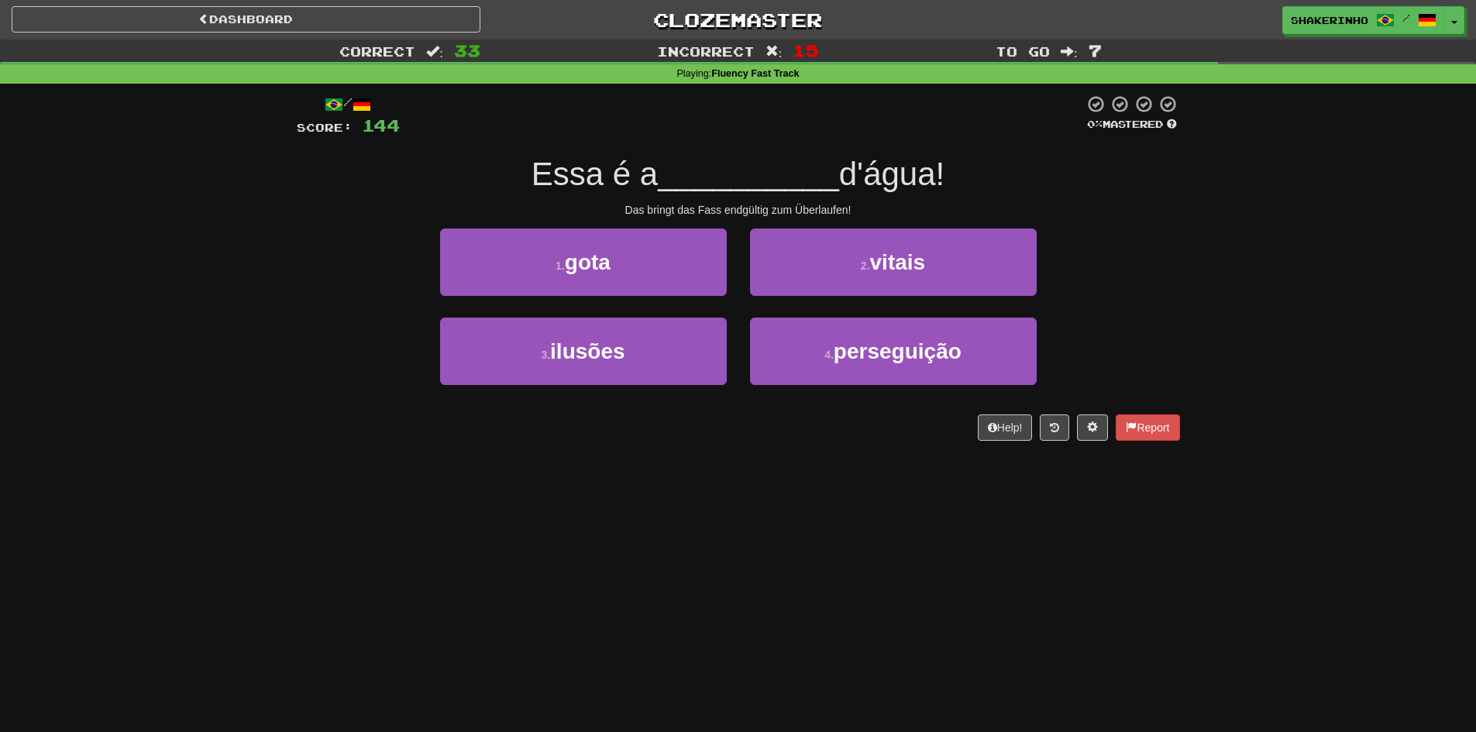
click at [769, 299] on div "2 . vitais" at bounding box center [894, 273] width 310 height 89
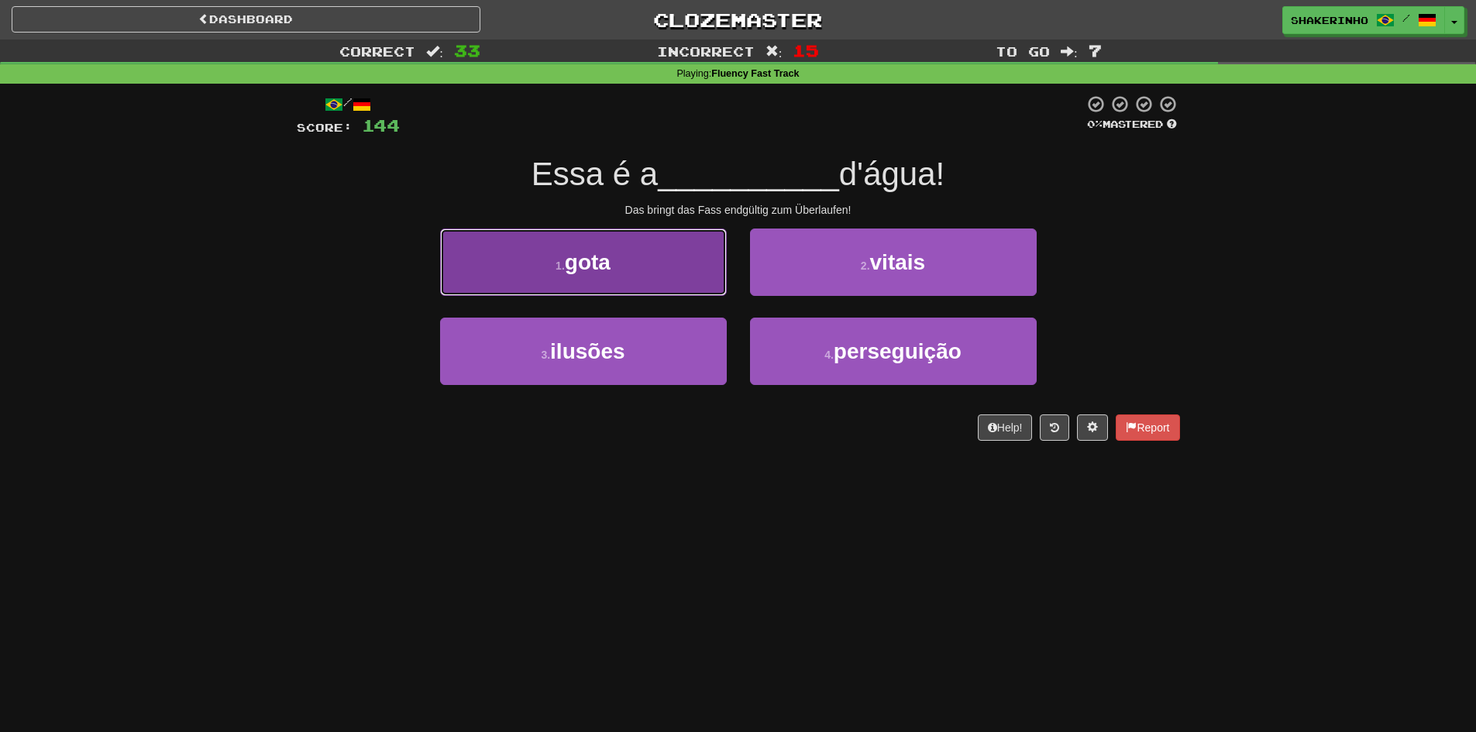
click at [667, 283] on button "1 . gota" at bounding box center [583, 262] width 287 height 67
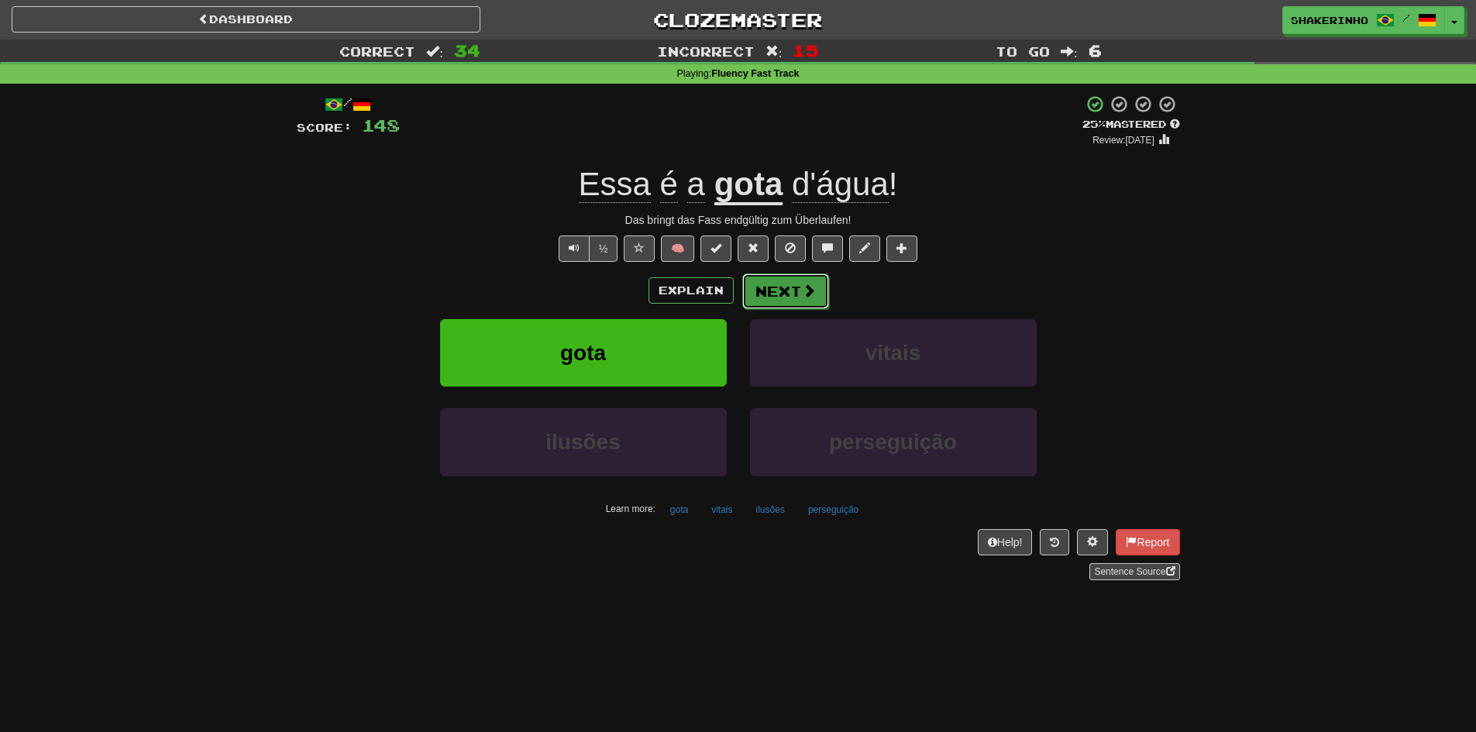
click at [773, 284] on button "Next" at bounding box center [785, 292] width 87 height 36
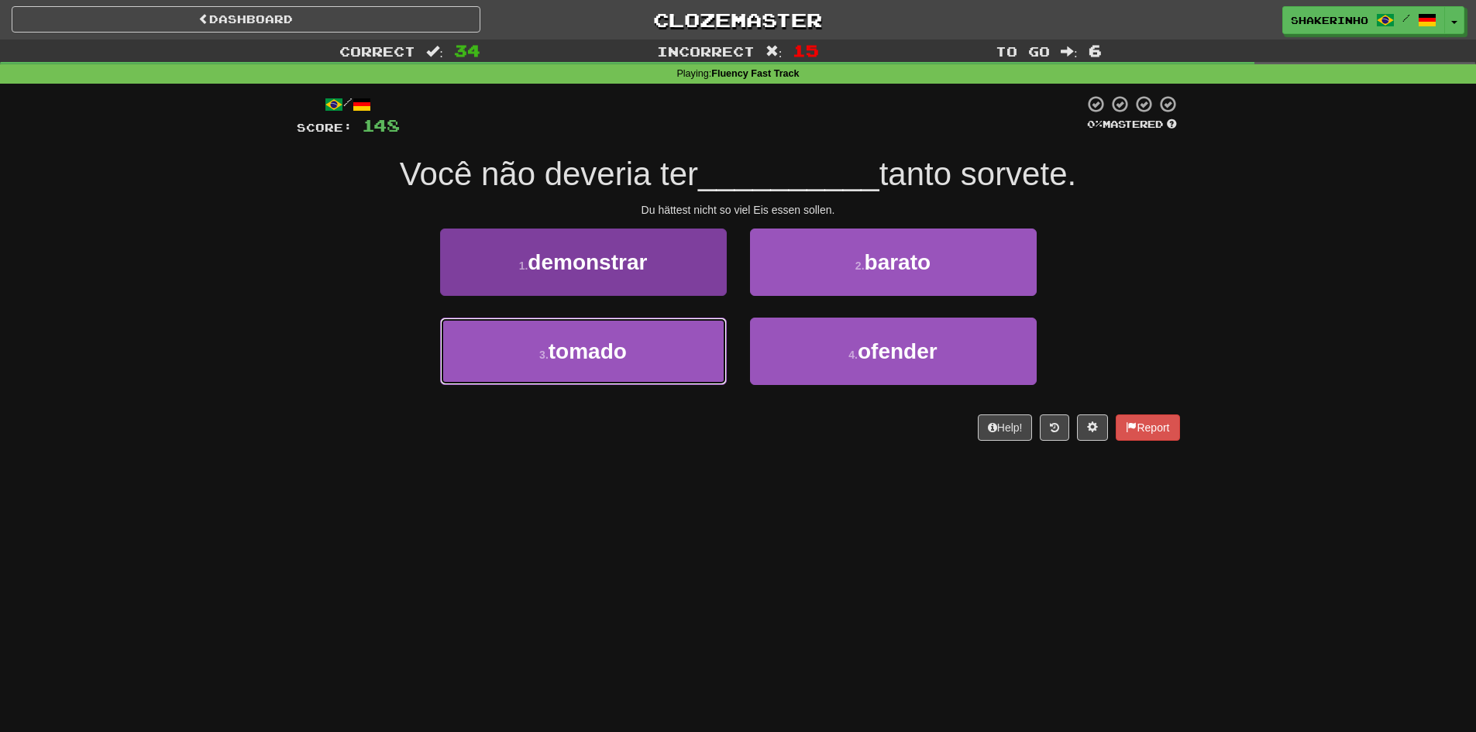
click at [682, 338] on button "3 . tomado" at bounding box center [583, 351] width 287 height 67
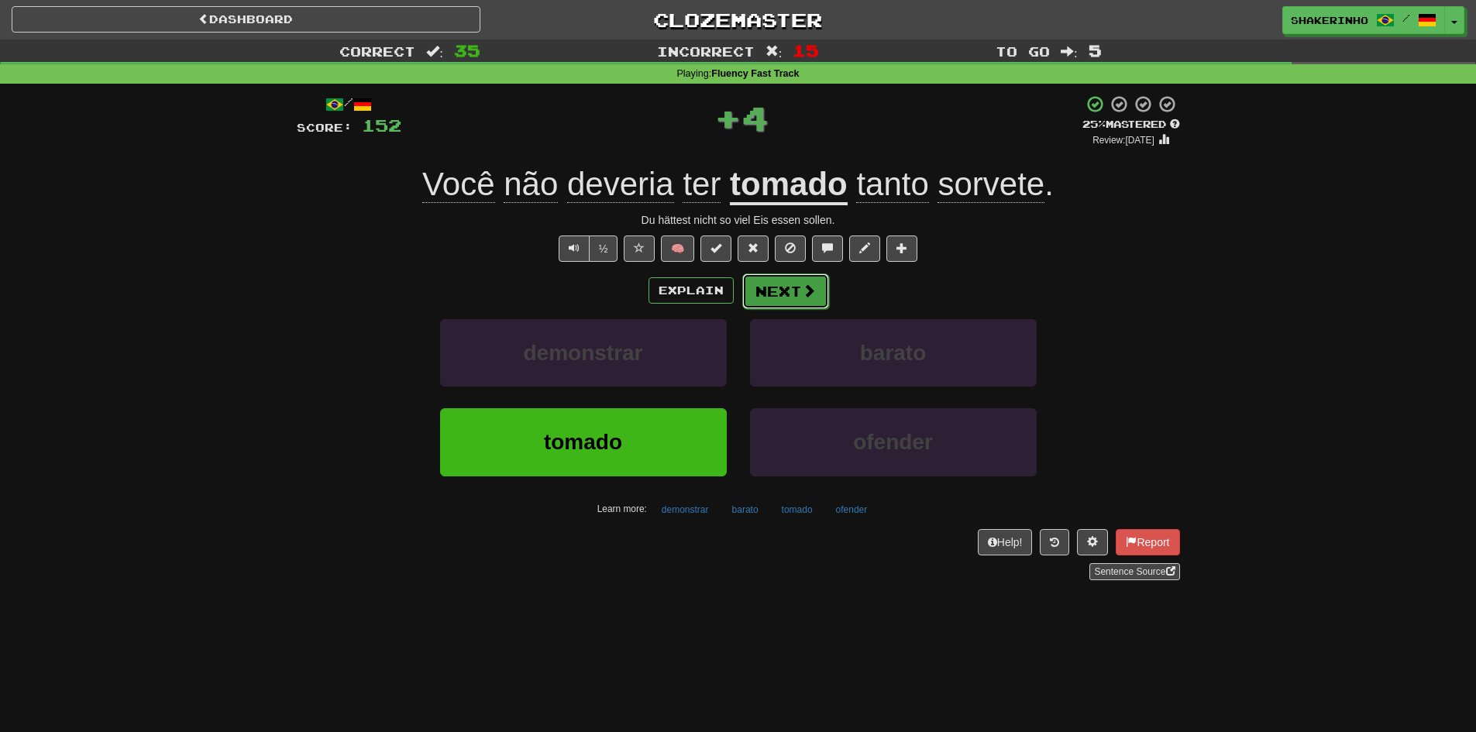
click at [811, 294] on span at bounding box center [809, 291] width 14 height 14
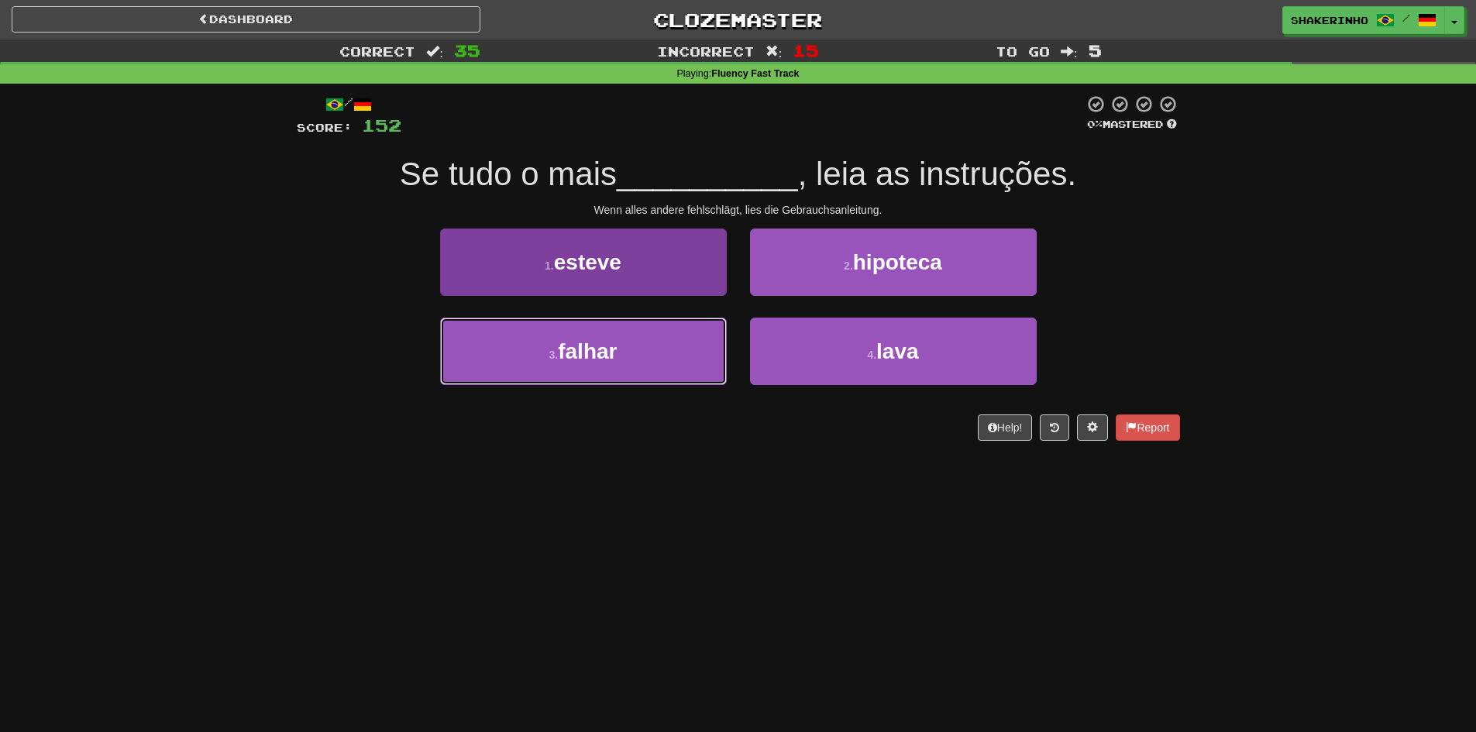
click at [646, 376] on button "3 . falhar" at bounding box center [583, 351] width 287 height 67
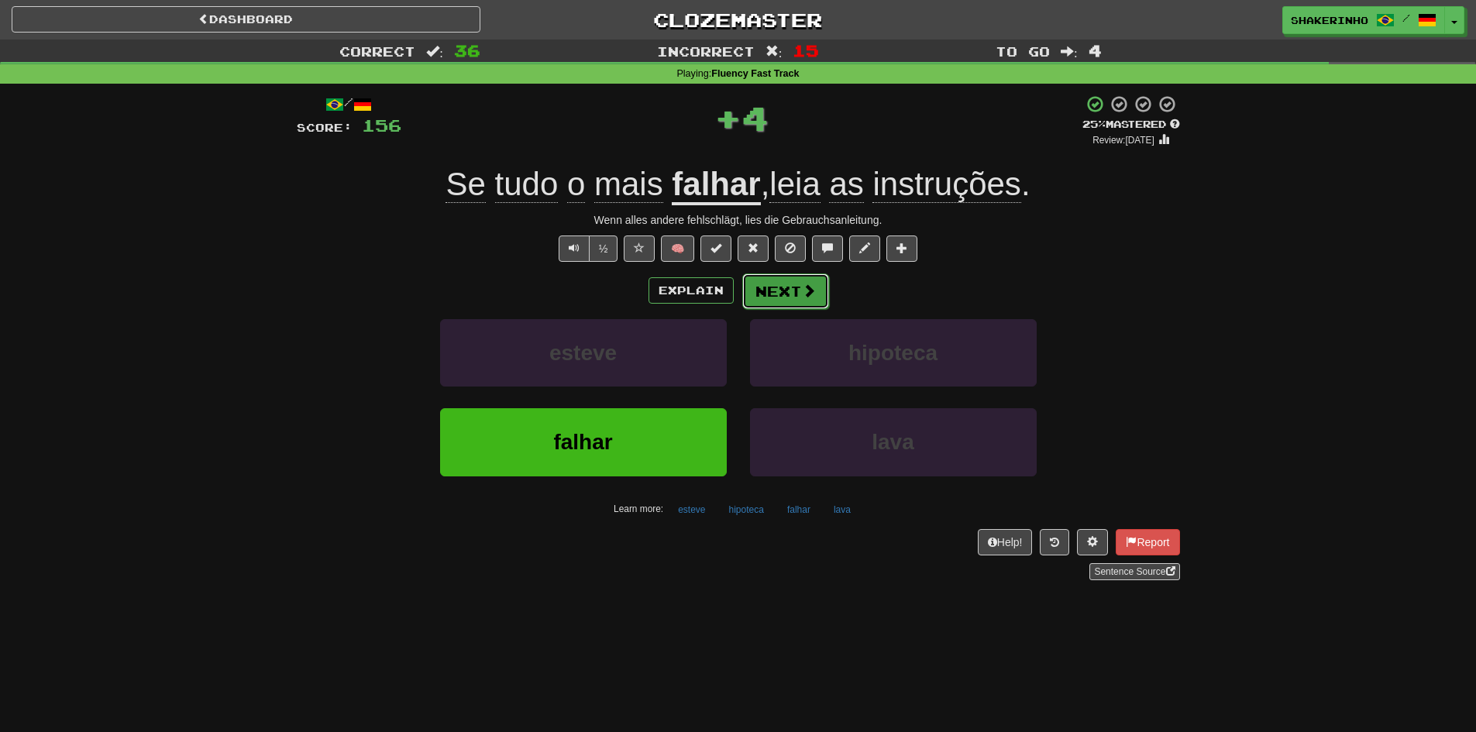
click at [796, 288] on button "Next" at bounding box center [785, 292] width 87 height 36
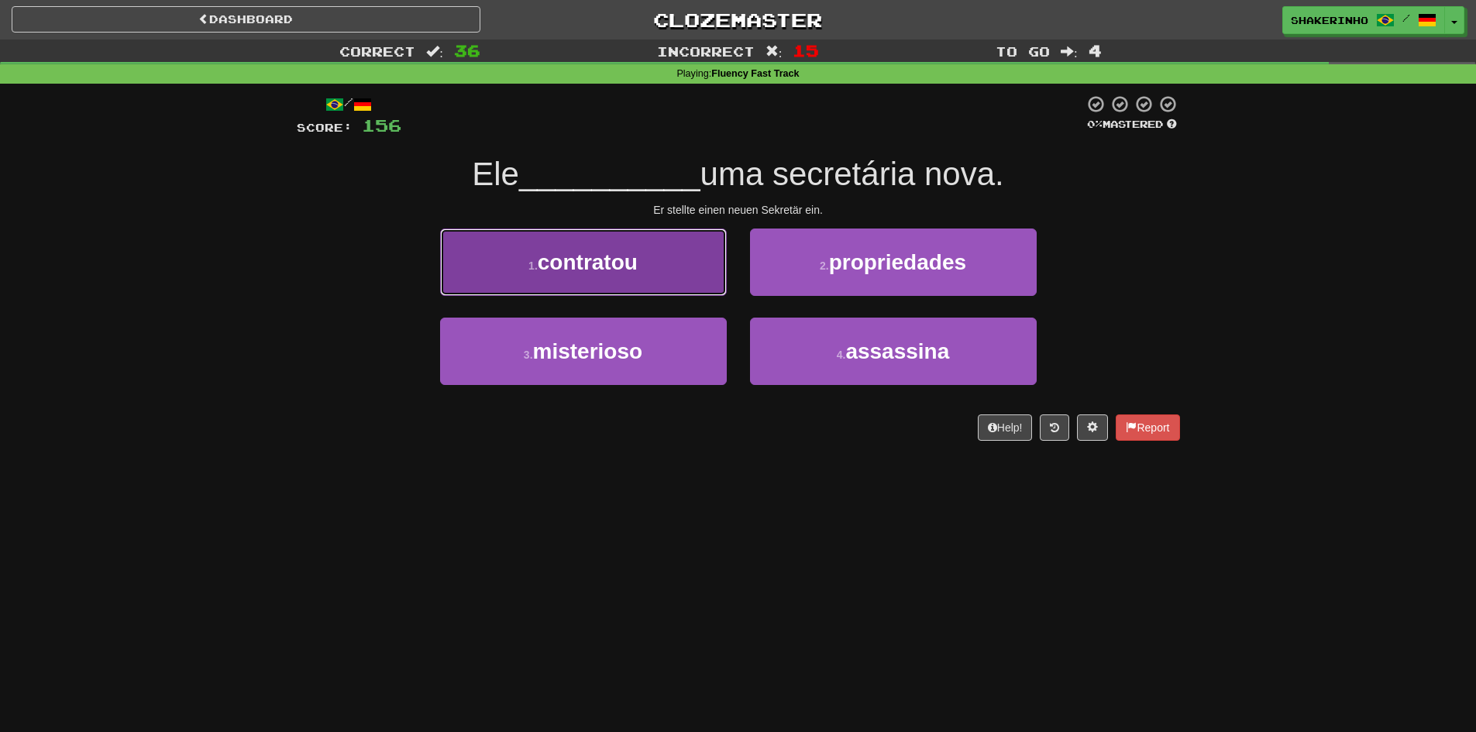
click at [623, 264] on span "contratou" at bounding box center [588, 262] width 100 height 24
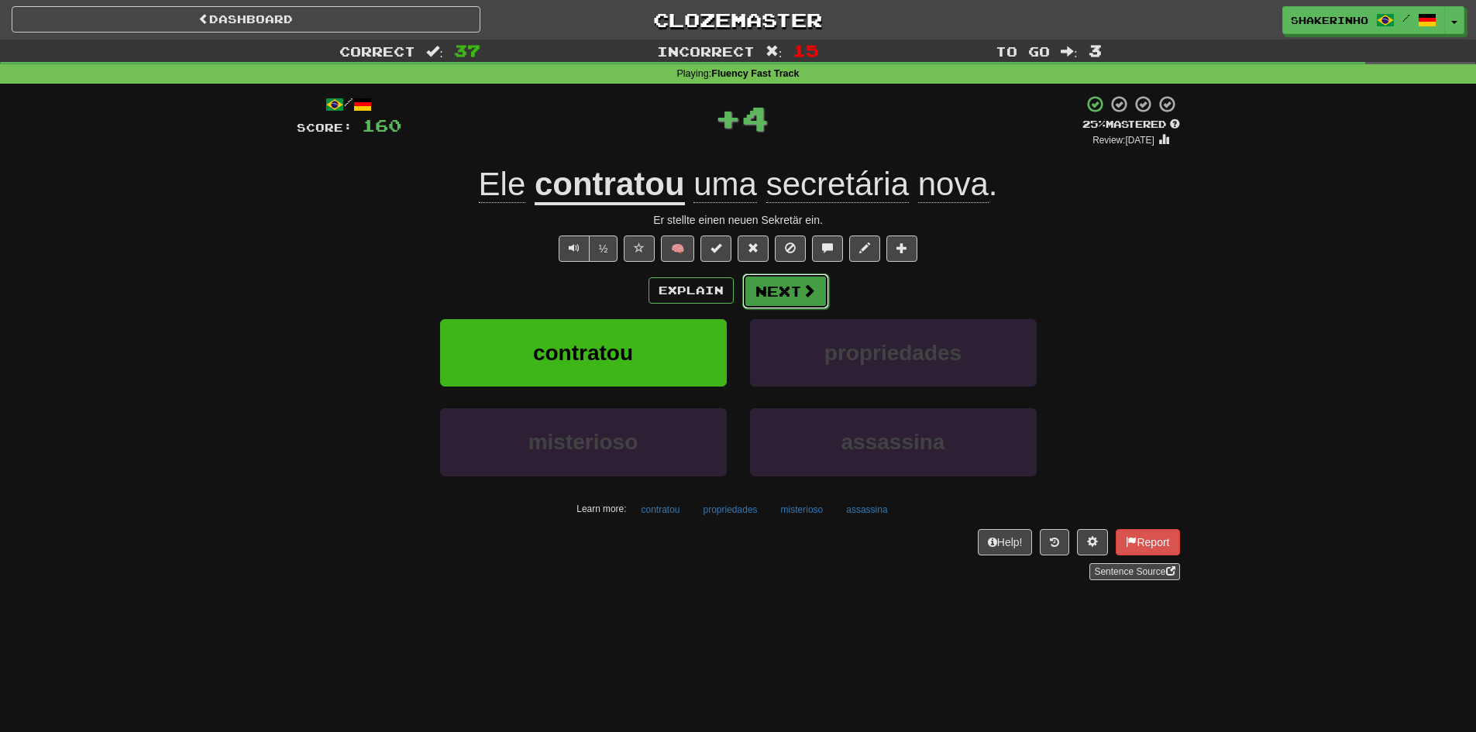
click at [776, 291] on button "Next" at bounding box center [785, 292] width 87 height 36
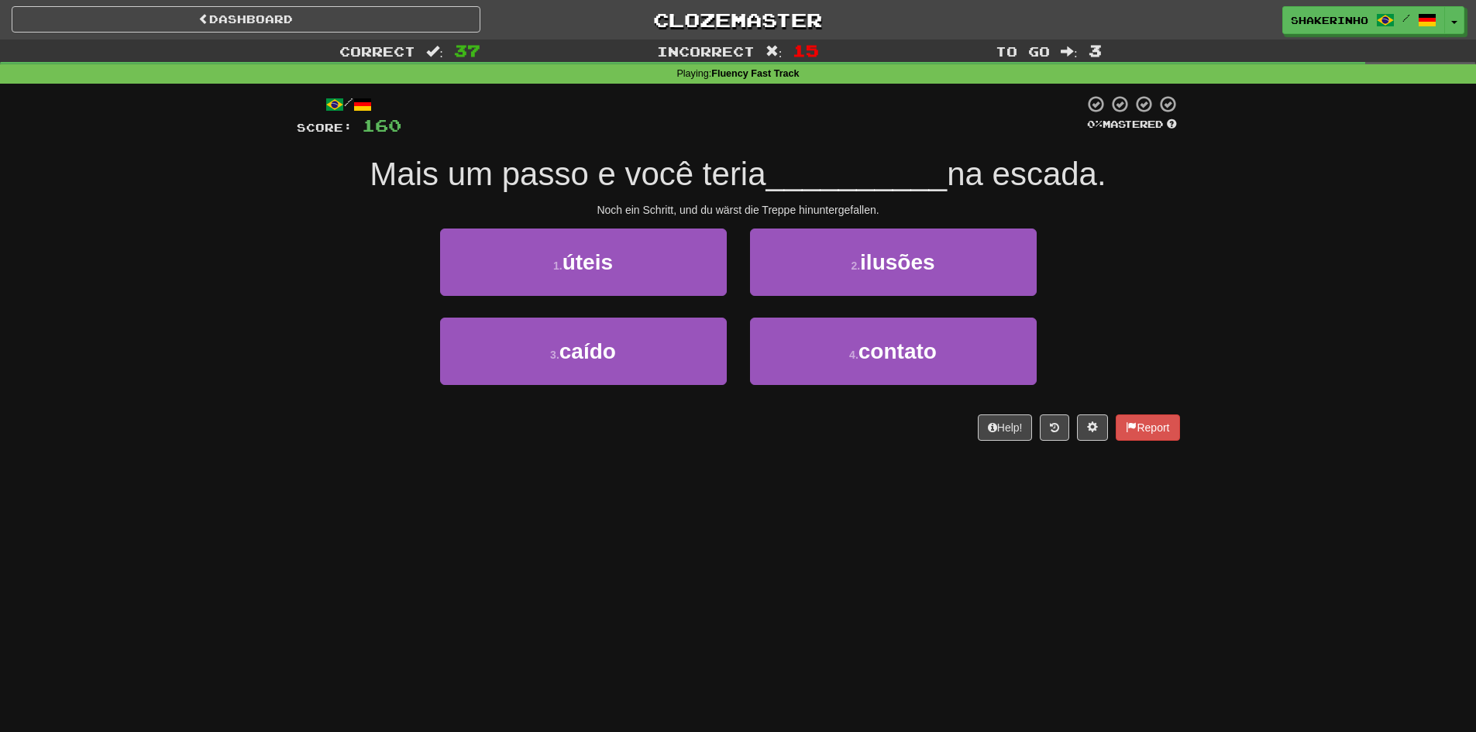
drag, startPoint x: 293, startPoint y: 201, endPoint x: 1195, endPoint y: 146, distance: 903.8
click at [1195, 146] on div "Correct : 37 Incorrect : 15 To go : 3 Playing : Fluency Fast Track / Score: 160…" at bounding box center [738, 251] width 1476 height 423
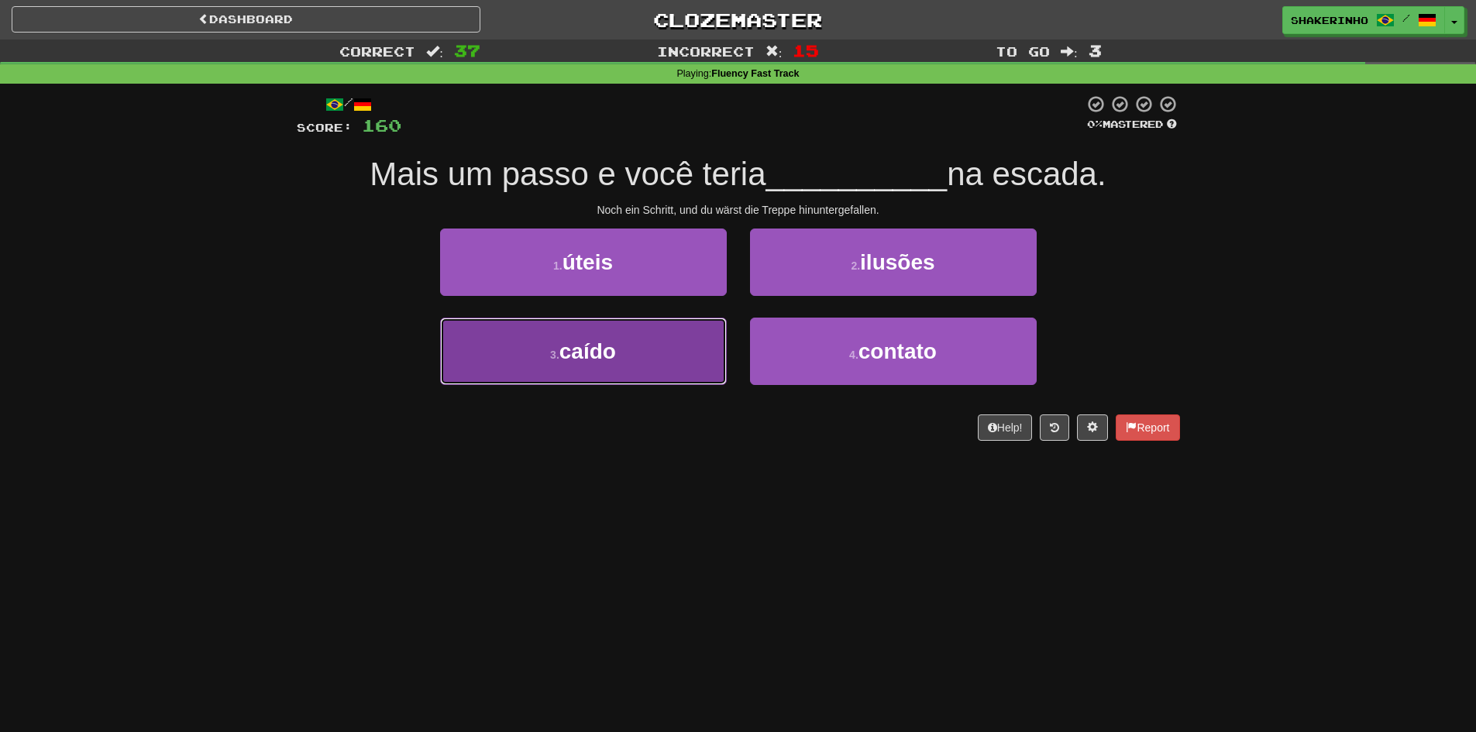
click at [650, 360] on button "3 . caído" at bounding box center [583, 351] width 287 height 67
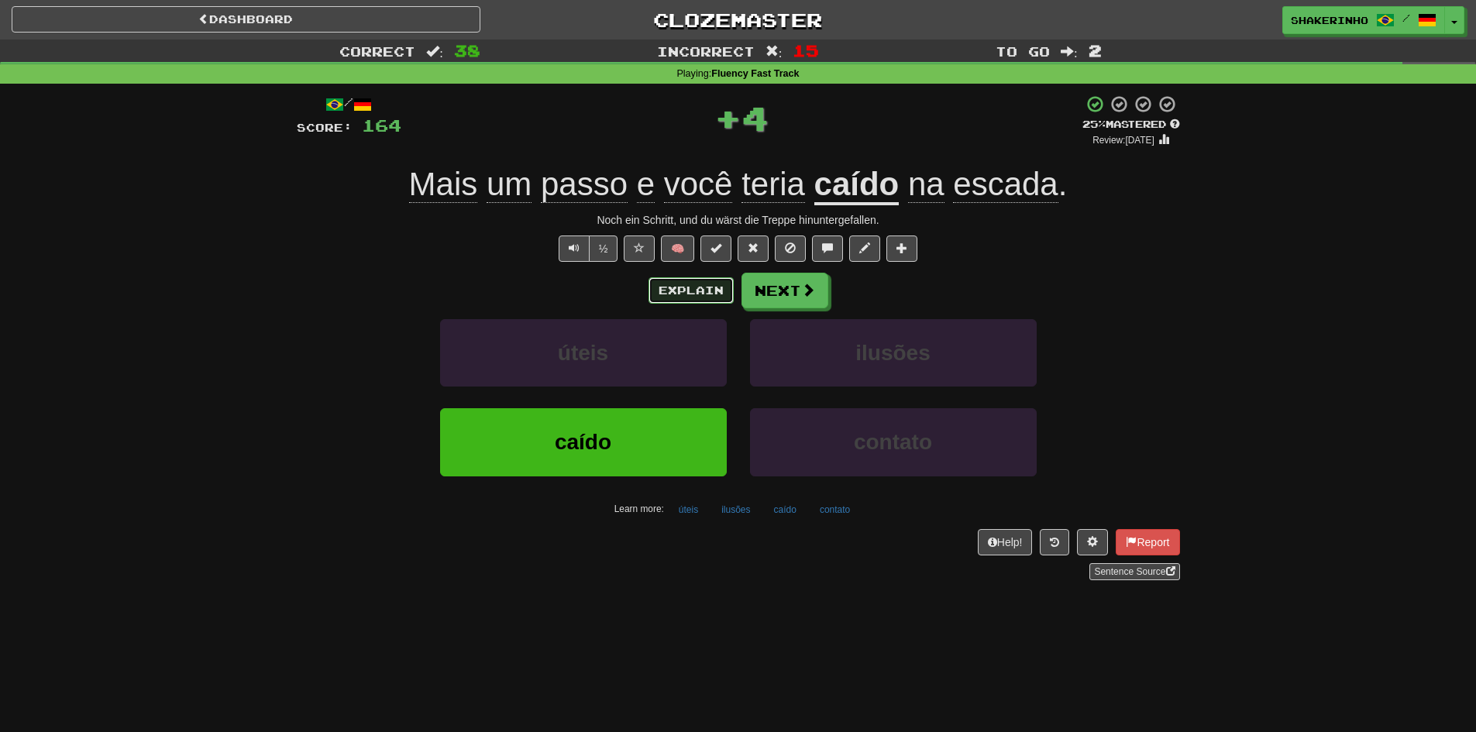
click at [704, 301] on button "Explain" at bounding box center [691, 290] width 85 height 26
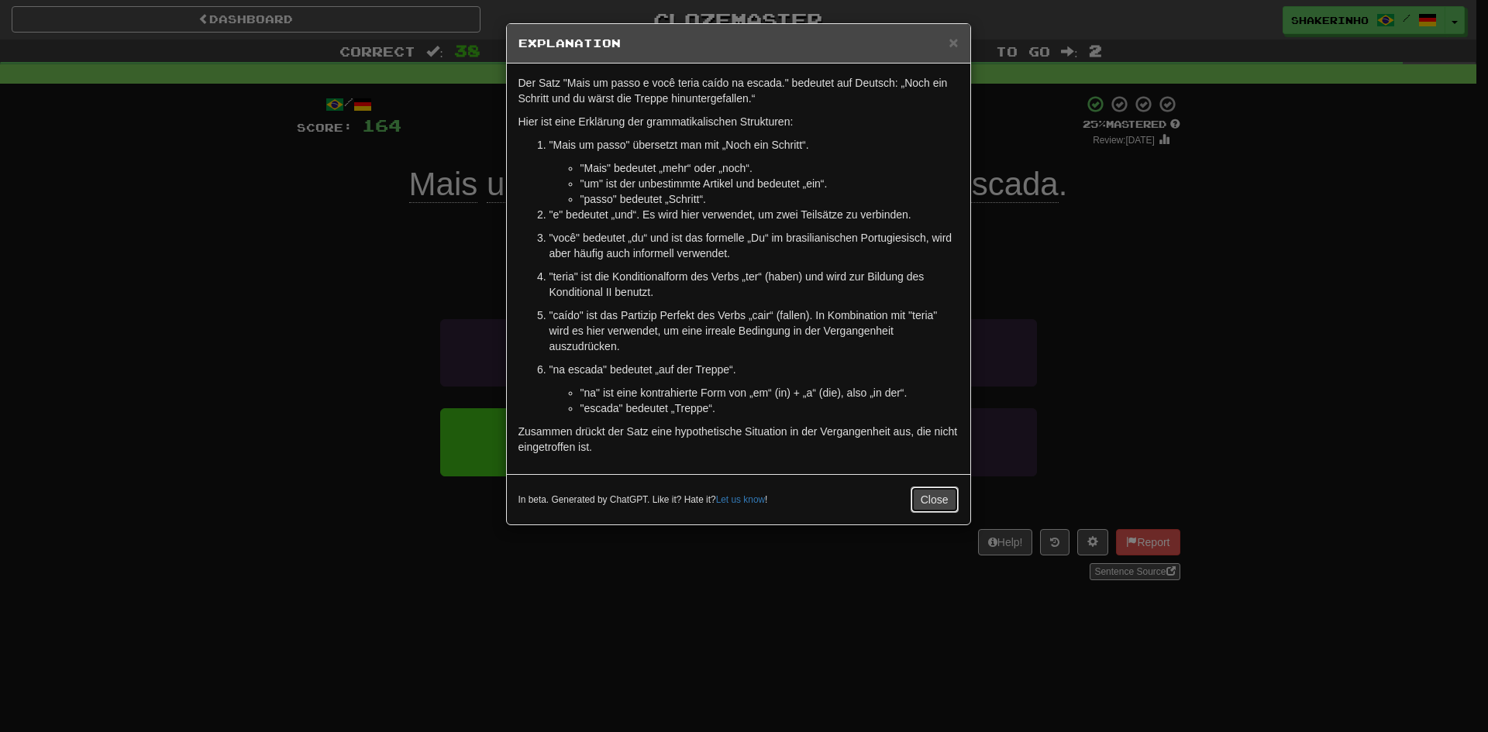
click at [938, 498] on button "Close" at bounding box center [935, 500] width 48 height 26
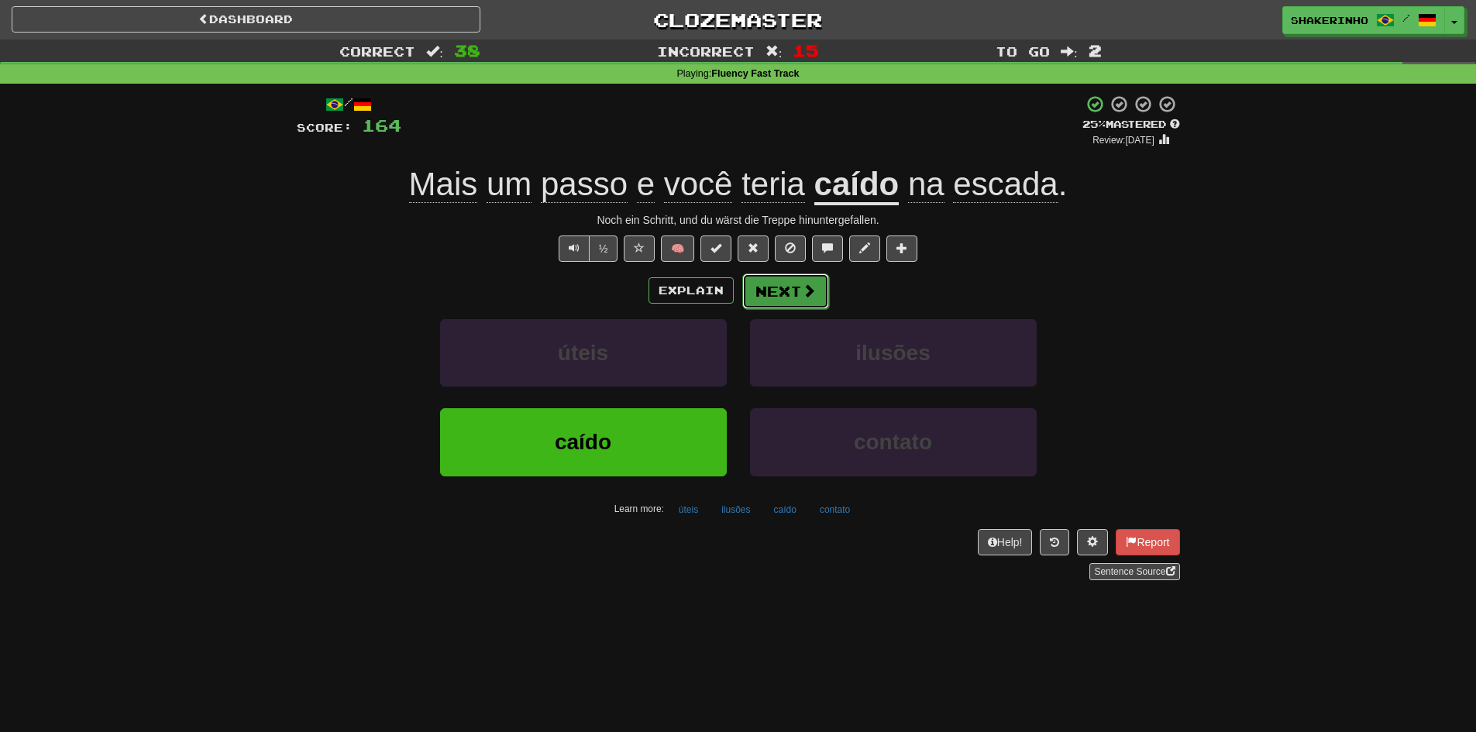
click at [787, 281] on button "Next" at bounding box center [785, 292] width 87 height 36
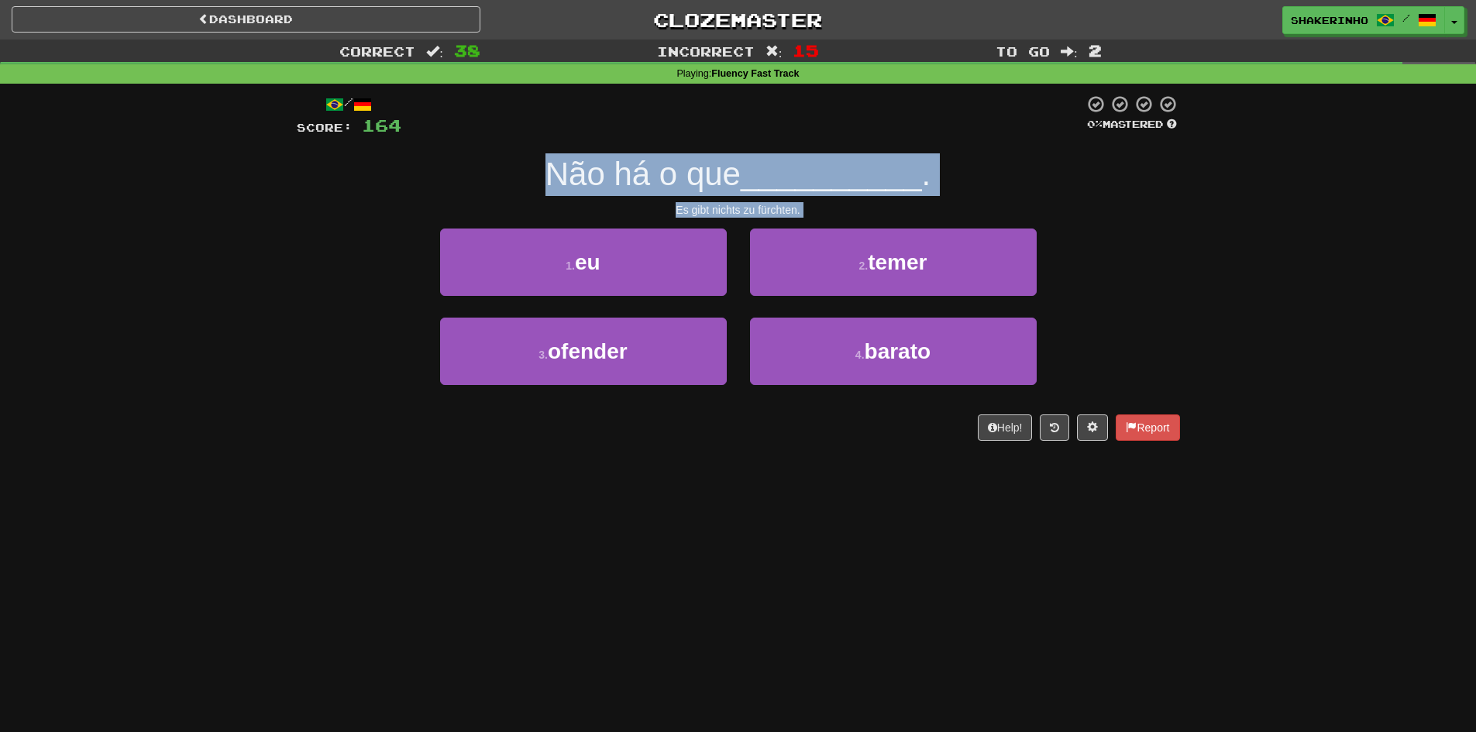
drag, startPoint x: 753, startPoint y: 172, endPoint x: 1097, endPoint y: 220, distance: 347.4
click at [1097, 220] on div "/ Score: 164 0 % Mastered Não há o que __________ . Es gibt nichts zu fürchten.…" at bounding box center [738, 268] width 883 height 346
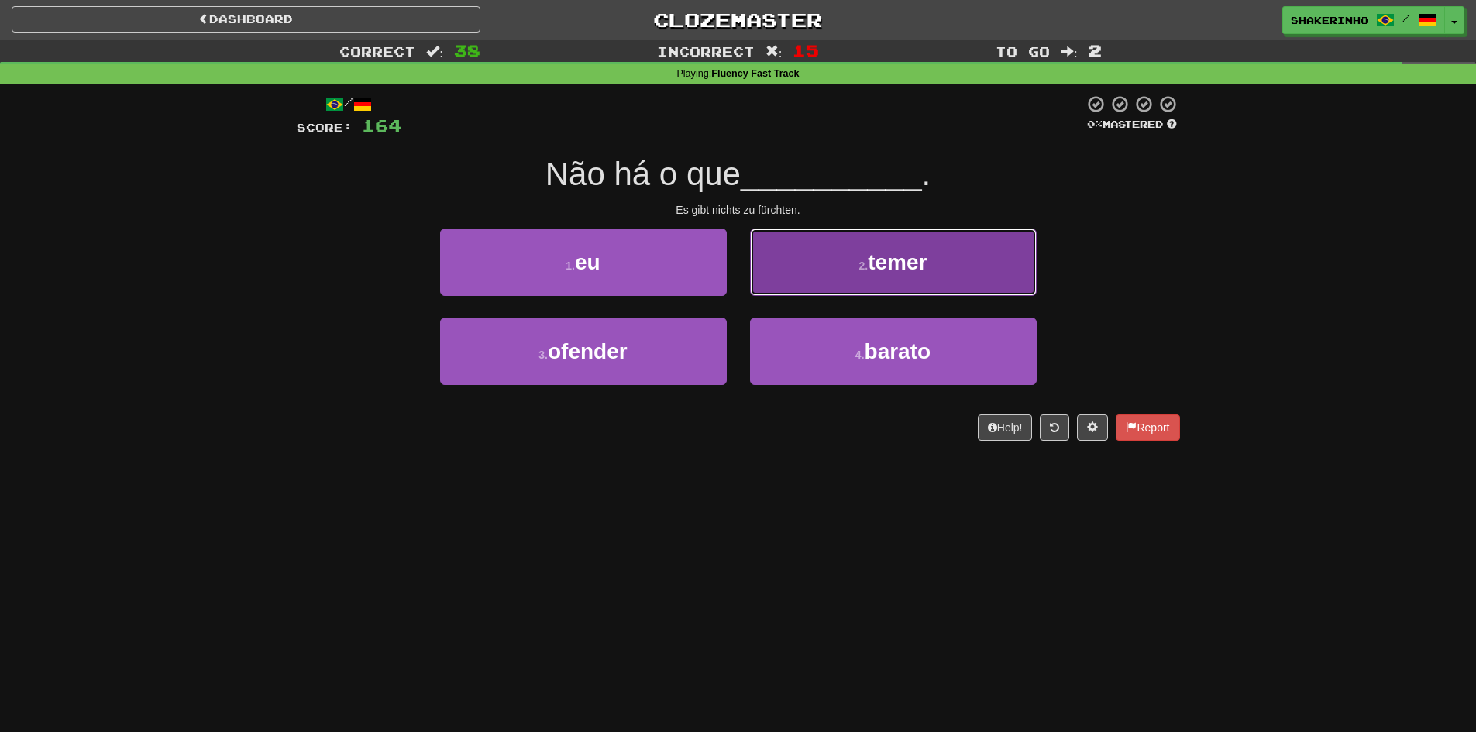
click at [883, 260] on span "temer" at bounding box center [897, 262] width 59 height 24
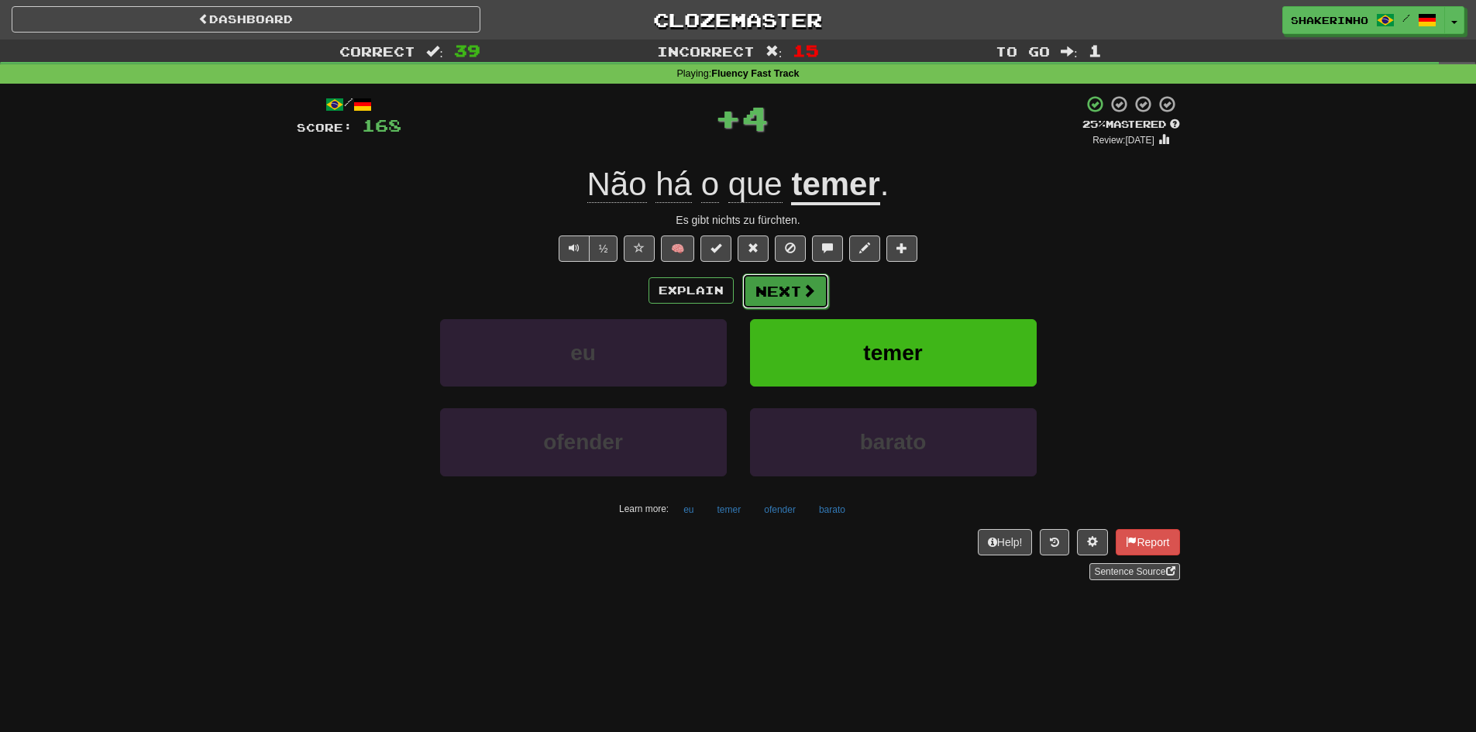
click at [798, 307] on button "Next" at bounding box center [785, 292] width 87 height 36
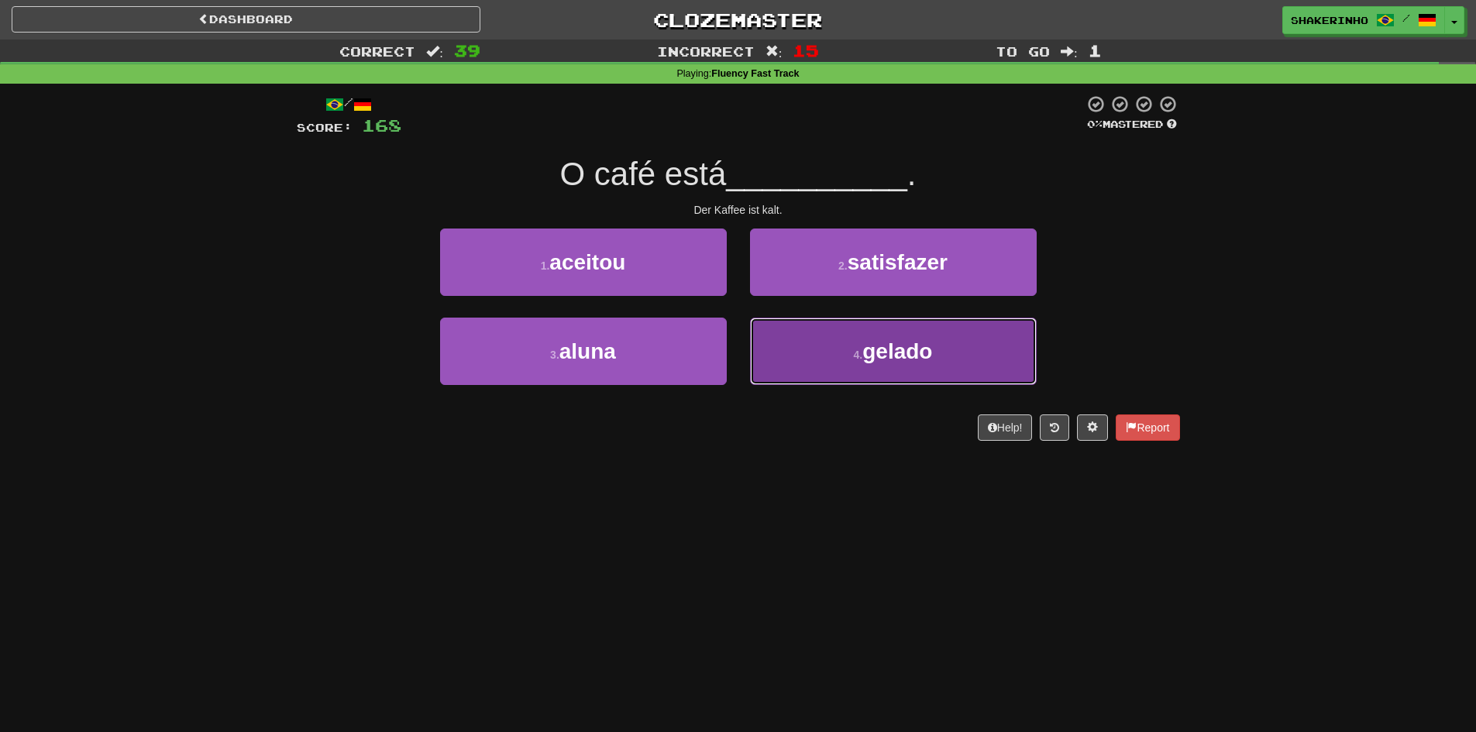
click at [806, 360] on button "4 . gelado" at bounding box center [893, 351] width 287 height 67
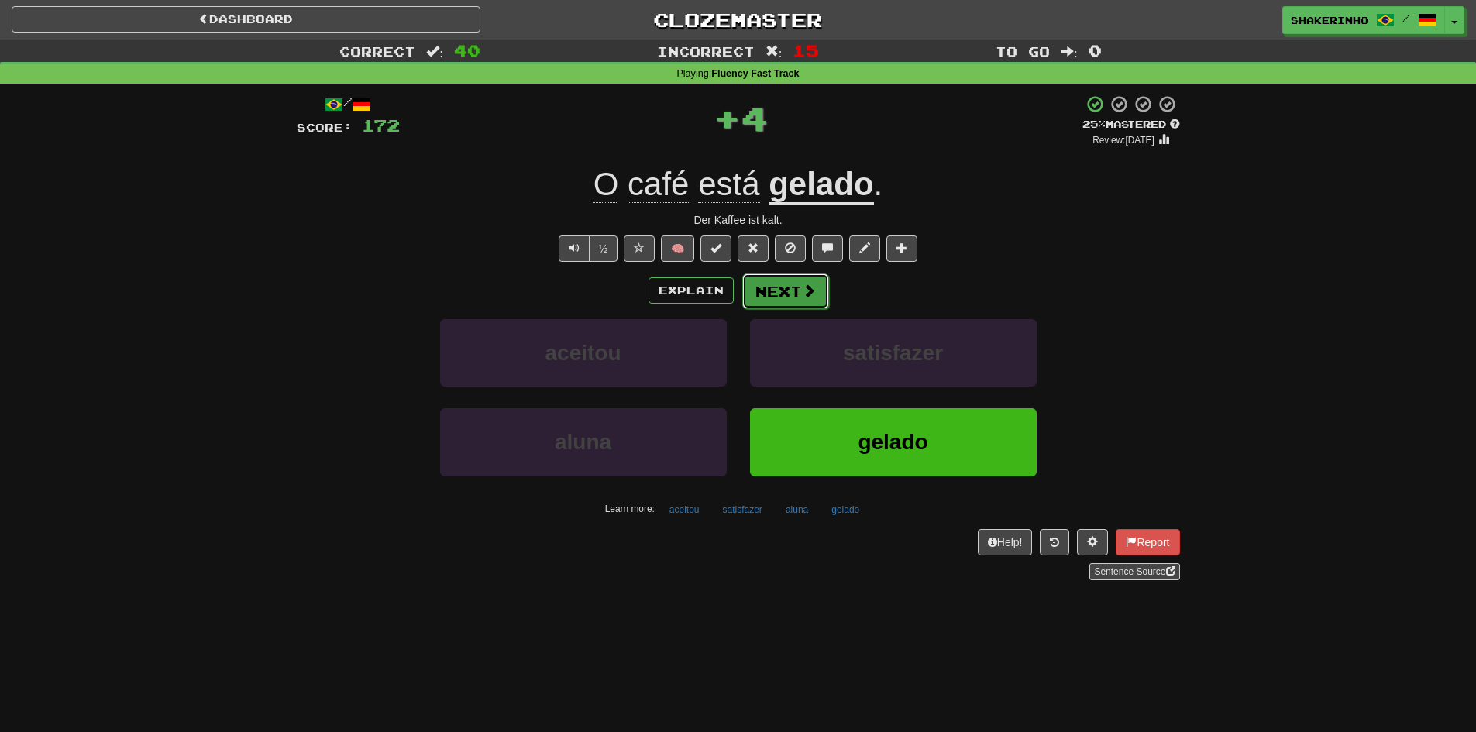
click at [808, 303] on button "Next" at bounding box center [785, 292] width 87 height 36
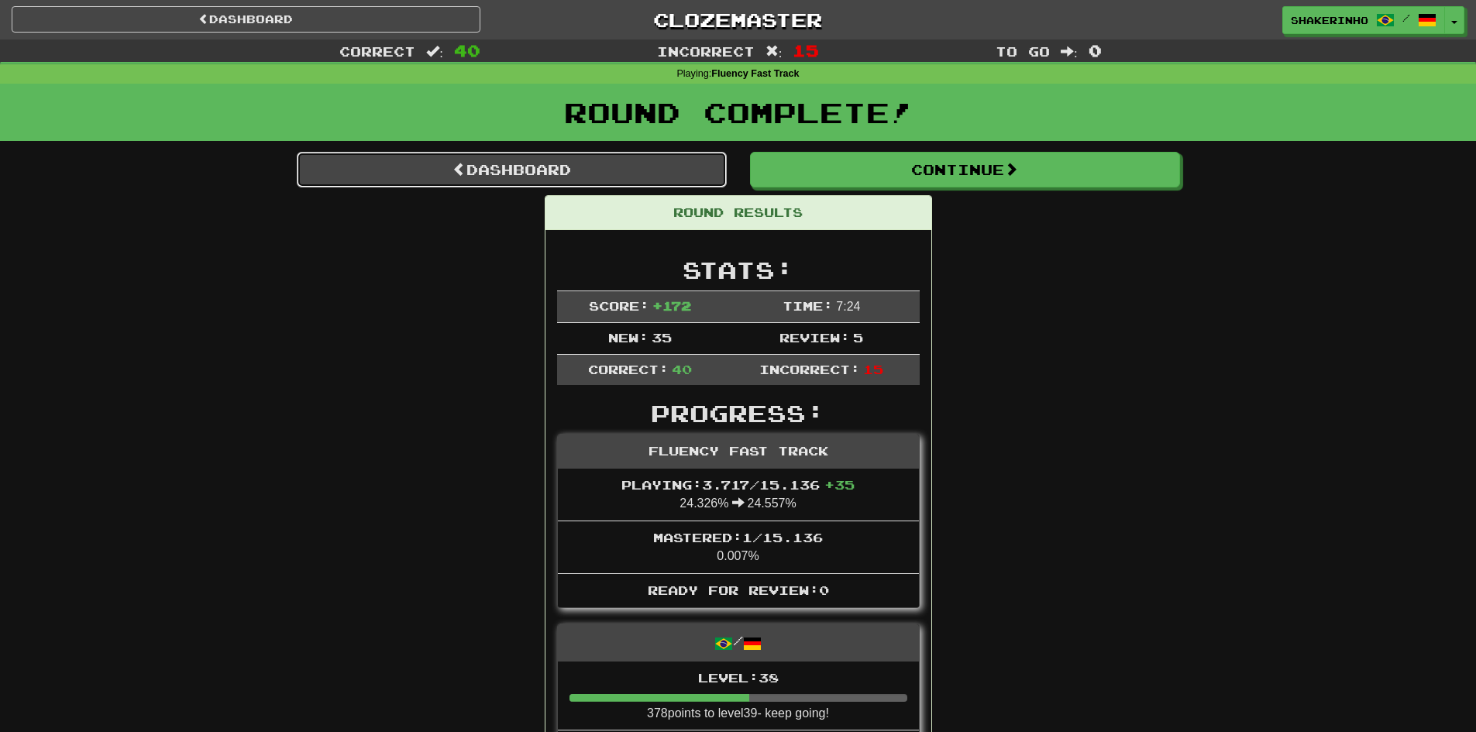
click at [627, 175] on link "Dashboard" at bounding box center [512, 170] width 430 height 36
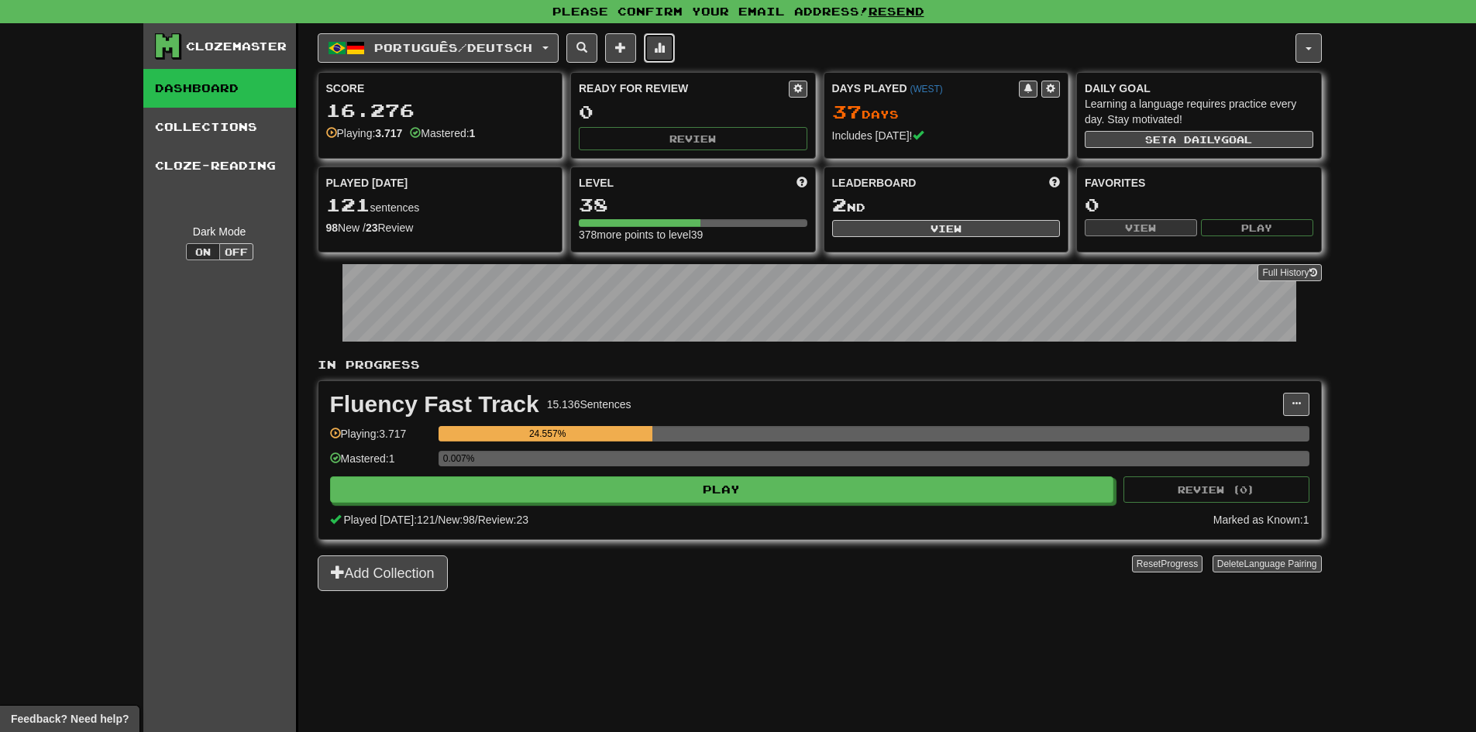
click at [662, 47] on button at bounding box center [659, 47] width 31 height 29
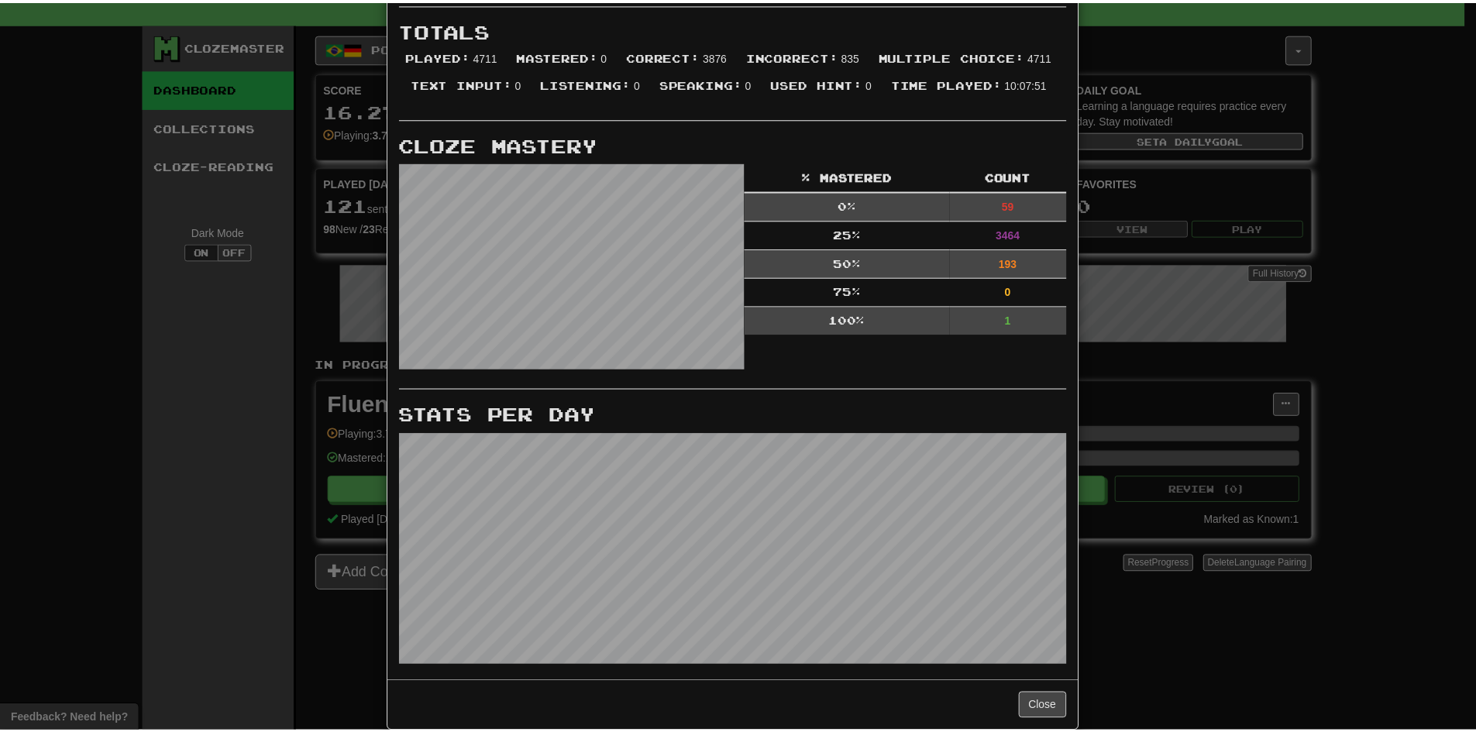
scroll to position [375, 0]
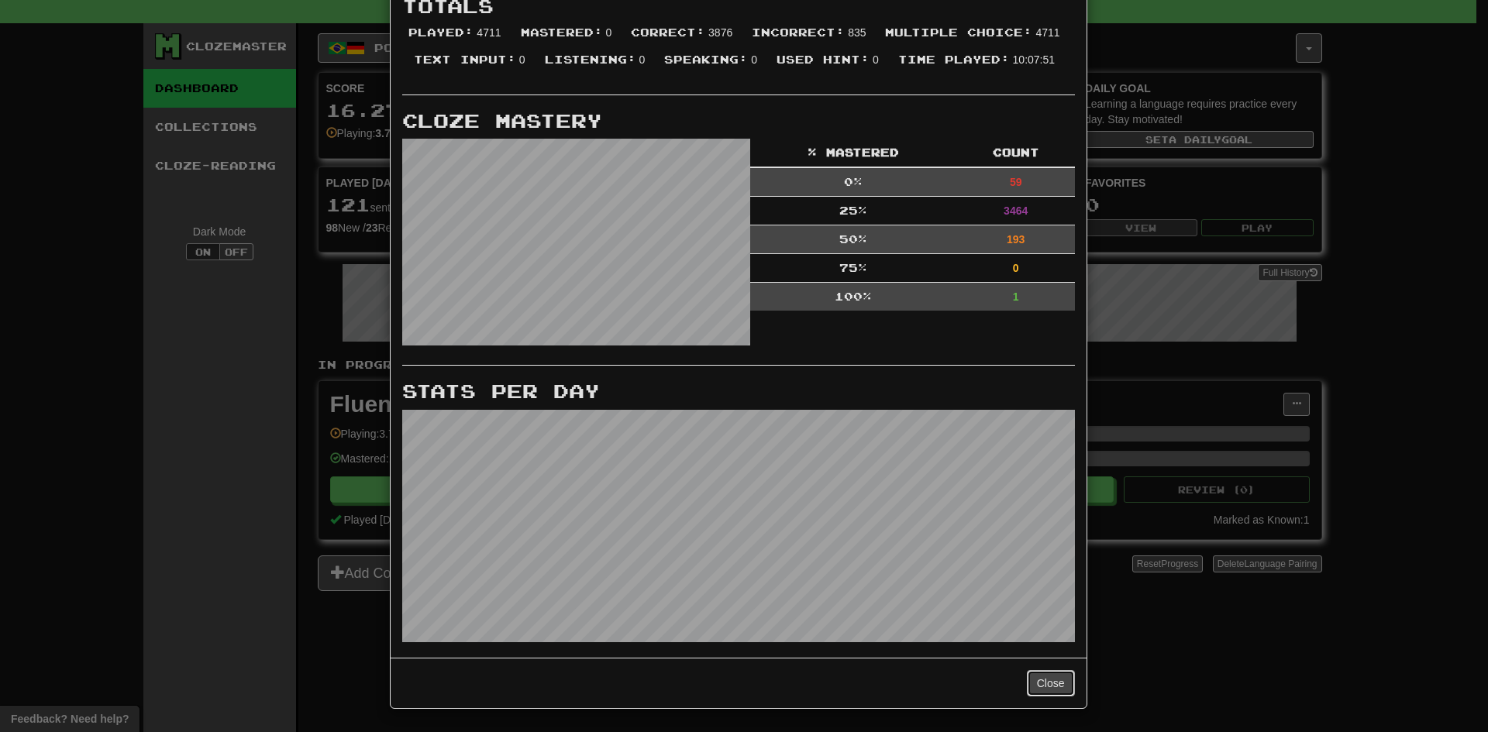
click at [1054, 680] on button "Close" at bounding box center [1051, 683] width 48 height 26
